Goal: Information Seeking & Learning: Learn about a topic

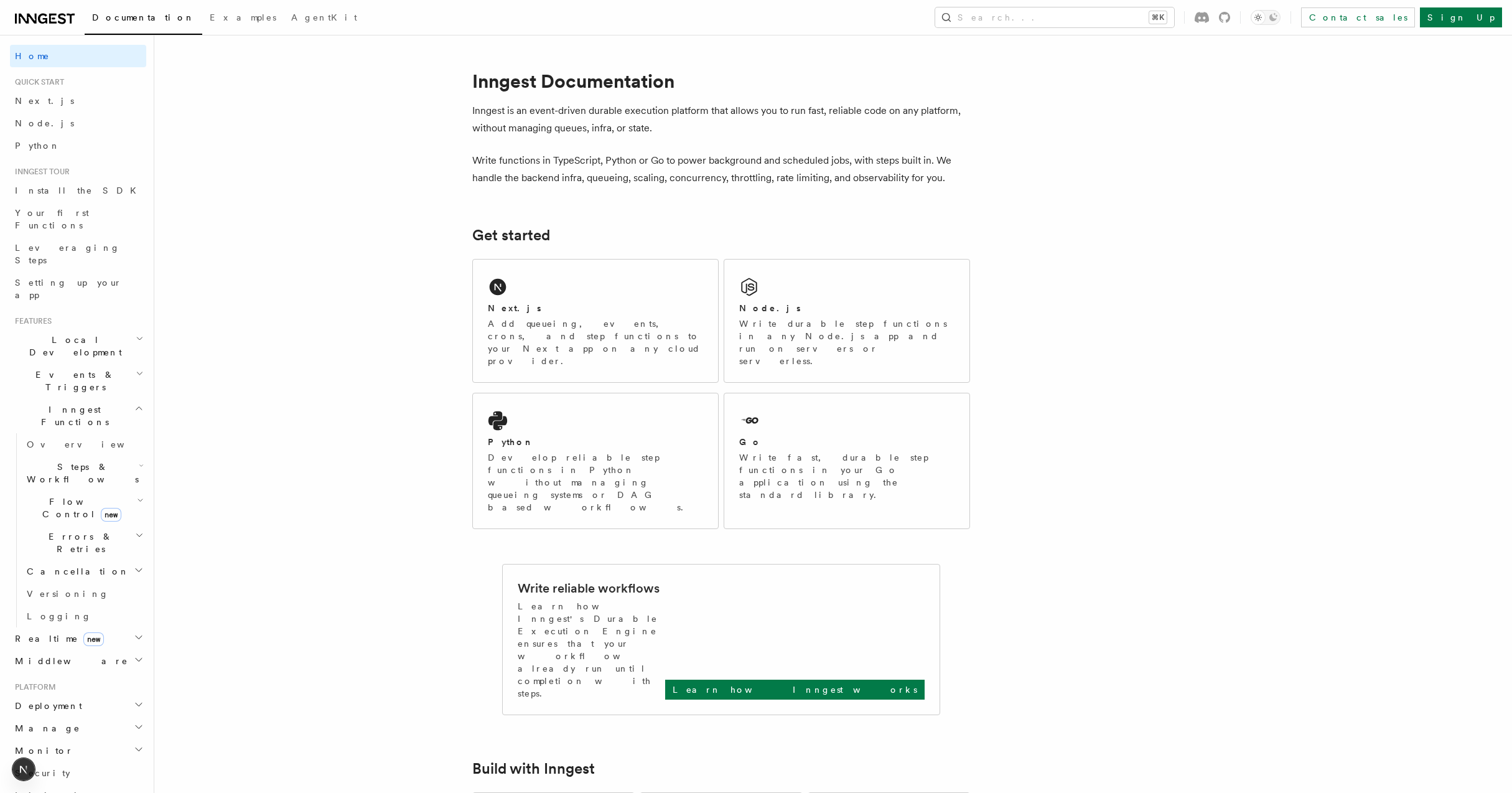
click at [49, 19] on icon at bounding box center [53, 19] width 7 height 10
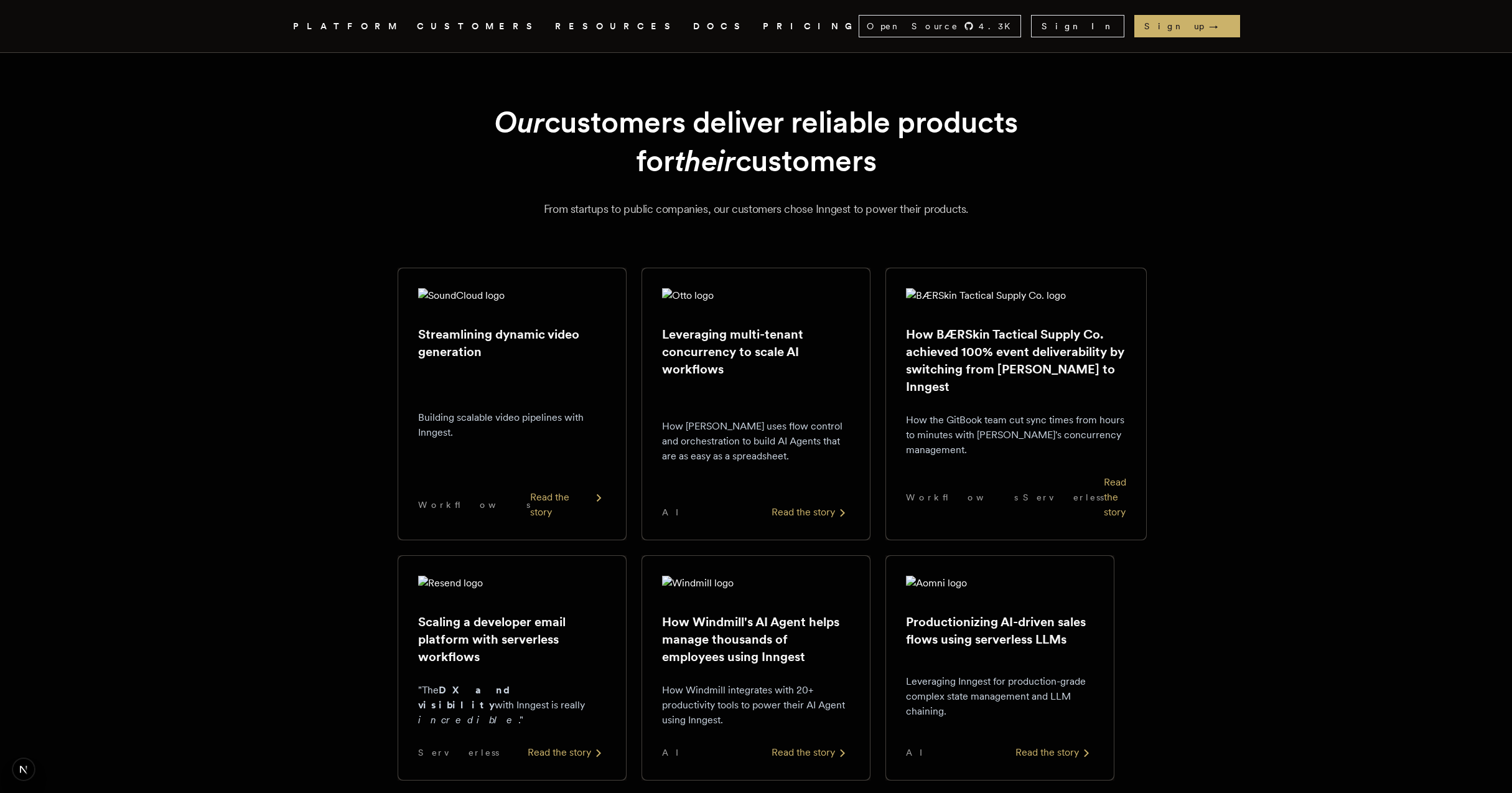
click at [994, 360] on h2 "How BÆRSkin Tactical Supply Co. achieved 100% event deliverability by switching…" at bounding box center [1016, 361] width 220 height 70
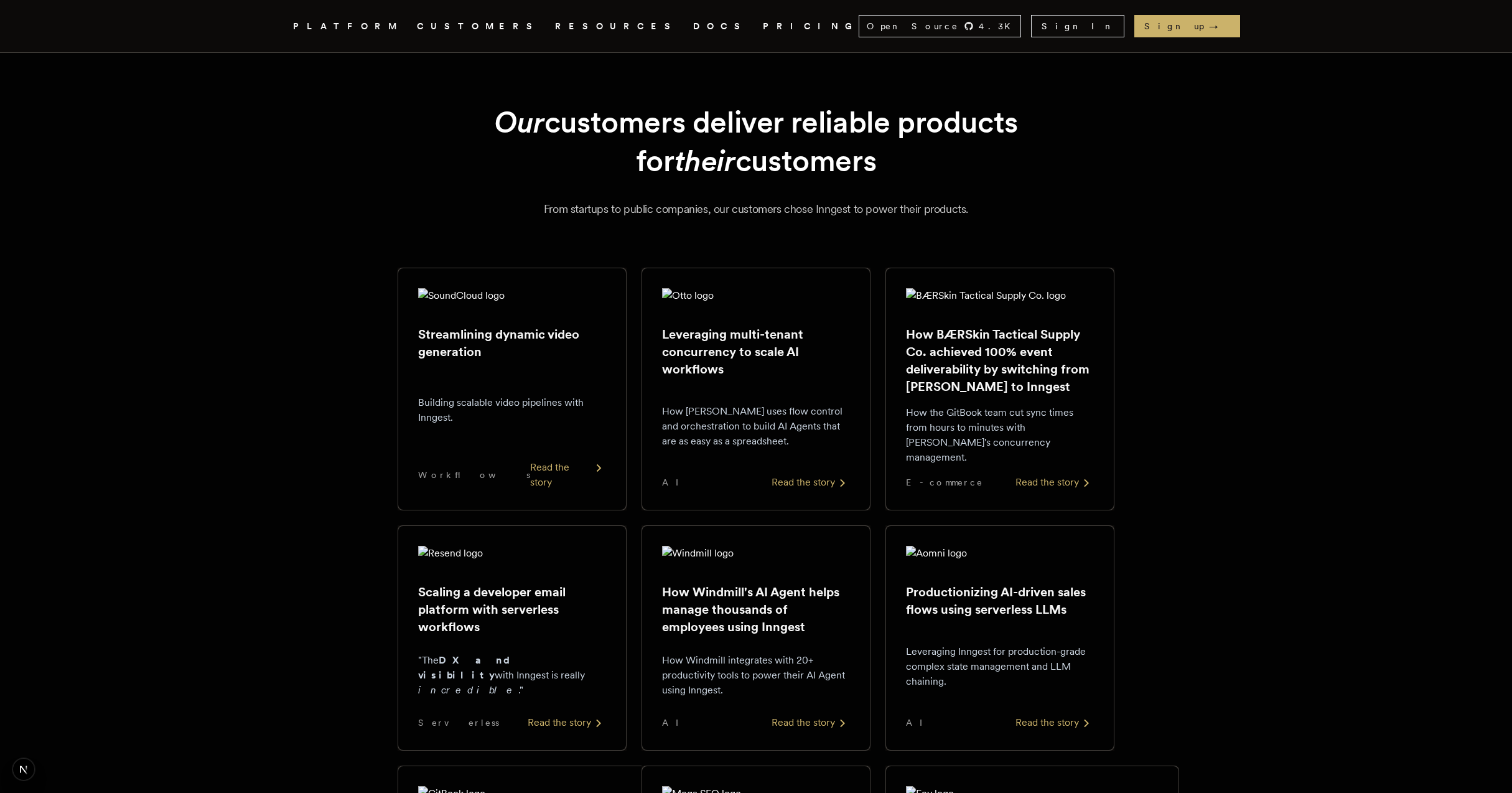
click at [1061, 482] on div "Read the story" at bounding box center [1055, 482] width 79 height 15
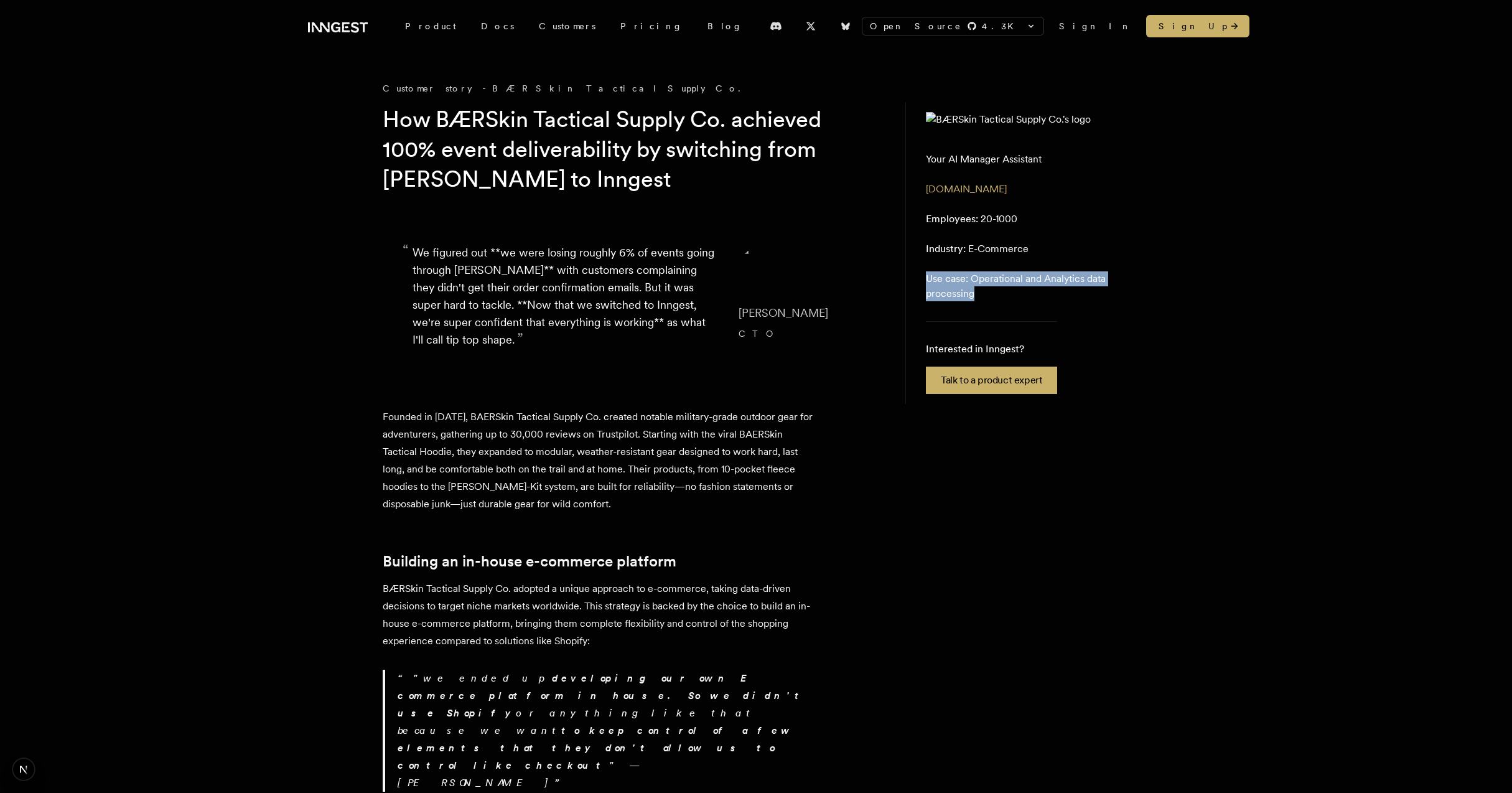
drag, startPoint x: 923, startPoint y: 283, endPoint x: 1001, endPoint y: 303, distance: 80.5
click at [996, 299] on aside "Your AI Manager Assistant gowindmill.com Employees: 20-1000 Industry: E-Commerc…" at bounding box center [1018, 253] width 224 height 302
click at [1001, 301] on p "Use case: Operational and Analytics data processing" at bounding box center [1017, 286] width 184 height 30
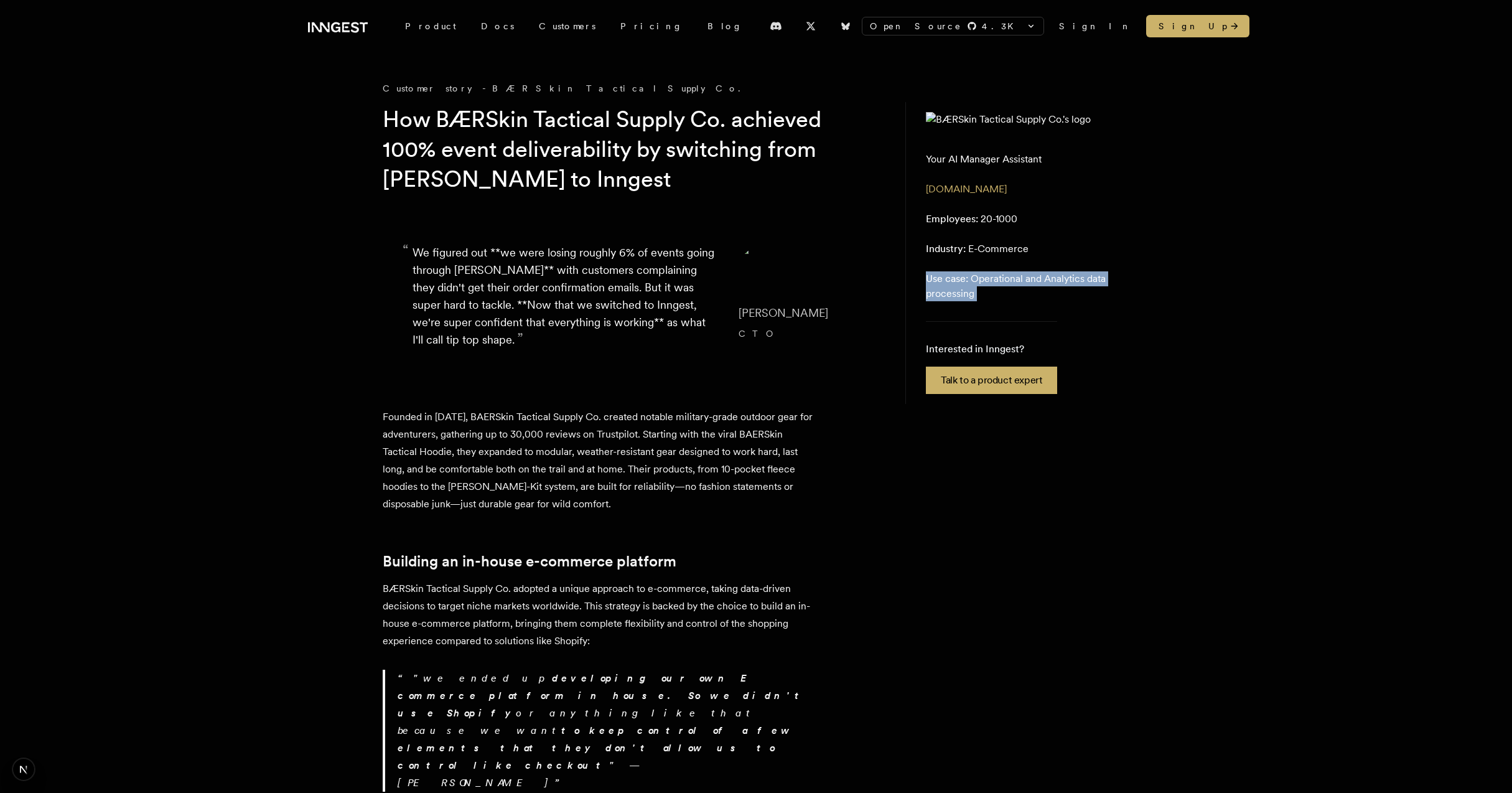
click at [1001, 301] on p "Use case: Operational and Analytics data processing" at bounding box center [1017, 286] width 184 height 30
click at [1045, 213] on aside "Your AI Manager Assistant gowindmill.com Employees: 20-1000 Industry: E-Commerc…" at bounding box center [1018, 253] width 224 height 302
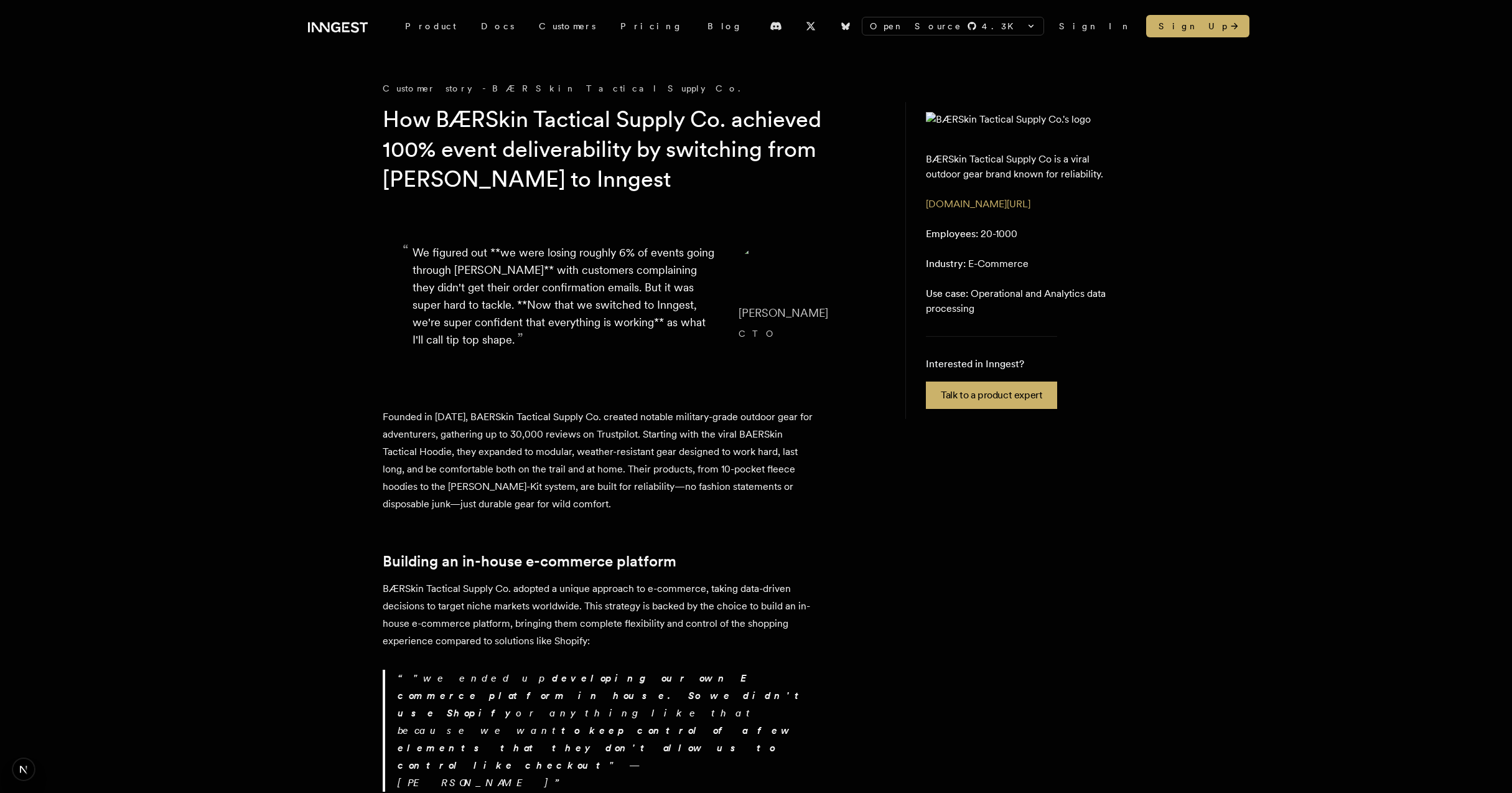
click at [1040, 181] on p "BÆRSkin Tactical Supply Co is a viral outdoor gear brand known for reliability." at bounding box center [1017, 167] width 184 height 30
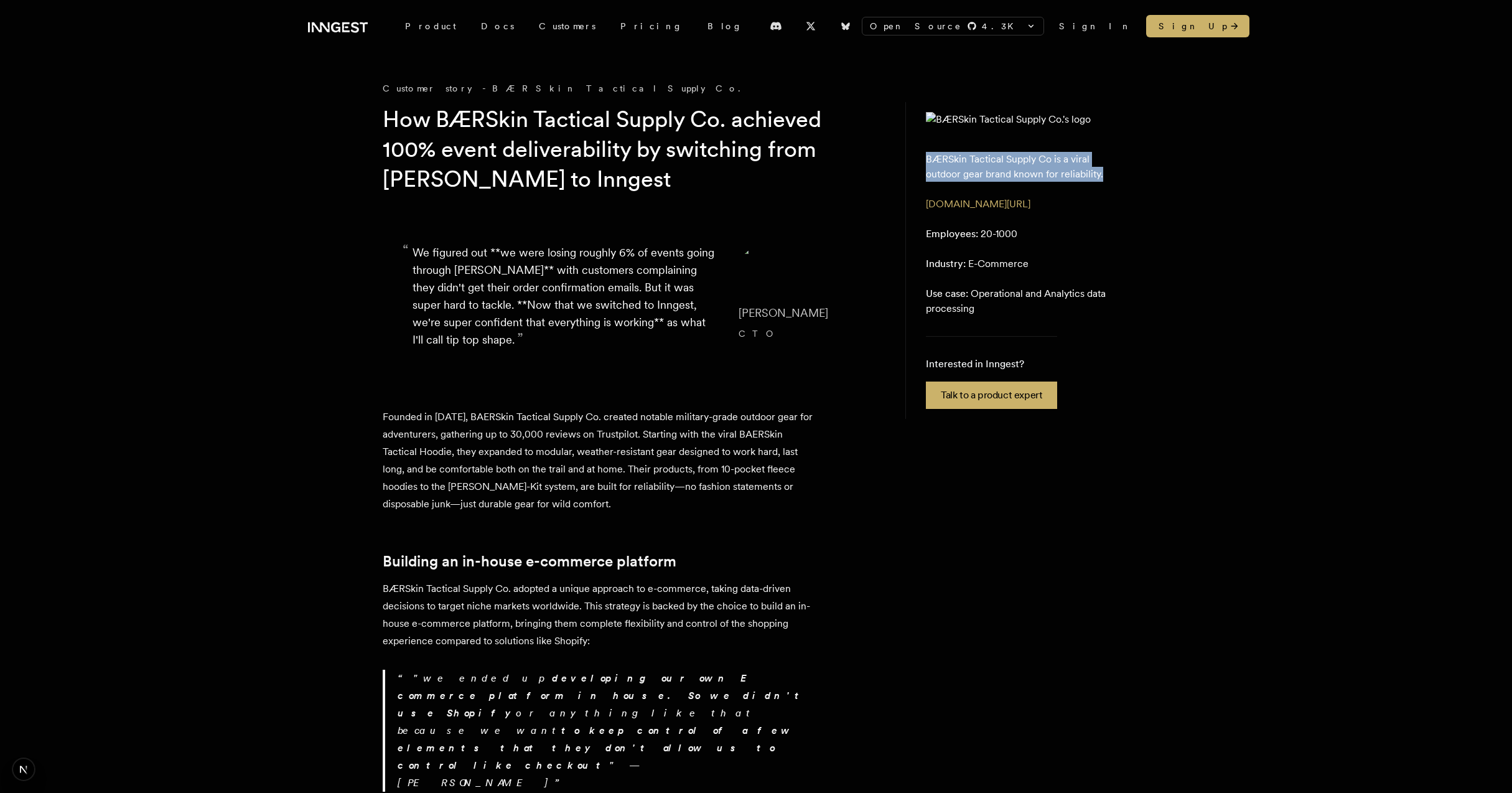
click at [1094, 240] on aside "BÆRSkin Tactical Supply Co is a viral outdoor gear brand known for reliability.…" at bounding box center [1018, 260] width 224 height 316
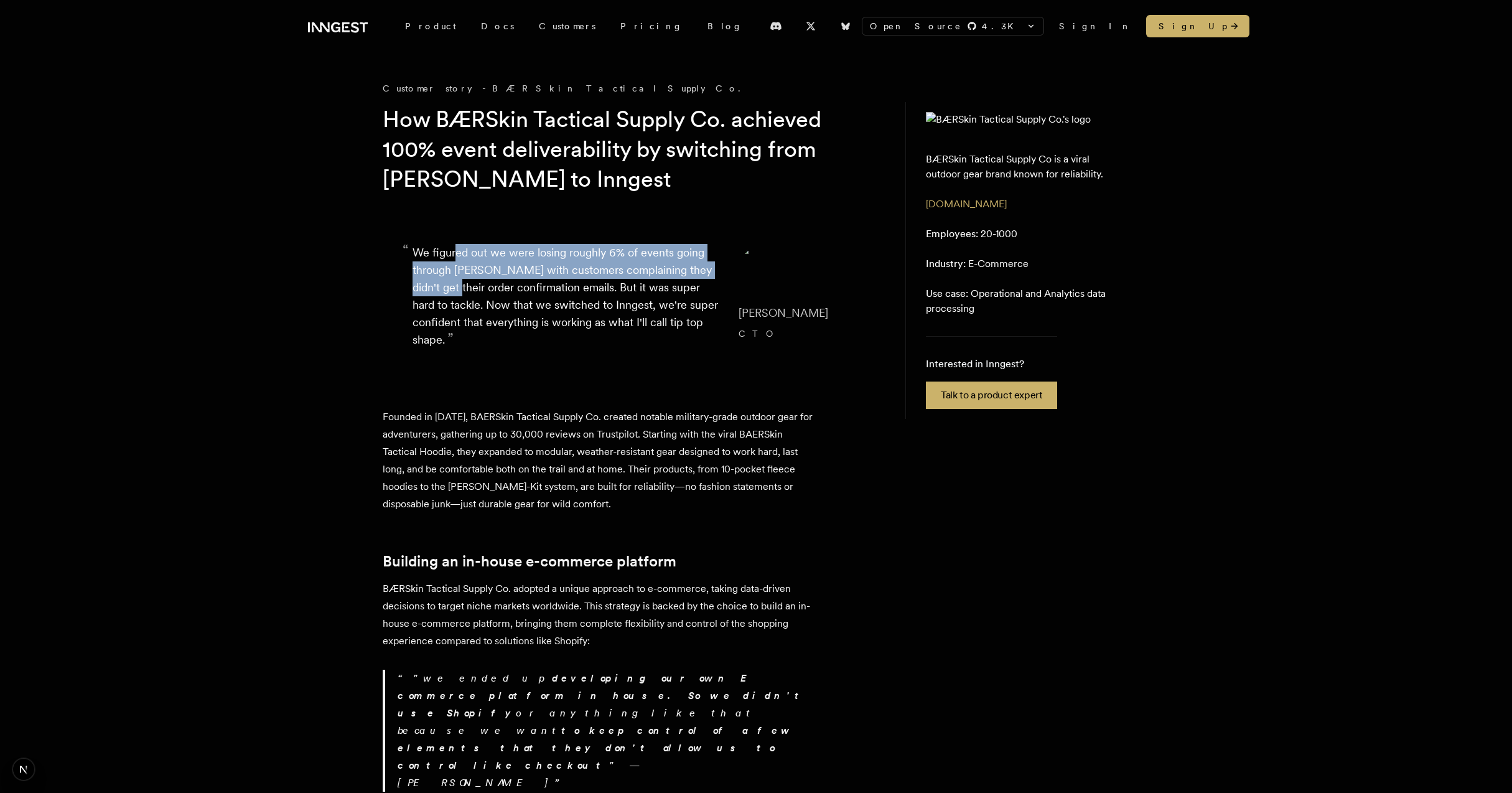
drag, startPoint x: 456, startPoint y: 250, endPoint x: 447, endPoint y: 294, distance: 44.9
click at [447, 294] on p "“ We figured out we were losing roughly 6% of events going through Kafka with c…" at bounding box center [566, 296] width 306 height 104
click at [611, 280] on p "“ We figured out we were losing roughly 6% of events going through Kafka with c…" at bounding box center [566, 296] width 306 height 104
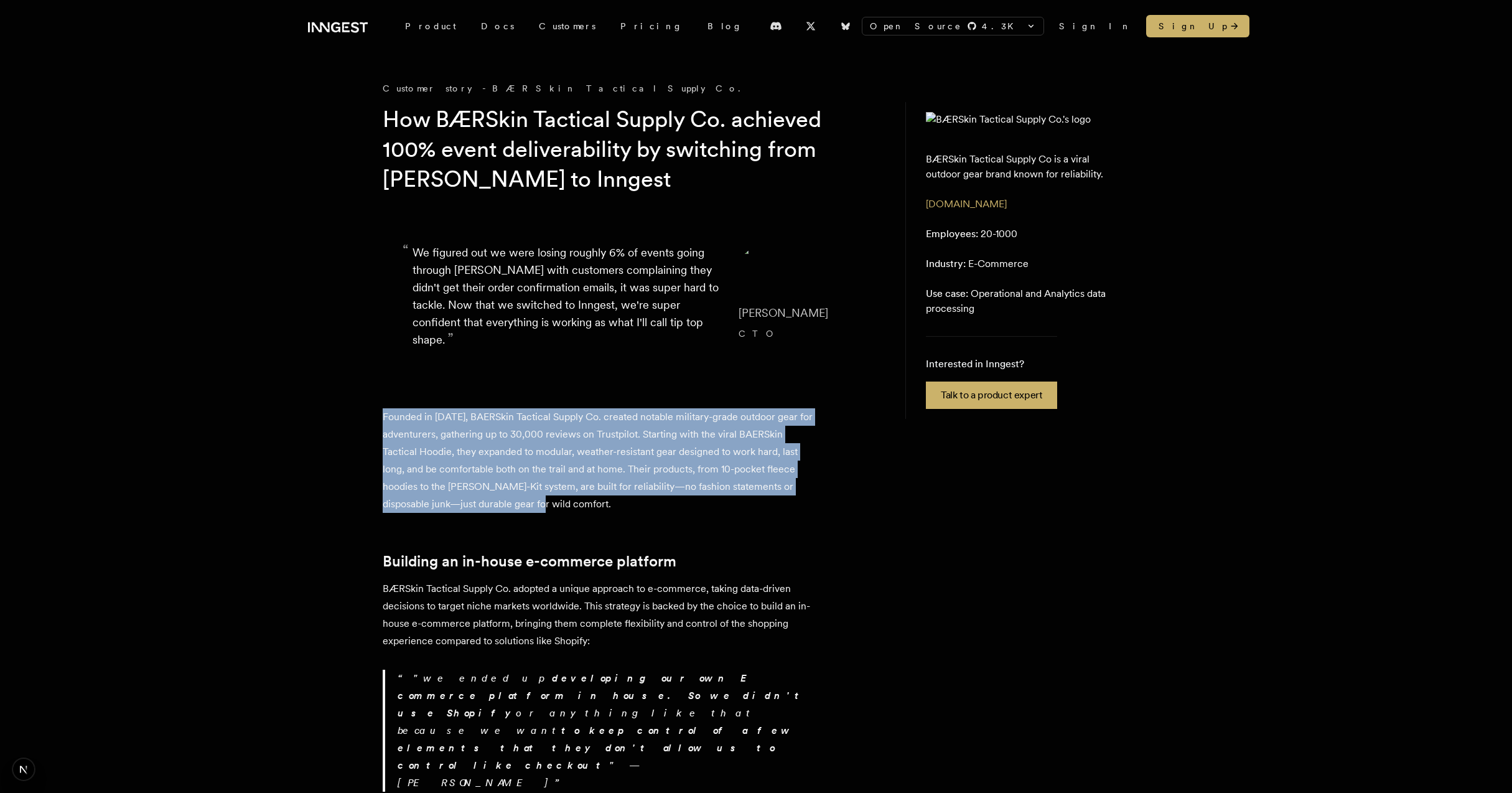
drag, startPoint x: 365, startPoint y: 416, endPoint x: 544, endPoint y: 509, distance: 201.7
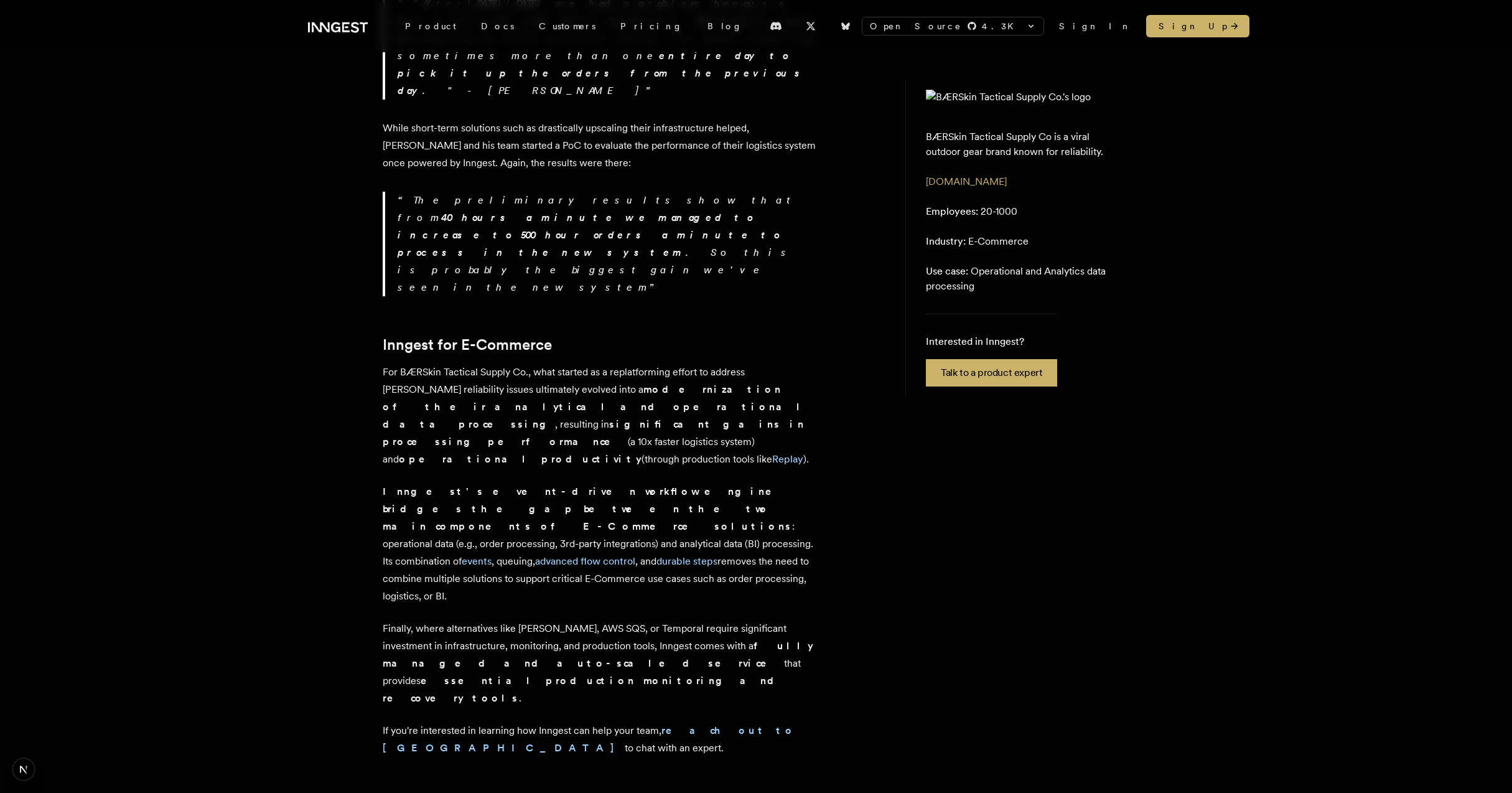
scroll to position [2610, 0]
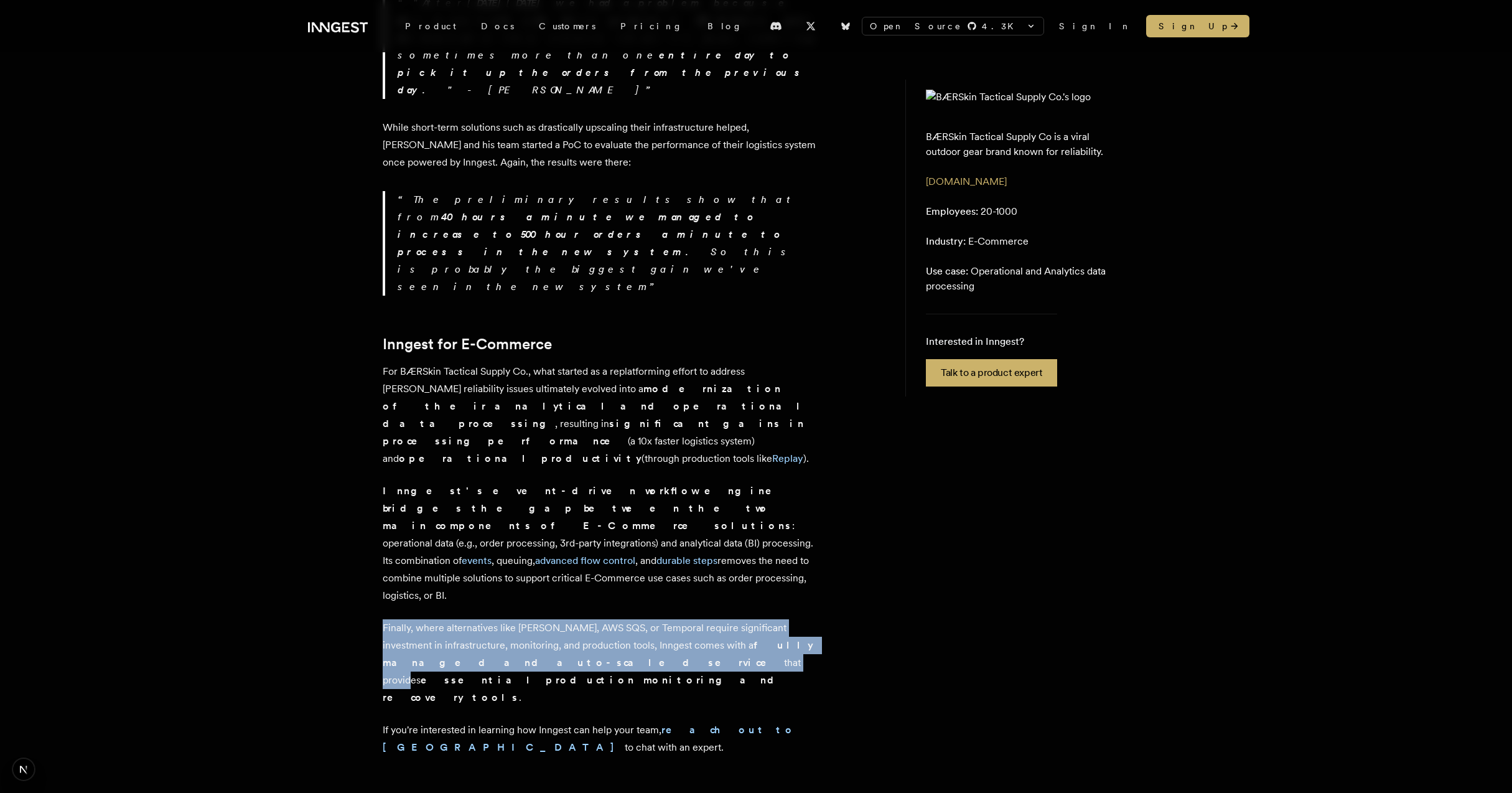
drag, startPoint x: 374, startPoint y: 412, endPoint x: 491, endPoint y: 464, distance: 128.0
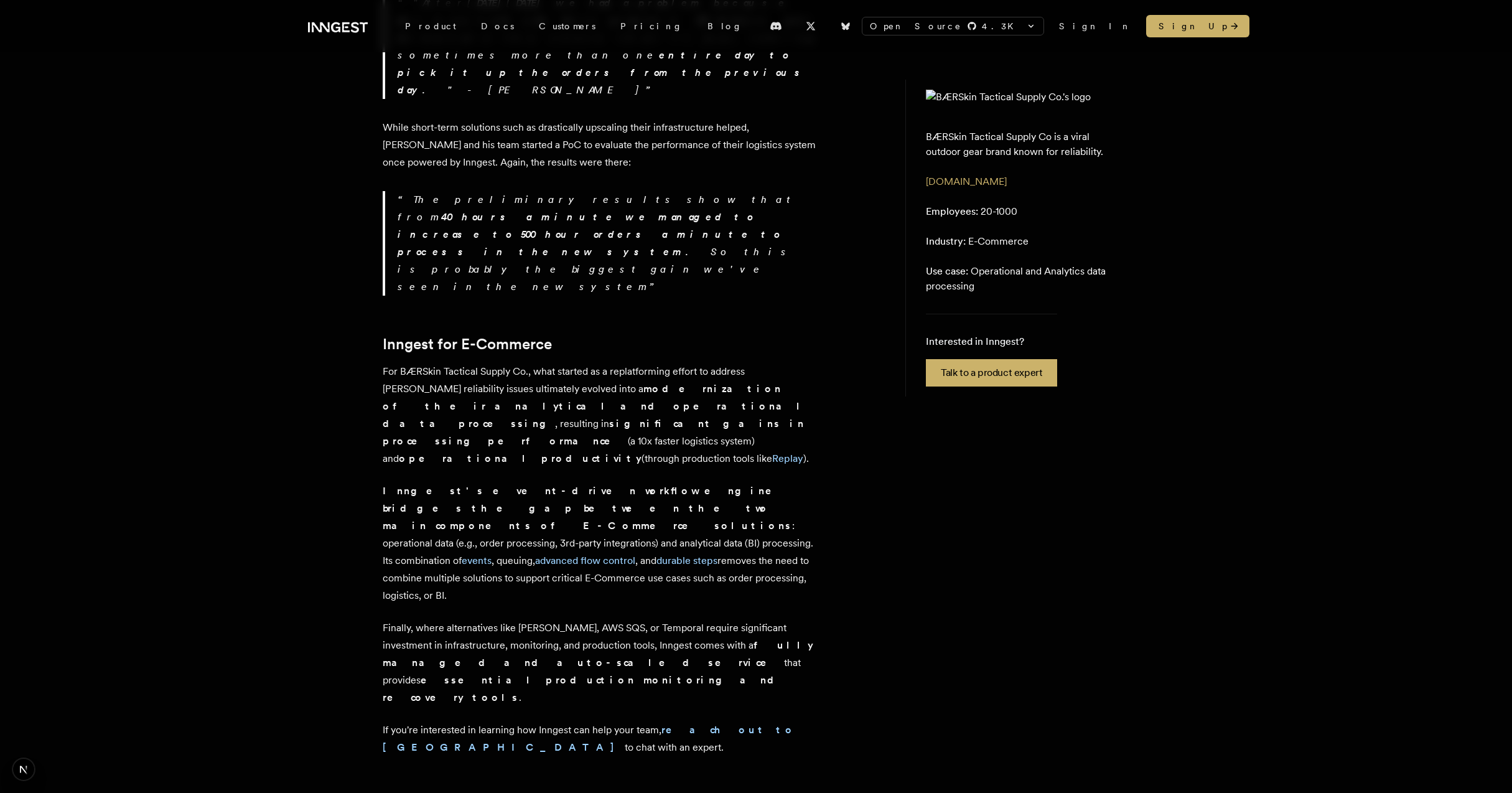
drag, startPoint x: 368, startPoint y: 486, endPoint x: 463, endPoint y: 507, distance: 97.3
click at [468, 722] on p "If you're interested in learning how Inngest can help your team, reach out to u…" at bounding box center [601, 739] width 436 height 35
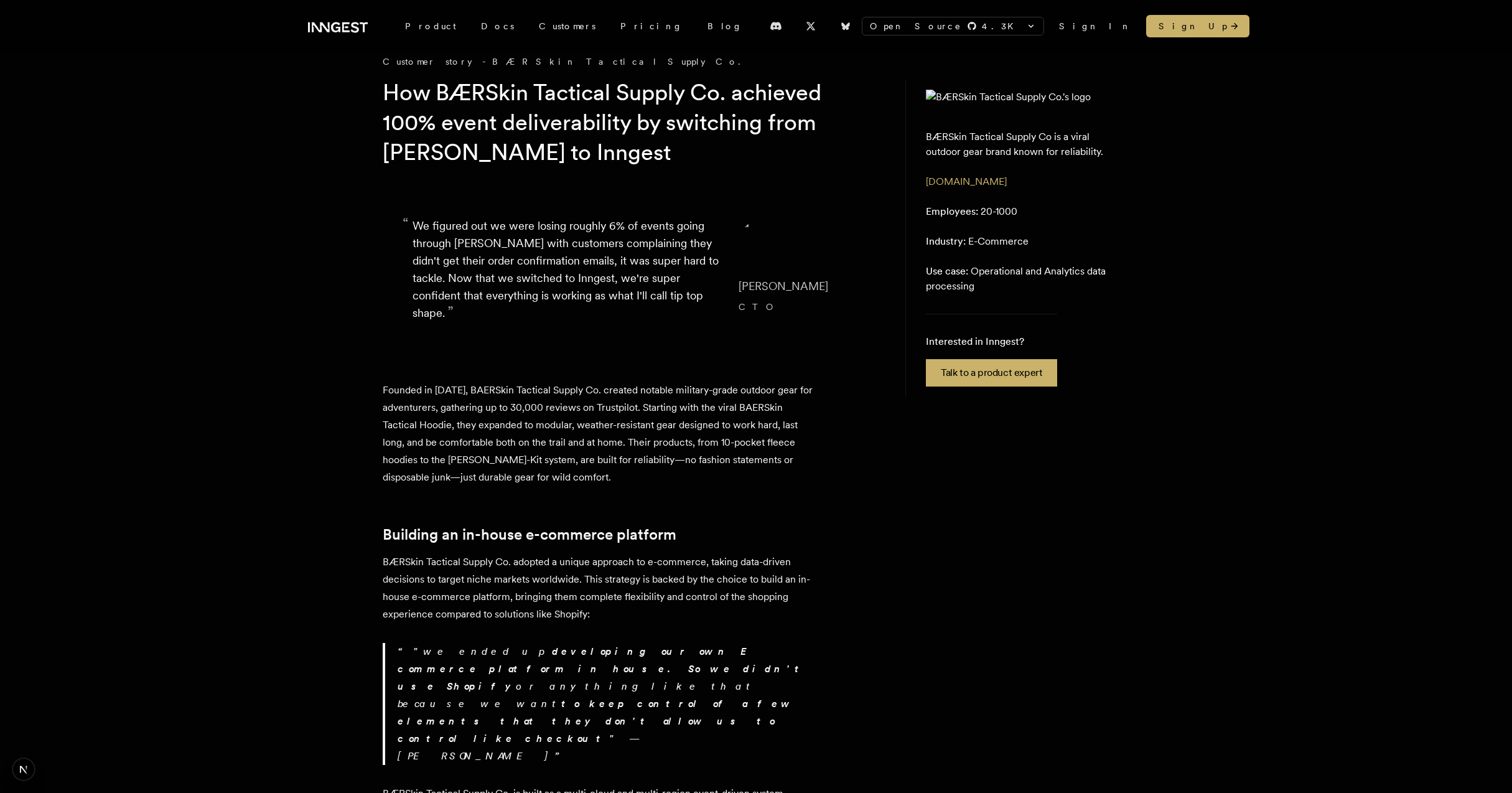
scroll to position [0, 0]
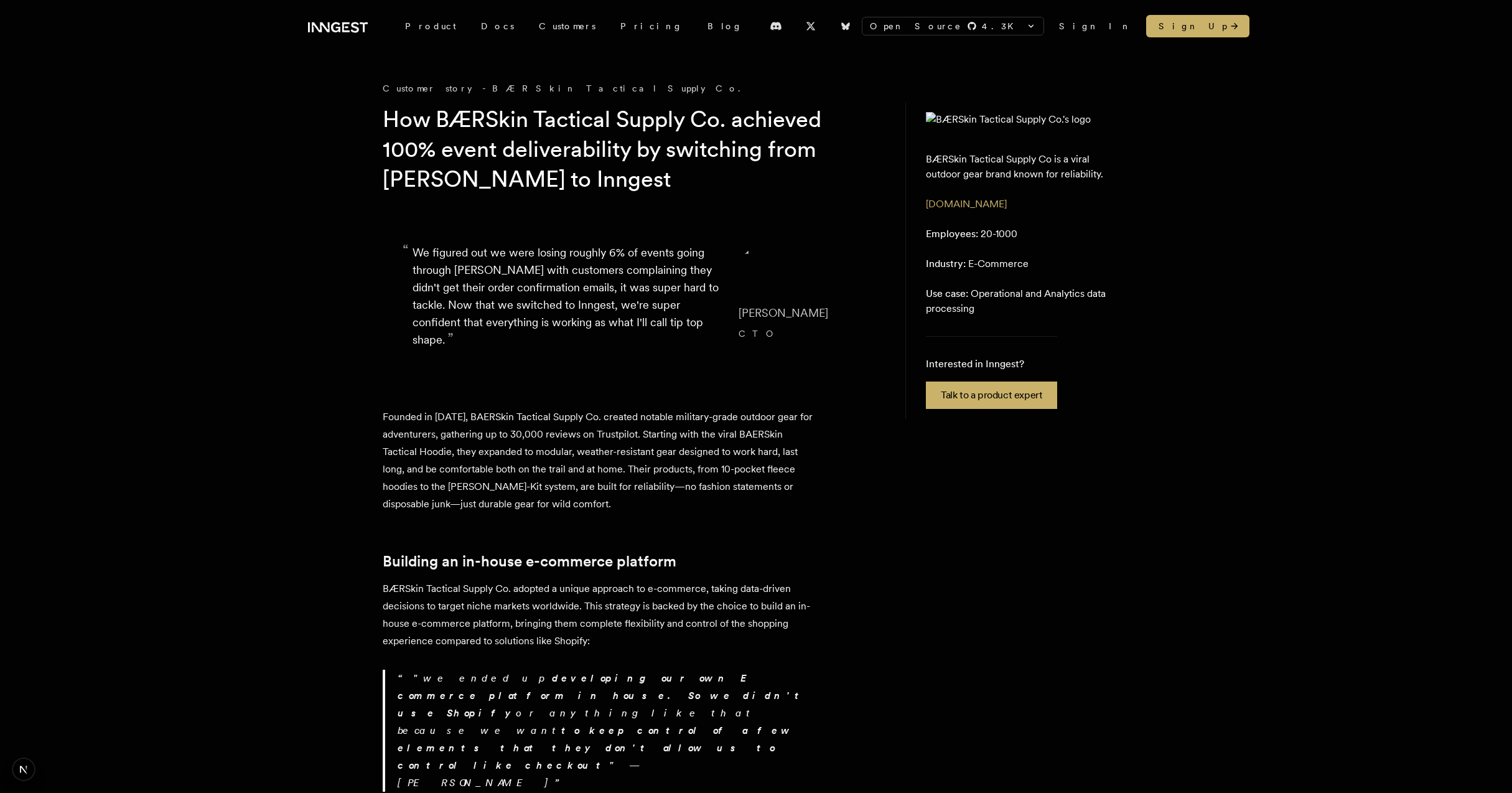
click at [985, 181] on p "BÆRSkin Tactical Supply Co is a viral outdoor gear brand known for reliability." at bounding box center [1017, 167] width 184 height 30
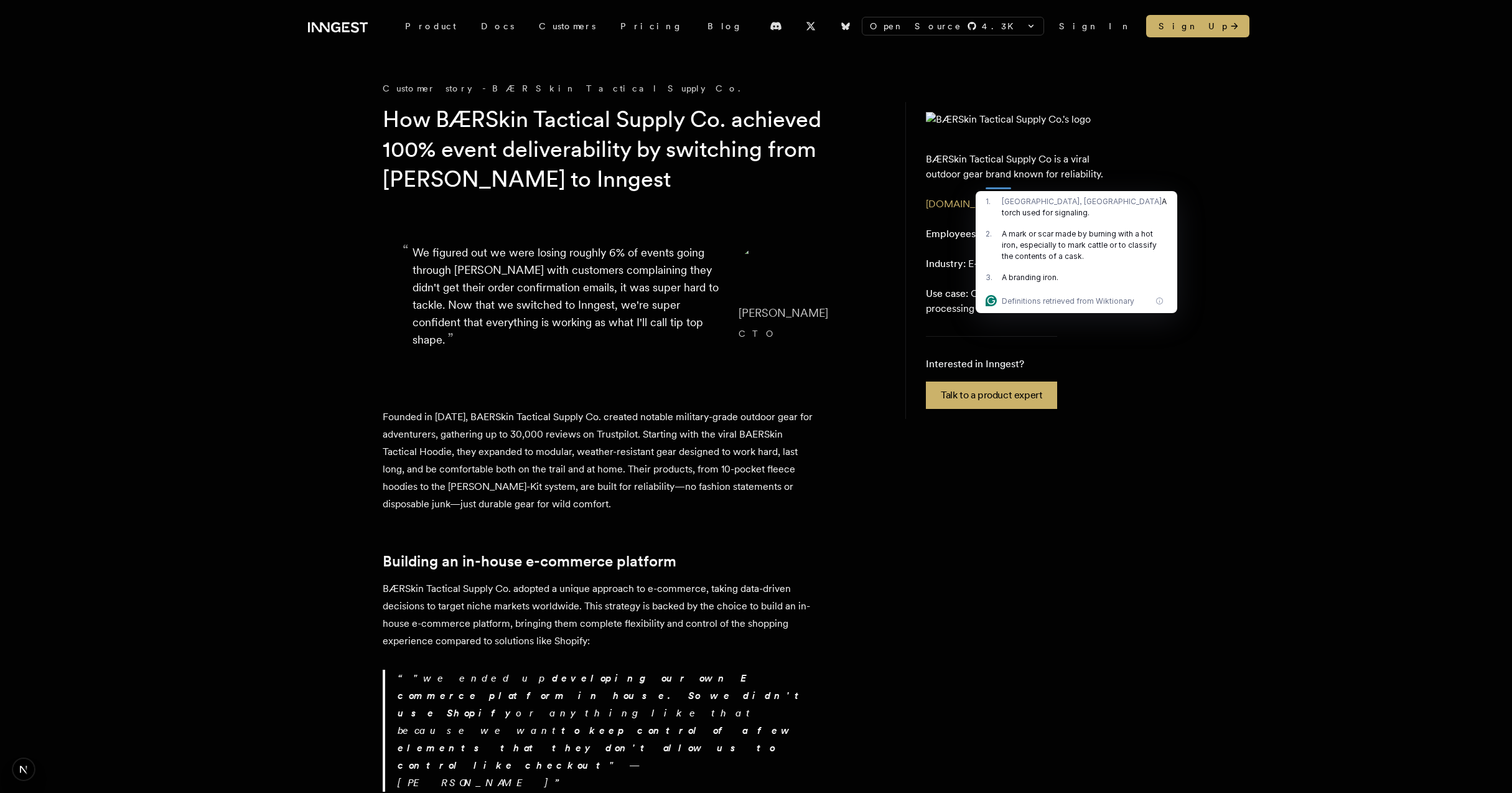
click at [1071, 181] on p "BÆRSkin Tactical Supply Co is a viral outdoor gear brand known for reliability." at bounding box center [1017, 167] width 184 height 30
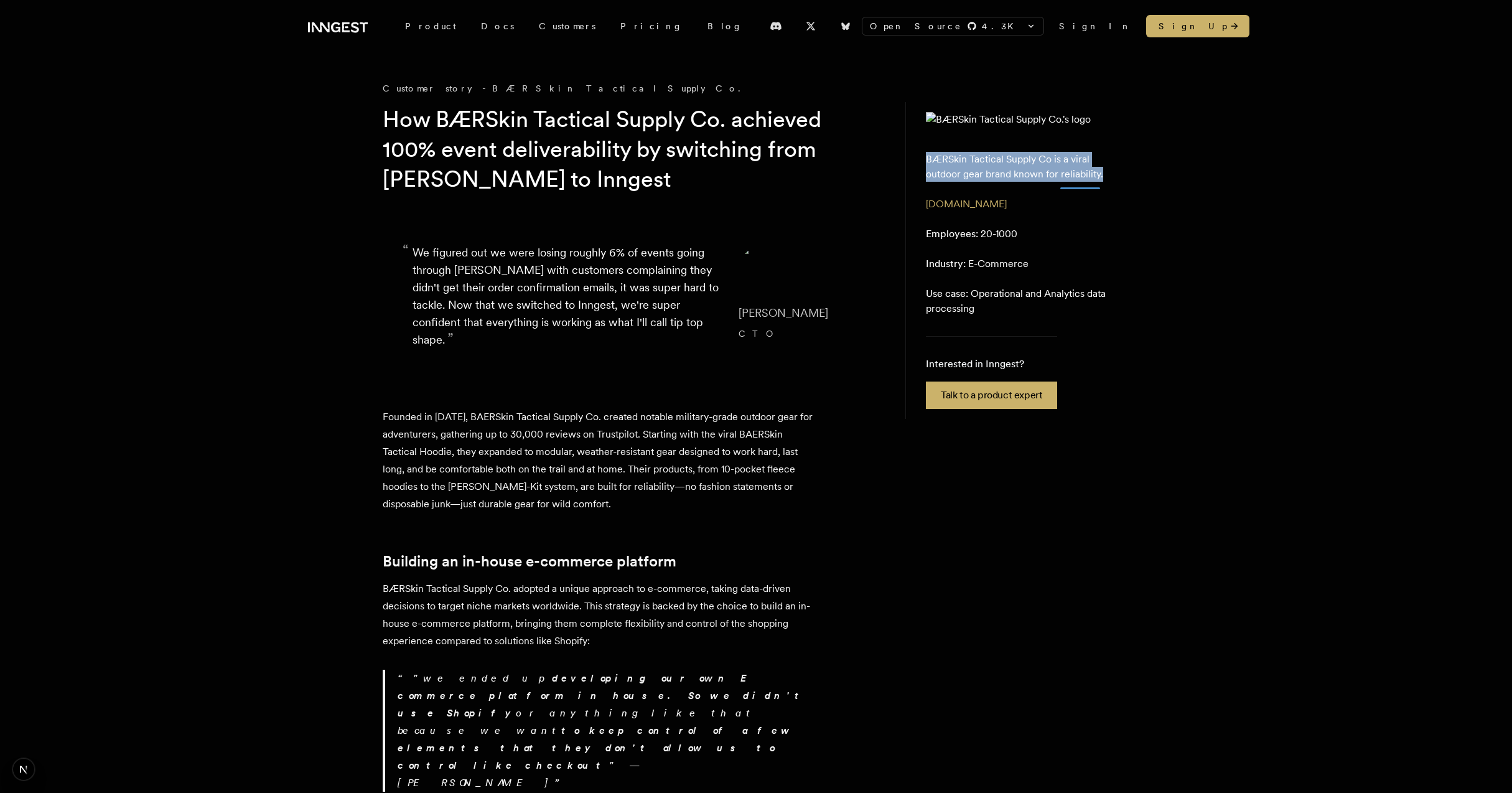
click at [1071, 181] on p "BÆRSkin Tactical Supply Co is a viral outdoor gear brand known for reliability." at bounding box center [1017, 167] width 184 height 30
click at [658, 292] on p "“ We figured out we were losing roughly 6% of events going through Kafka with c…" at bounding box center [566, 296] width 306 height 104
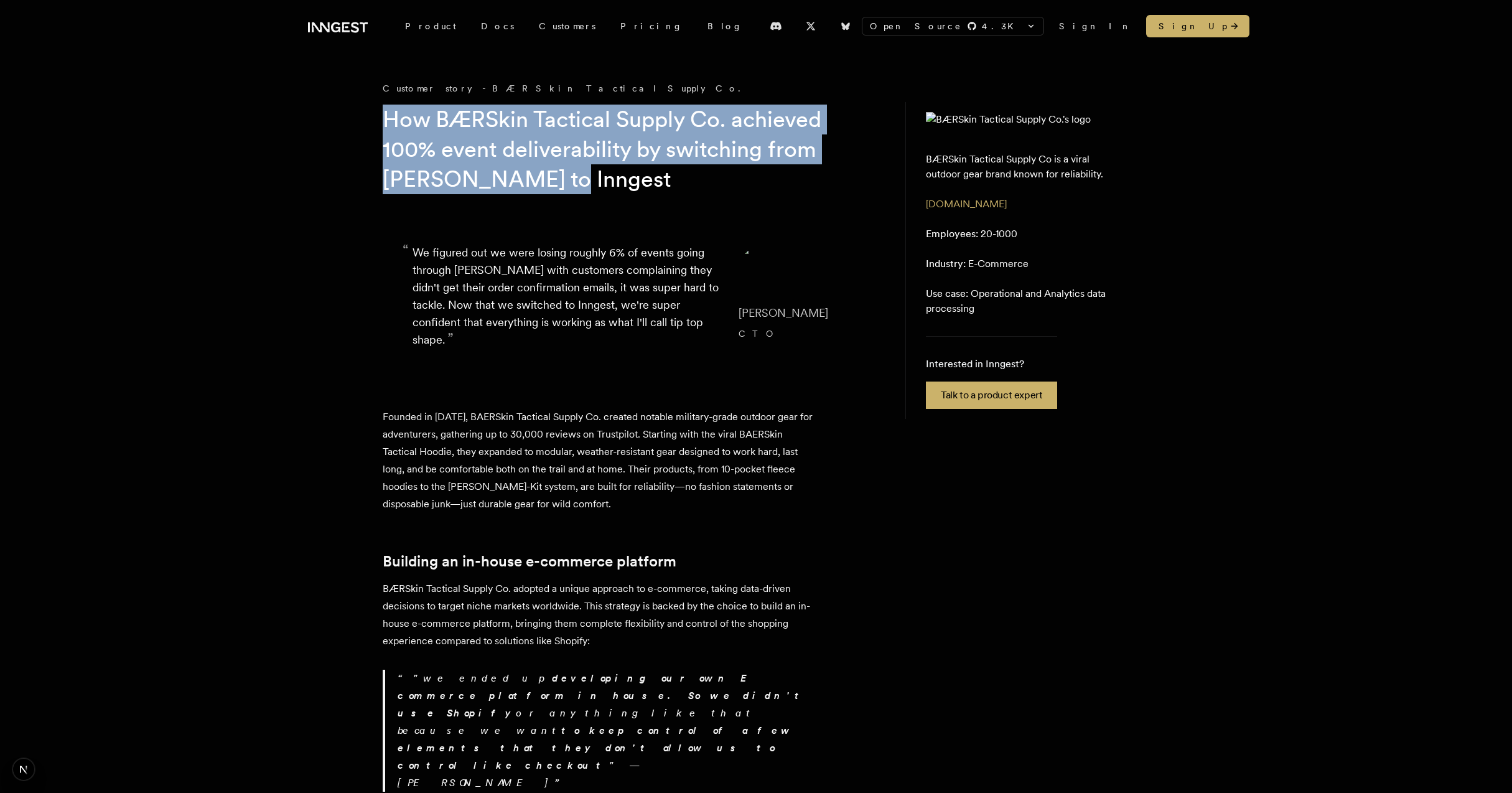
drag, startPoint x: 359, startPoint y: 101, endPoint x: 607, endPoint y: 169, distance: 257.2
click at [607, 169] on h1 "How BÆRSkin Tactical Supply Co. achieved 100% event deliverability by switching…" at bounding box center [621, 149] width 478 height 89
drag, startPoint x: 639, startPoint y: 170, endPoint x: 314, endPoint y: 102, distance: 332.0
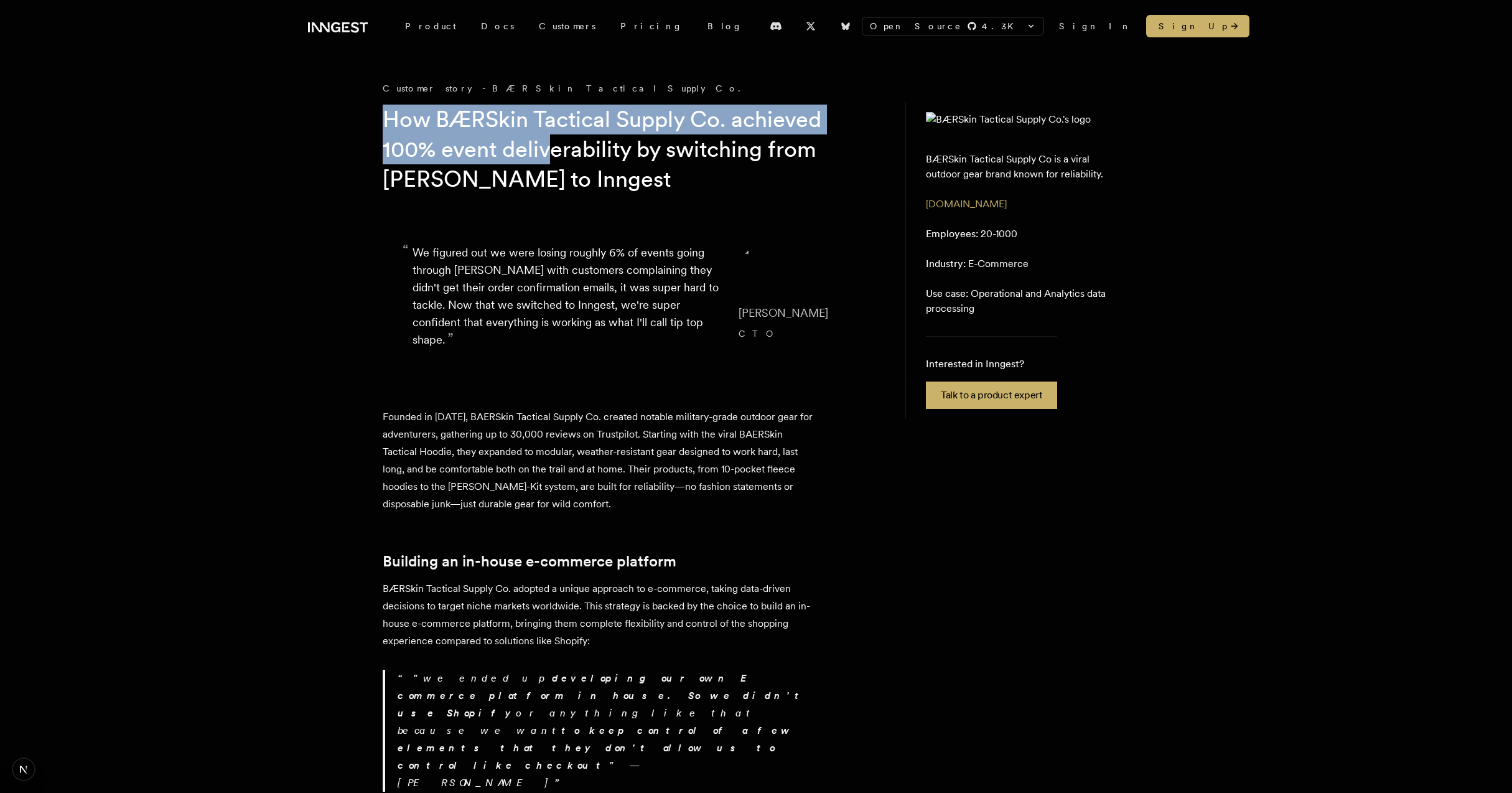
drag, startPoint x: 283, startPoint y: 102, endPoint x: 549, endPoint y: 146, distance: 269.6
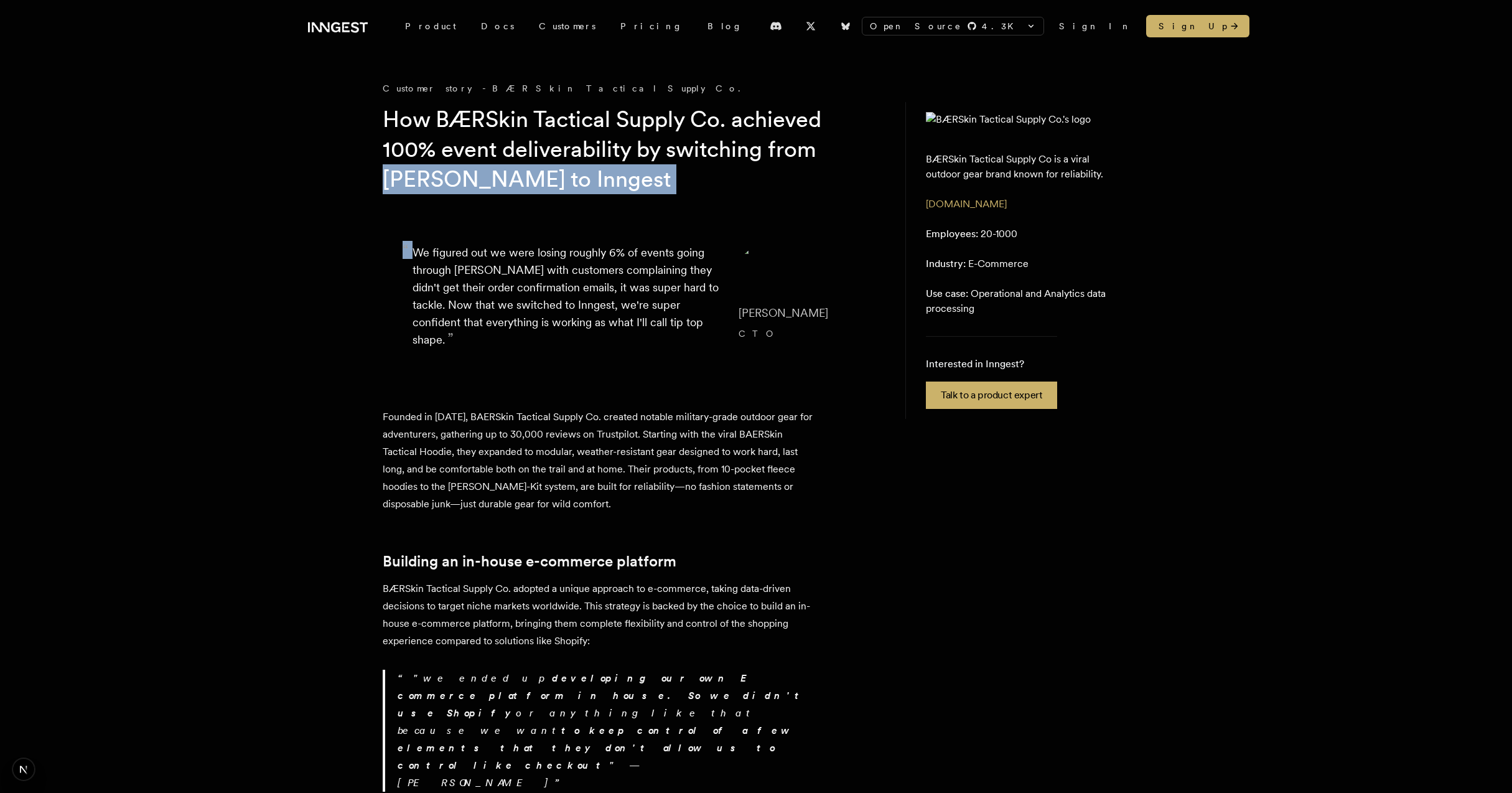
drag, startPoint x: 599, startPoint y: 209, endPoint x: 364, endPoint y: 165, distance: 239.1
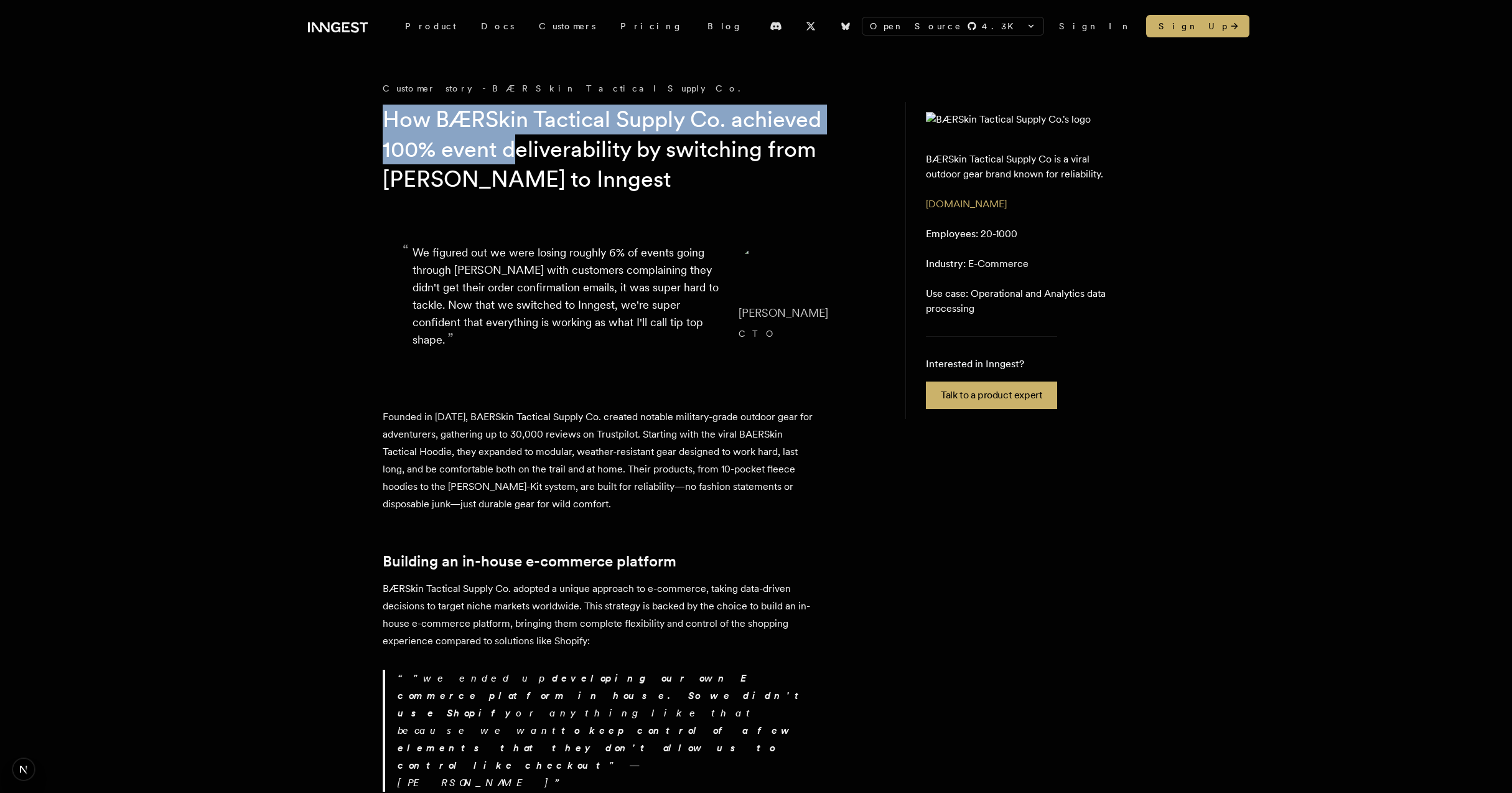
drag, startPoint x: 329, startPoint y: 126, endPoint x: 541, endPoint y: 163, distance: 215.2
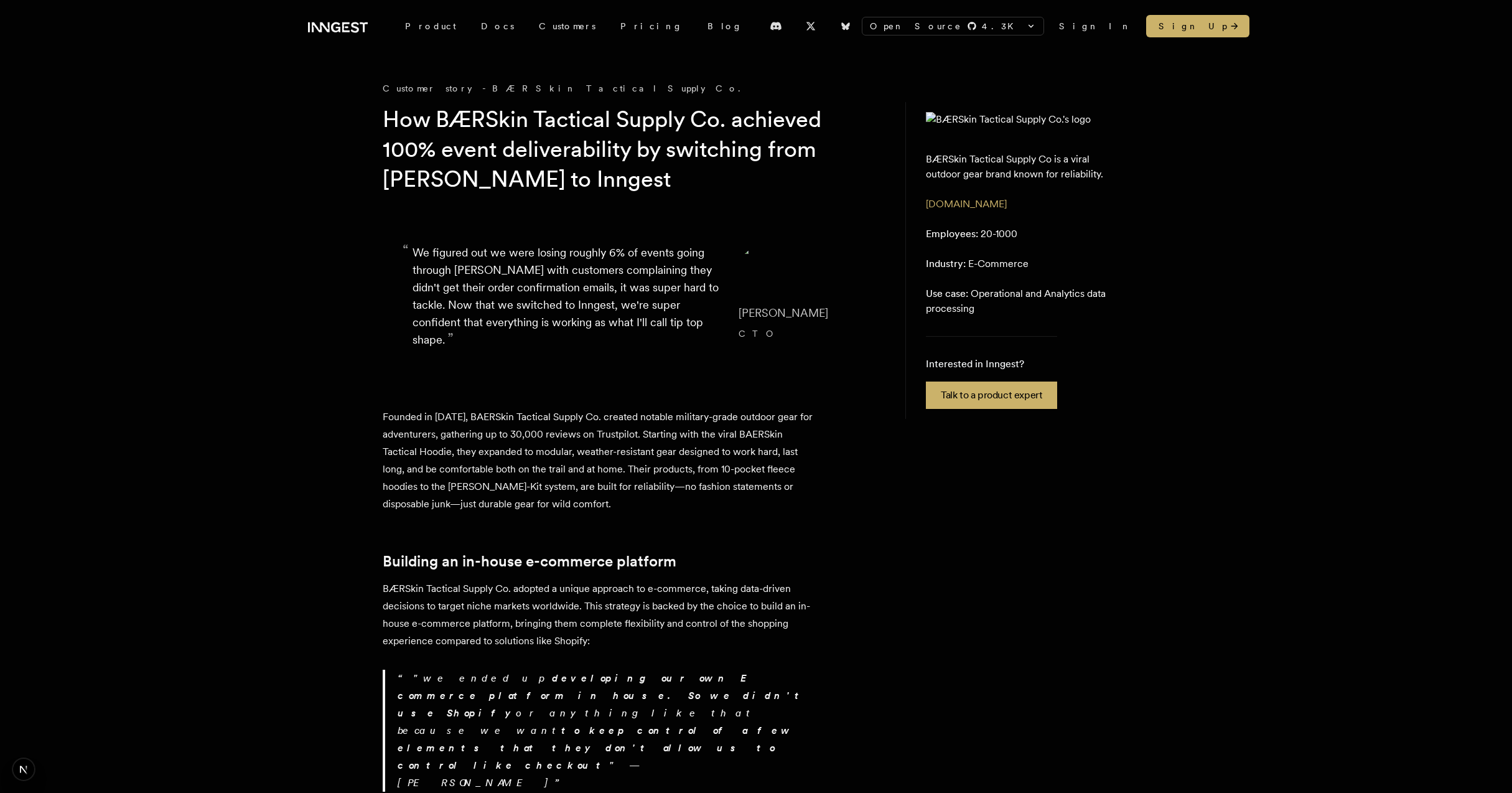
click at [553, 169] on h1 "How BÆRSkin Tactical Supply Co. achieved 100% event deliverability by switching…" at bounding box center [621, 149] width 478 height 89
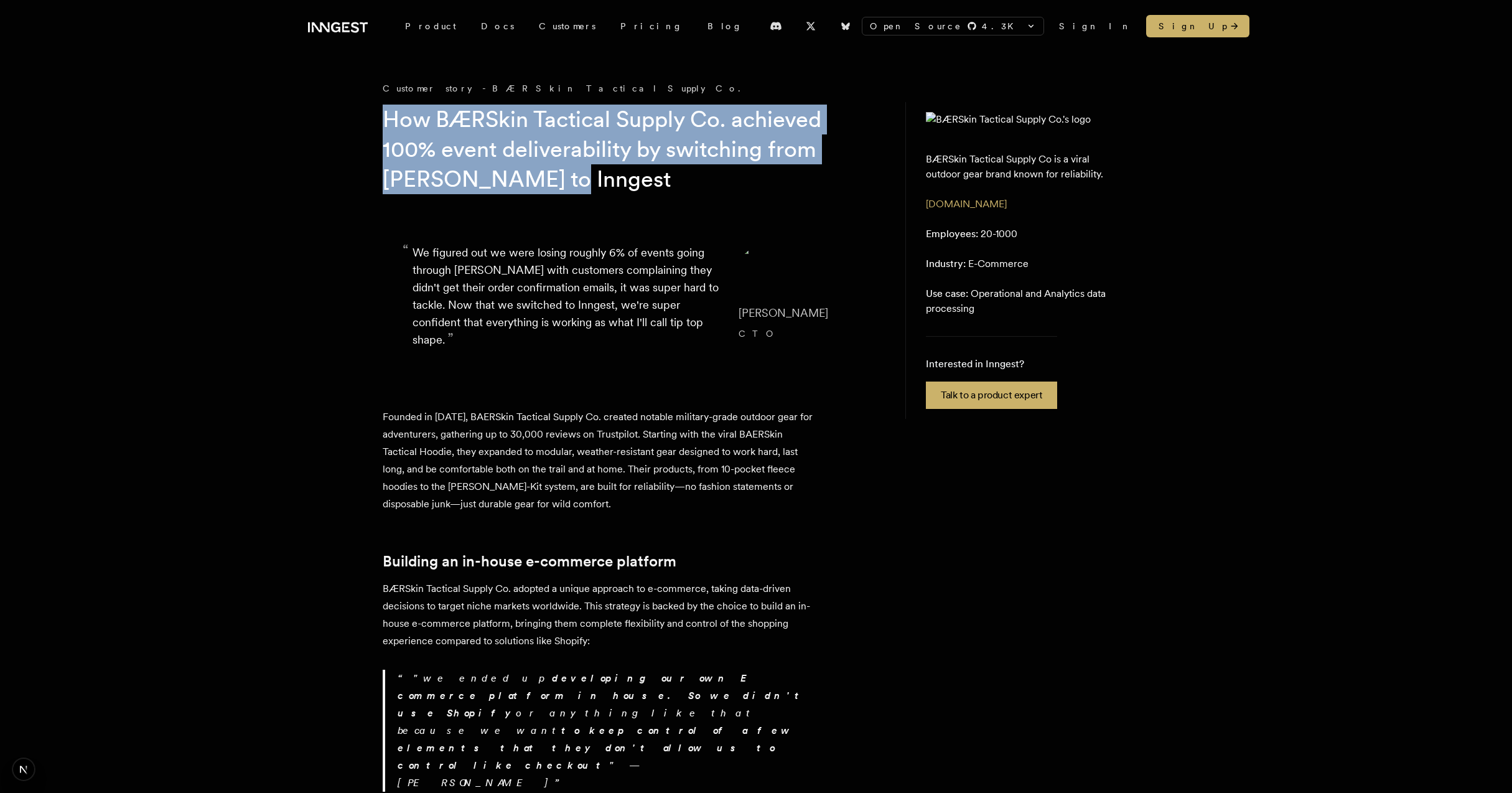
drag, startPoint x: 586, startPoint y: 185, endPoint x: 346, endPoint y: 124, distance: 247.6
drag, startPoint x: 306, startPoint y: 114, endPoint x: 606, endPoint y: 192, distance: 310.0
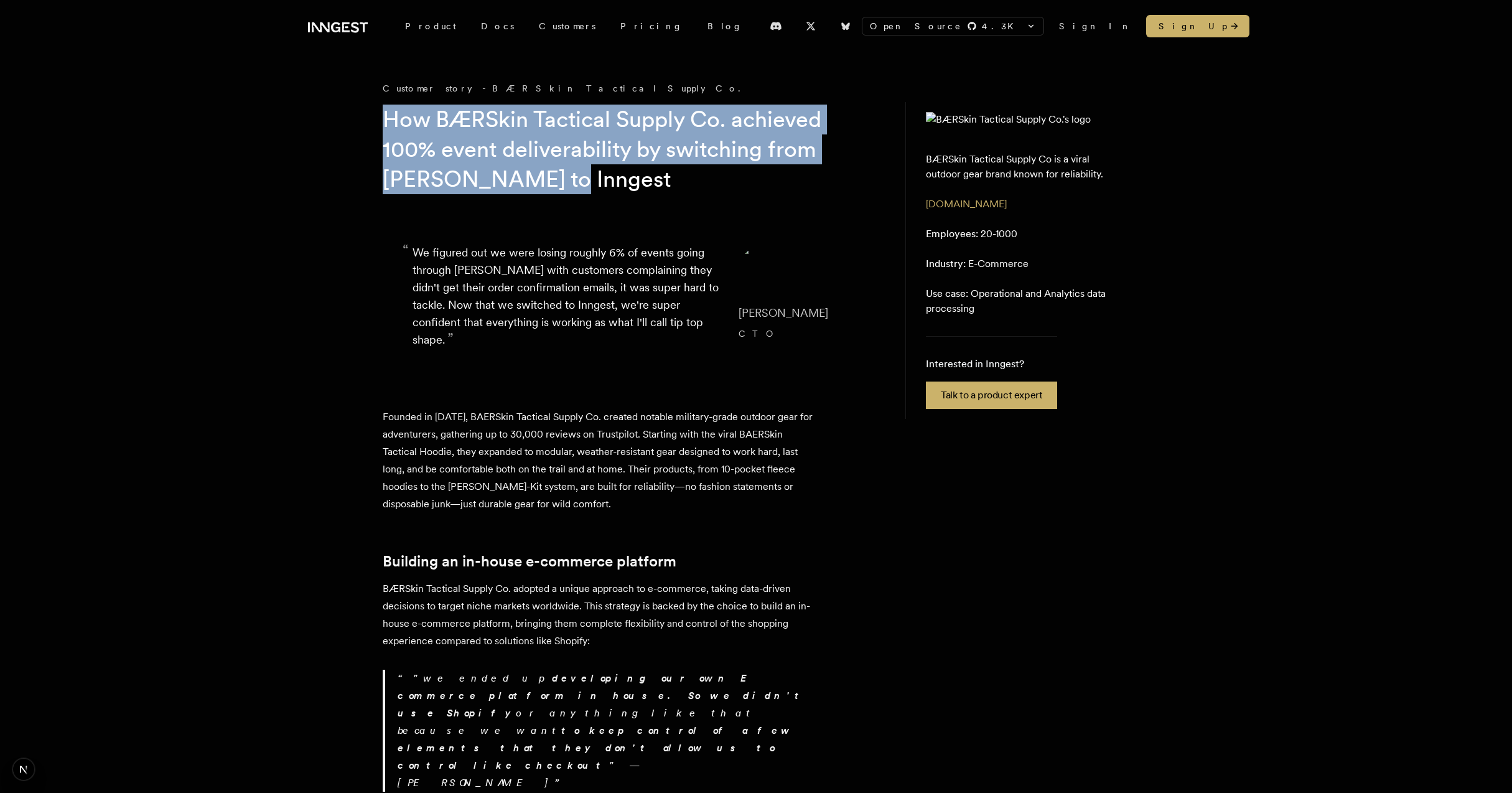
click at [607, 192] on h1 "How BÆRSkin Tactical Supply Co. achieved 100% event deliverability by switching…" at bounding box center [621, 149] width 478 height 89
drag, startPoint x: 618, startPoint y: 179, endPoint x: 344, endPoint y: 104, distance: 284.1
drag, startPoint x: 344, startPoint y: 104, endPoint x: 321, endPoint y: 103, distance: 23.0
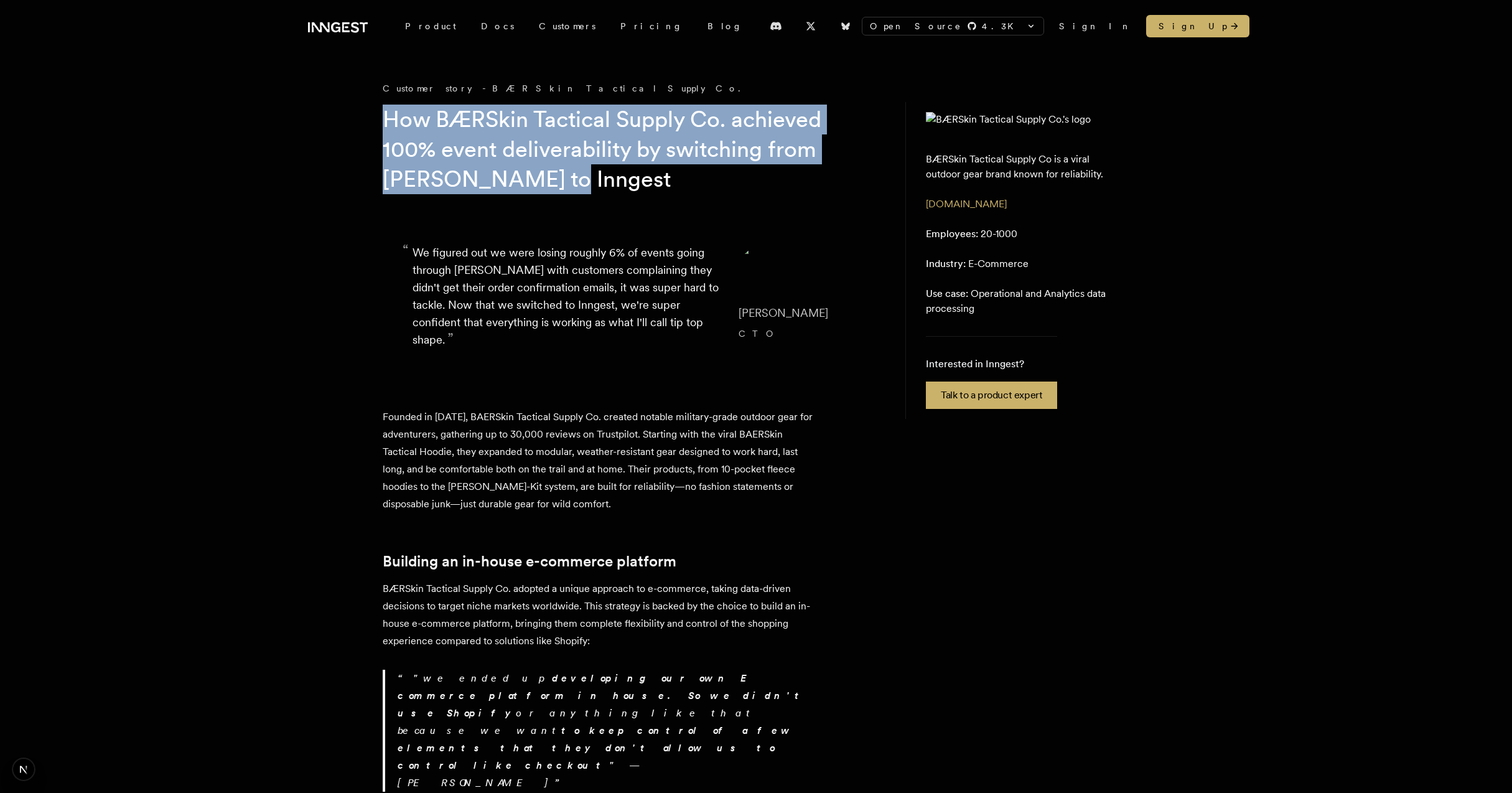
drag, startPoint x: 320, startPoint y: 103, endPoint x: 589, endPoint y: 182, distance: 280.4
click at [589, 182] on h1 "How BÆRSkin Tactical Supply Co. achieved 100% event deliverability by switching…" at bounding box center [621, 149] width 478 height 89
drag, startPoint x: 613, startPoint y: 179, endPoint x: 306, endPoint y: 94, distance: 318.5
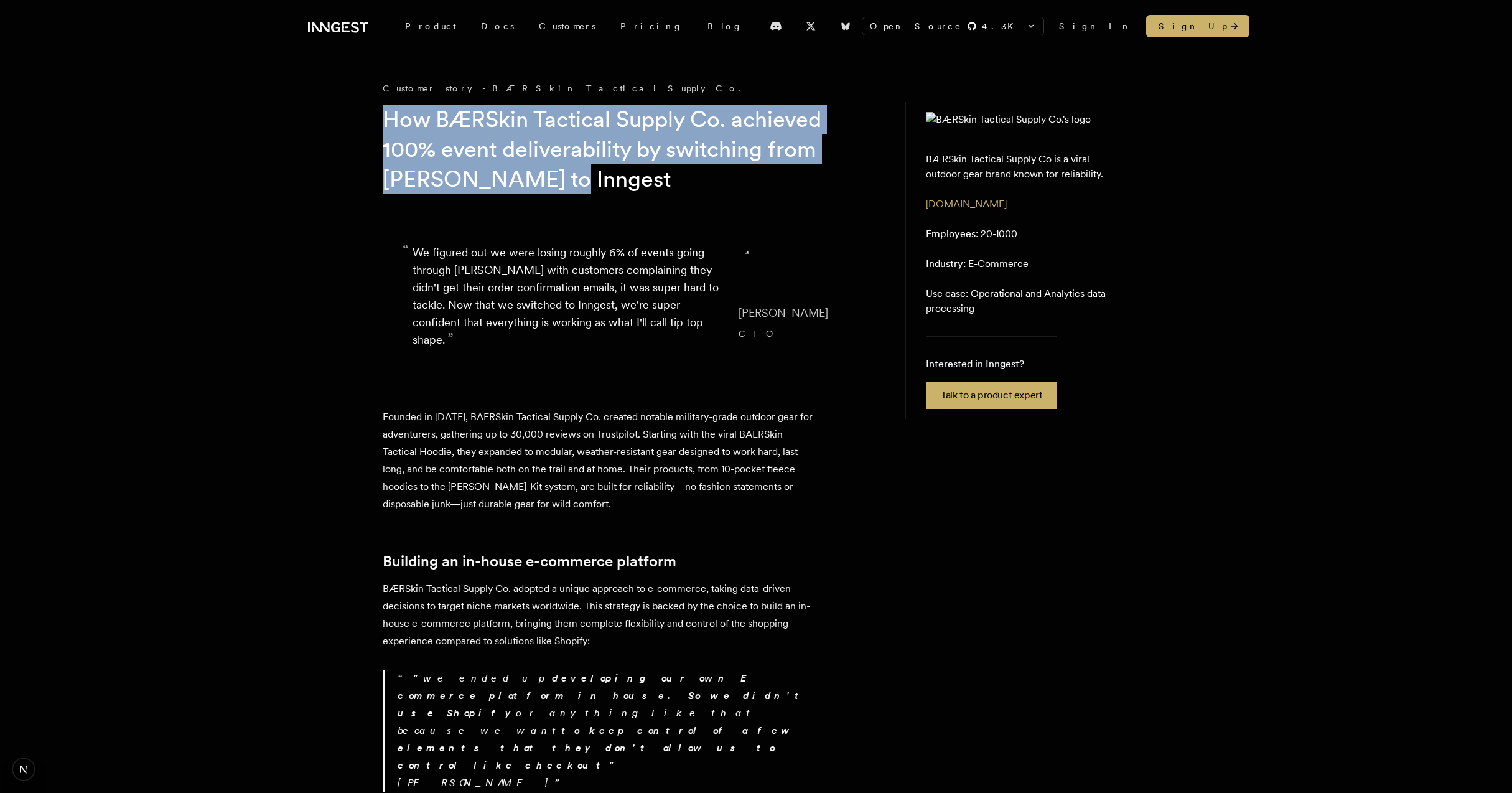
drag, startPoint x: 278, startPoint y: 94, endPoint x: 588, endPoint y: 178, distance: 321.2
click at [588, 178] on h1 "How BÆRSkin Tactical Supply Co. achieved 100% event deliverability by switching…" at bounding box center [621, 149] width 478 height 89
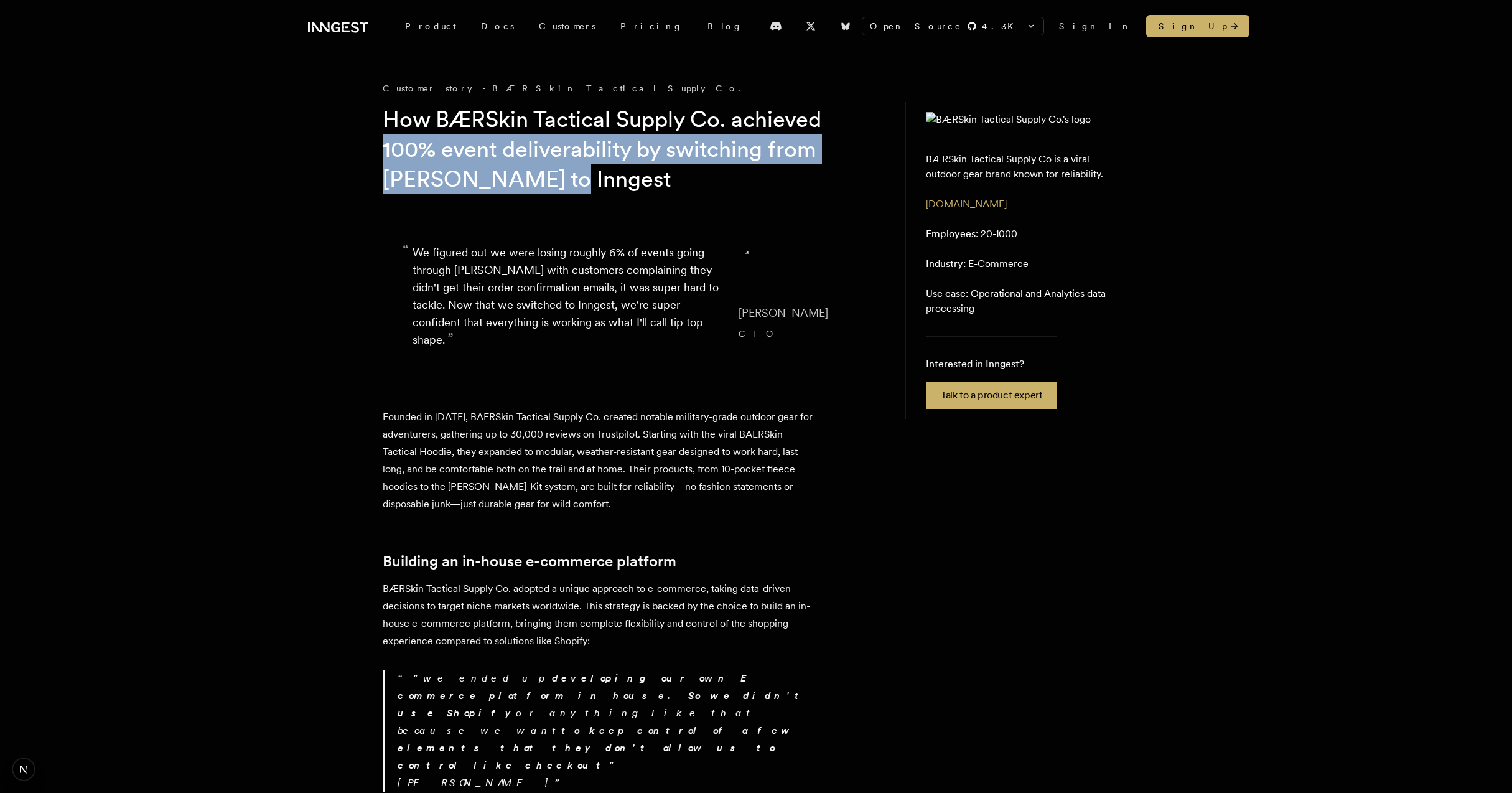
drag, startPoint x: 536, startPoint y: 172, endPoint x: 343, endPoint y: 135, distance: 196.5
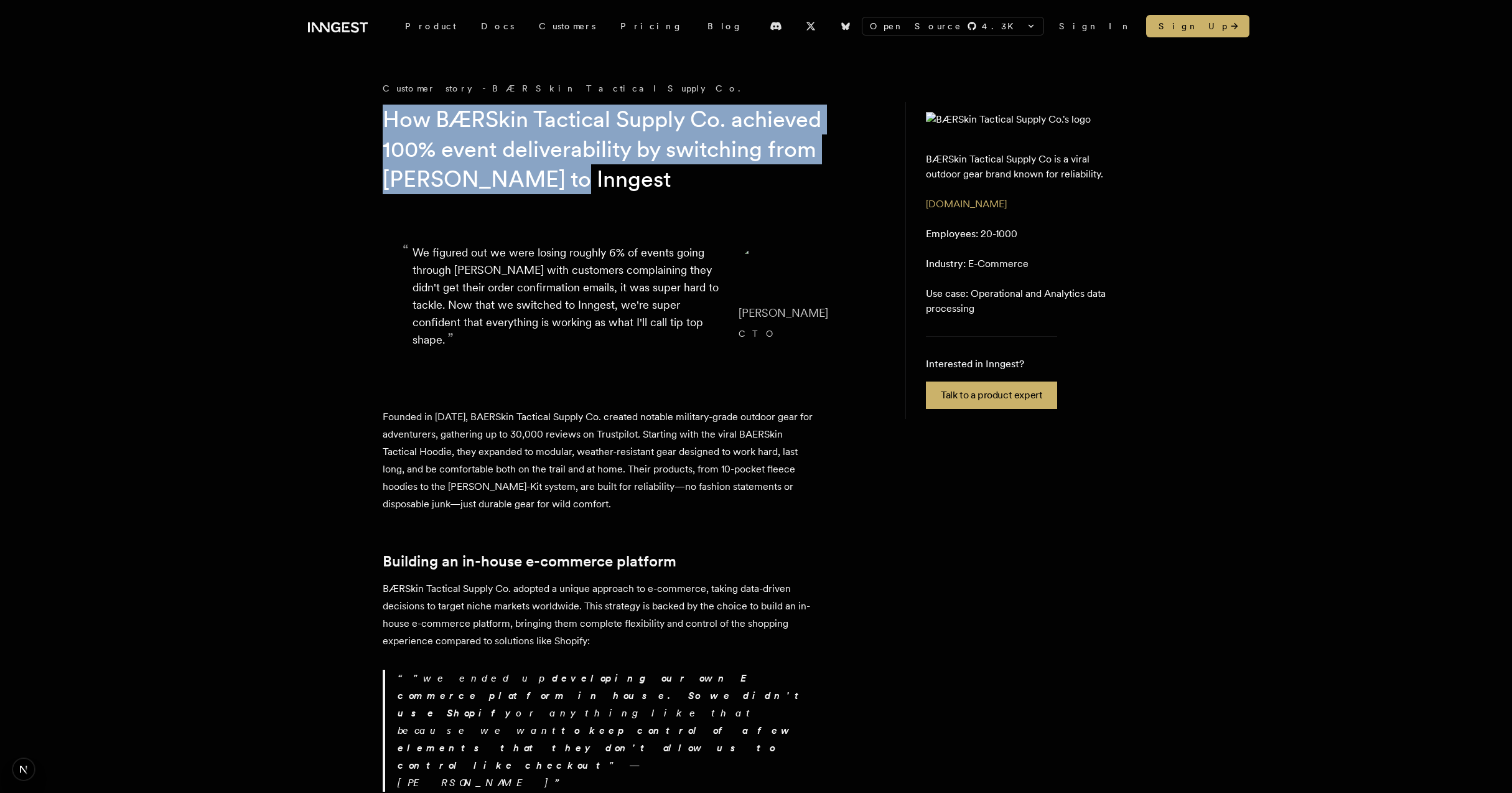
drag, startPoint x: 339, startPoint y: 111, endPoint x: 577, endPoint y: 175, distance: 246.5
click at [579, 175] on h1 "How BÆRSkin Tactical Supply Co. achieved 100% event deliverability by switching…" at bounding box center [621, 149] width 478 height 89
drag, startPoint x: 599, startPoint y: 175, endPoint x: 308, endPoint y: 116, distance: 296.9
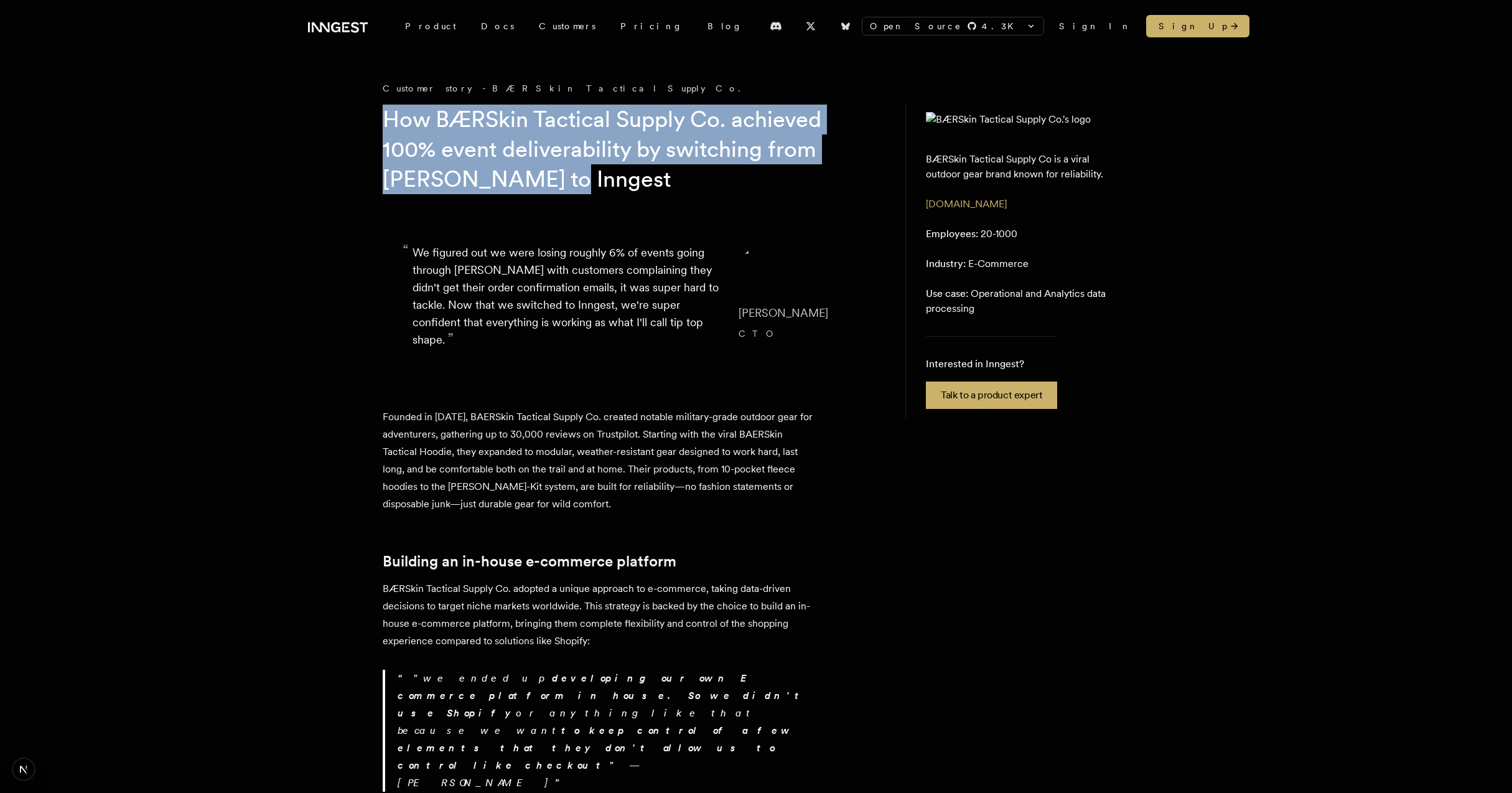
drag, startPoint x: 288, startPoint y: 116, endPoint x: 620, endPoint y: 194, distance: 341.0
click at [620, 194] on h1 "How BÆRSkin Tactical Supply Co. achieved 100% event deliverability by switching…" at bounding box center [621, 149] width 478 height 89
drag, startPoint x: 527, startPoint y: 163, endPoint x: 327, endPoint y: 111, distance: 206.6
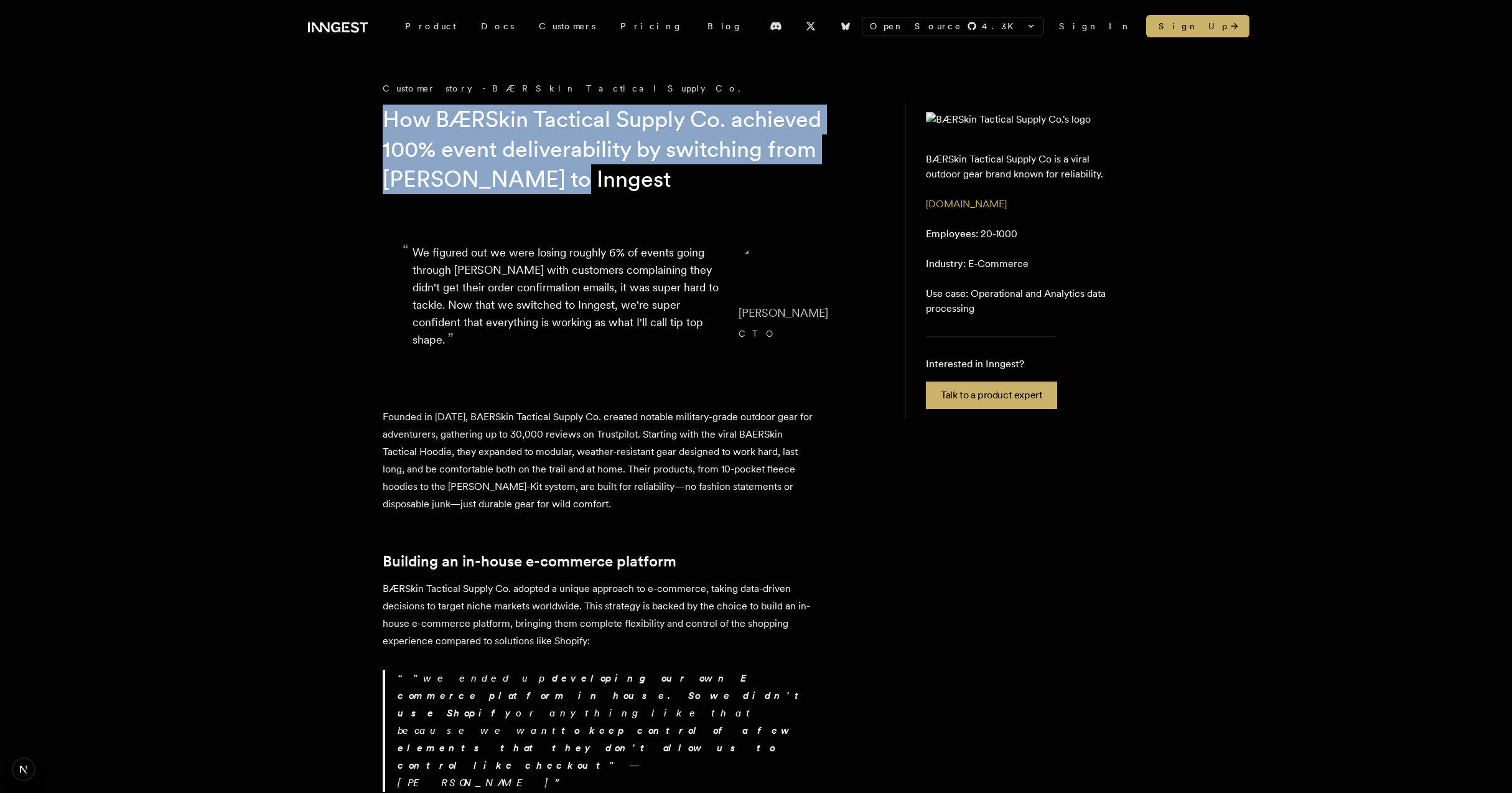
drag, startPoint x: 304, startPoint y: 111, endPoint x: 565, endPoint y: 166, distance: 266.7
click at [579, 169] on h1 "How BÆRSkin Tactical Supply Co. achieved 100% event deliverability by switching…" at bounding box center [621, 149] width 478 height 89
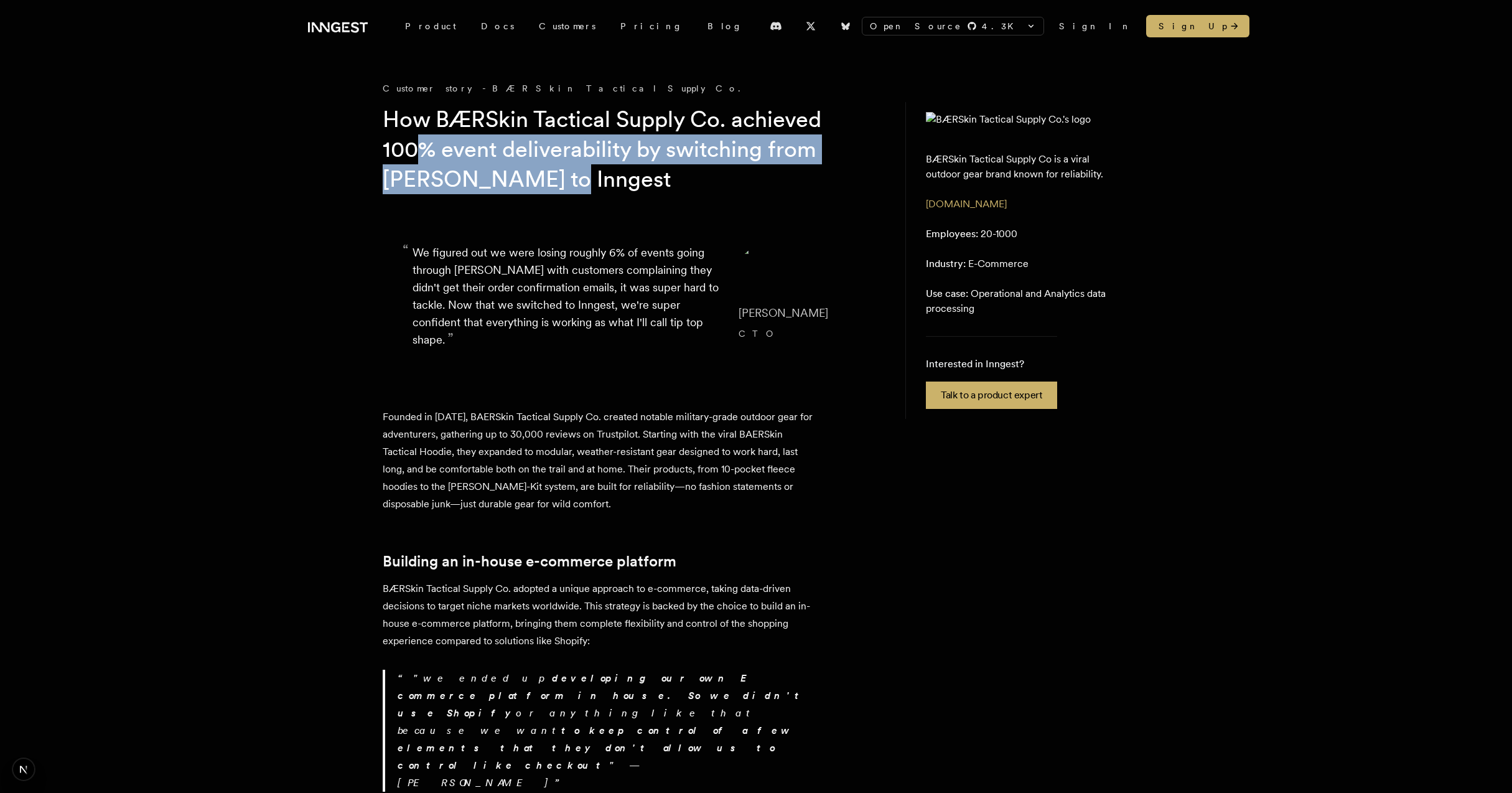
drag, startPoint x: 607, startPoint y: 184, endPoint x: 366, endPoint y: 129, distance: 247.2
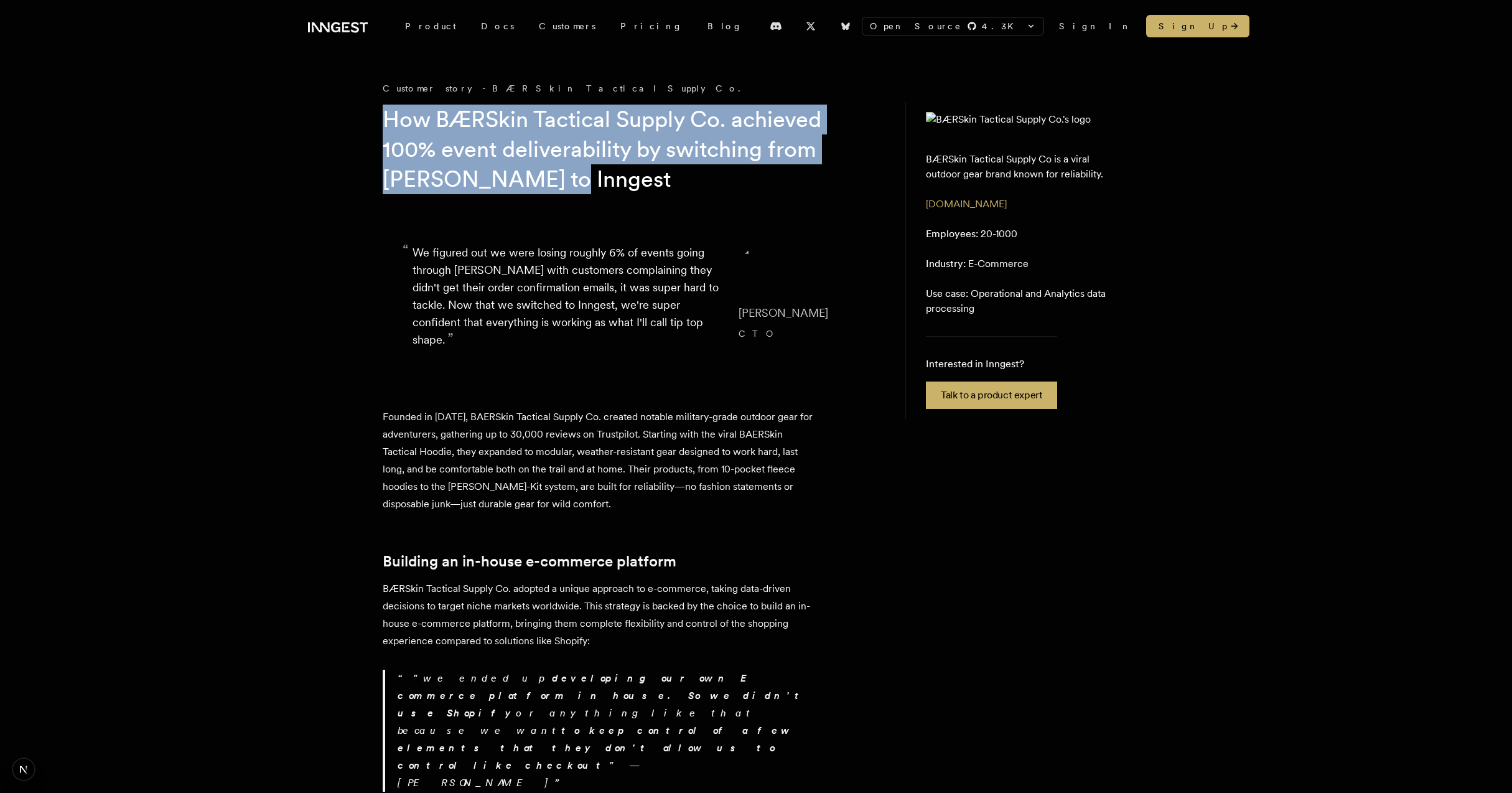
drag, startPoint x: 429, startPoint y: 137, endPoint x: 600, endPoint y: 186, distance: 177.9
click at [600, 186] on h1 "How BÆRSkin Tactical Supply Co. achieved 100% event deliverability by switching…" at bounding box center [621, 149] width 478 height 89
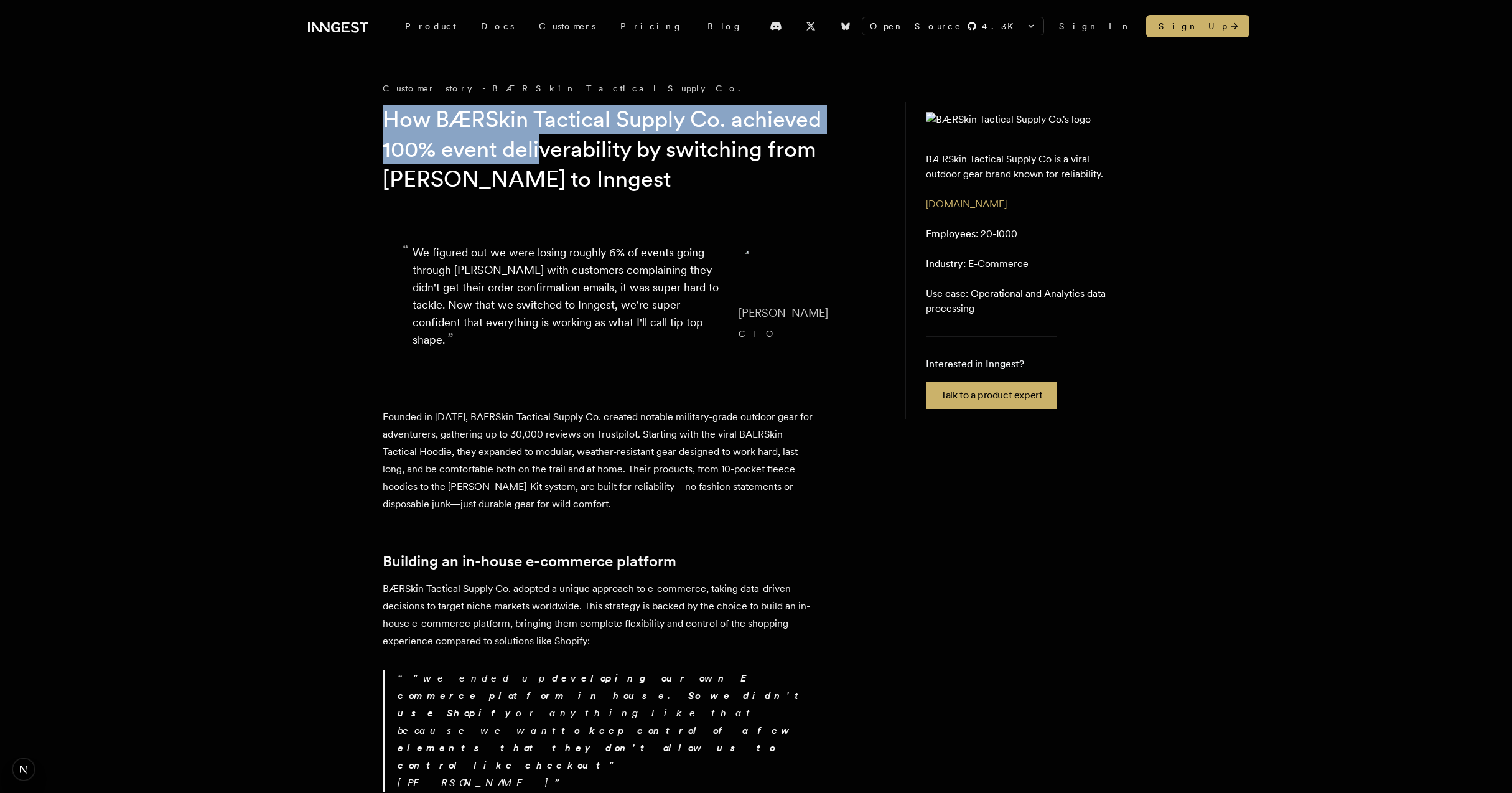
drag, startPoint x: 376, startPoint y: 108, endPoint x: 549, endPoint y: 163, distance: 181.5
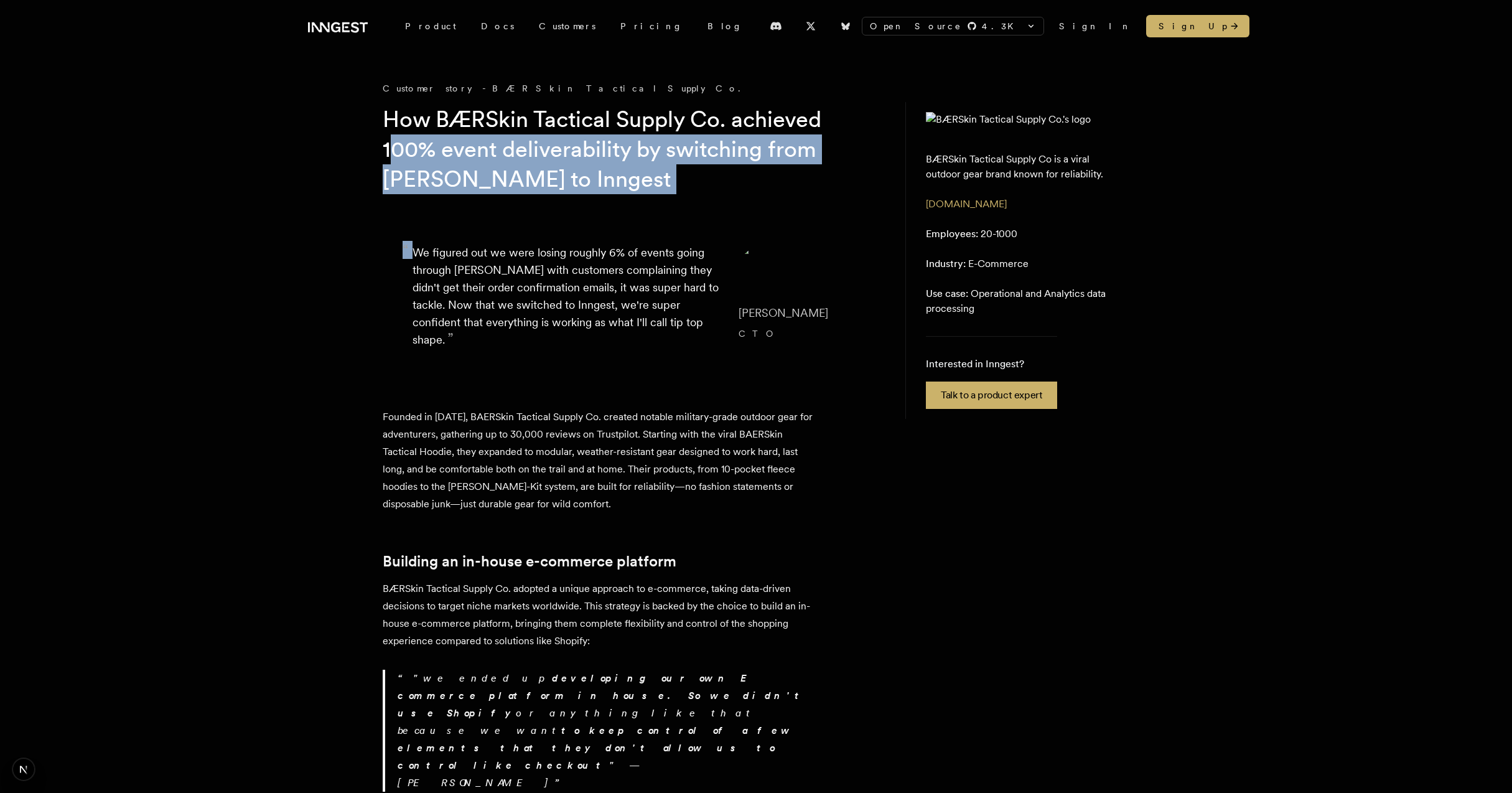
drag, startPoint x: 551, startPoint y: 195, endPoint x: 366, endPoint y: 152, distance: 189.9
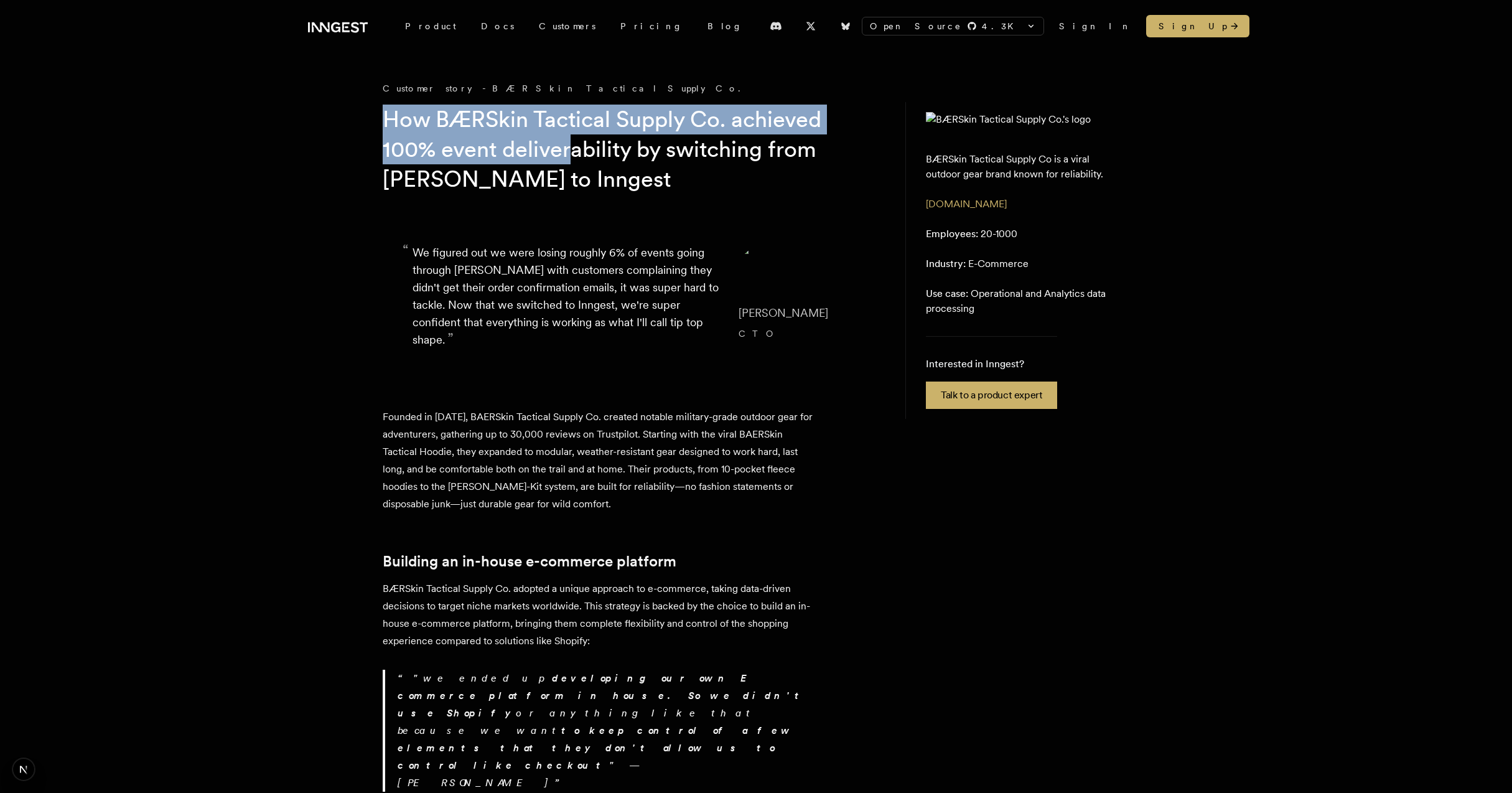
drag, startPoint x: 341, startPoint y: 128, endPoint x: 597, endPoint y: 164, distance: 258.5
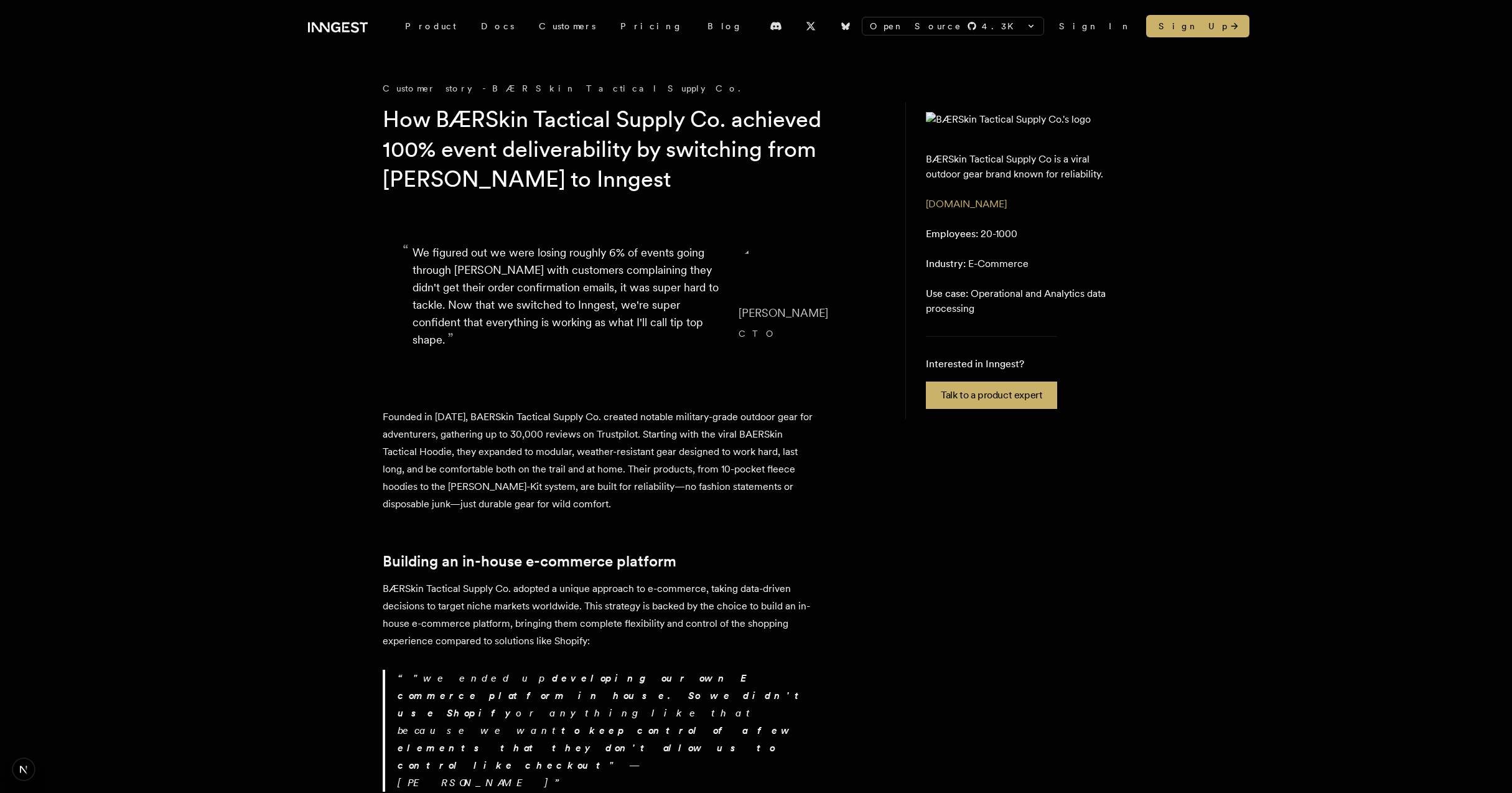
click at [597, 164] on h1 "How BÆRSkin Tactical Supply Co. achieved 100% event deliverability by switching…" at bounding box center [621, 149] width 478 height 89
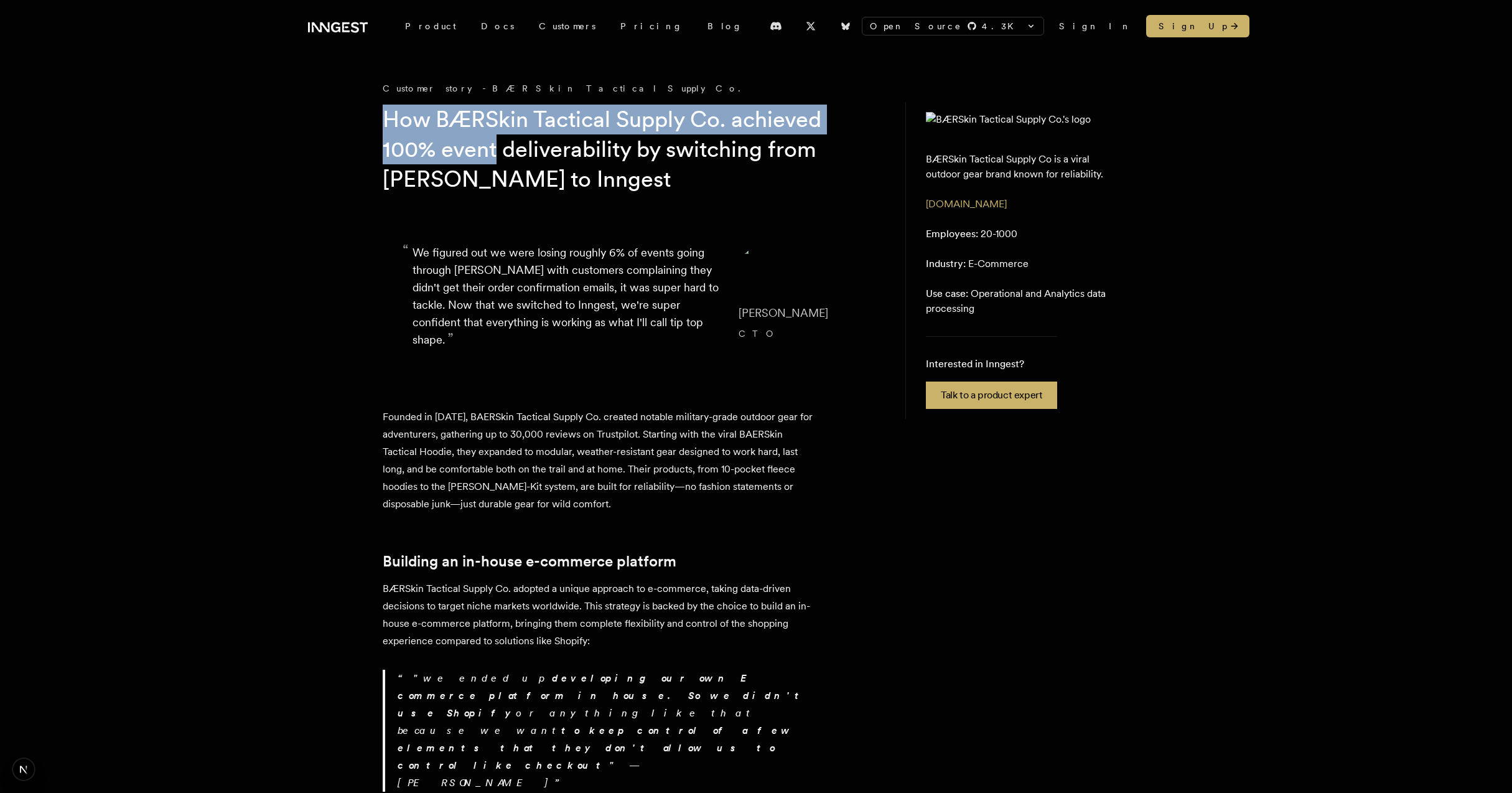
drag, startPoint x: 353, startPoint y: 112, endPoint x: 514, endPoint y: 164, distance: 169.2
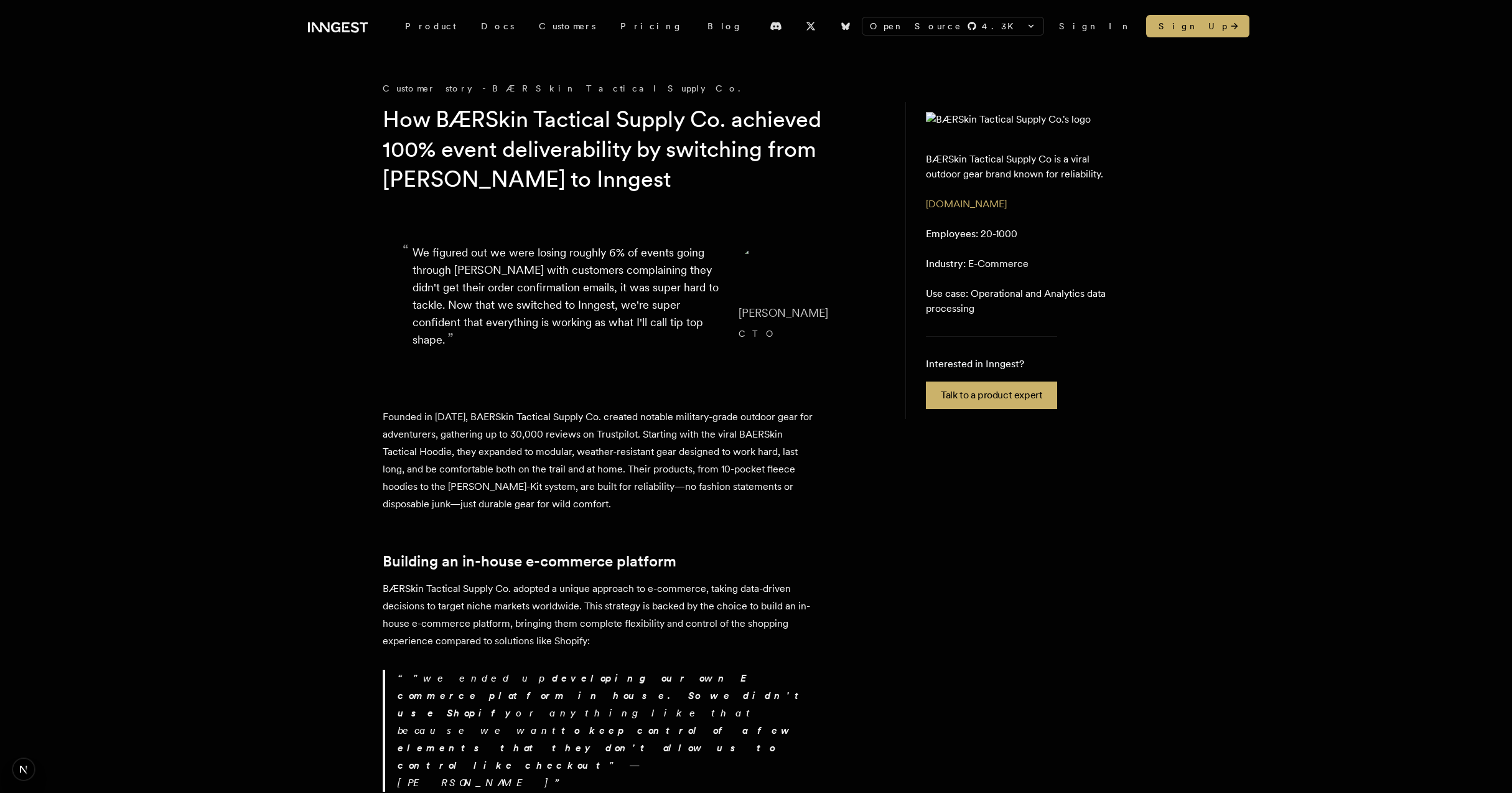
drag, startPoint x: 546, startPoint y: 176, endPoint x: 555, endPoint y: 176, distance: 9.0
click at [546, 176] on h1 "How BÆRSkin Tactical Supply Co. achieved 100% event deliverability by switching…" at bounding box center [621, 149] width 478 height 89
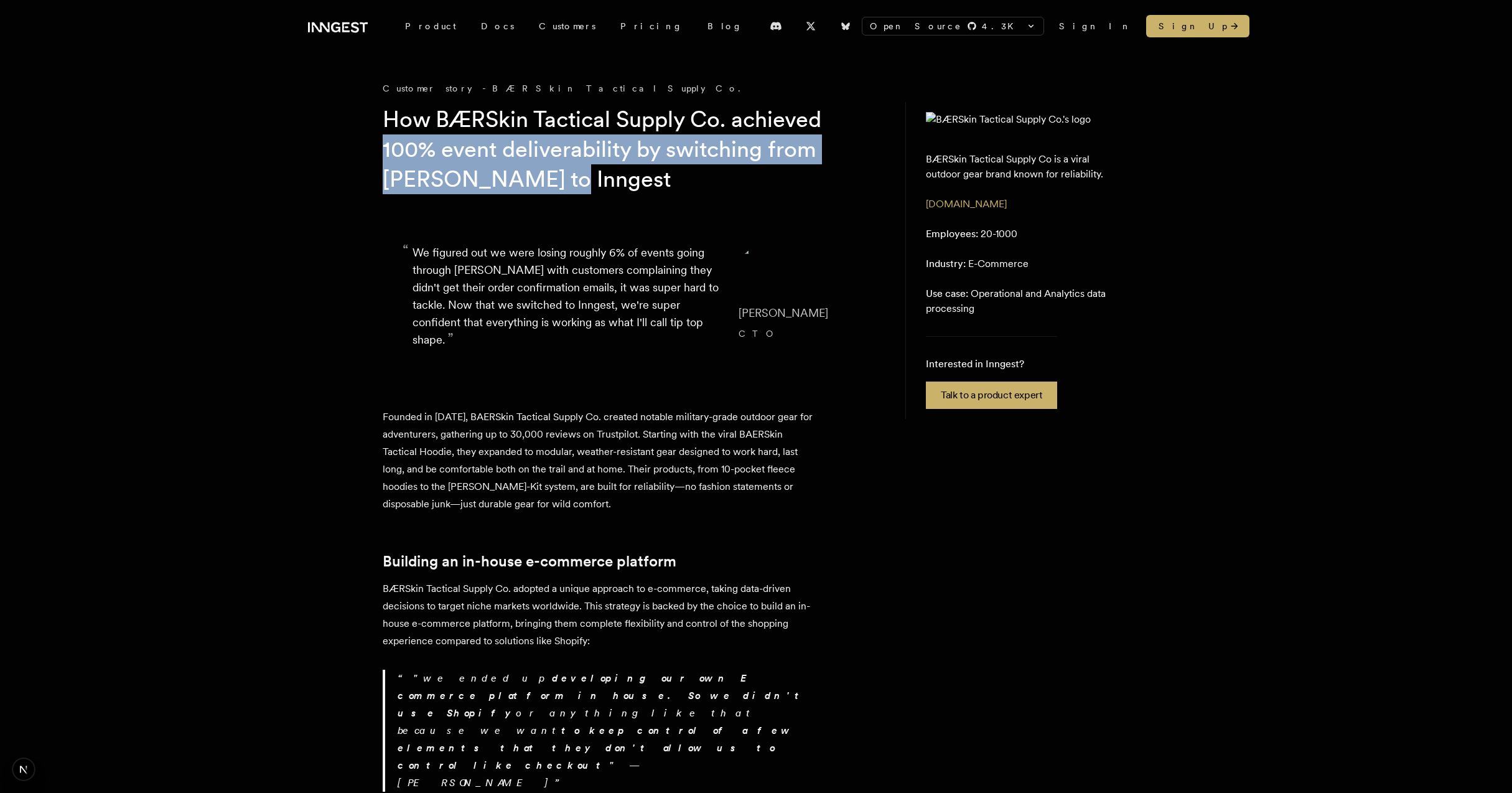
drag, startPoint x: 567, startPoint y: 179, endPoint x: 346, endPoint y: 133, distance: 225.7
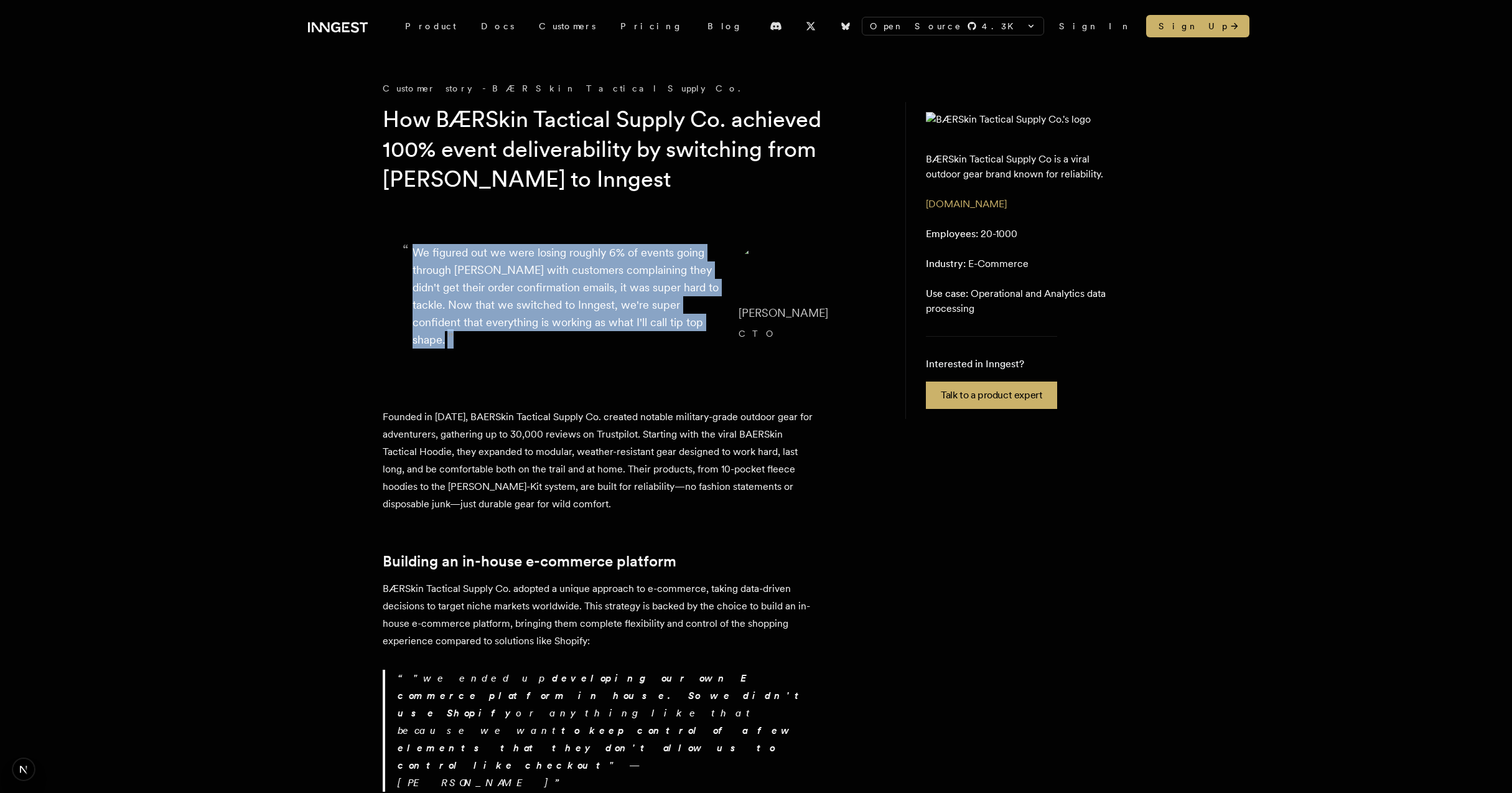
drag, startPoint x: 355, startPoint y: 244, endPoint x: 639, endPoint y: 355, distance: 304.9
click at [639, 355] on blockquote "“ We figured out we were losing roughly 6% of events going through Kafka with c…" at bounding box center [631, 296] width 498 height 164
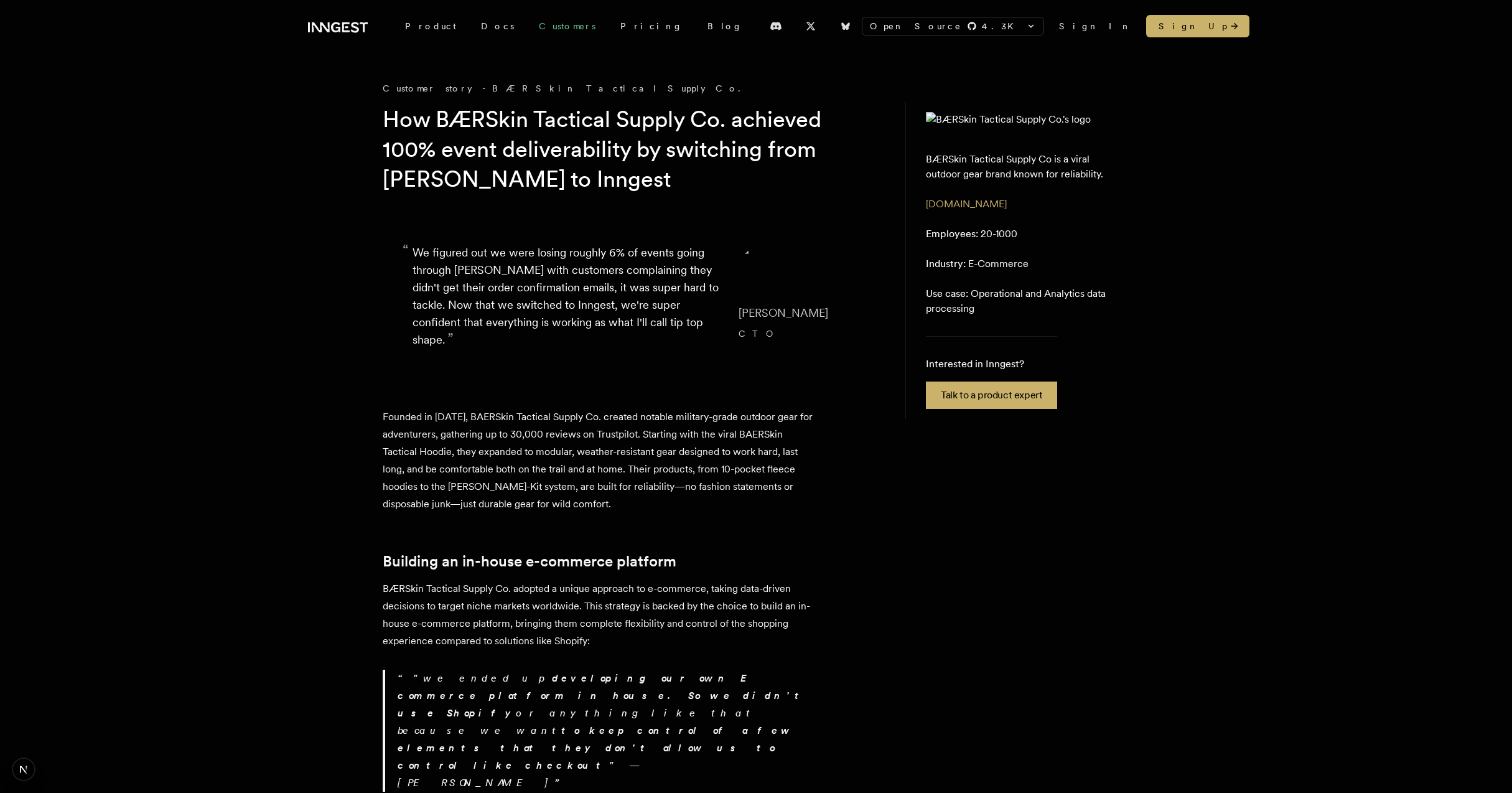
click at [536, 29] on link "Customers" at bounding box center [567, 26] width 81 height 22
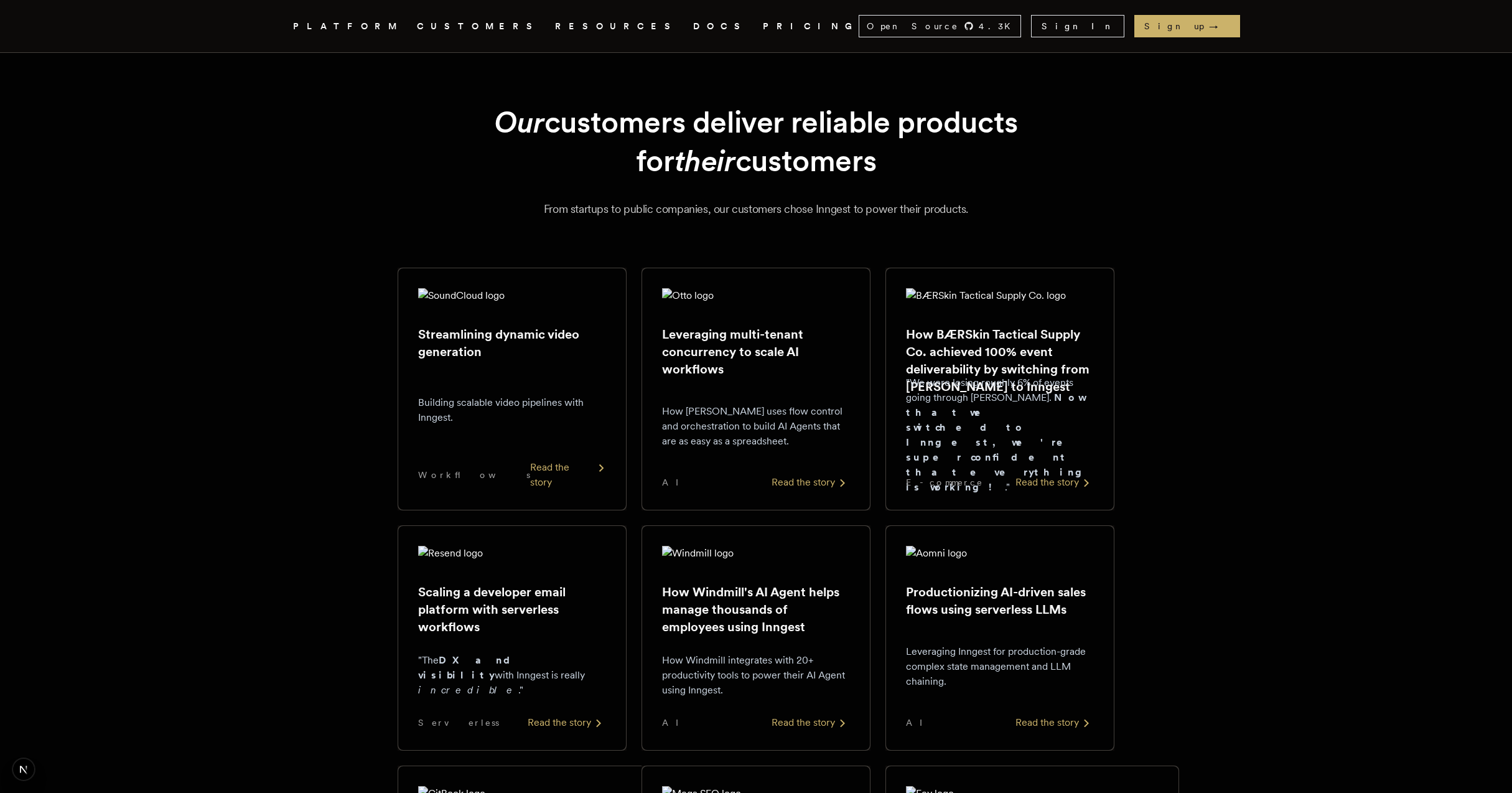
click at [509, 370] on div "Building scalable video pipelines with Inngest." at bounding box center [511, 410] width 188 height 80
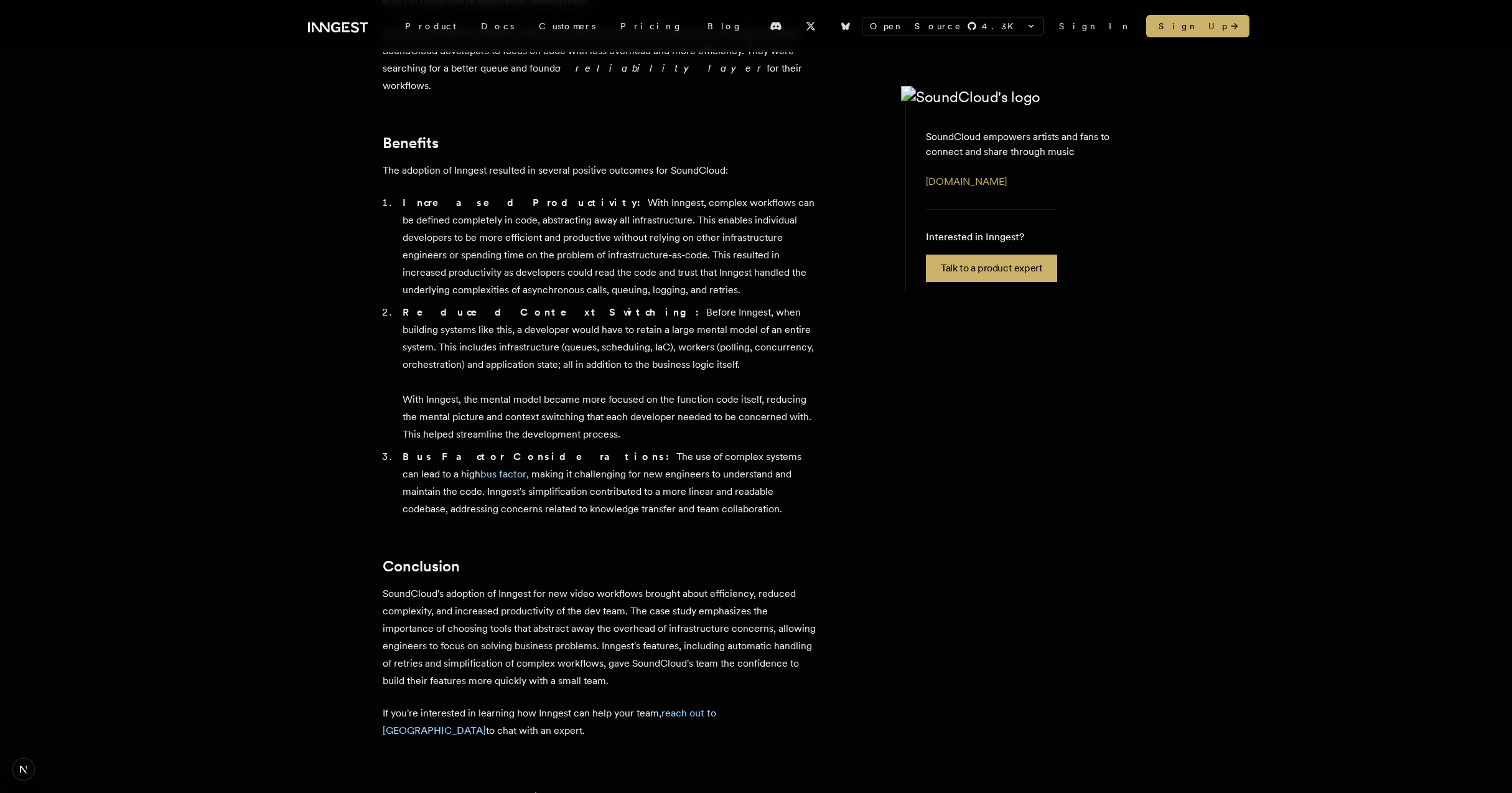
scroll to position [1126, 0]
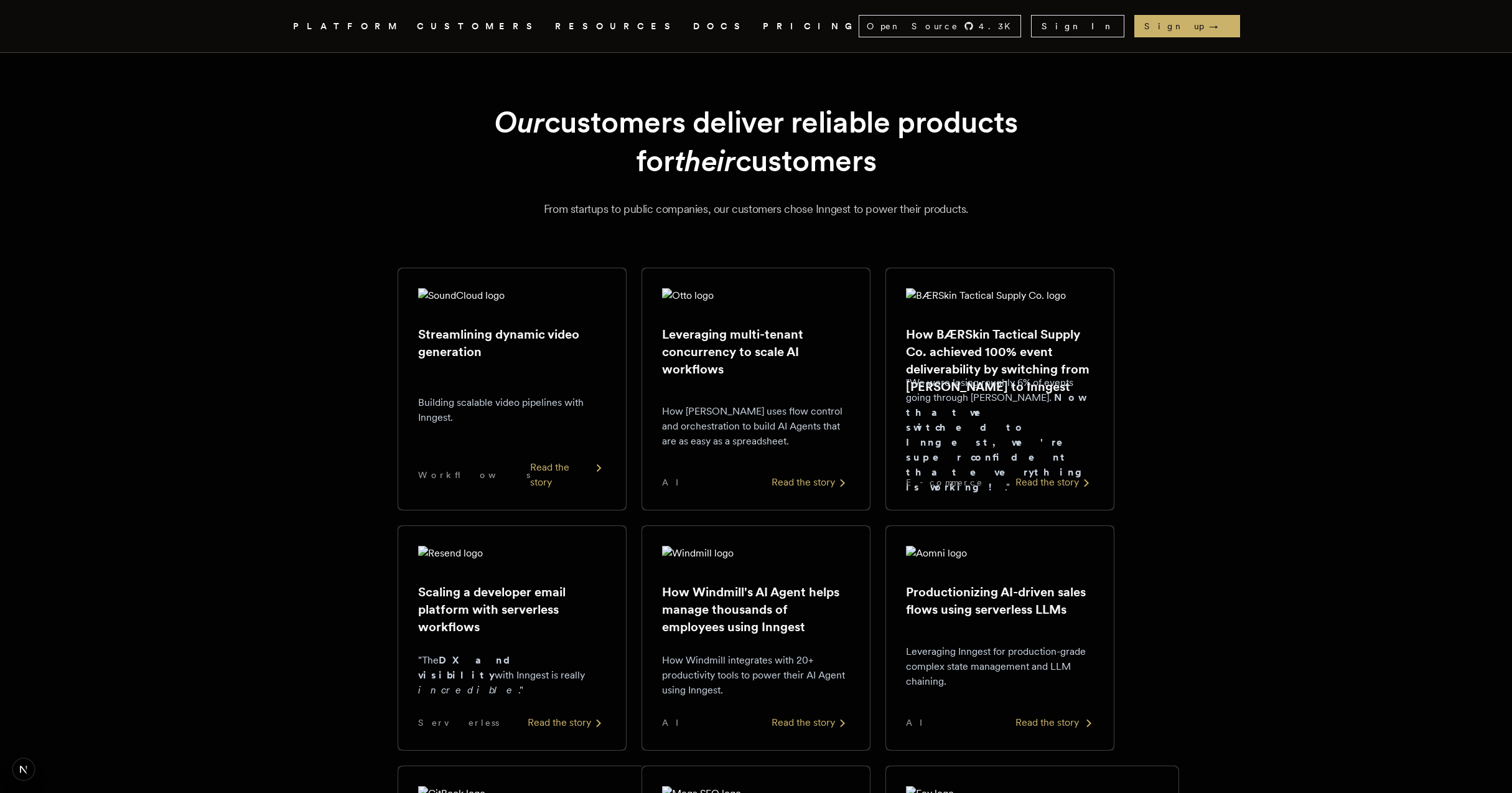
click at [1010, 628] on div "Leveraging Inngest for production-grade complex state management and LLM chaini…" at bounding box center [999, 667] width 188 height 77
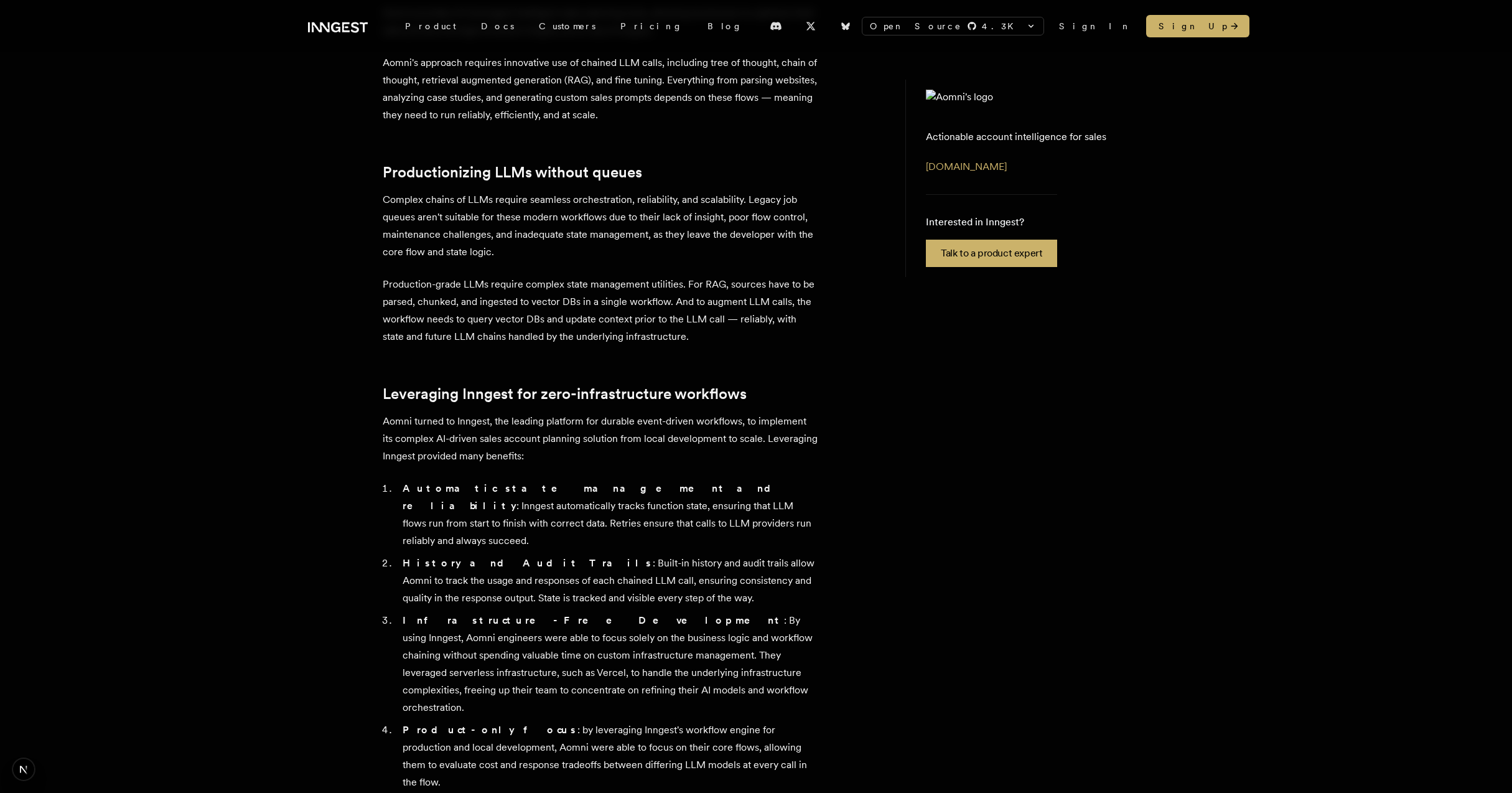
scroll to position [194, 0]
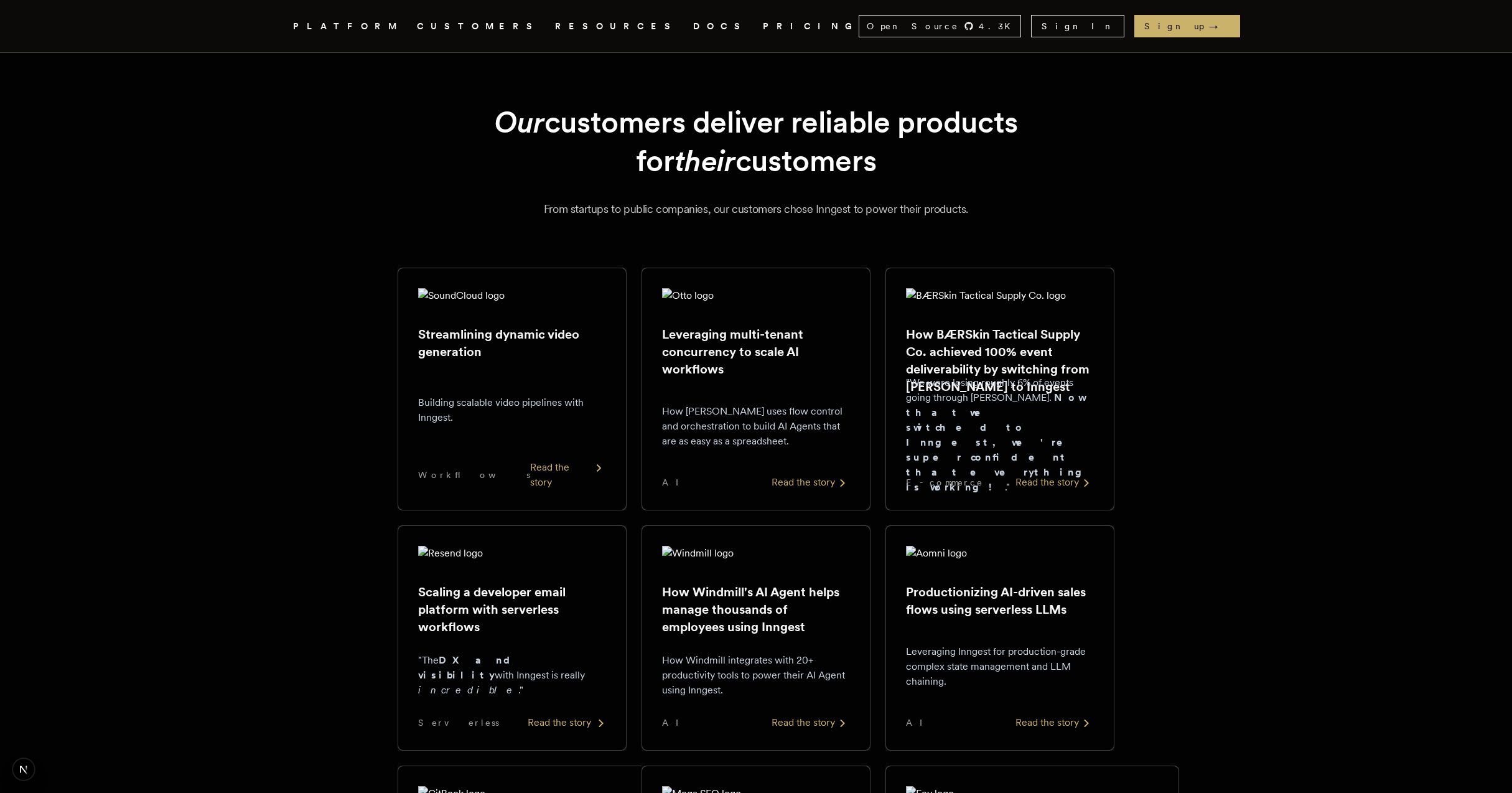
click at [469, 576] on div "Scaling a developer email platform with serverless workflows "The DX and visibi…" at bounding box center [511, 638] width 188 height 184
click at [806, 361] on h2 "Leveraging multi-tenant concurrency to scale AI workflows" at bounding box center [756, 351] width 188 height 52
click at [928, 353] on h2 "How BÆRSkin Tactical Supply Co. achieved 100% event deliverability by switching…" at bounding box center [999, 361] width 188 height 70
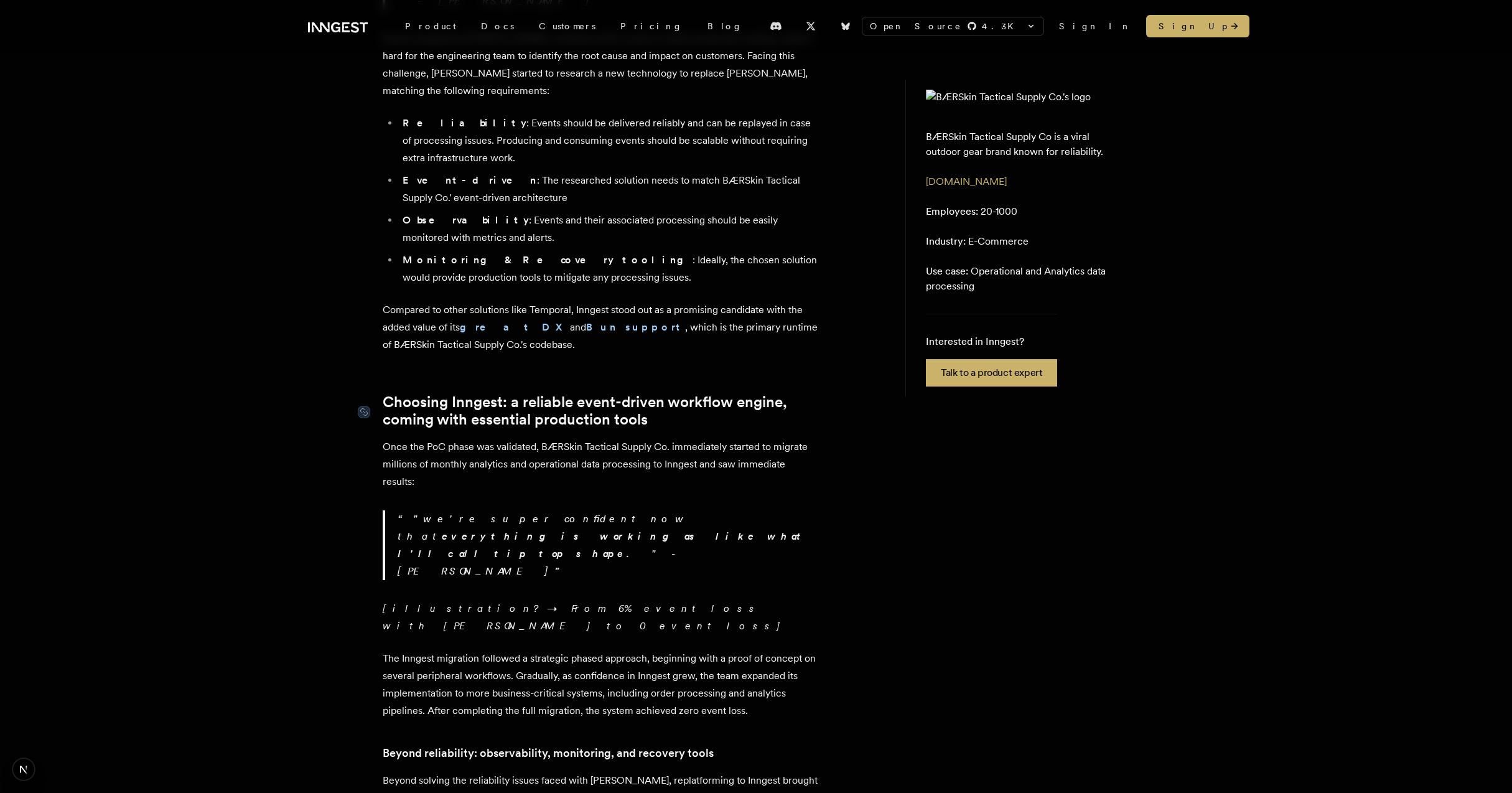
scroll to position [1338, 0]
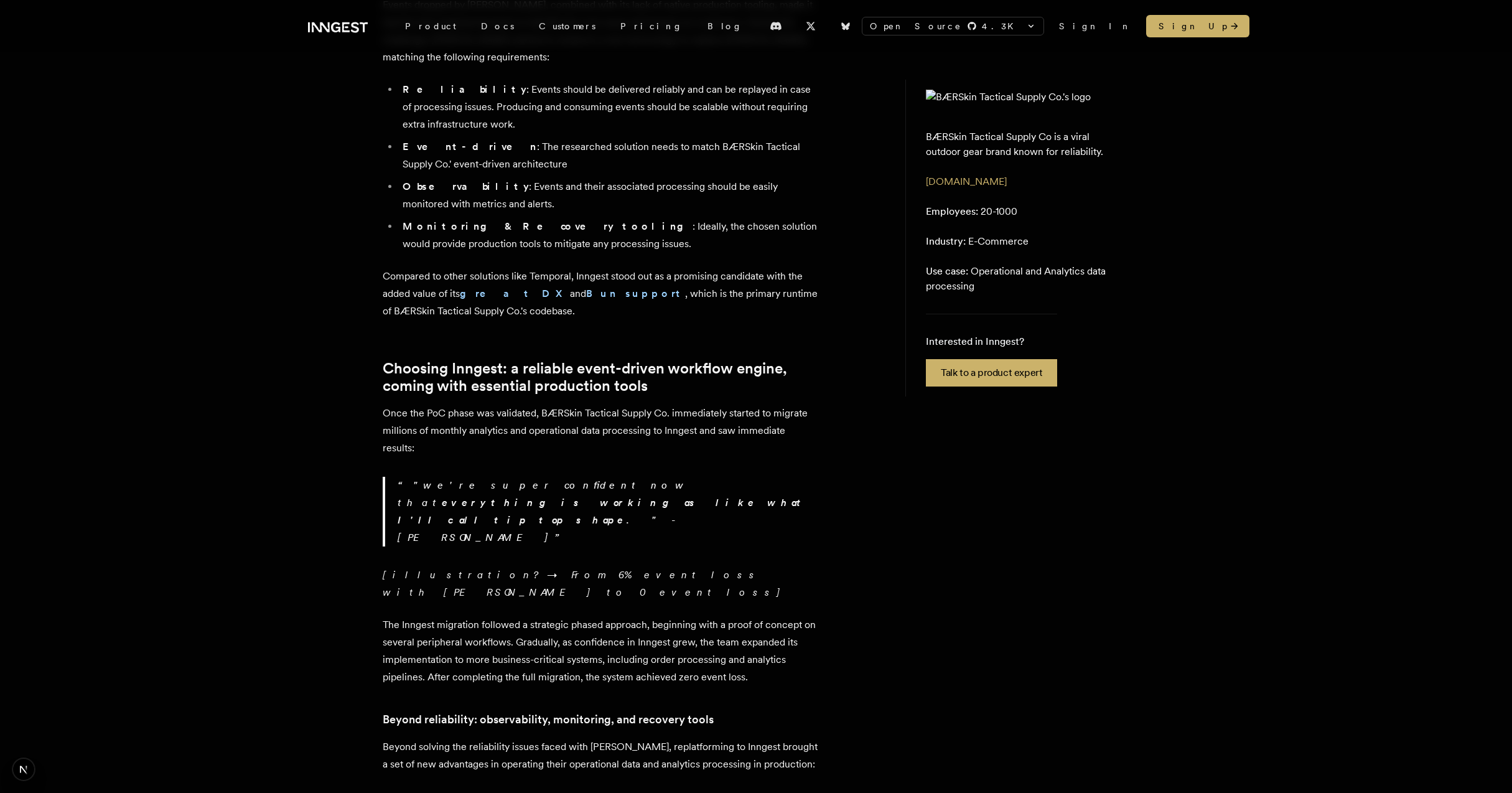
click at [695, 567] on p "[illustration? → From 6% event loss with [PERSON_NAME] to 0 event loss]" at bounding box center [601, 584] width 436 height 35
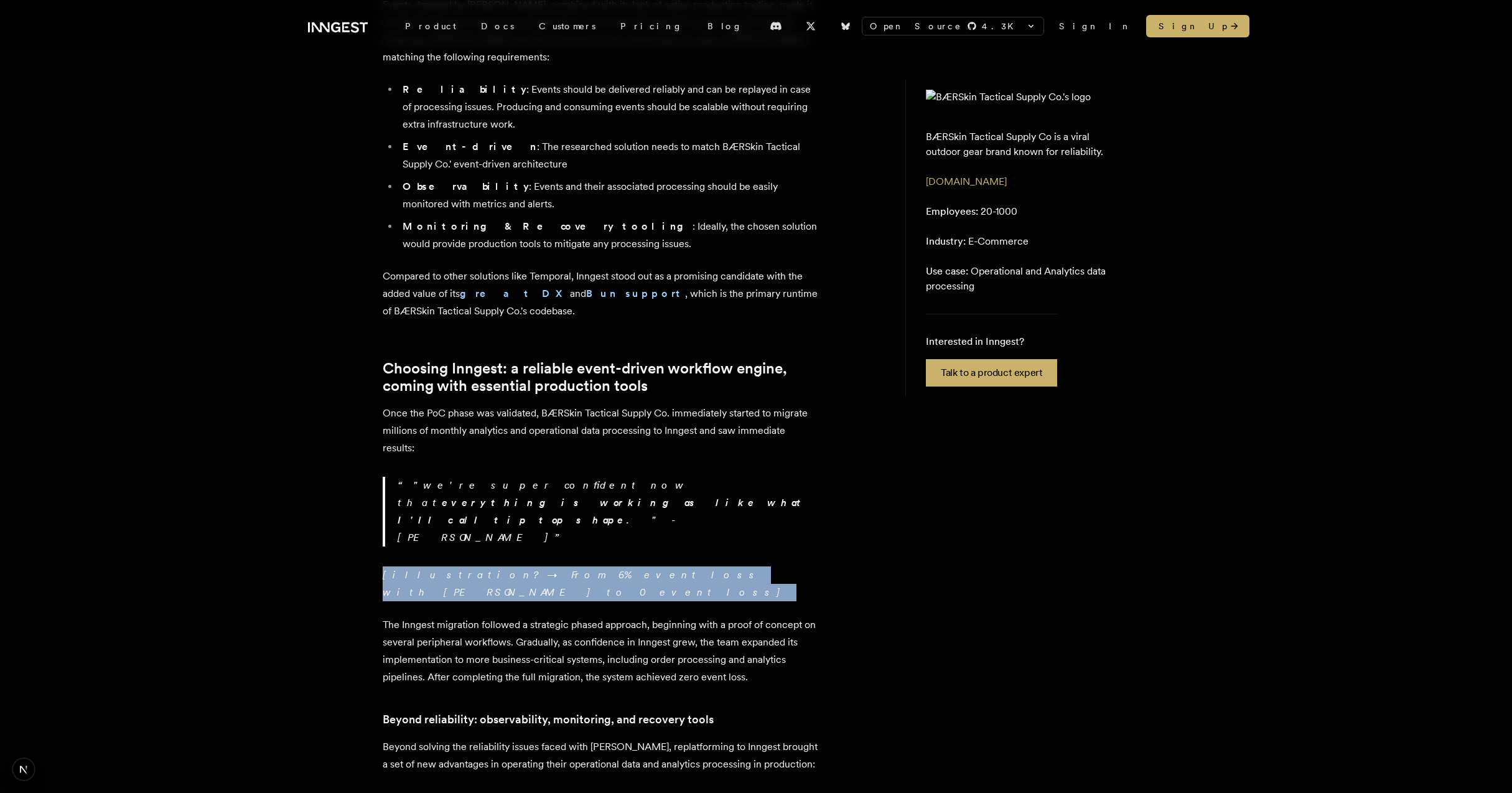
click at [695, 567] on p "[illustration? → From 6% event loss with [PERSON_NAME] to 0 event loss]" at bounding box center [601, 584] width 436 height 35
copy div "[illustration? → From 6% event loss with [PERSON_NAME] to 0 event loss]"
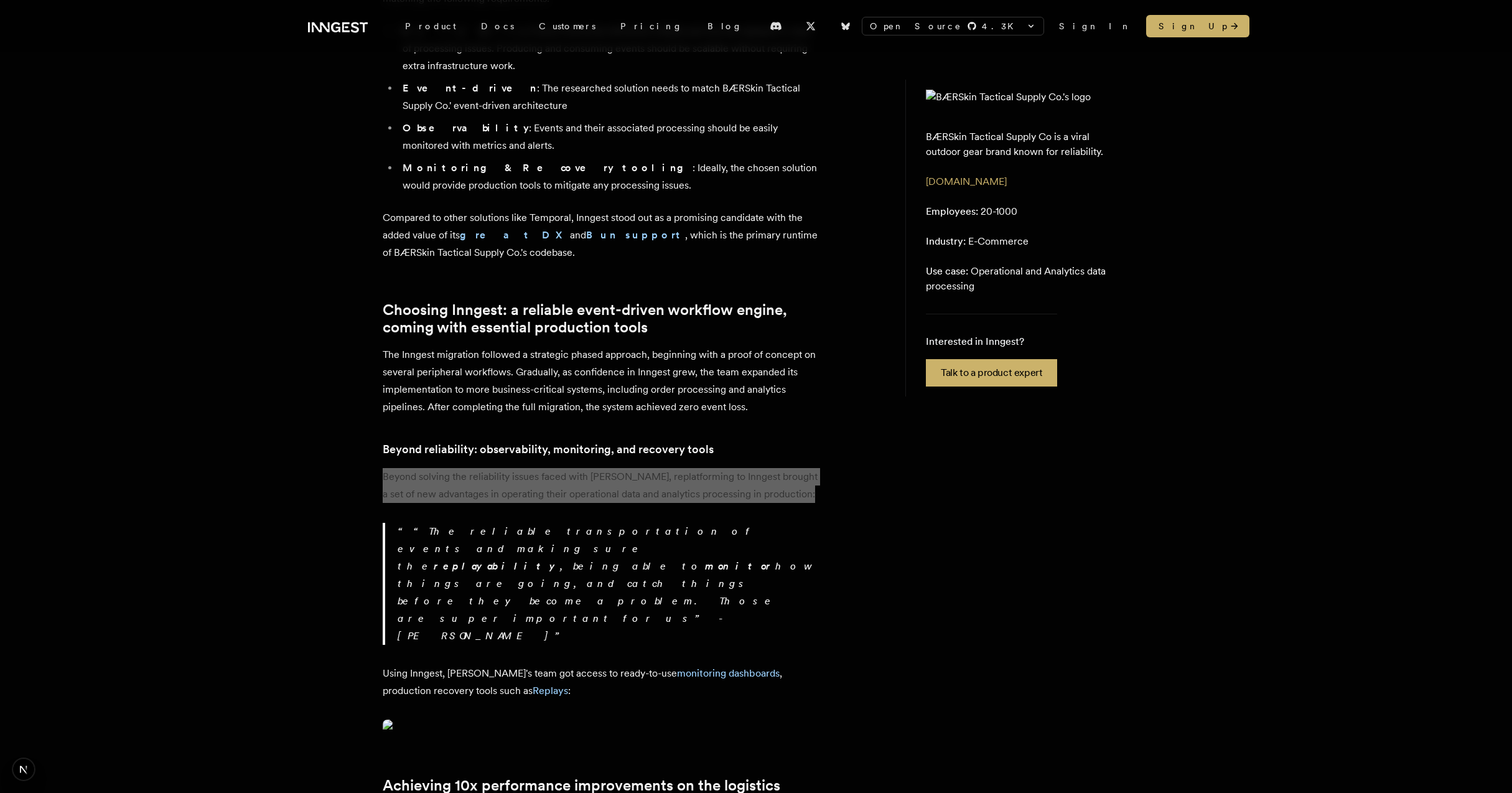
scroll to position [1401, 0]
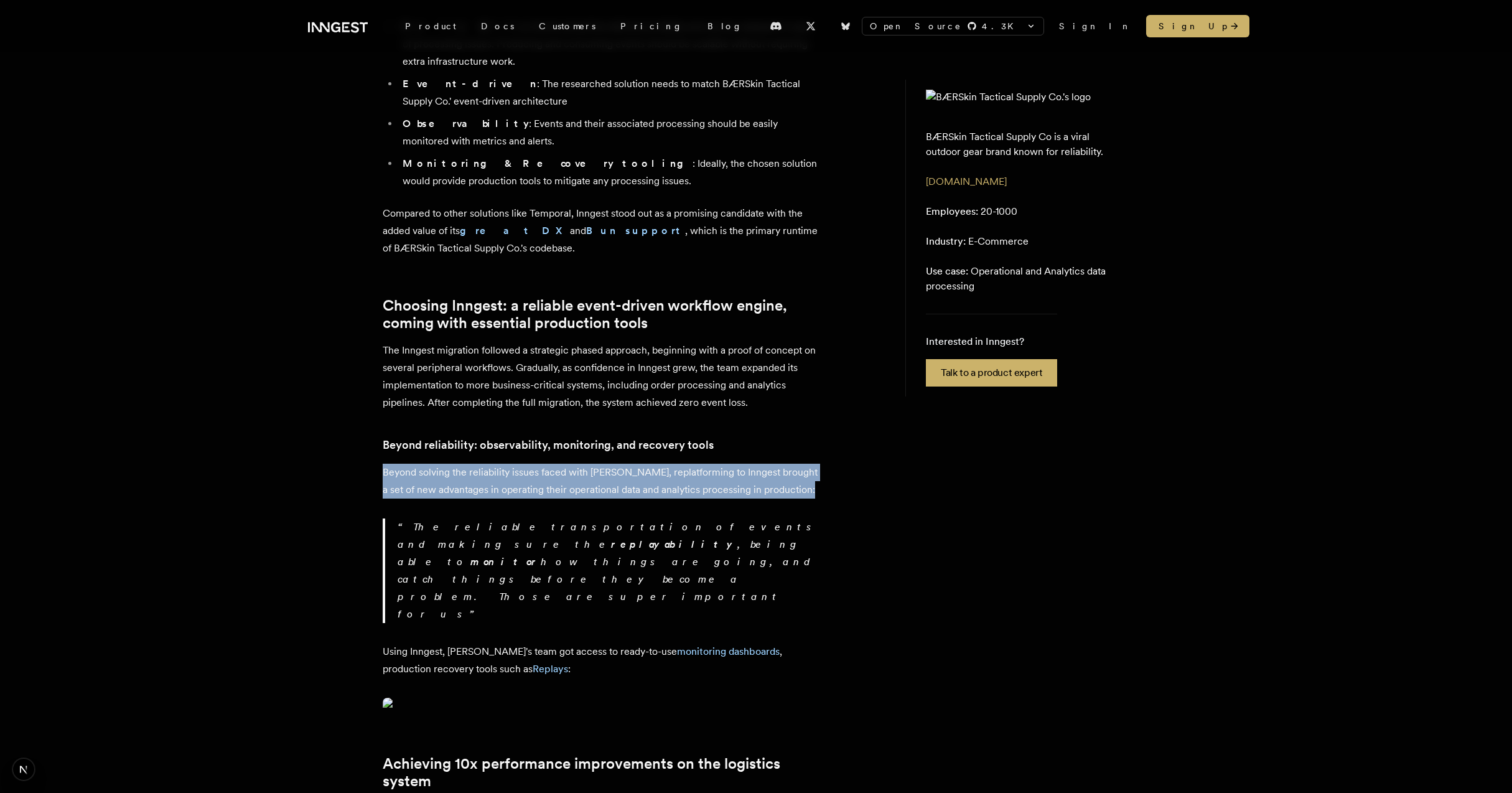
click at [596, 519] on p "The reliable transportation of events and making sure the replayability , being…" at bounding box center [608, 571] width 421 height 104
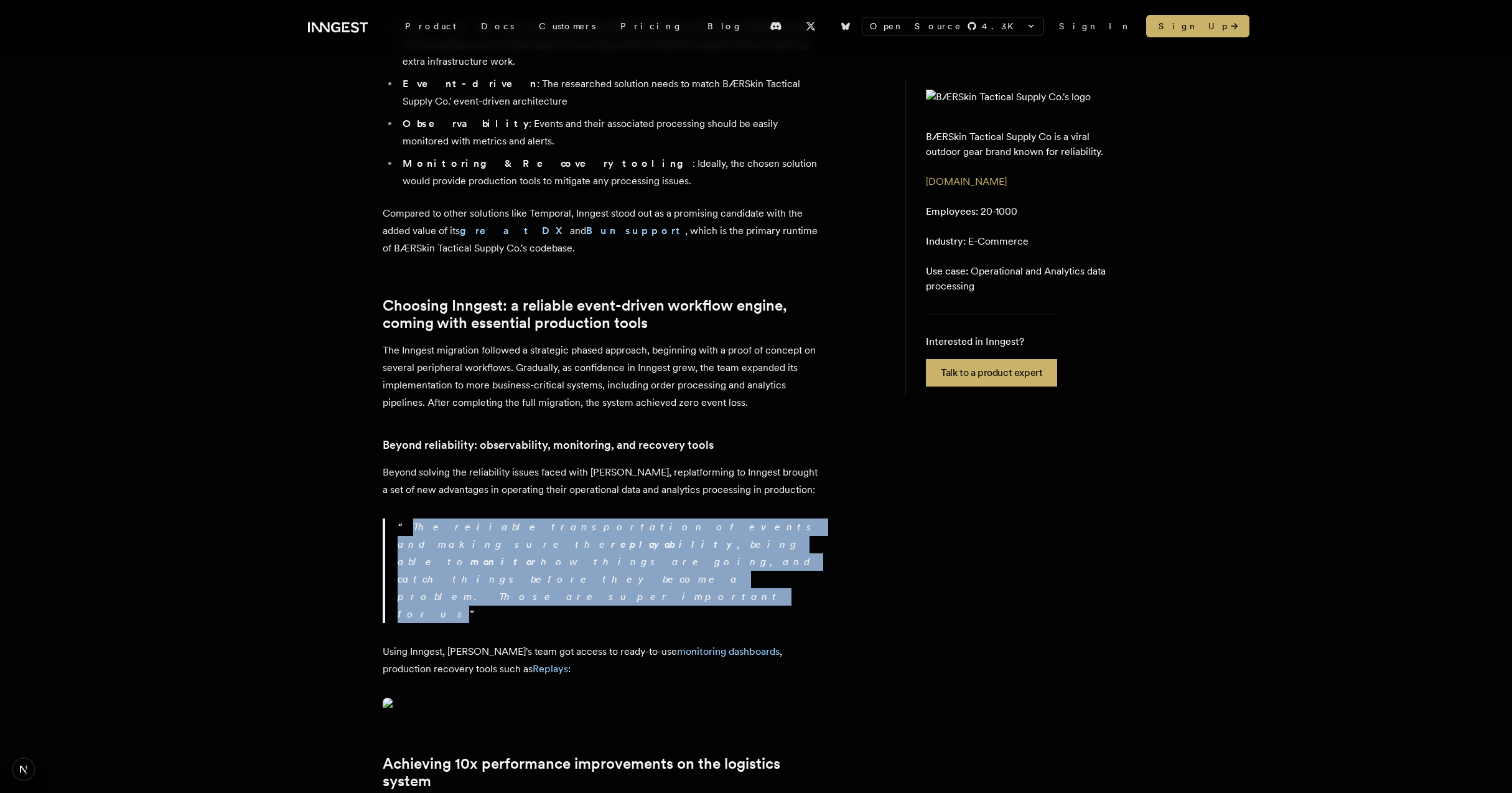
click at [596, 519] on p "The reliable transportation of events and making sure the replayability , being…" at bounding box center [608, 571] width 421 height 104
click at [662, 519] on p "The reliable transportation of events and making sure the replayability , being…" at bounding box center [608, 571] width 421 height 104
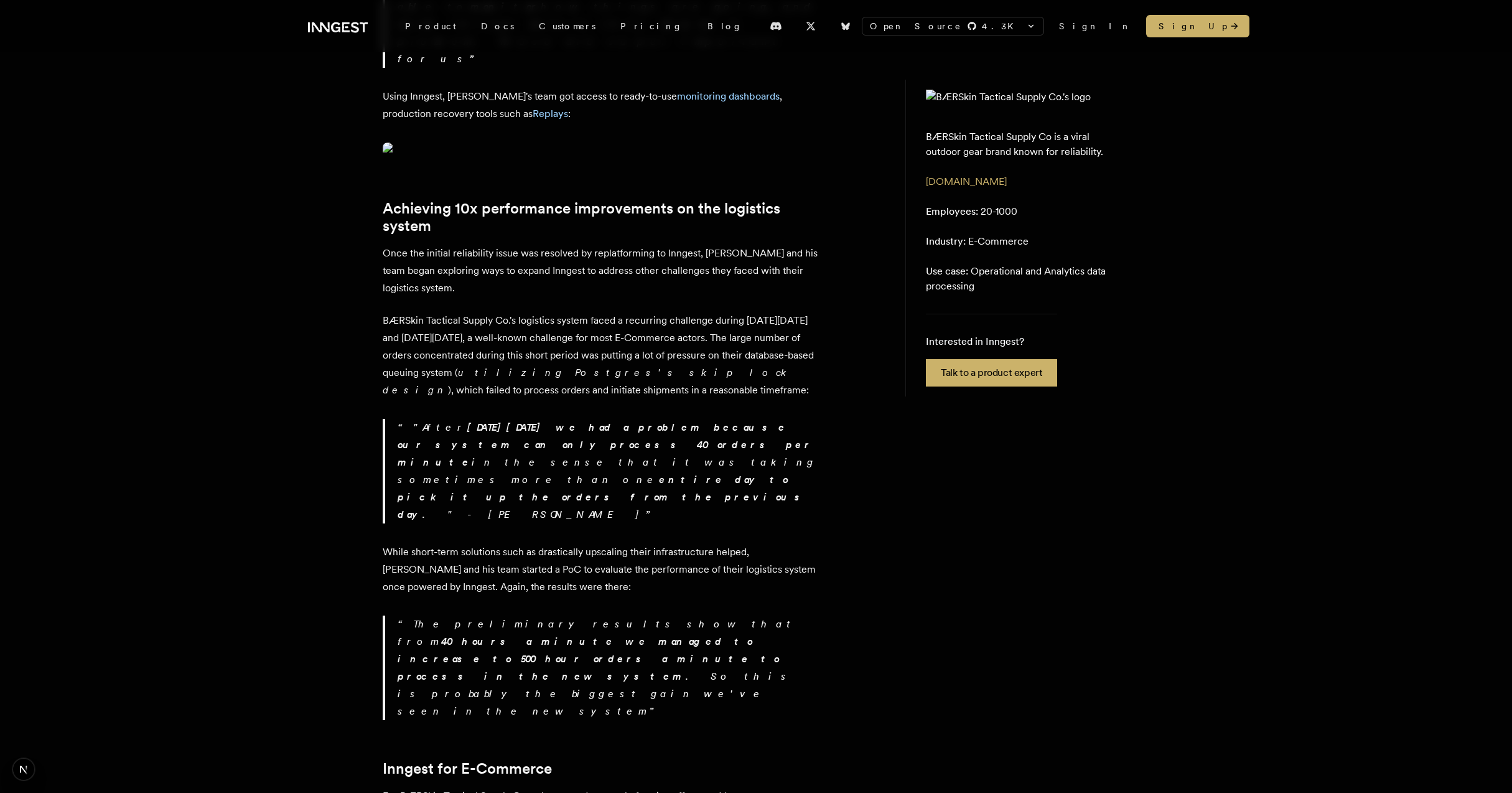
scroll to position [2053, 0]
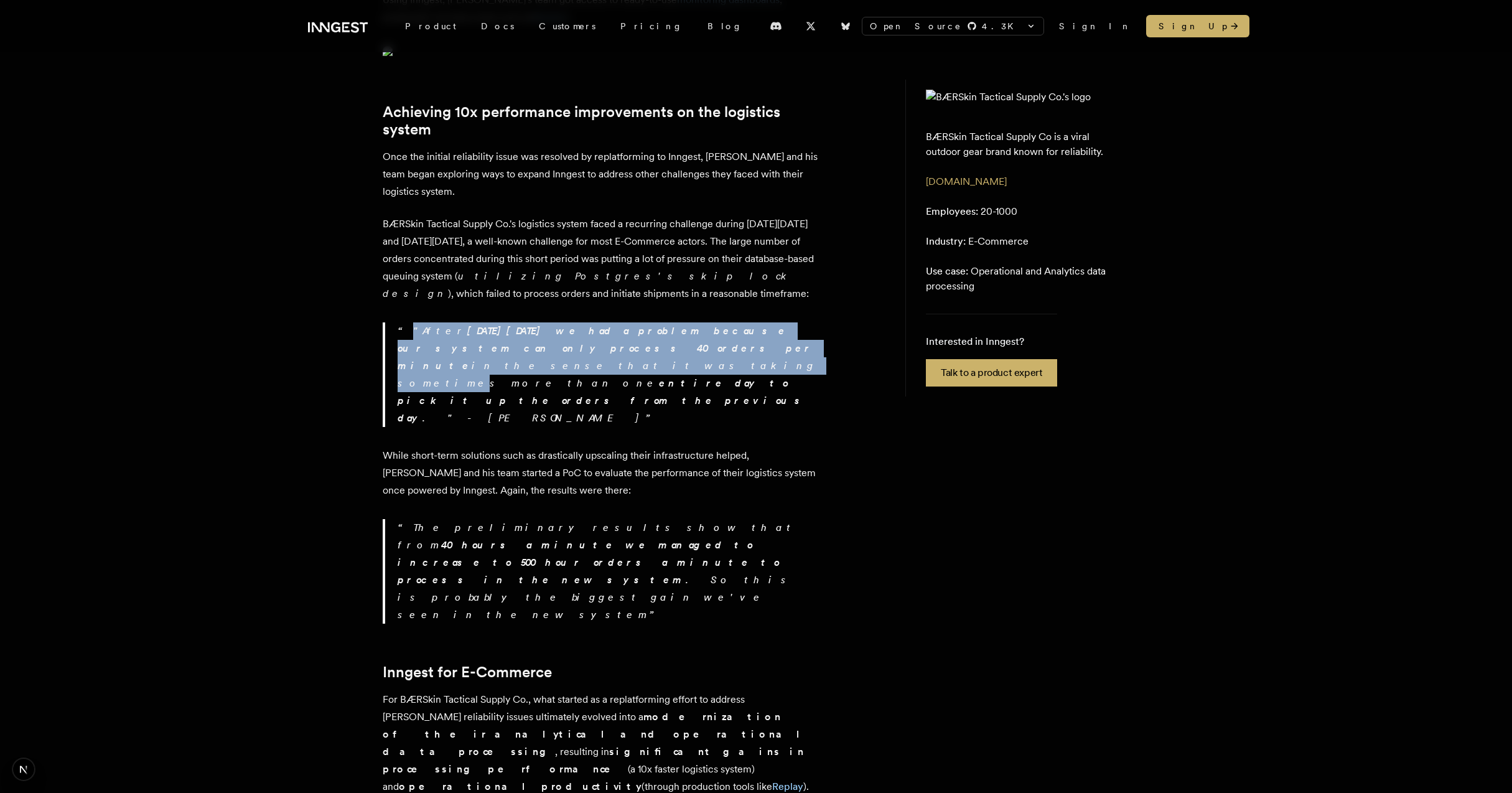
drag, startPoint x: 351, startPoint y: 373, endPoint x: 618, endPoint y: 399, distance: 268.3
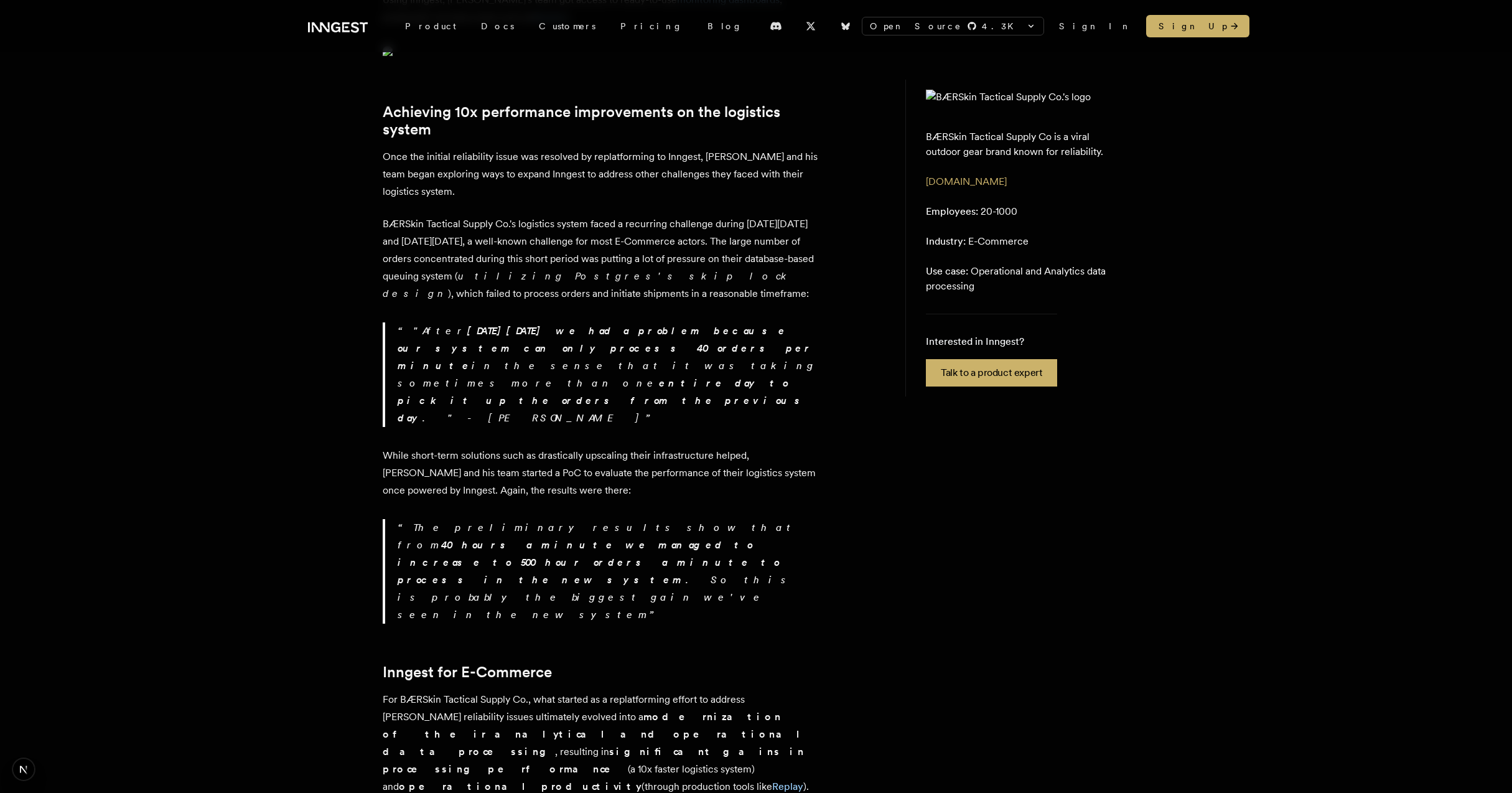
click at [618, 399] on p ""After [DATE][DATE] we had a problem because our system can only process 40 ord…" at bounding box center [608, 374] width 421 height 104
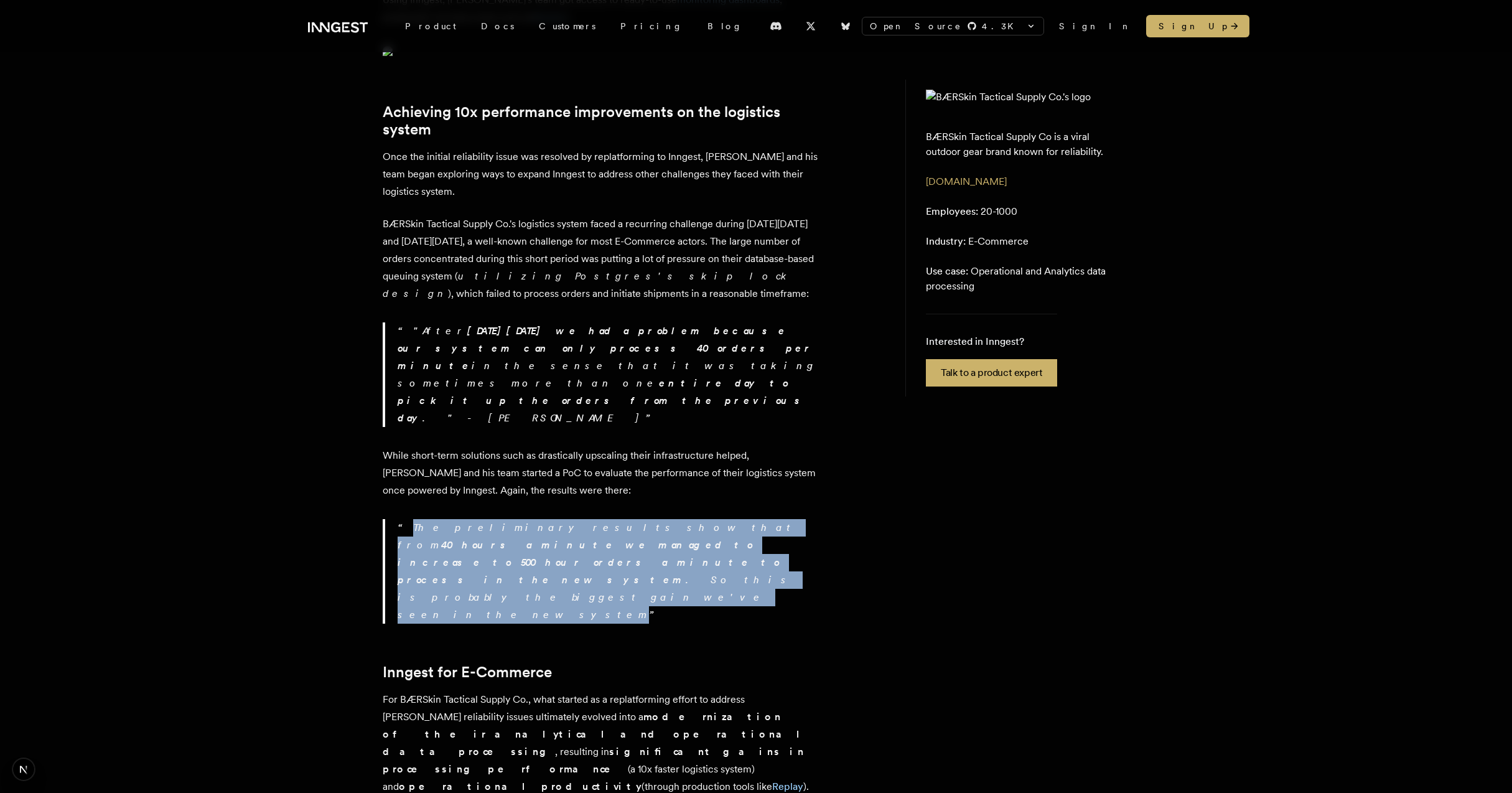
drag, startPoint x: 355, startPoint y: 512, endPoint x: 569, endPoint y: 547, distance: 216.8
click at [569, 547] on p "The preliminary results show that from 40 hours a minute we managed to increase…" at bounding box center [608, 572] width 421 height 104
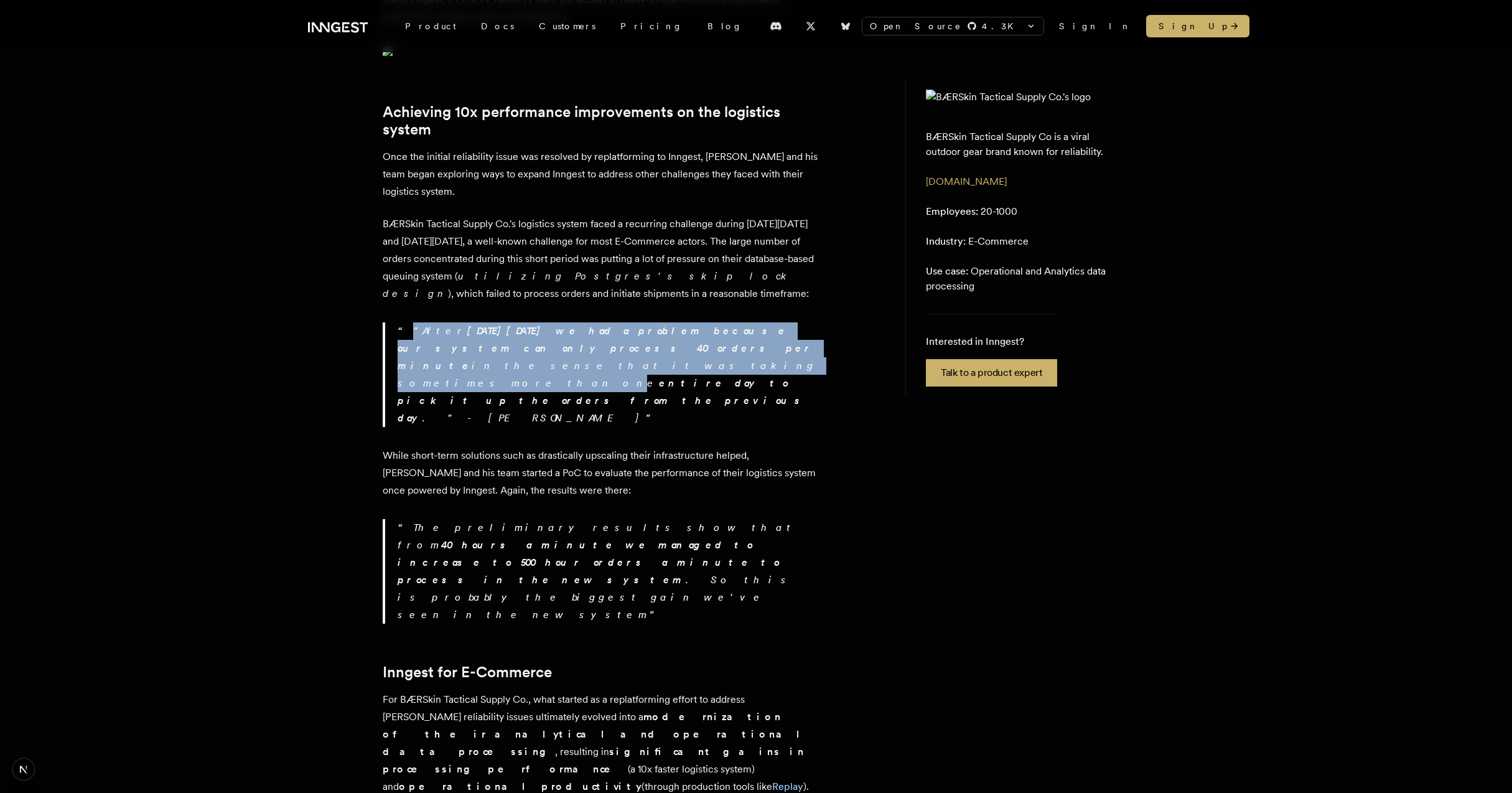
drag, startPoint x: 346, startPoint y: 362, endPoint x: 669, endPoint y: 404, distance: 325.7
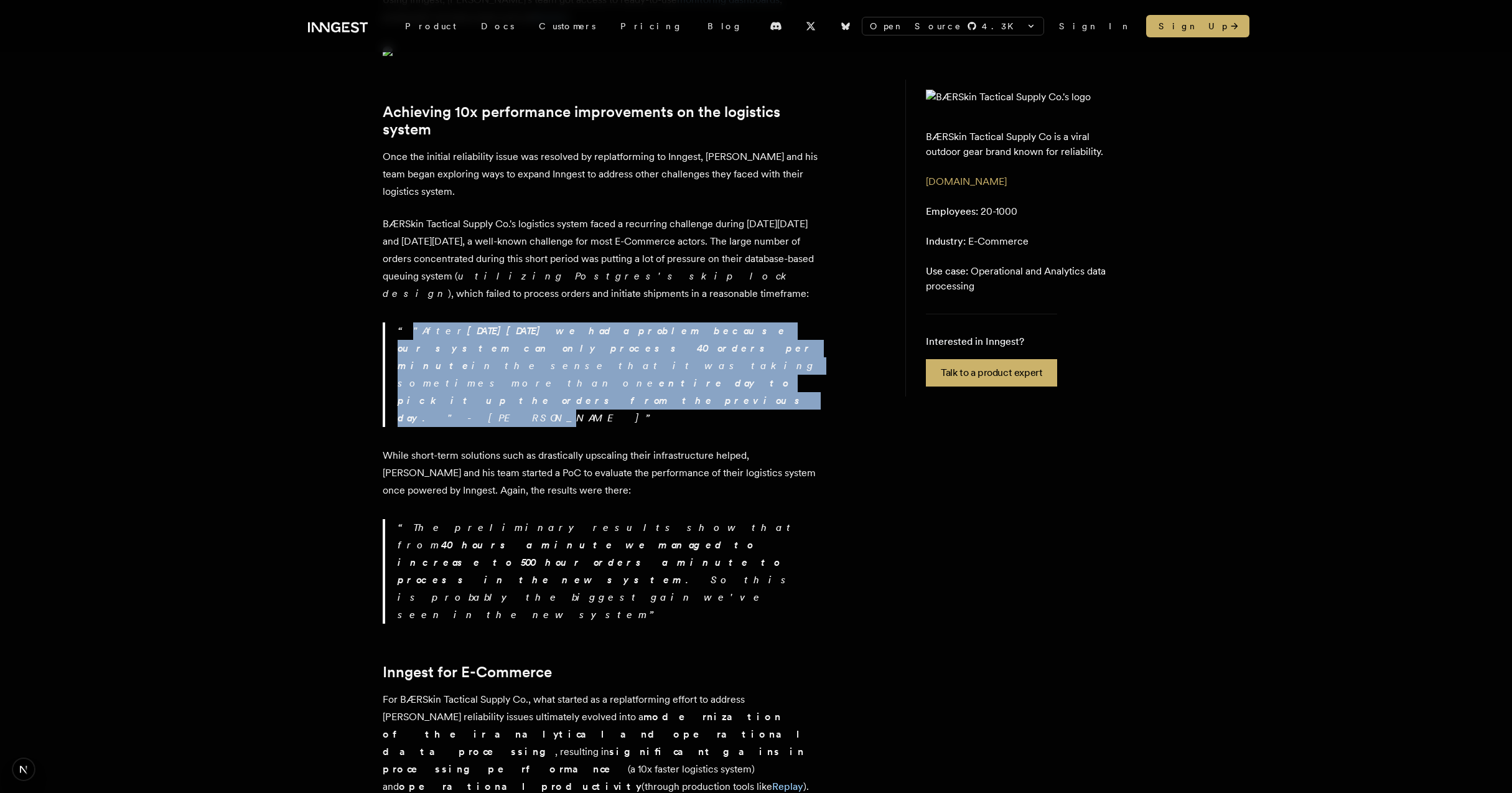
click at [669, 404] on p ""After [DATE][DATE] we had a problem because our system can only process 40 ord…" at bounding box center [608, 374] width 421 height 104
drag, startPoint x: 658, startPoint y: 424, endPoint x: 691, endPoint y: 354, distance: 77.4
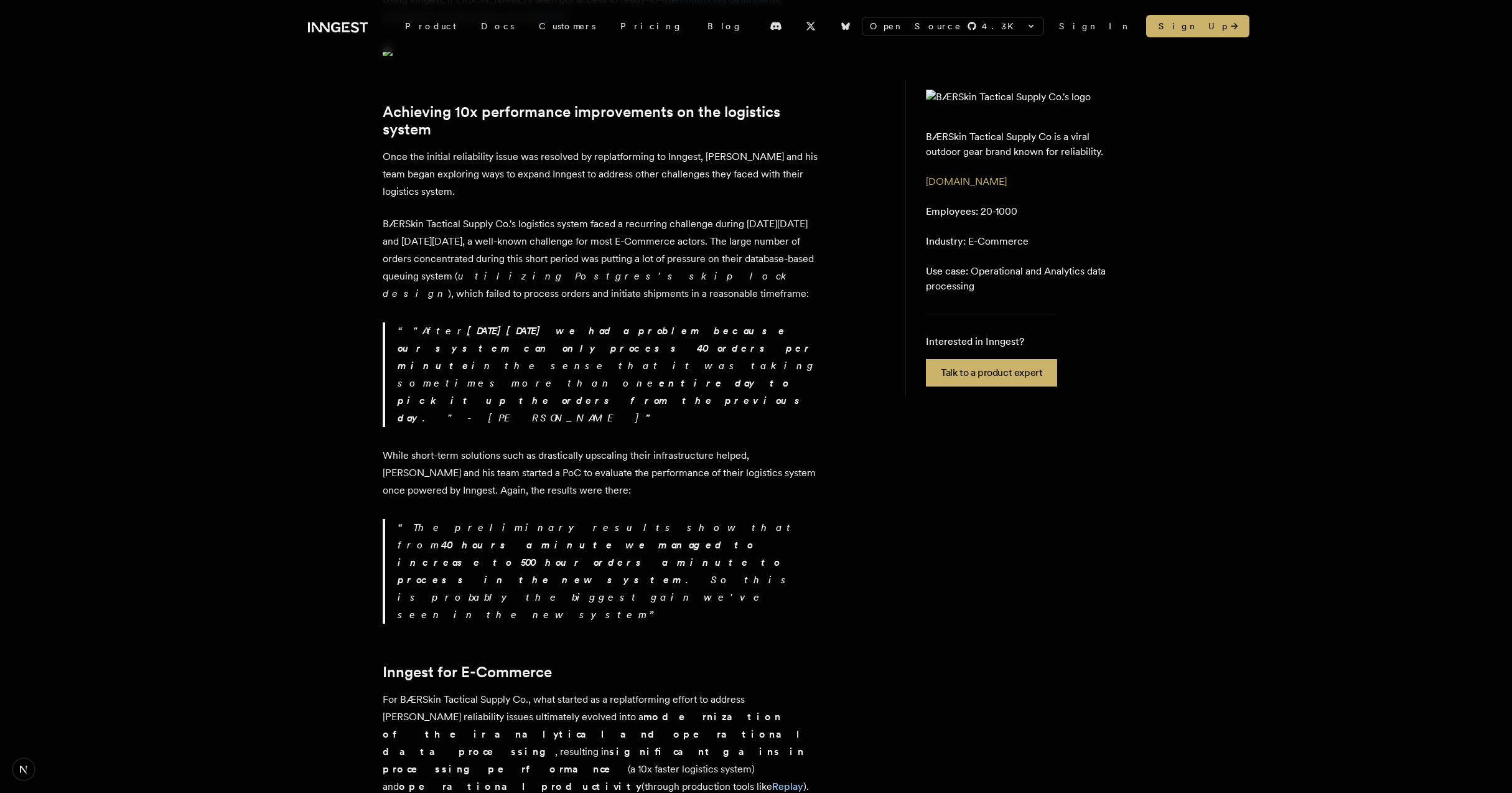
drag, startPoint x: 409, startPoint y: 370, endPoint x: 481, endPoint y: 370, distance: 72.0
click at [481, 370] on p ""After [DATE][DATE] we had a problem because our system can only process 40 ord…" at bounding box center [608, 374] width 421 height 104
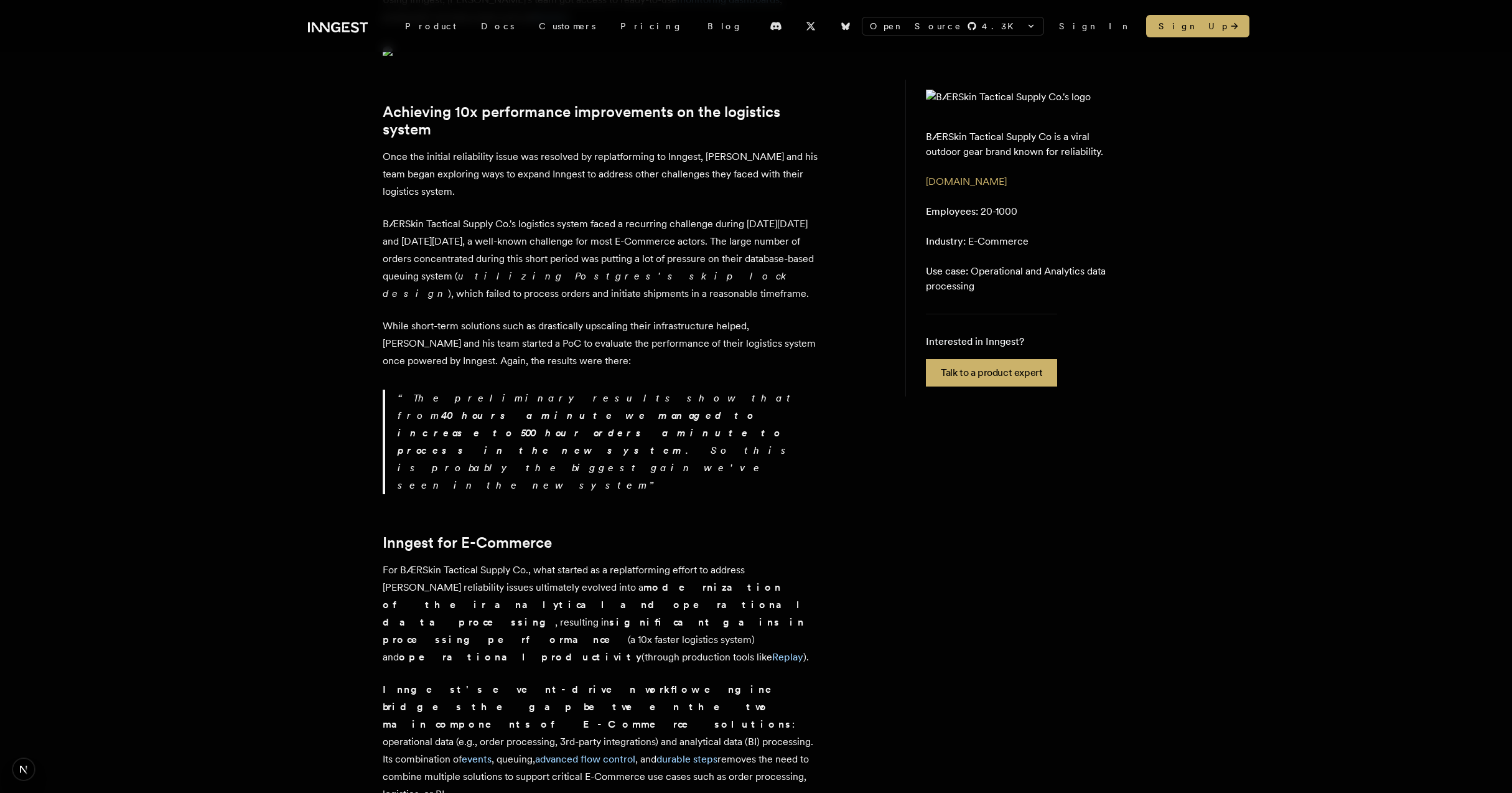
click at [592, 359] on p "While short-term solutions such as drastically upscaling their infrastructure h…" at bounding box center [601, 343] width 436 height 52
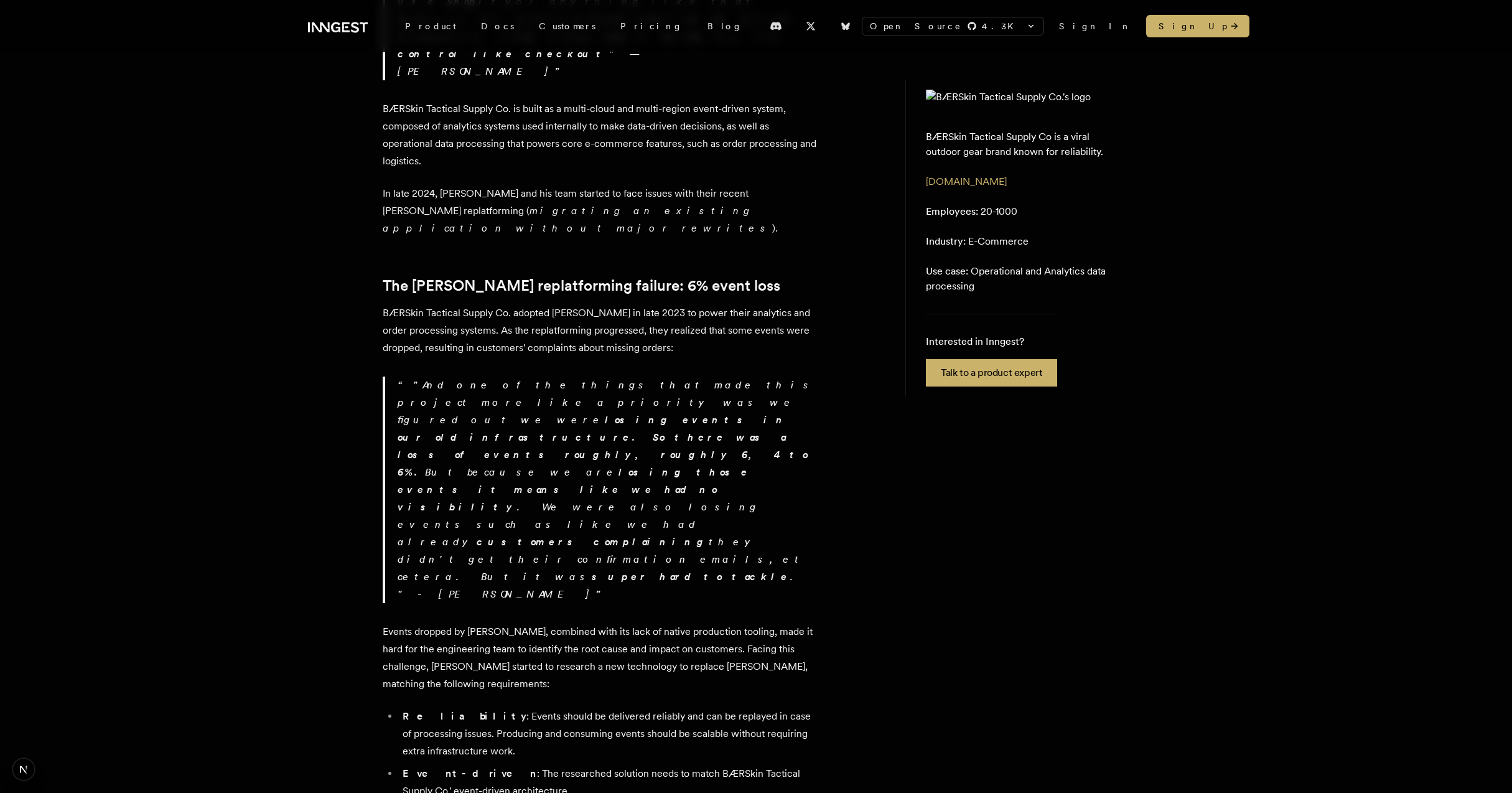
scroll to position [707, 0]
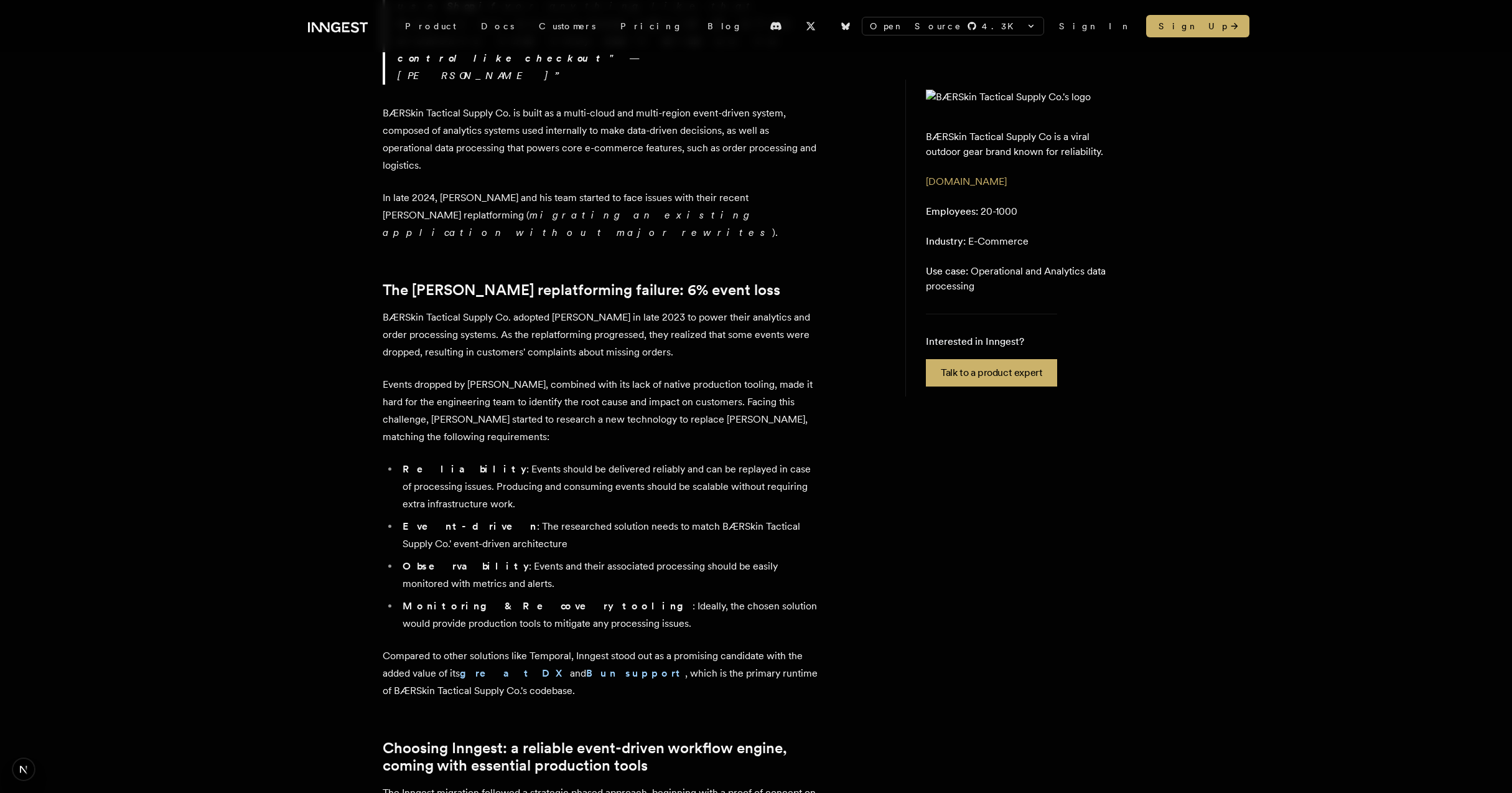
click at [551, 376] on p "Events dropped by [PERSON_NAME], combined with its lack of native production to…" at bounding box center [601, 411] width 436 height 70
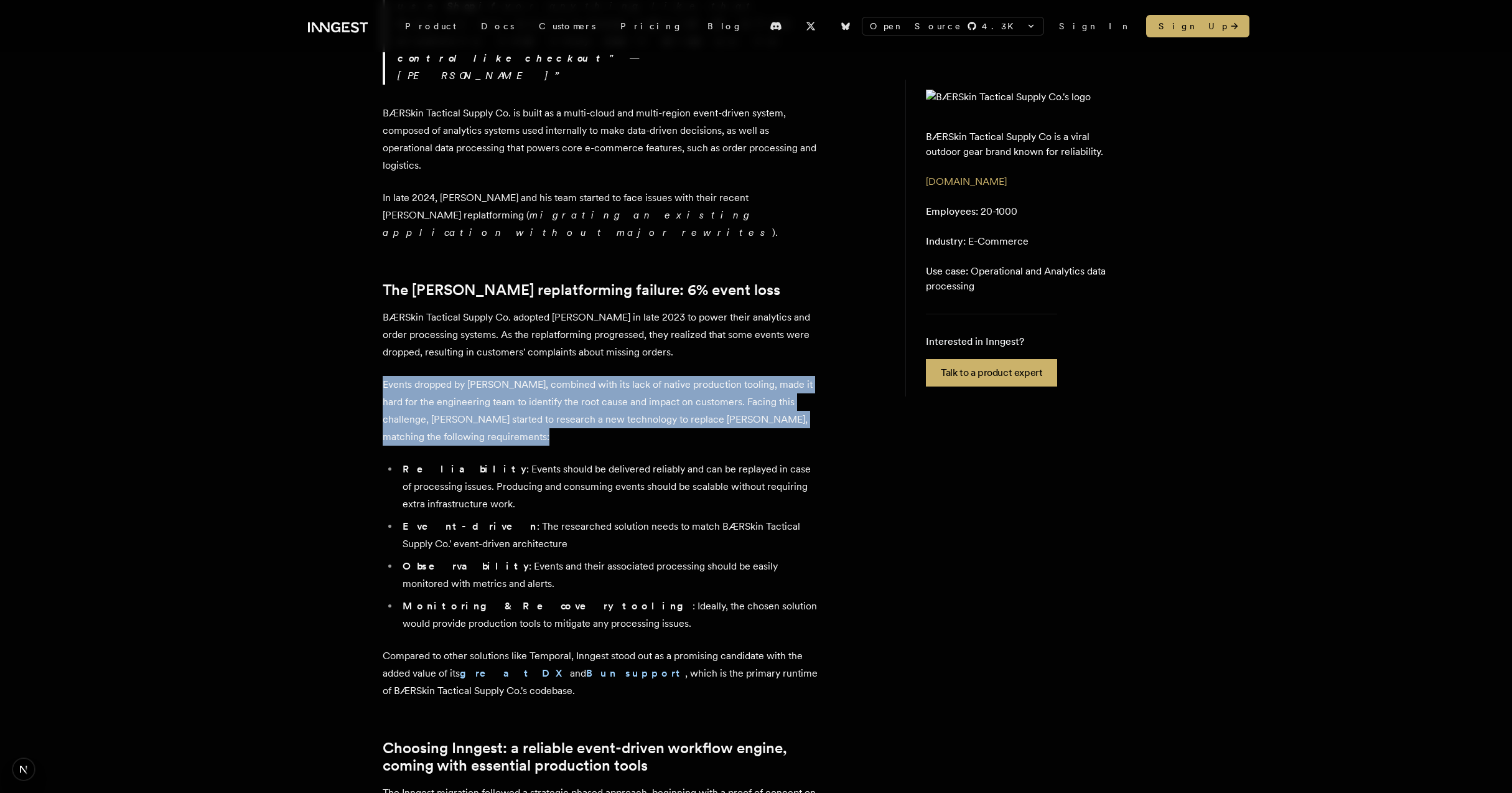
click at [551, 376] on p "Events dropped by [PERSON_NAME], combined with its lack of native production to…" at bounding box center [601, 411] width 436 height 70
click at [629, 376] on p "Events dropped by [PERSON_NAME], combined with its lack of native production to…" at bounding box center [601, 411] width 436 height 70
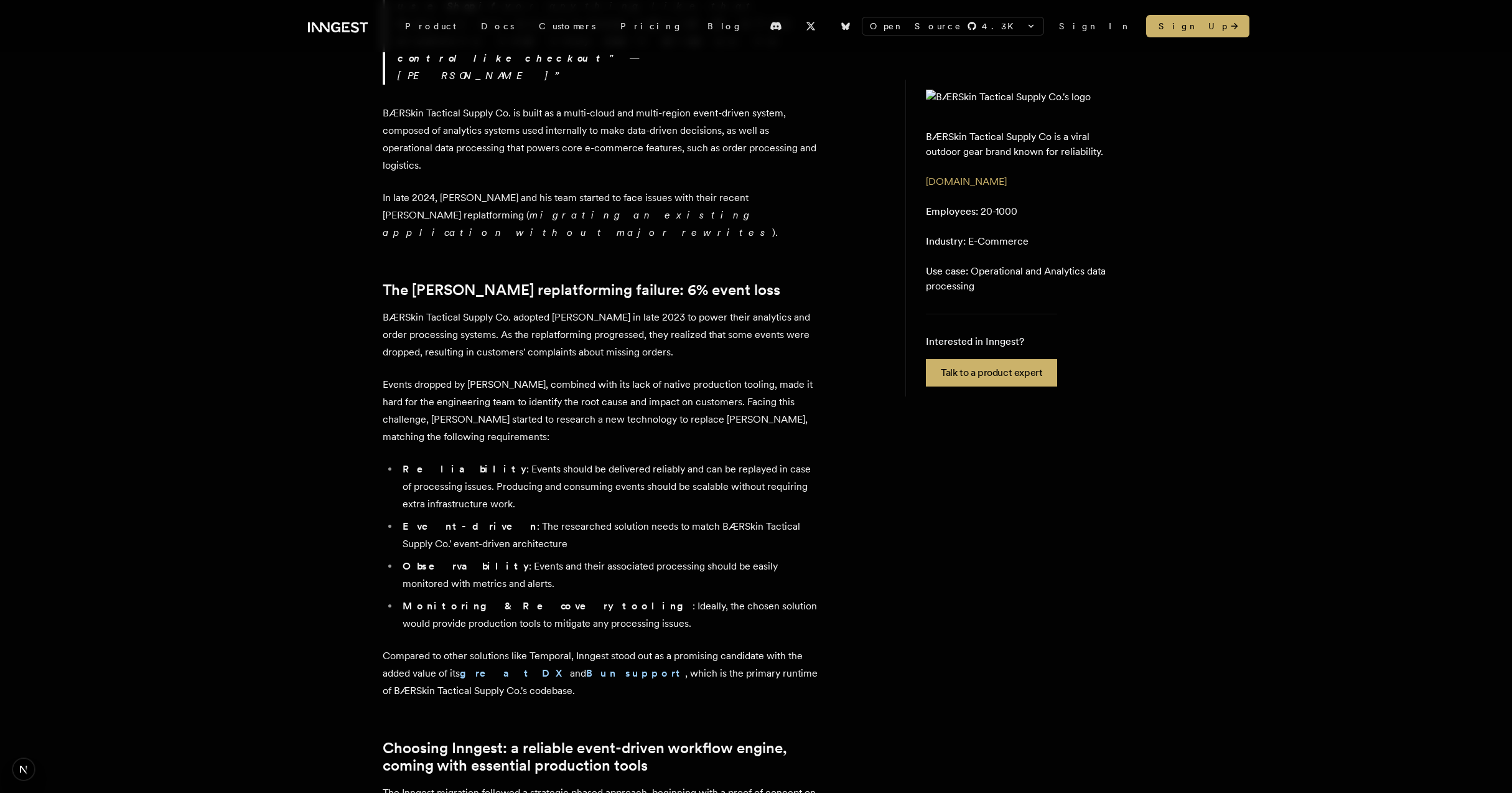
click at [506, 376] on p "Events dropped by [PERSON_NAME], combined with its lack of native production to…" at bounding box center [601, 411] width 436 height 70
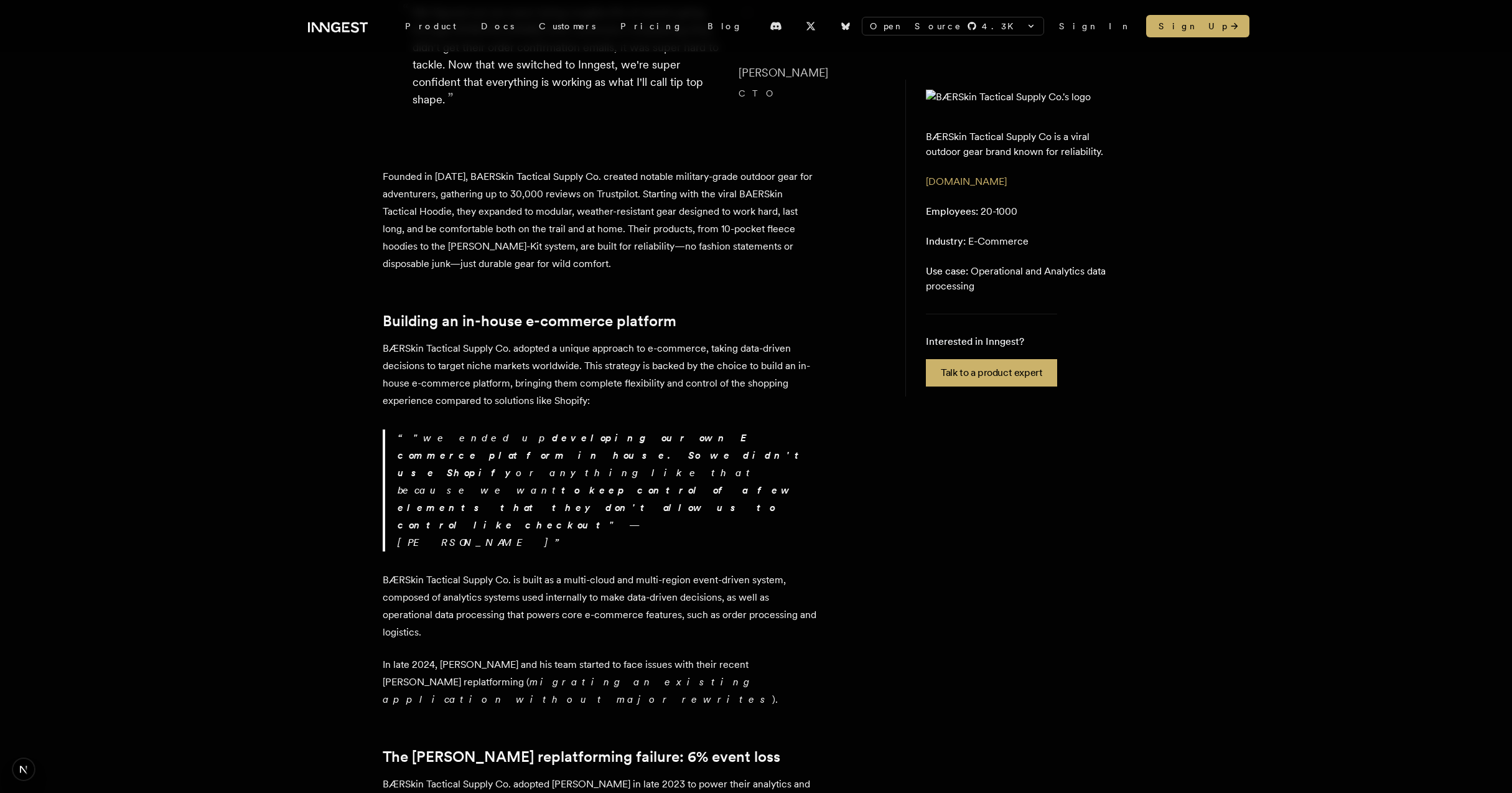
scroll to position [238, 0]
click at [451, 442] on p ""we ended up developing our own E commerce platform in house. So we didn't use …" at bounding box center [608, 493] width 421 height 122
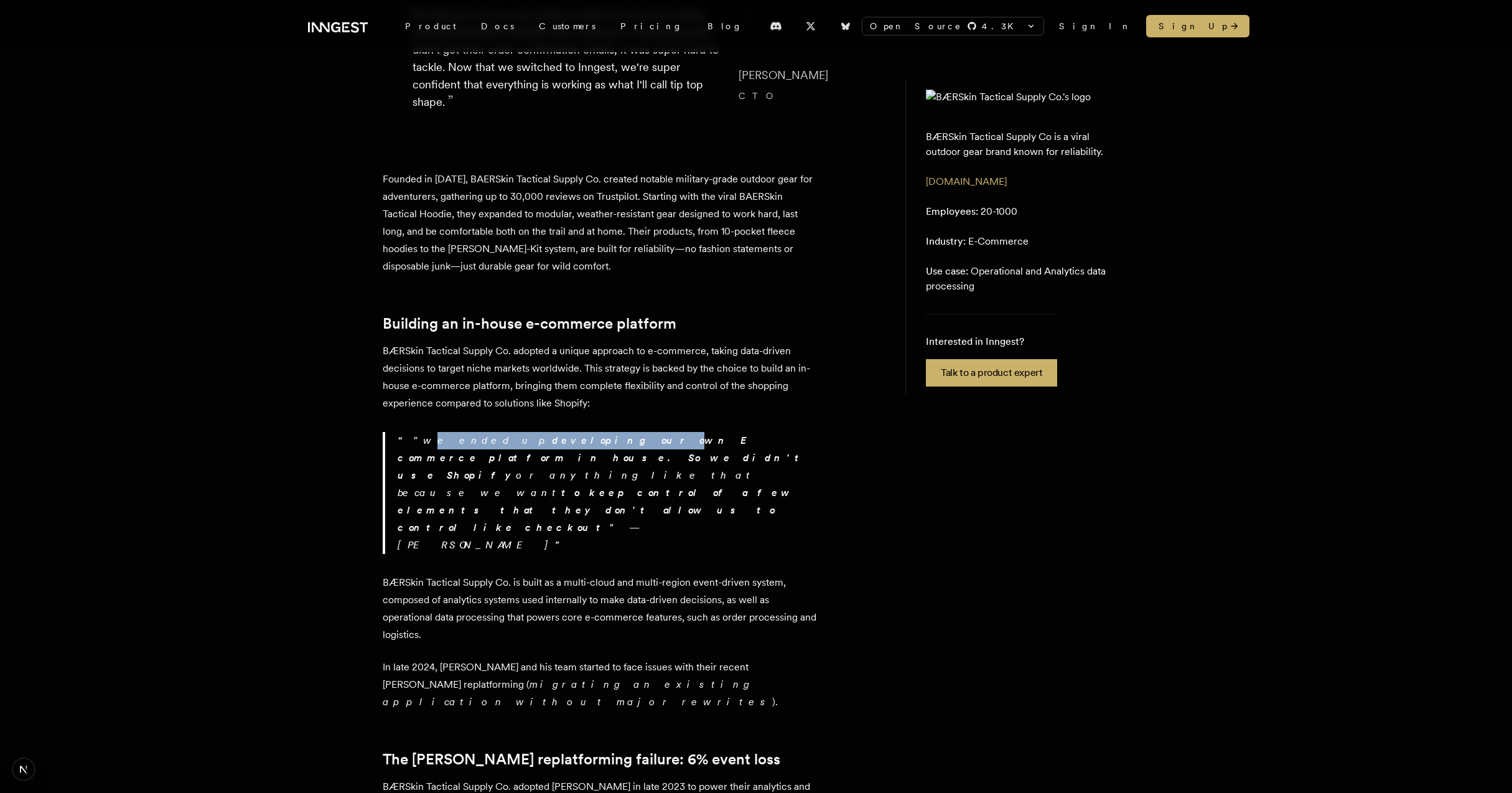
drag, startPoint x: 410, startPoint y: 434, endPoint x: 544, endPoint y: 433, distance: 134.0
click at [544, 433] on p ""we ended up developing our own E commerce platform in house. So we didn't use …" at bounding box center [608, 493] width 421 height 122
copy p "e ended up developing our ow"
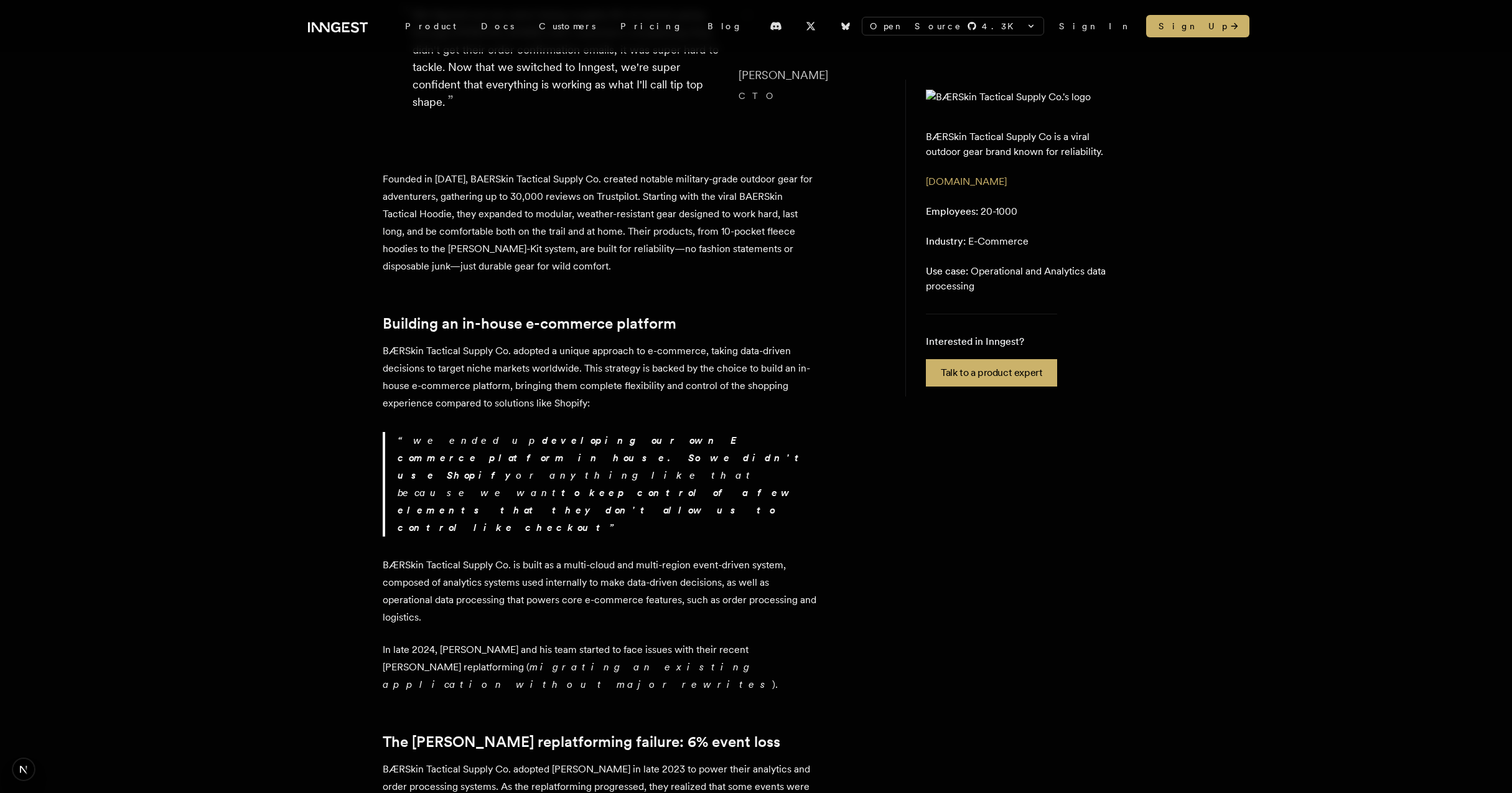
click at [666, 463] on p "we ended up developing our own E commerce platform in house. So we didn't use S…" at bounding box center [608, 484] width 421 height 104
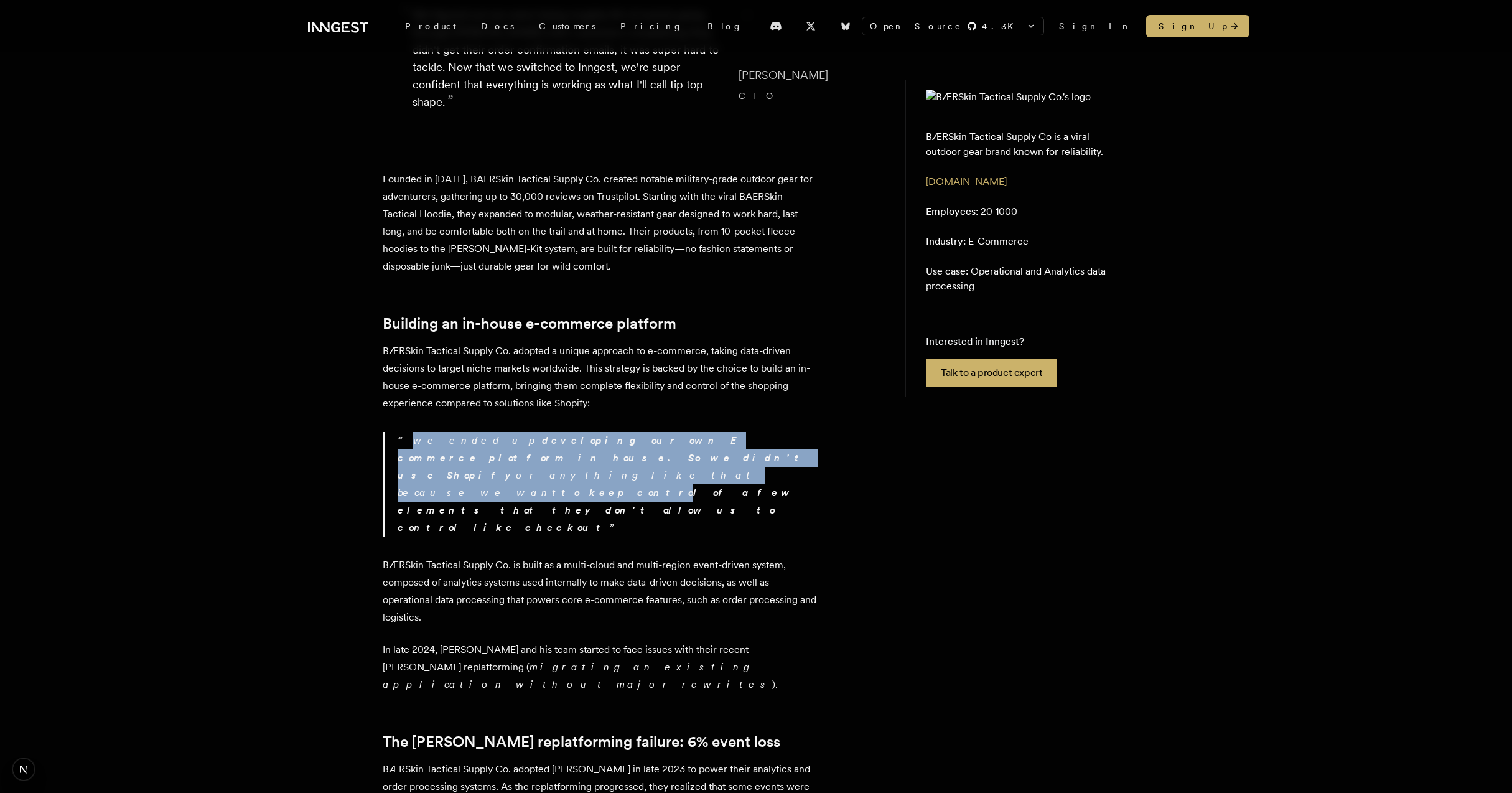
drag, startPoint x: 616, startPoint y: 406, endPoint x: 632, endPoint y: 462, distance: 58.2
click at [632, 462] on p "we ended up developing our own E commerce platform in house. So we didn't use S…" at bounding box center [608, 484] width 421 height 104
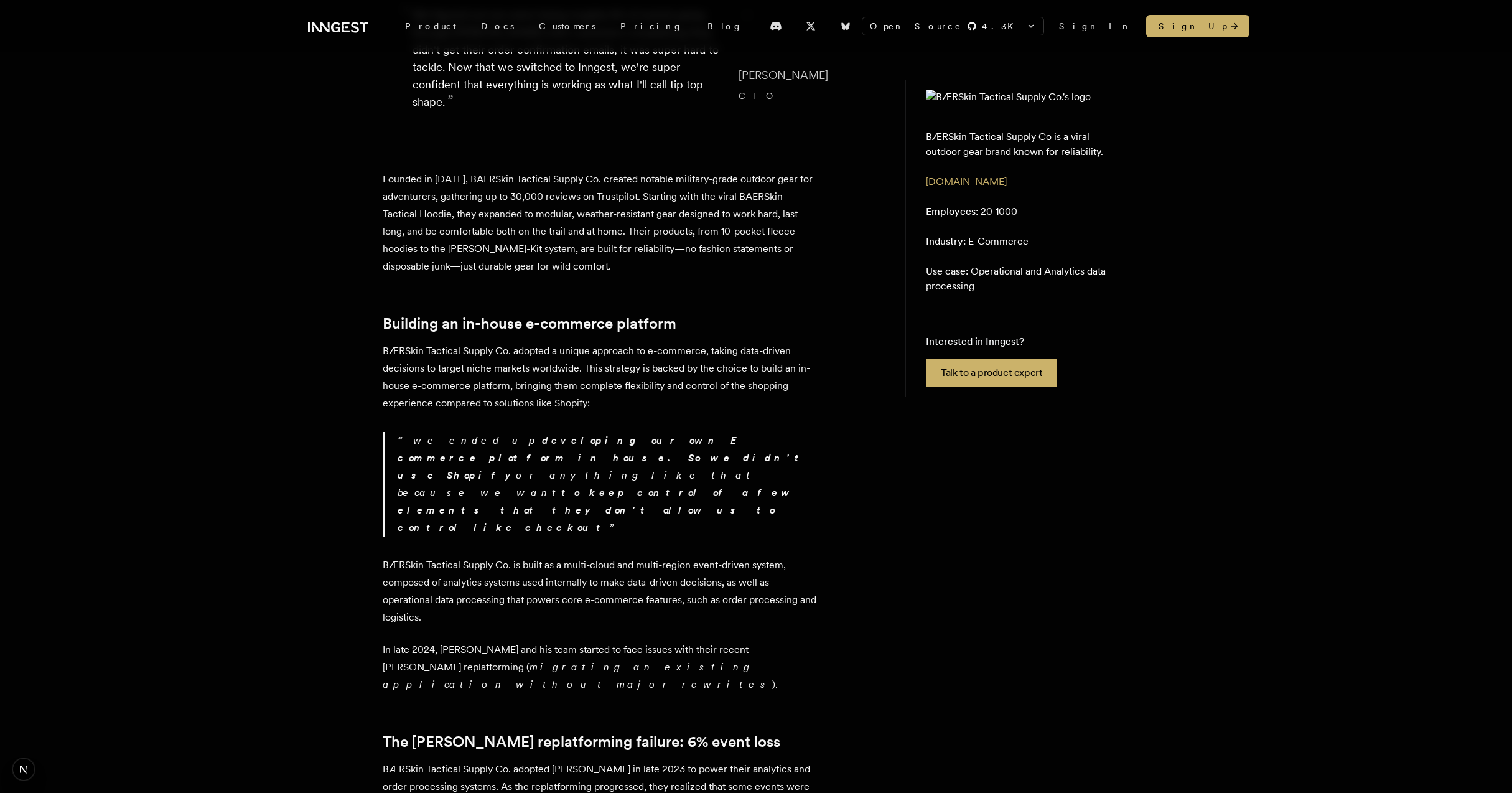
drag, startPoint x: 609, startPoint y: 487, endPoint x: 647, endPoint y: 449, distance: 53.7
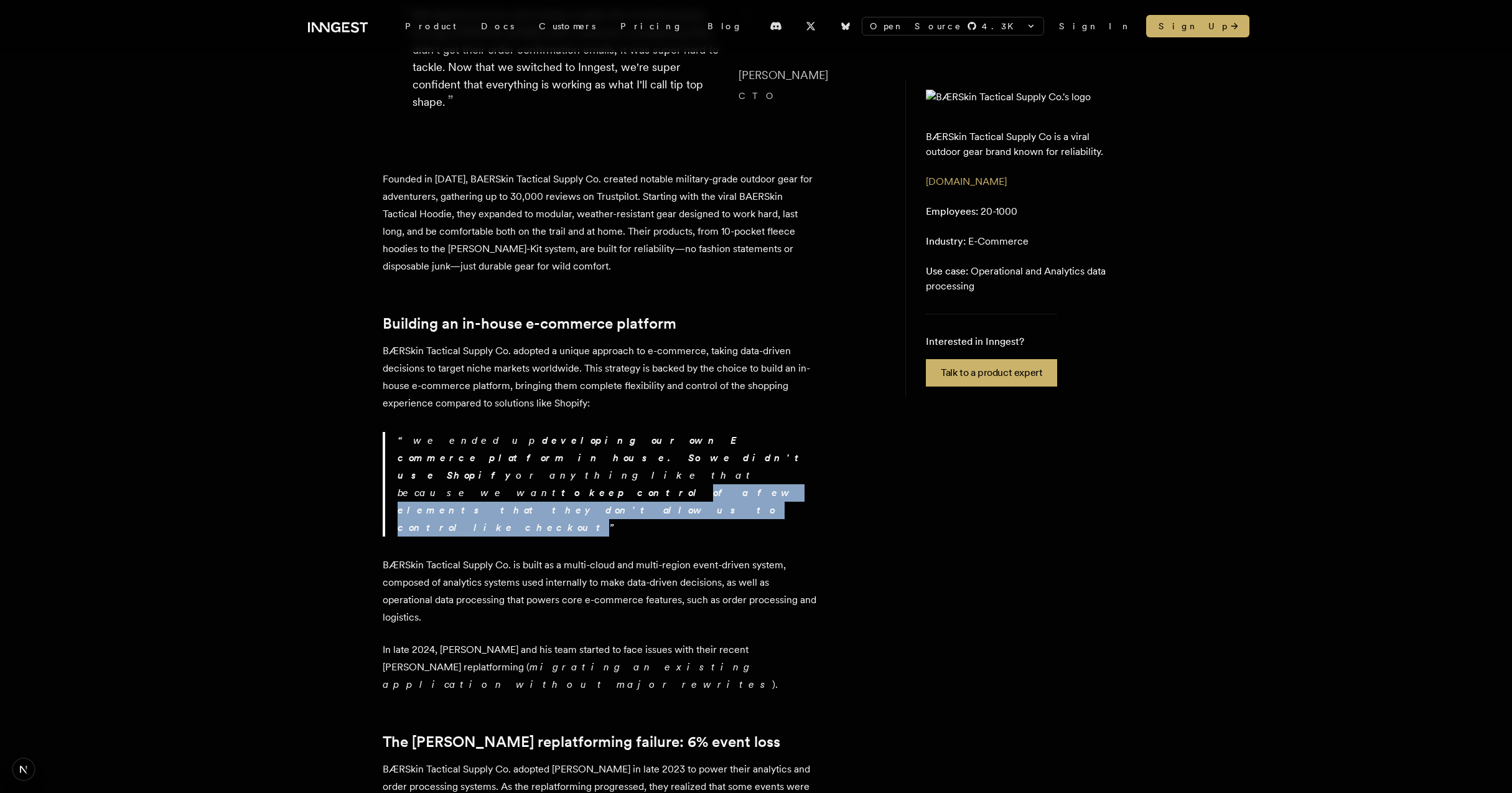
click at [647, 487] on strong "to keep control of a few elements that they don't allow us to control like chec…" at bounding box center [596, 509] width 397 height 46
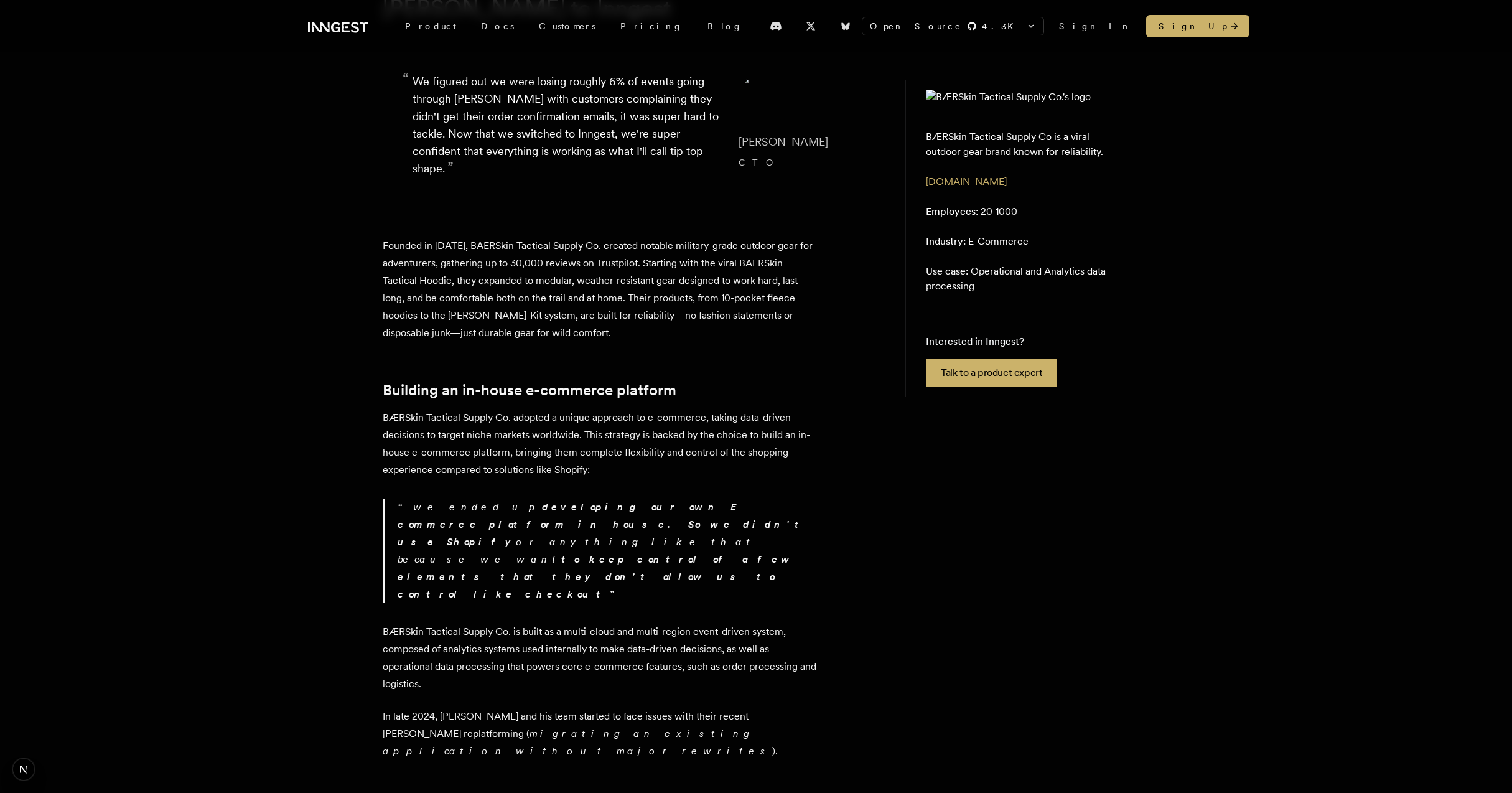
scroll to position [172, 0]
drag, startPoint x: 391, startPoint y: 437, endPoint x: 584, endPoint y: 466, distance: 195.2
click at [579, 457] on p "BÆRSkin Tactical Supply Co. adopted a unique approach to e-commerce, taking dat…" at bounding box center [601, 443] width 436 height 70
click at [584, 466] on p "BÆRSkin Tactical Supply Co. adopted a unique approach to e-commerce, taking dat…" at bounding box center [601, 443] width 436 height 70
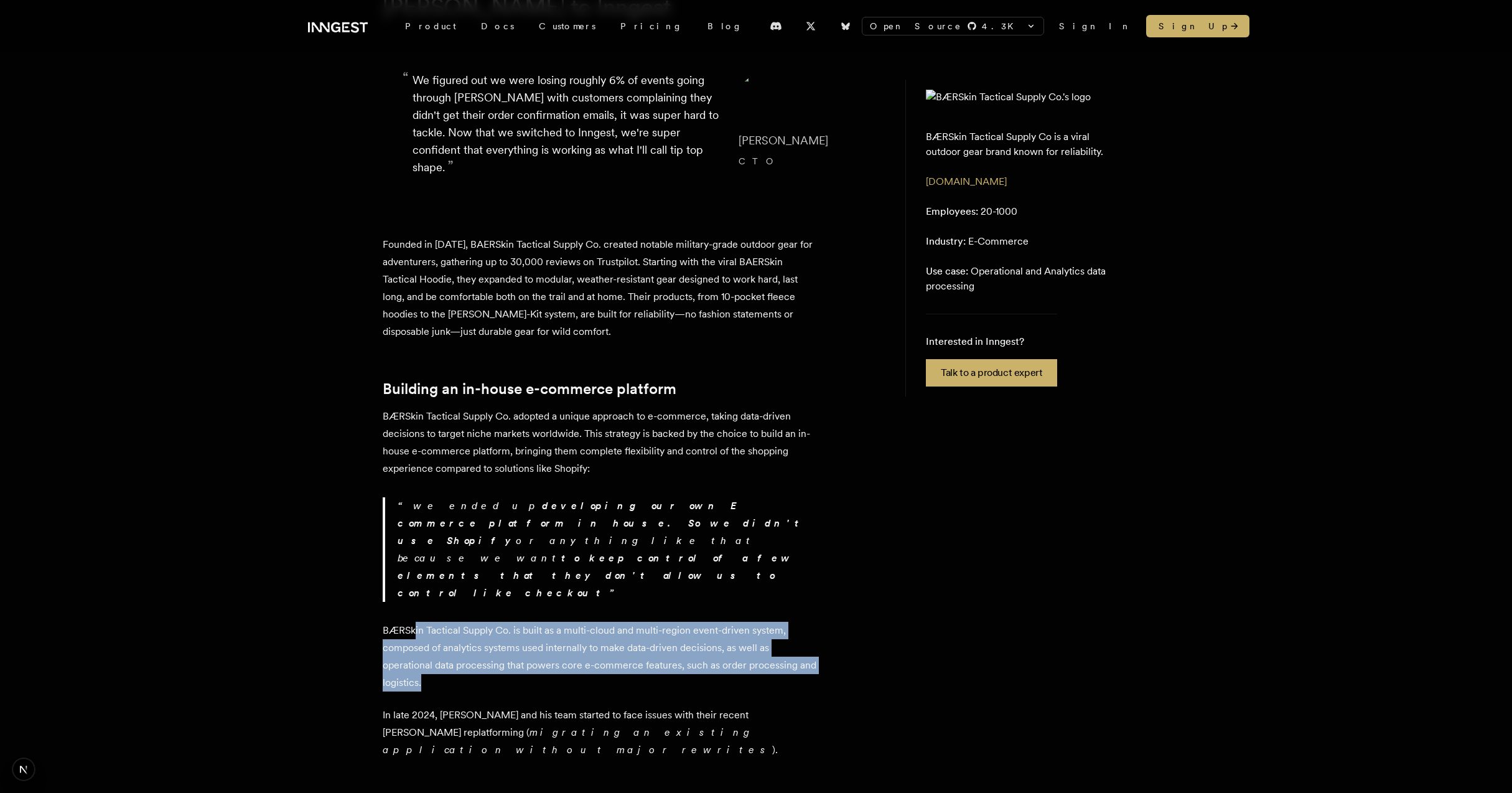
drag, startPoint x: 416, startPoint y: 580, endPoint x: 515, endPoint y: 626, distance: 109.2
click at [514, 624] on p "BÆRSkin Tactical Supply Co. is built as a multi-cloud and multi-region event-dr…" at bounding box center [601, 657] width 436 height 70
click at [515, 626] on p "BÆRSkin Tactical Supply Co. is built as a multi-cloud and multi-region event-dr…" at bounding box center [601, 657] width 436 height 70
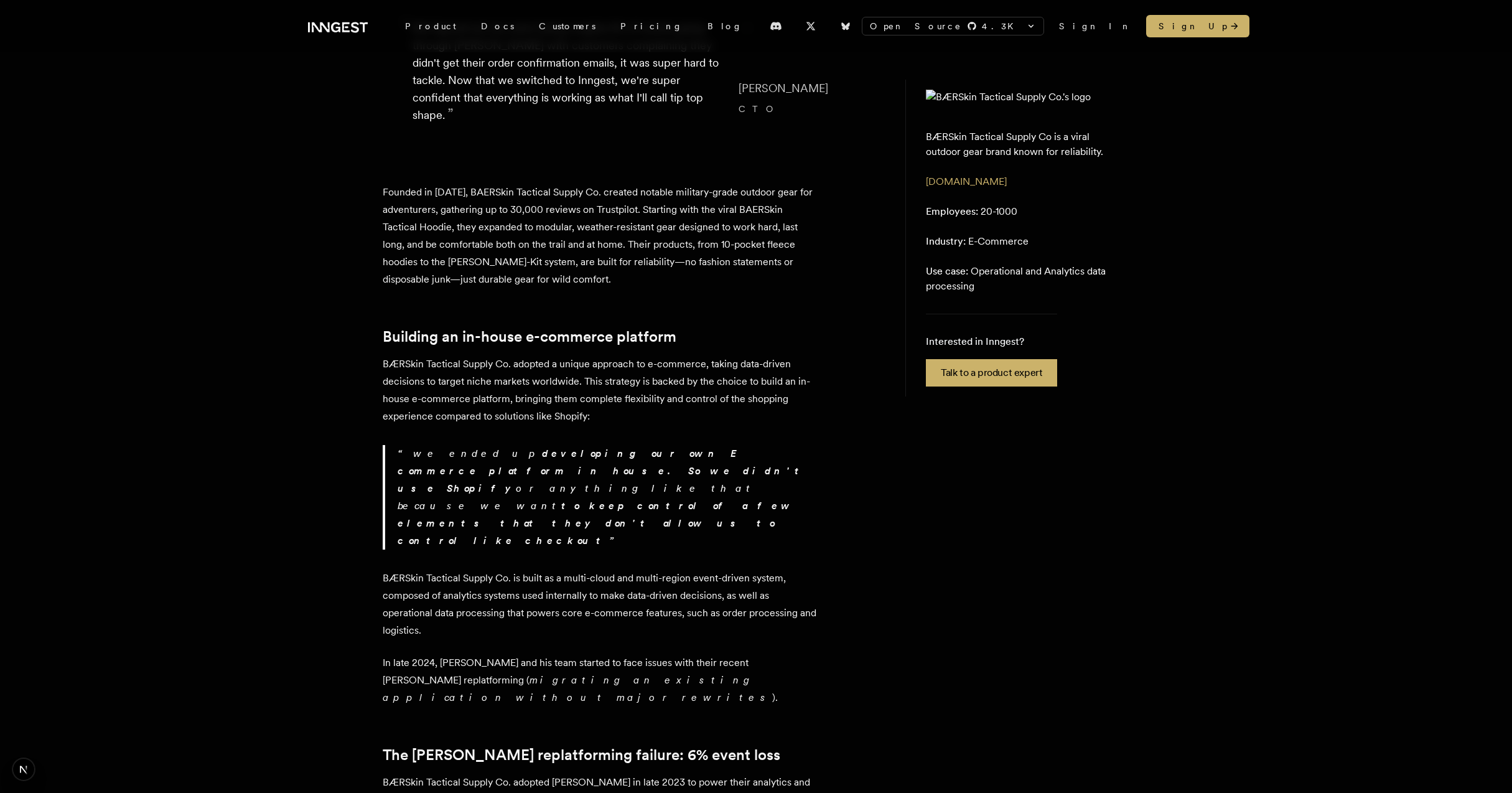
scroll to position [226, 0]
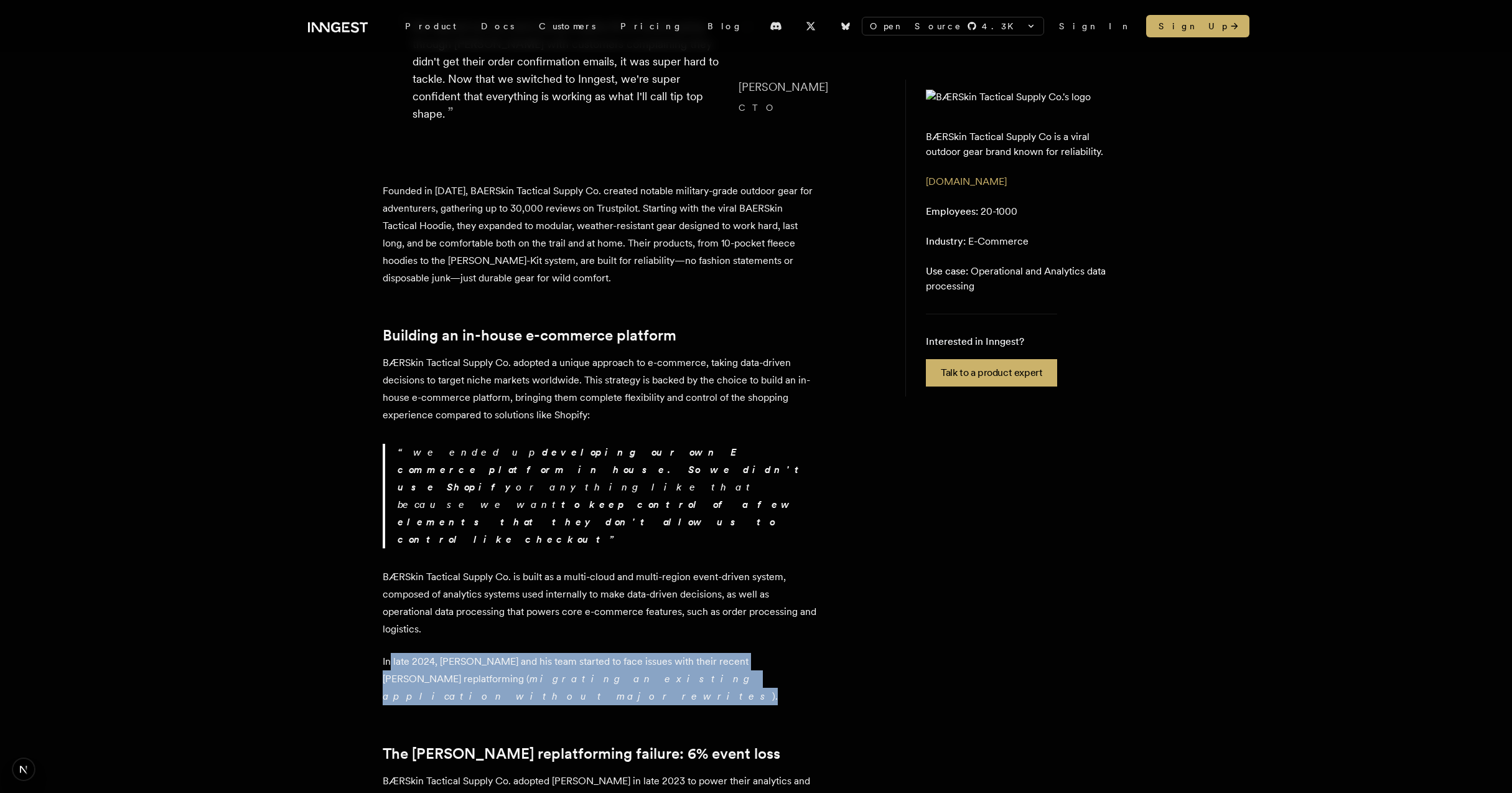
drag, startPoint x: 389, startPoint y: 597, endPoint x: 718, endPoint y: 626, distance: 330.3
click at [718, 653] on p "In late 2024, [PERSON_NAME] and his team started to face issues with their rece…" at bounding box center [601, 679] width 436 height 52
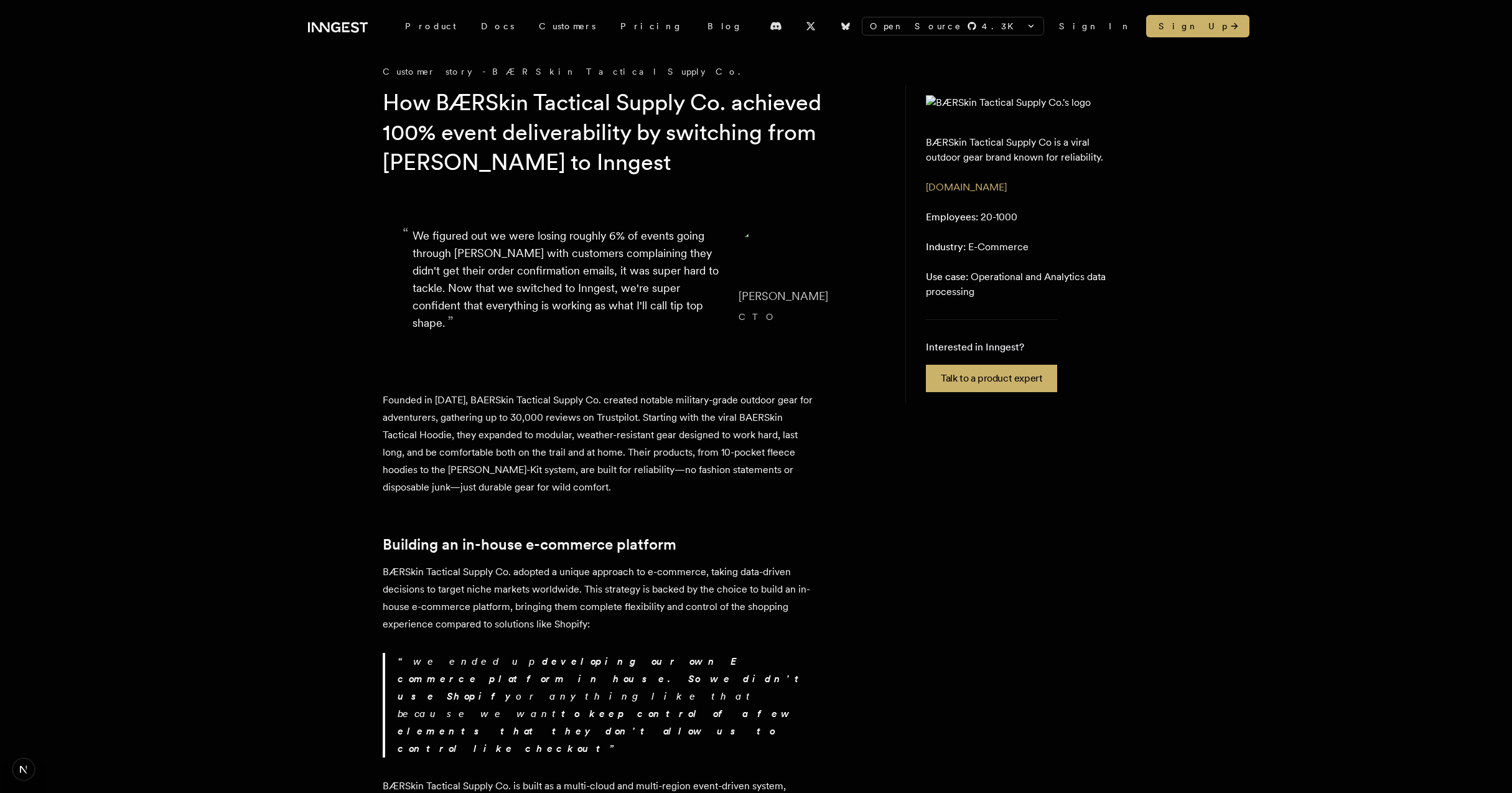
scroll to position [0, 0]
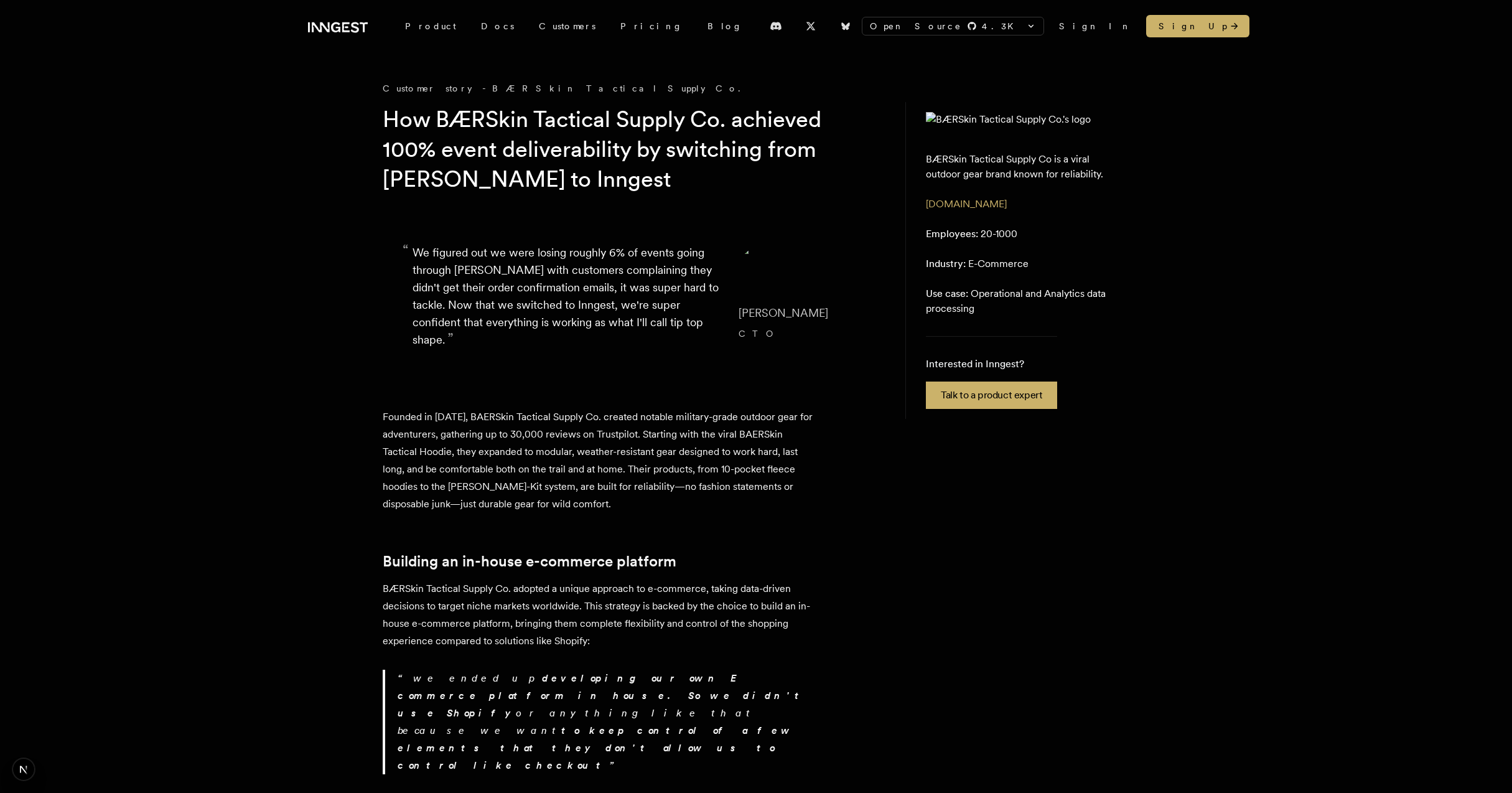
drag, startPoint x: 636, startPoint y: 478, endPoint x: 636, endPoint y: 486, distance: 8.0
click at [636, 486] on p "Founded in [DATE], BAERSkin Tactical Supply Co. created notable military-grade …" at bounding box center [601, 461] width 436 height 104
click at [628, 488] on p "Founded in [DATE], BAERSkin Tactical Supply Co. created notable military-grade …" at bounding box center [601, 461] width 436 height 104
click at [628, 489] on p "Founded in [DATE], BAERSkin Tactical Supply Co. created notable military-grade …" at bounding box center [601, 461] width 436 height 104
drag, startPoint x: 629, startPoint y: 486, endPoint x: 622, endPoint y: 495, distance: 11.4
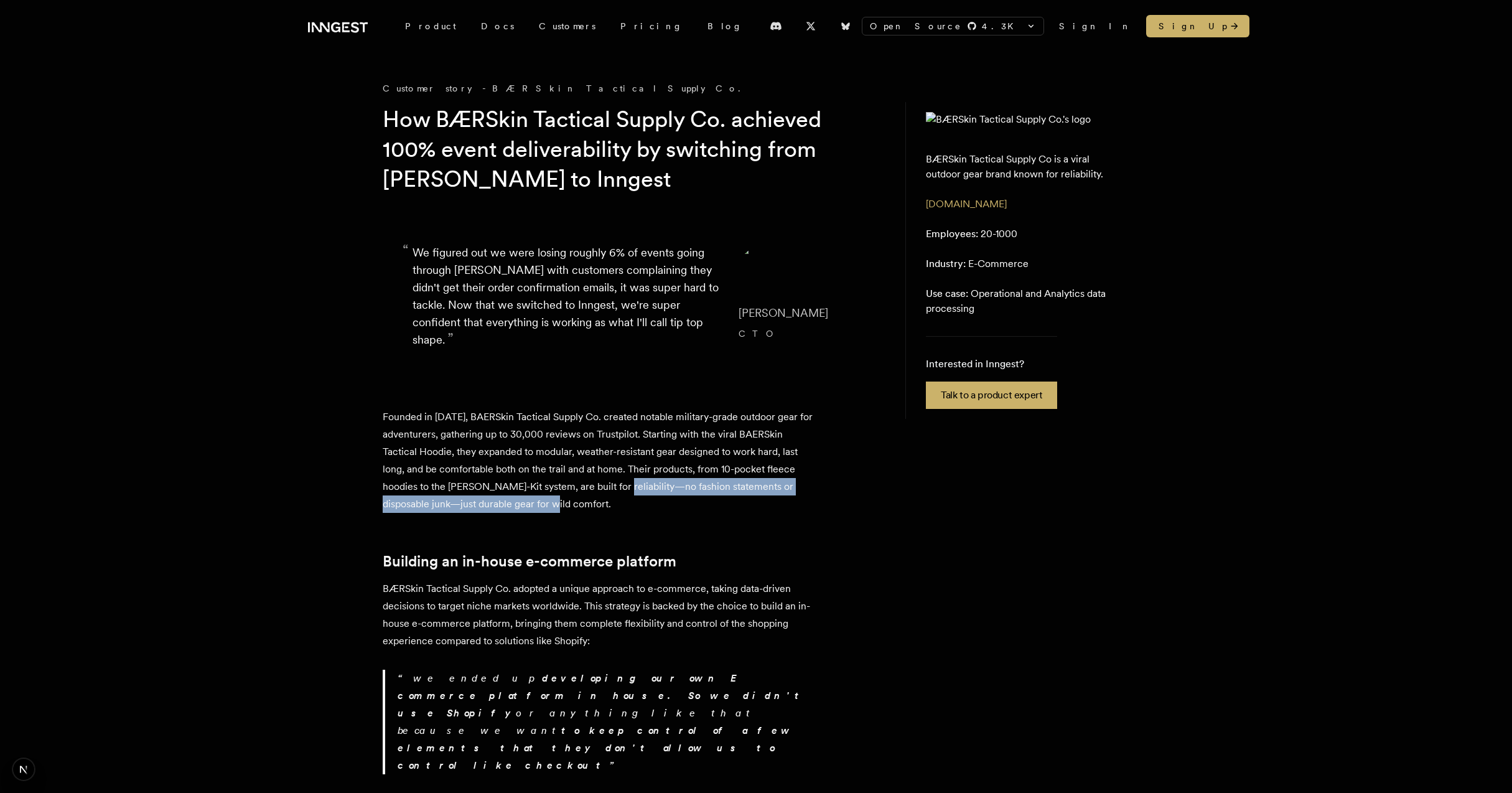
click at [622, 495] on p "Founded in [DATE], BAERSkin Tactical Supply Co. created notable military-grade …" at bounding box center [601, 461] width 436 height 104
click at [664, 183] on h1 "How BÆRSkin Tactical Supply Co. achieved 100% event deliverability by switching…" at bounding box center [621, 149] width 478 height 89
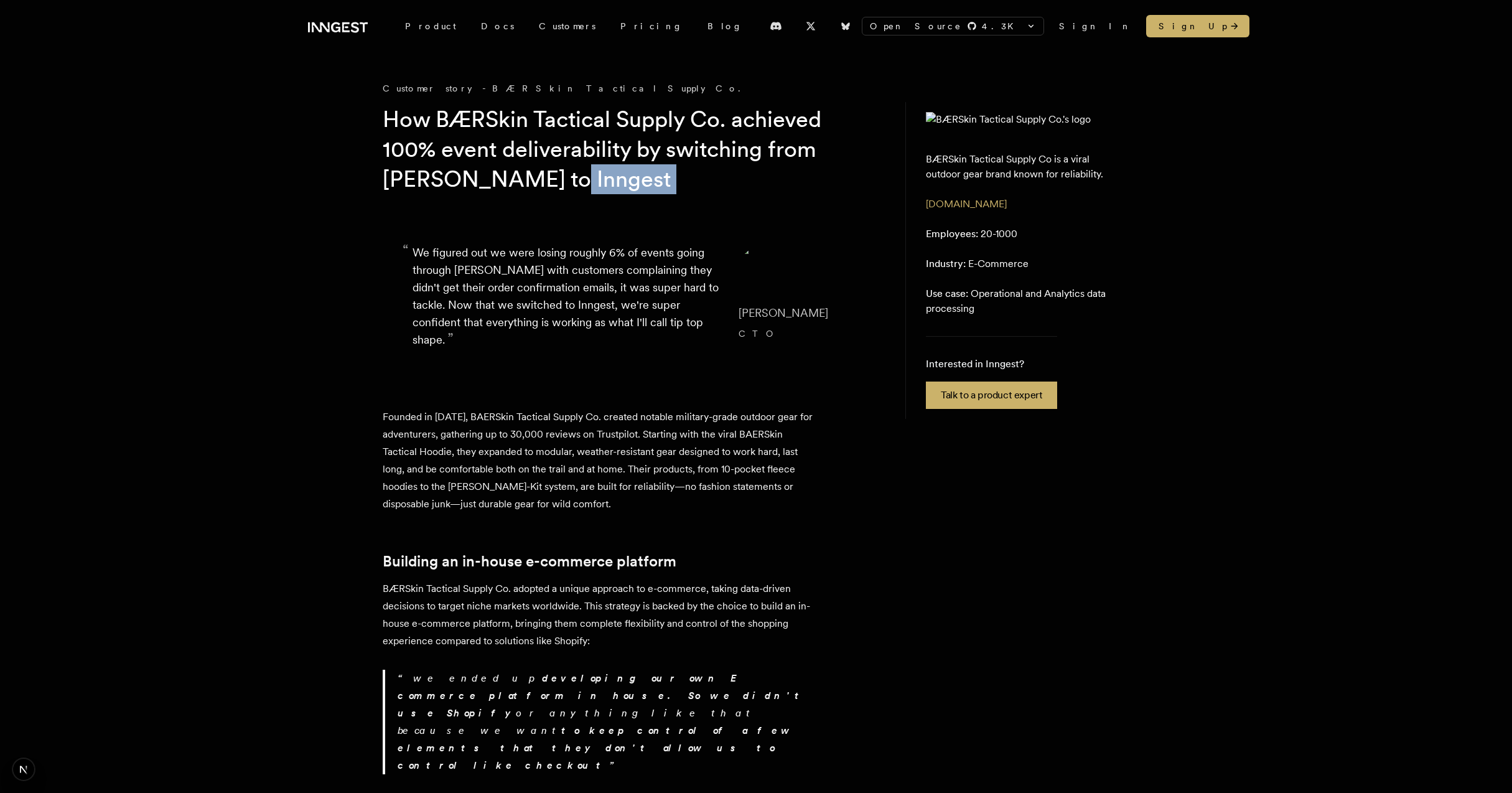
click at [664, 183] on h1 "How BÆRSkin Tactical Supply Co. achieved 100% event deliverability by switching…" at bounding box center [621, 149] width 478 height 89
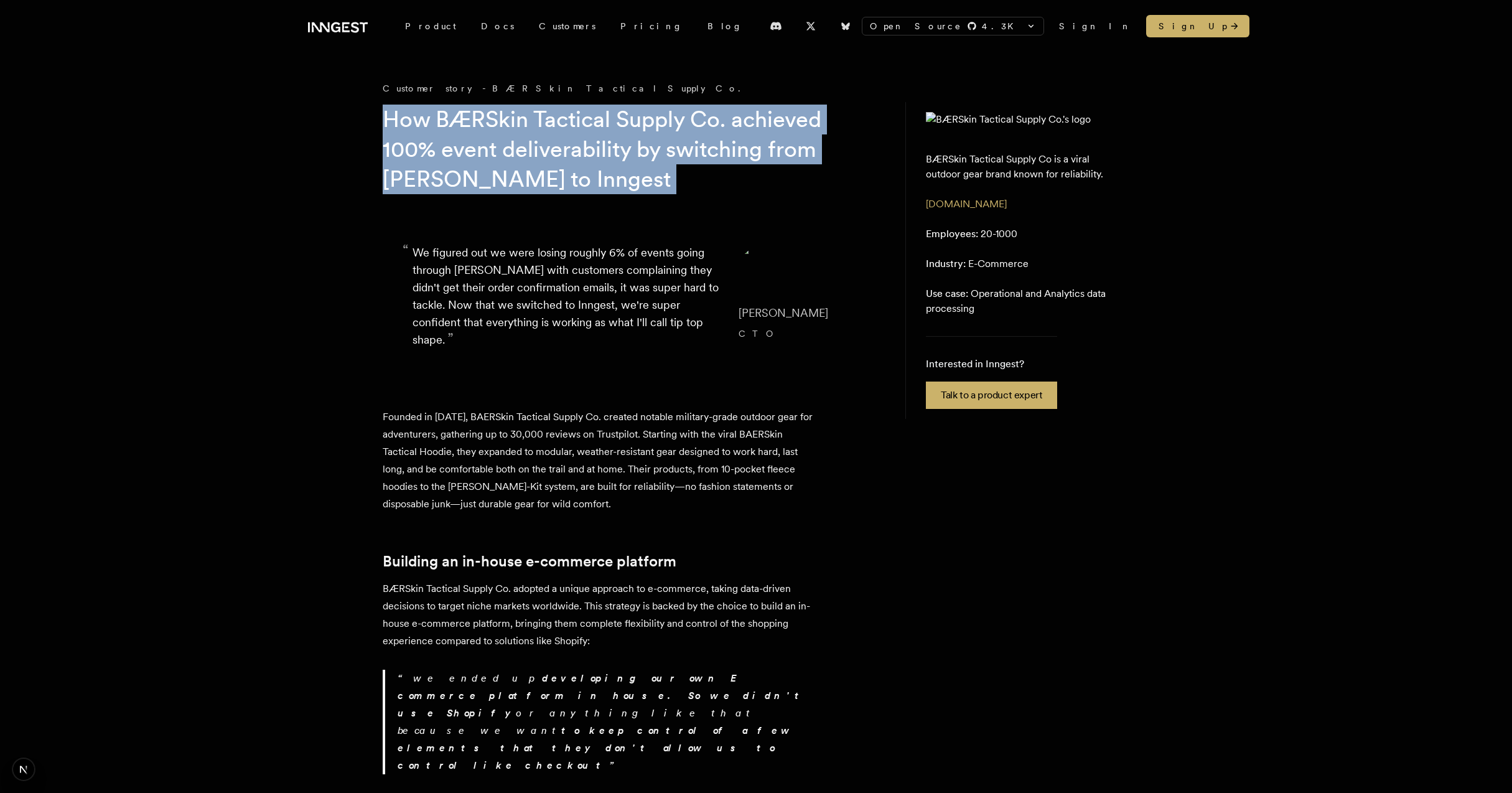
click at [664, 183] on h1 "How BÆRSkin Tactical Supply Co. achieved 100% event deliverability by switching…" at bounding box center [621, 149] width 478 height 89
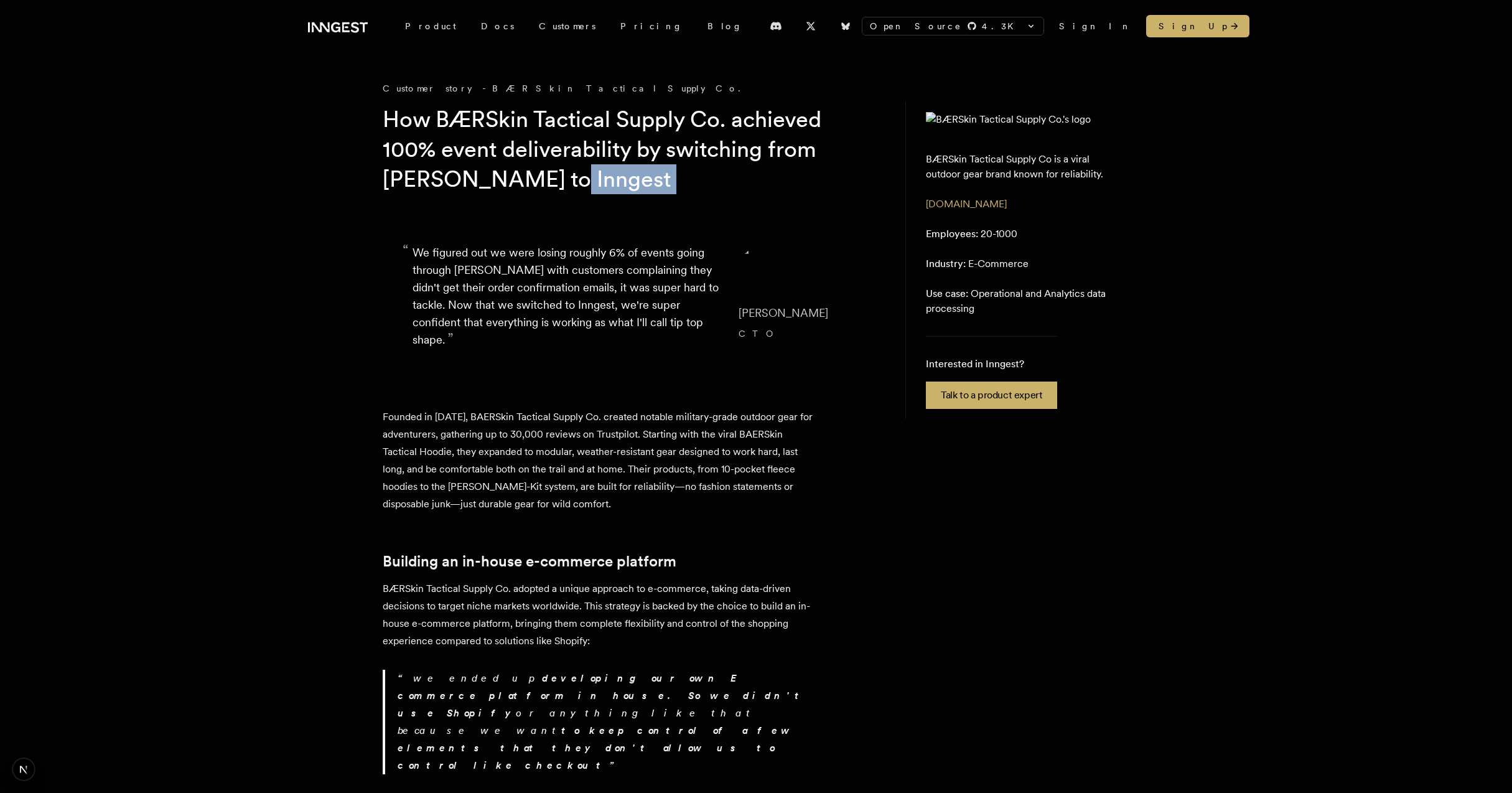
click at [664, 183] on h1 "How BÆRSkin Tactical Supply Co. achieved 100% event deliverability by switching…" at bounding box center [621, 149] width 478 height 89
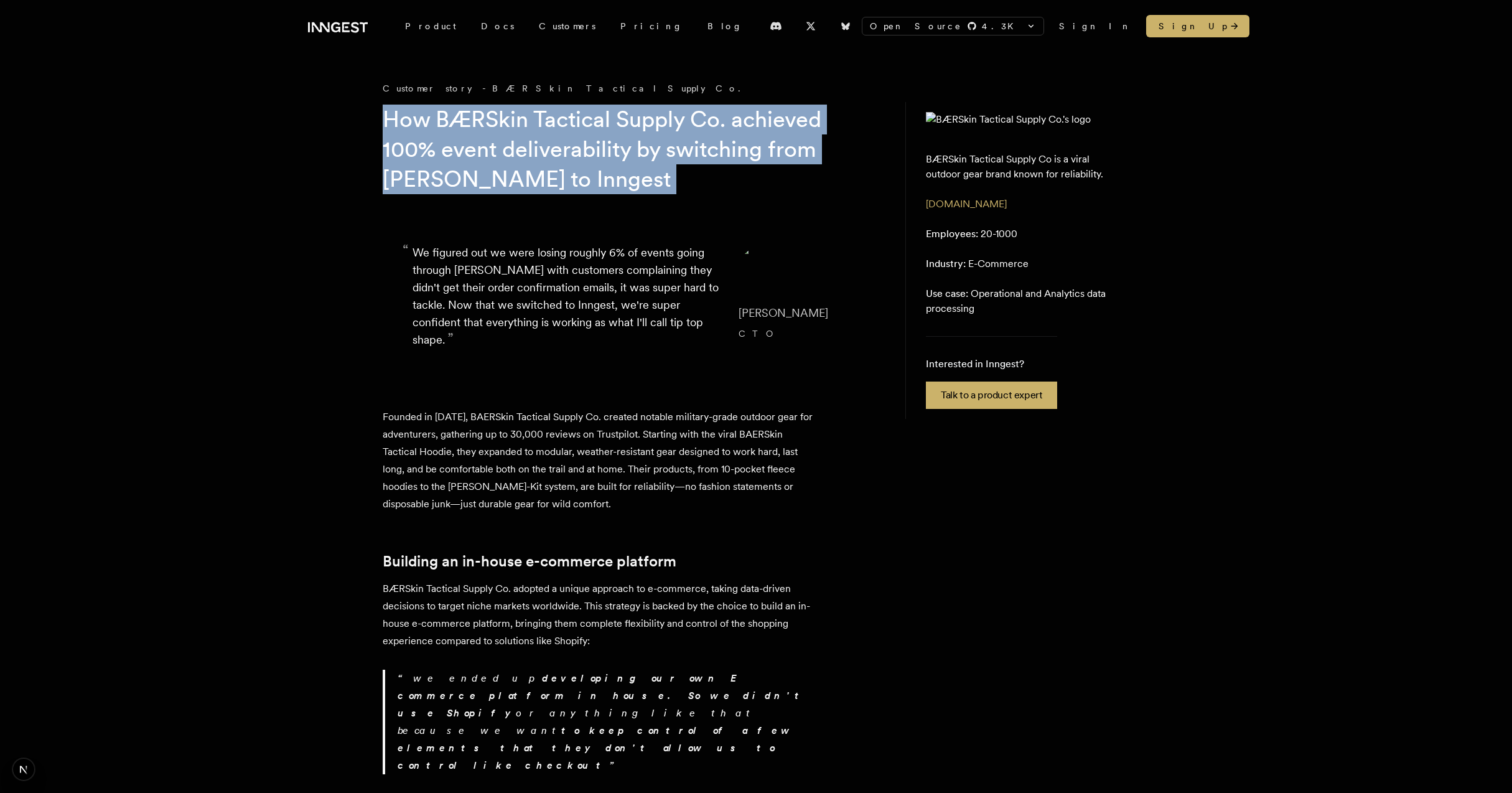
click at [664, 183] on h1 "How BÆRSkin Tactical Supply Co. achieved 100% event deliverability by switching…" at bounding box center [621, 149] width 478 height 89
click at [684, 183] on h1 "How BÆRSkin Tactical Supply Co. achieved 100% event deliverability by switching…" at bounding box center [621, 149] width 478 height 89
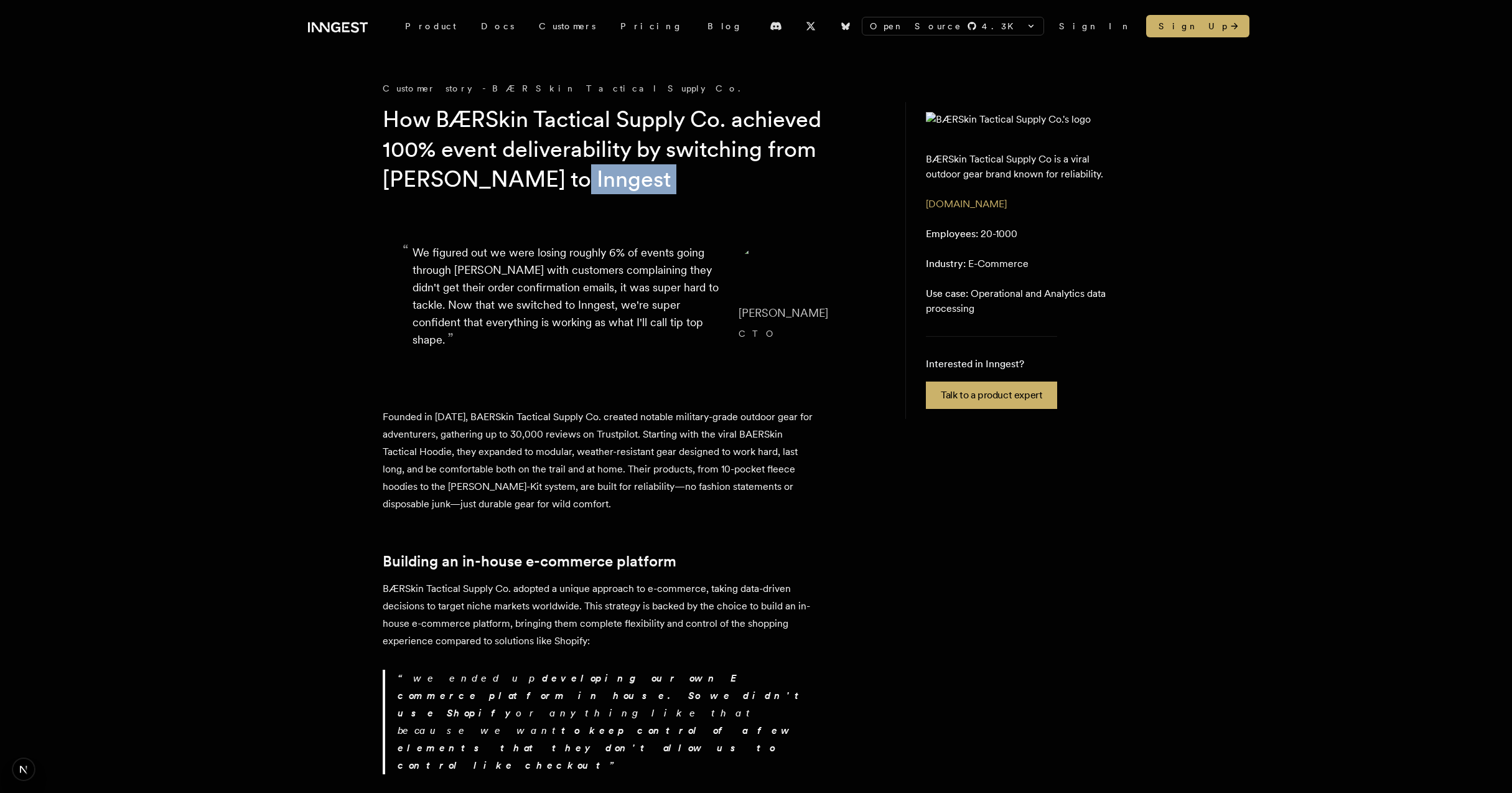
click at [684, 183] on h1 "How BÆRSkin Tactical Supply Co. achieved 100% event deliverability by switching…" at bounding box center [621, 149] width 478 height 89
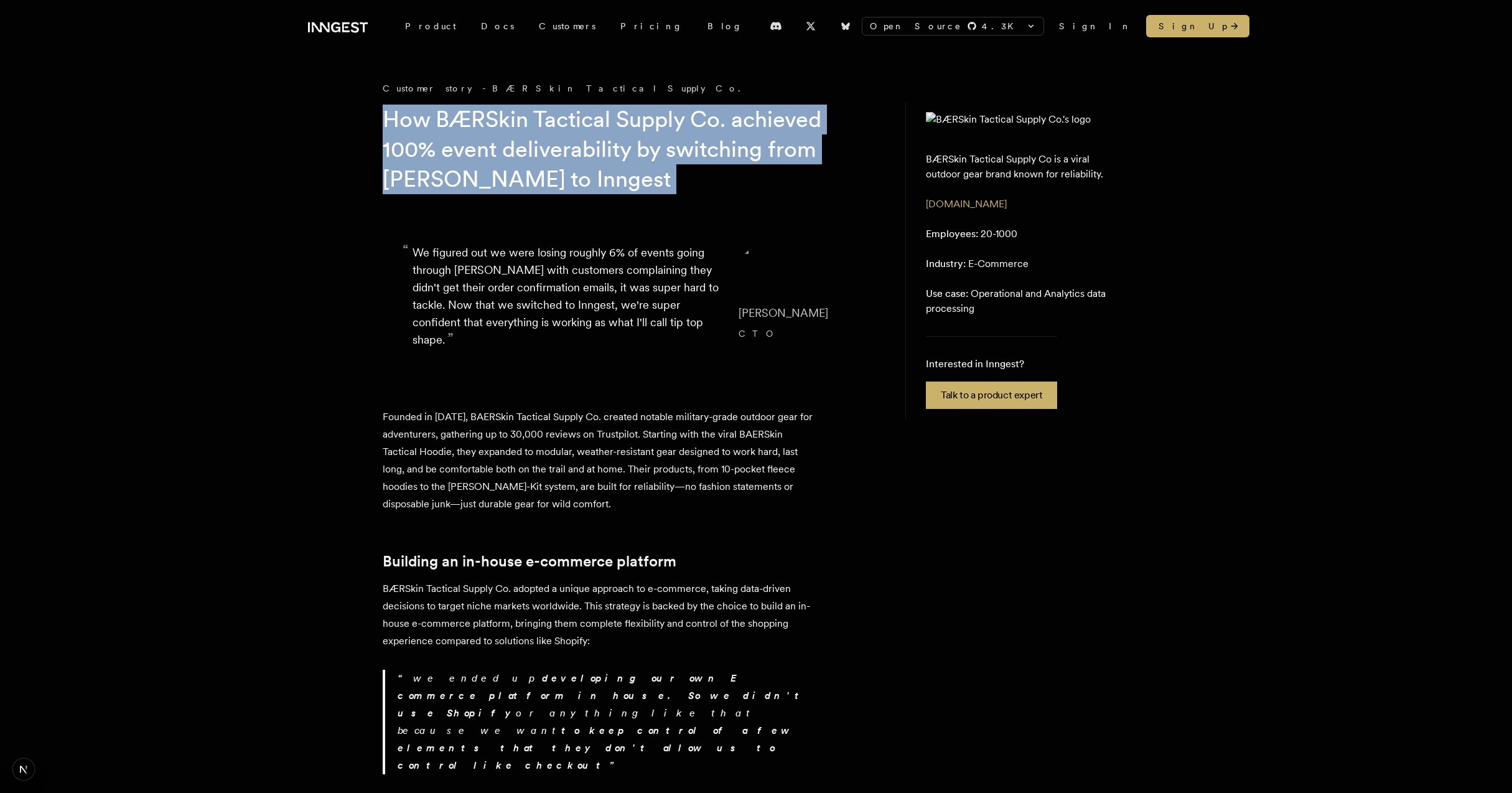
click at [684, 183] on h1 "How BÆRSkin Tactical Supply Co. achieved 100% event deliverability by switching…" at bounding box center [621, 149] width 478 height 89
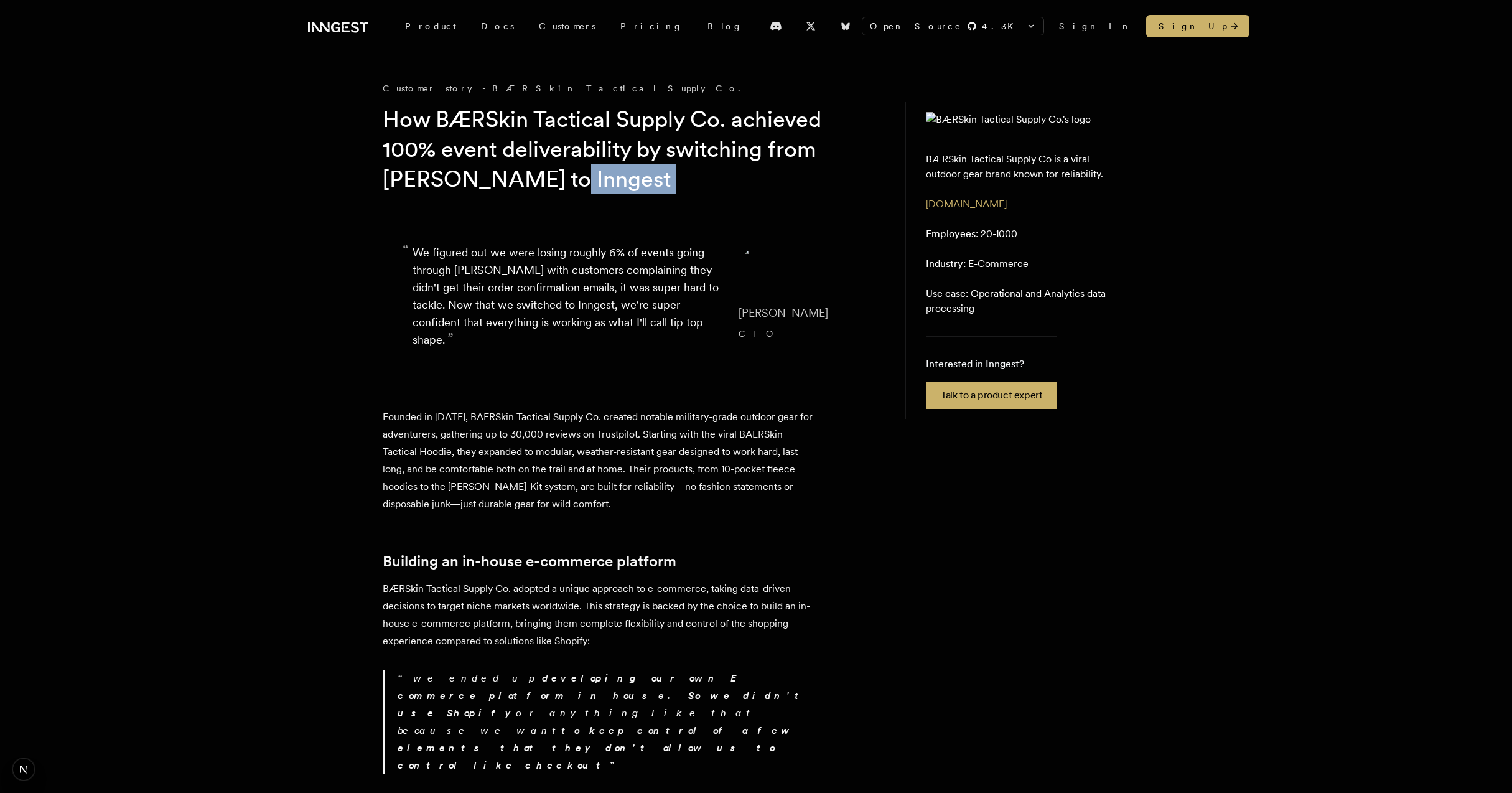
click at [684, 183] on h1 "How BÆRSkin Tactical Supply Co. achieved 100% event deliverability by switching…" at bounding box center [621, 149] width 478 height 89
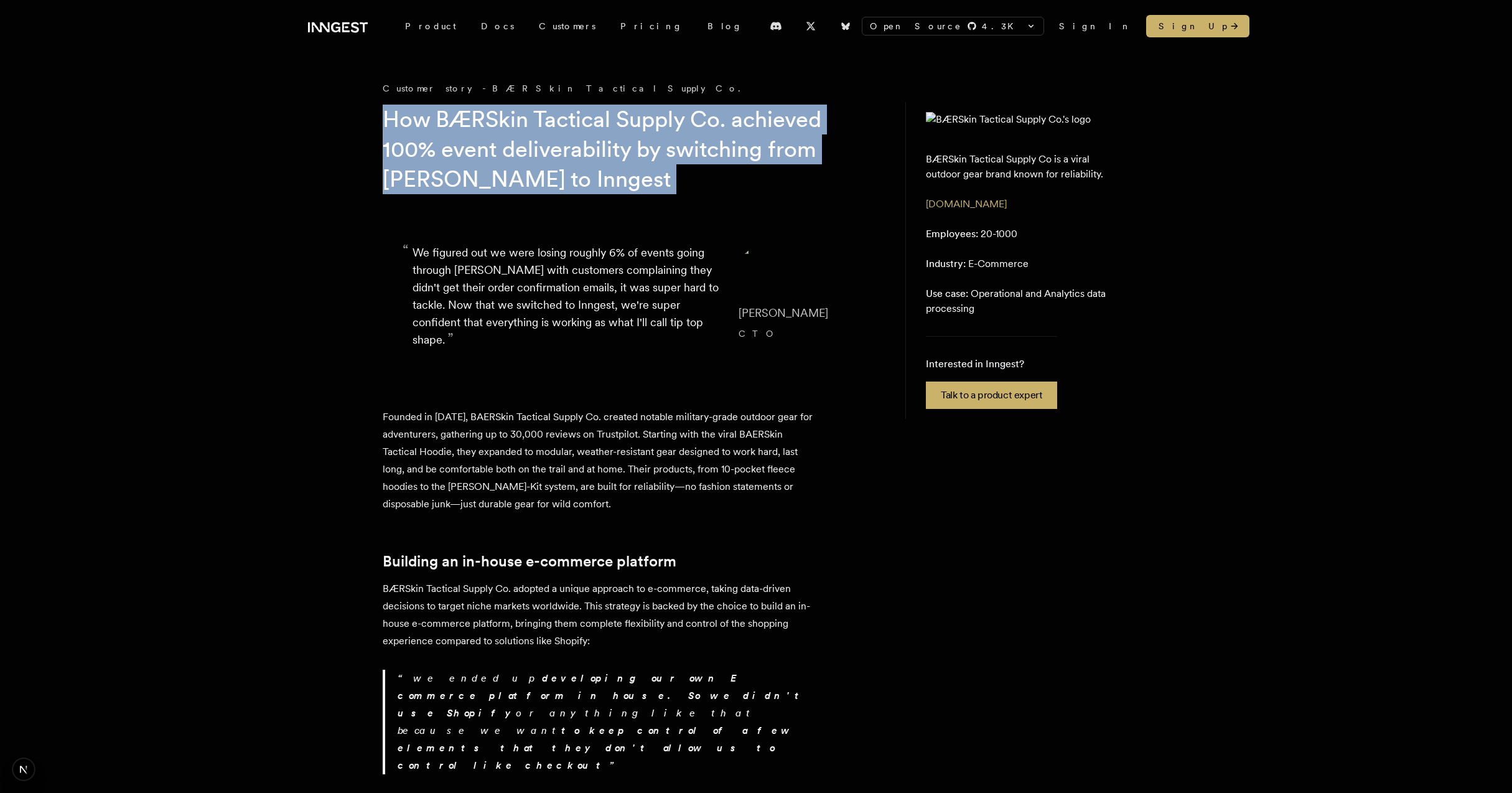
click at [684, 183] on h1 "How BÆRSkin Tactical Supply Co. achieved 100% event deliverability by switching…" at bounding box center [621, 149] width 478 height 89
click at [702, 183] on h1 "How BÆRSkin Tactical Supply Co. achieved 100% event deliverability by switching…" at bounding box center [621, 149] width 478 height 89
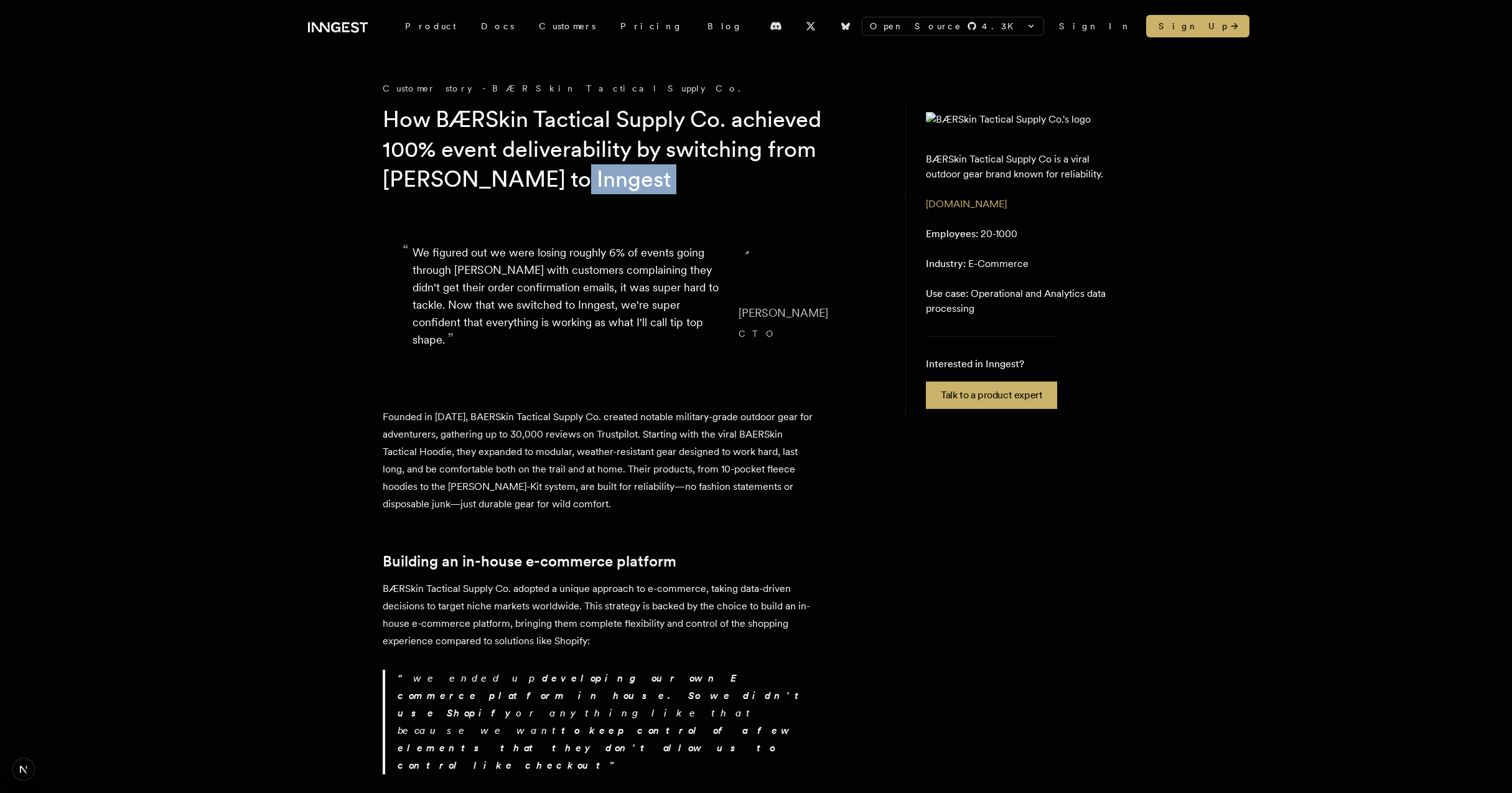
click at [702, 183] on h1 "How BÆRSkin Tactical Supply Co. achieved 100% event deliverability by switching…" at bounding box center [621, 149] width 478 height 89
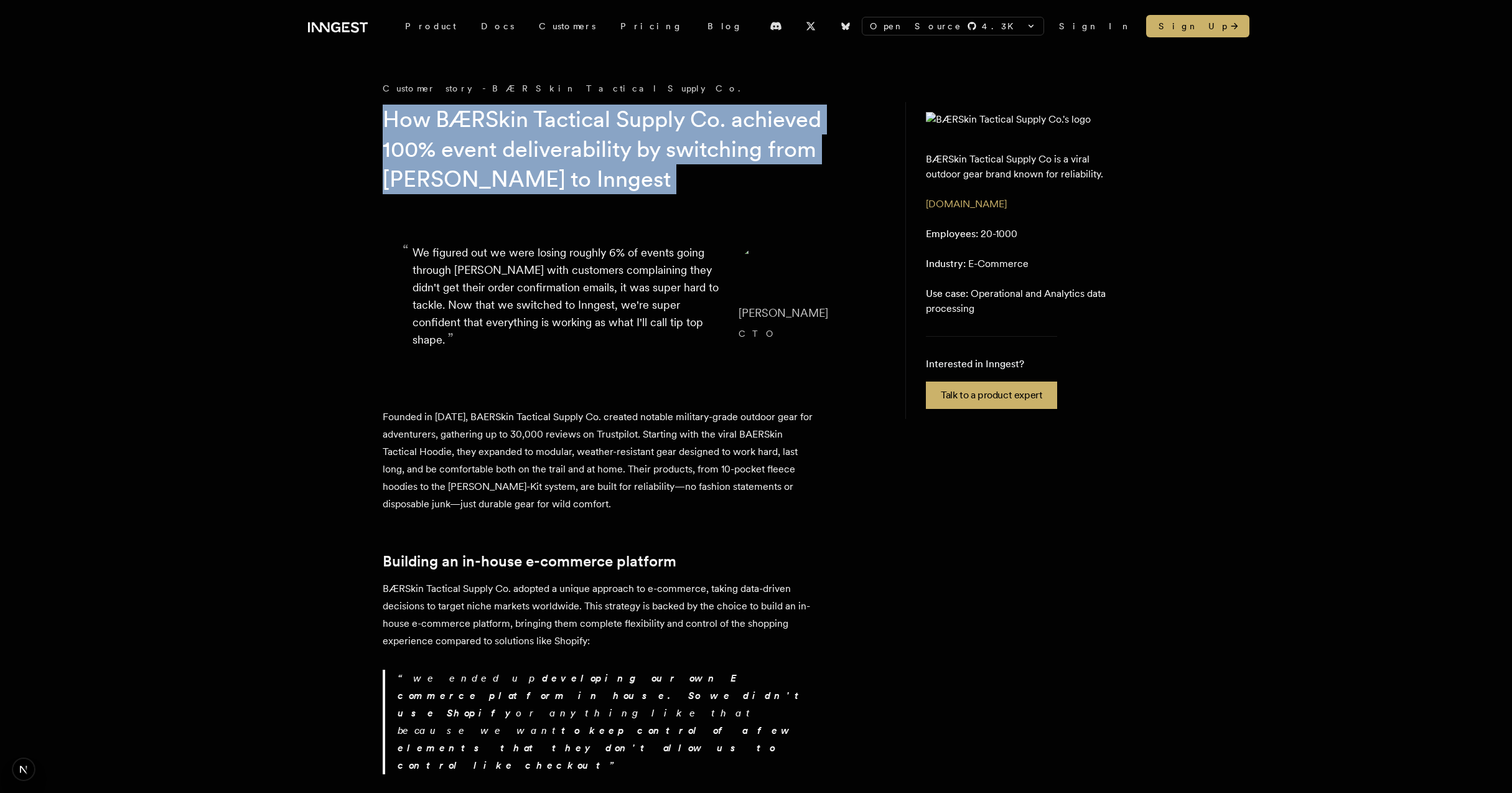
click at [702, 183] on h1 "How BÆRSkin Tactical Supply Co. achieved 100% event deliverability by switching…" at bounding box center [621, 149] width 478 height 89
click at [659, 183] on h1 "How BÆRSkin Tactical Supply Co. achieved 100% event deliverability by switching…" at bounding box center [621, 149] width 478 height 89
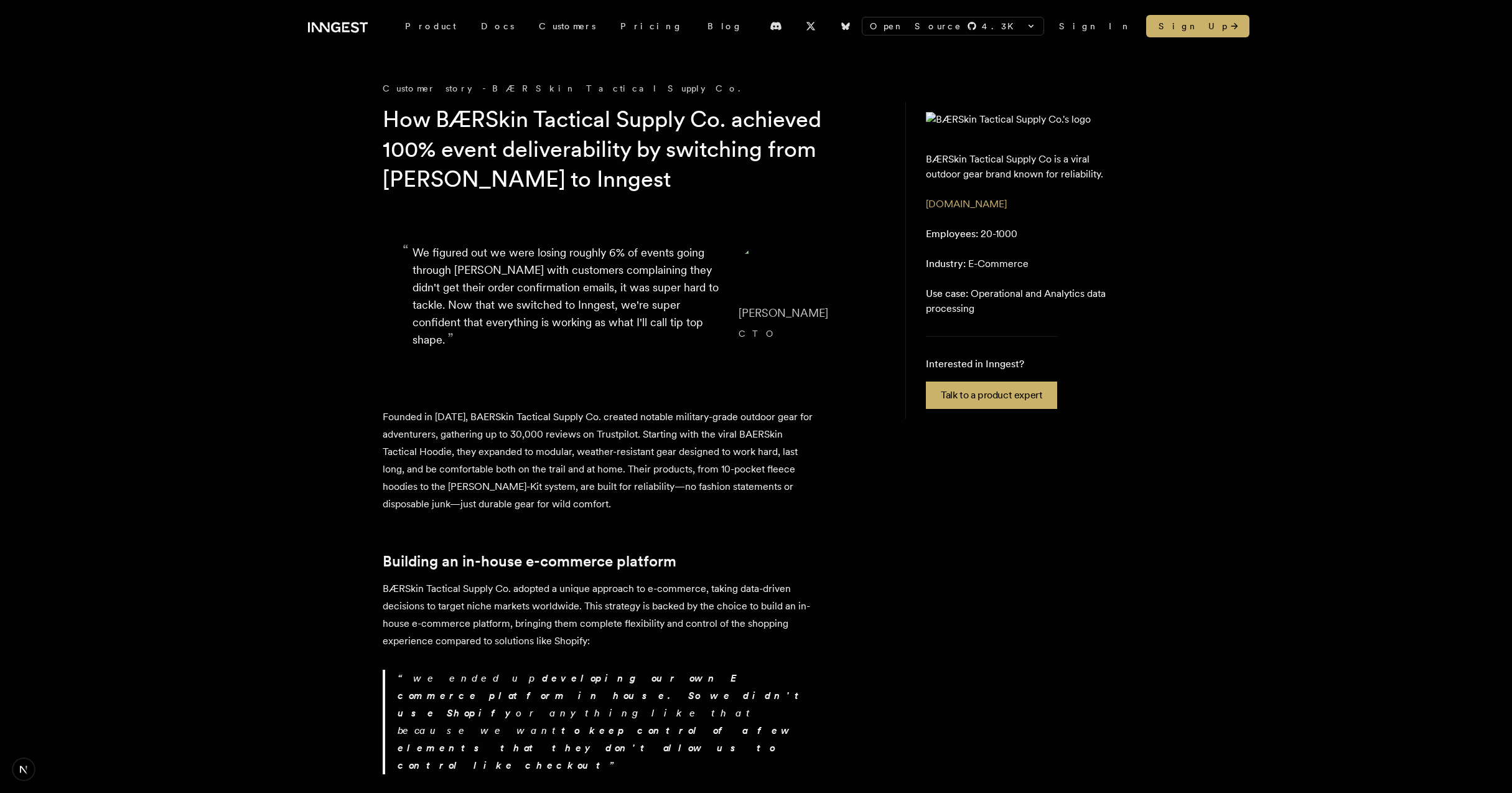
click at [1076, 274] on aside "BÆRSkin Tactical Supply Co is a viral outdoor gear brand known for reliability.…" at bounding box center [1018, 260] width 224 height 316
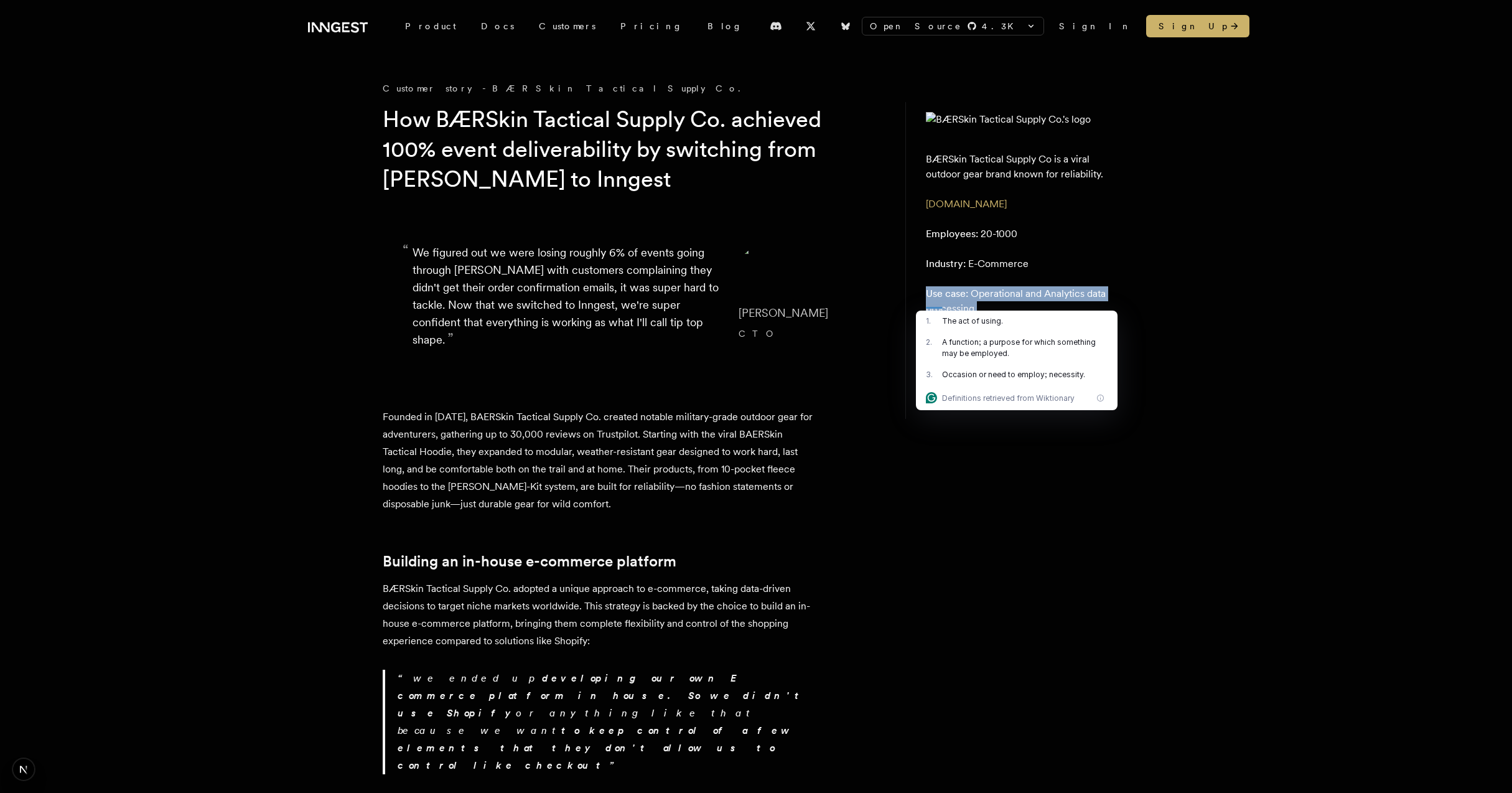
click at [1090, 274] on aside "BÆRSkin Tactical Supply Co is a viral outdoor gear brand known for reliability.…" at bounding box center [1018, 260] width 224 height 316
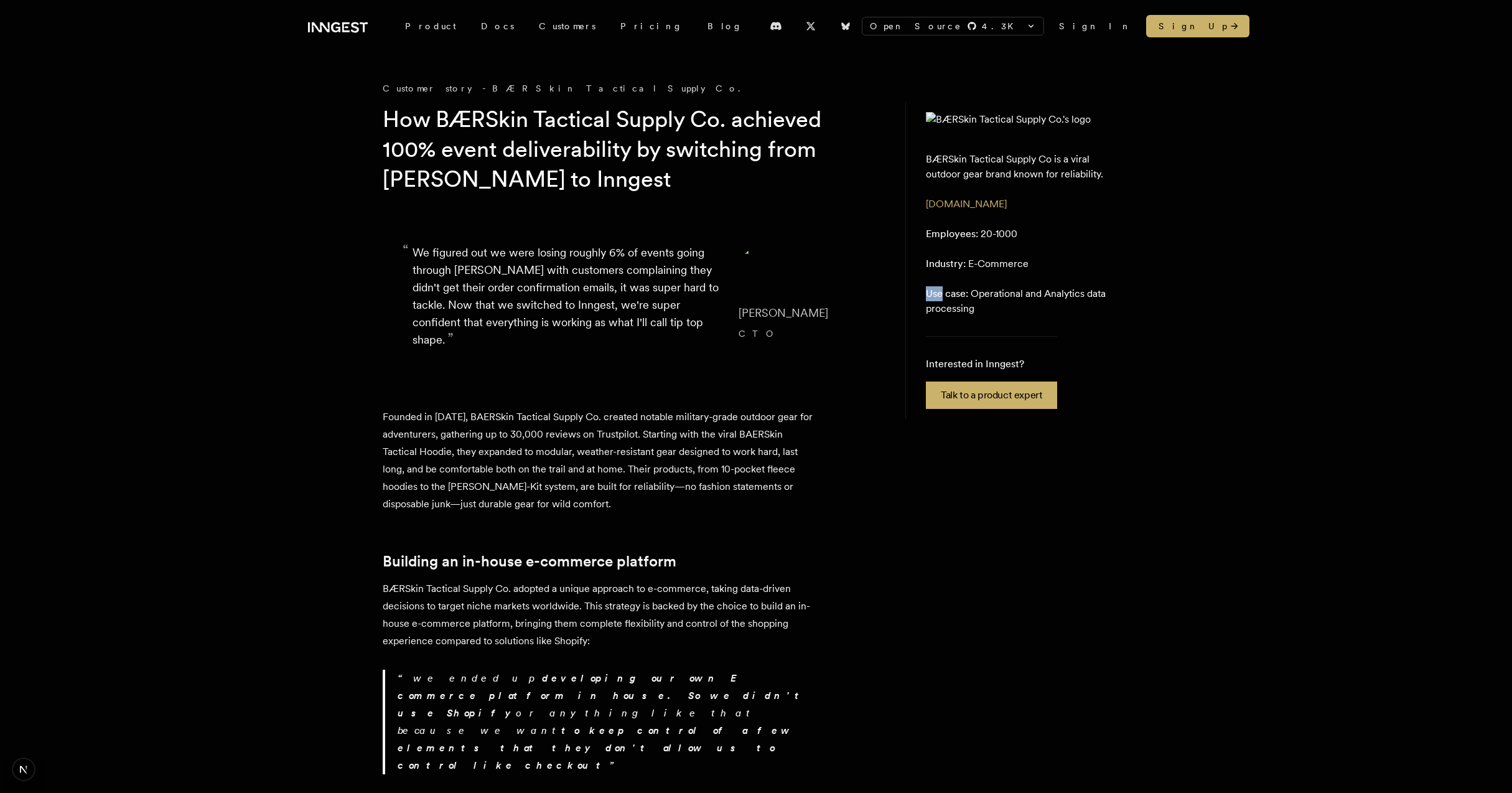
click at [1090, 274] on aside "BÆRSkin Tactical Supply Co is a viral outdoor gear brand known for reliability.…" at bounding box center [1018, 260] width 224 height 316
click at [1099, 269] on aside "BÆRSkin Tactical Supply Co is a viral outdoor gear brand known for reliability.…" at bounding box center [1018, 260] width 224 height 316
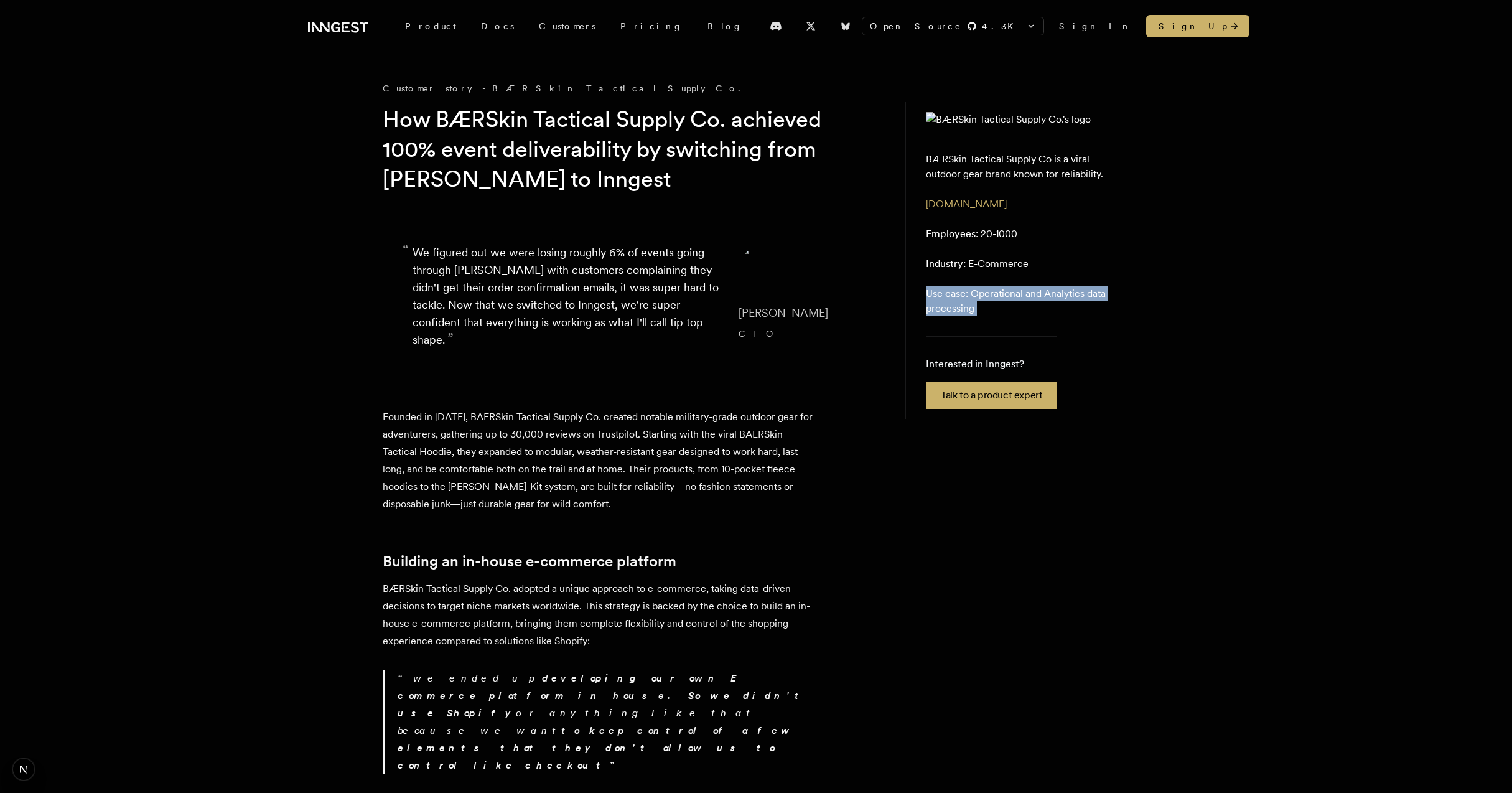
click at [1078, 269] on aside "BÆRSkin Tactical Supply Co is a viral outdoor gear brand known for reliability.…" at bounding box center [1018, 260] width 224 height 316
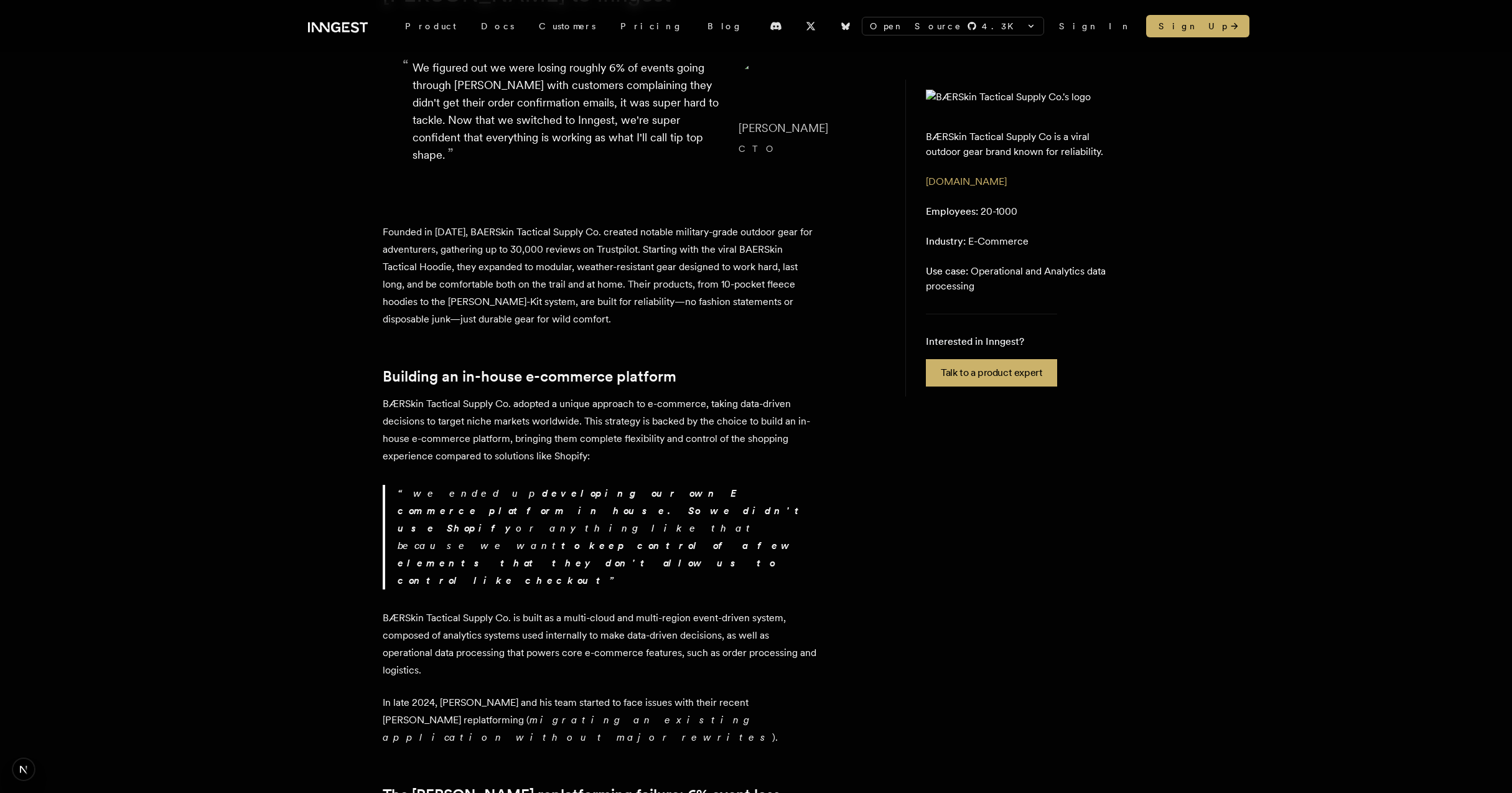
scroll to position [88, 0]
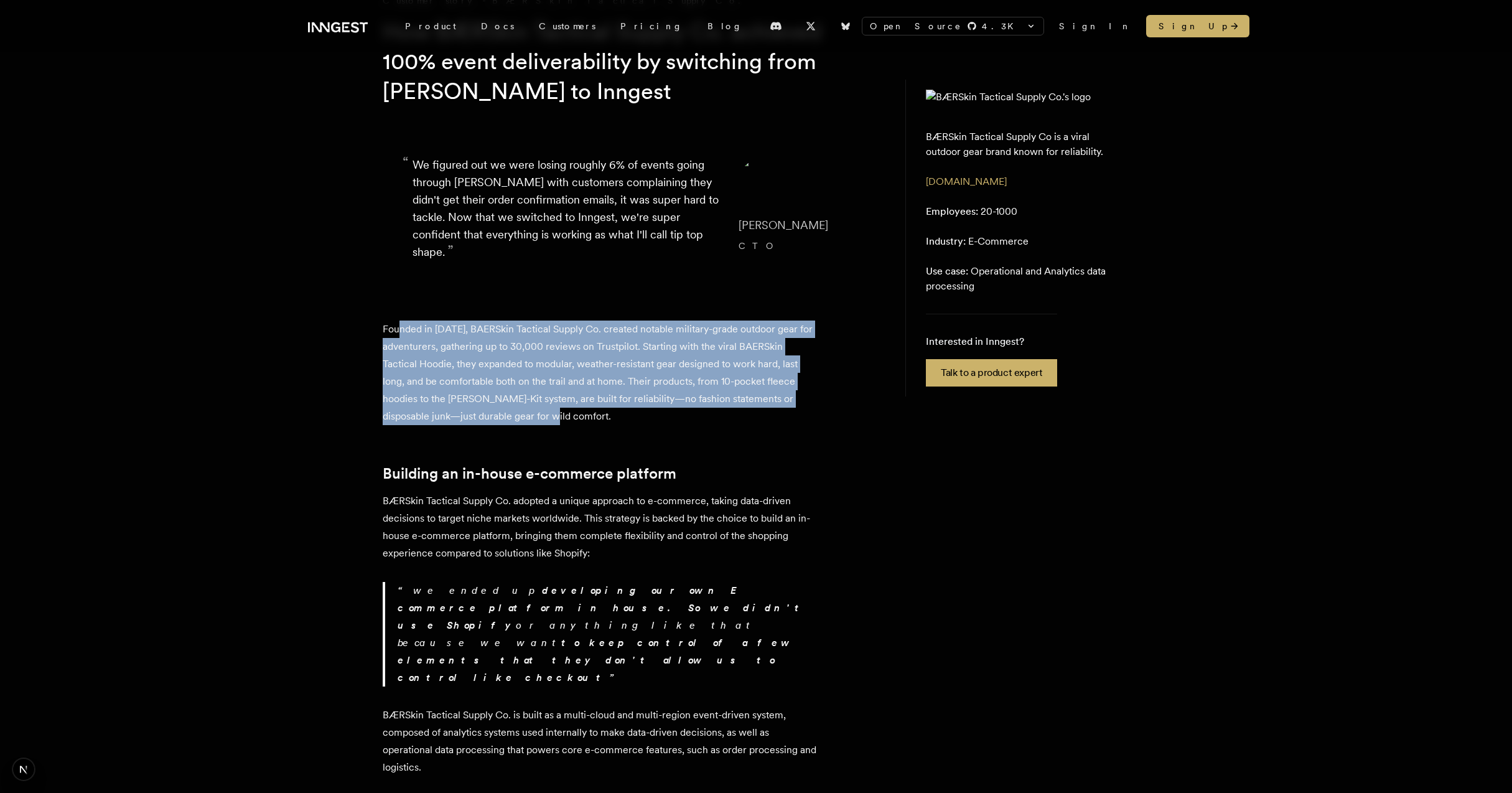
drag, startPoint x: 399, startPoint y: 331, endPoint x: 618, endPoint y: 408, distance: 232.1
click at [618, 408] on p "Founded in [DATE], BAERSkin Tactical Supply Co. created notable military-grade …" at bounding box center [601, 373] width 436 height 104
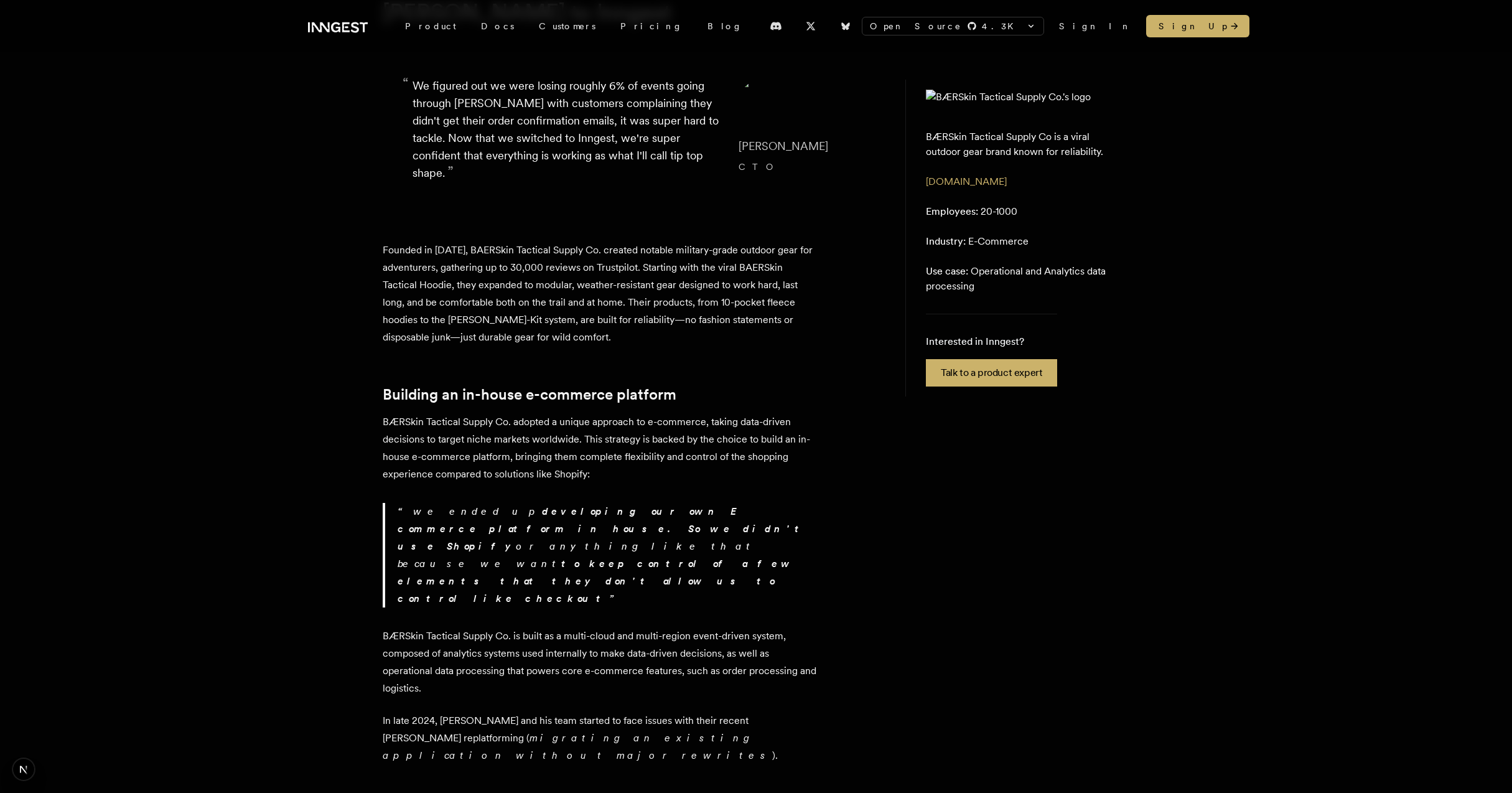
scroll to position [170, 0]
click at [618, 410] on p "BÆRSkin Tactical Supply Co. adopted a unique approach to e-commerce, taking dat…" at bounding box center [601, 445] width 436 height 70
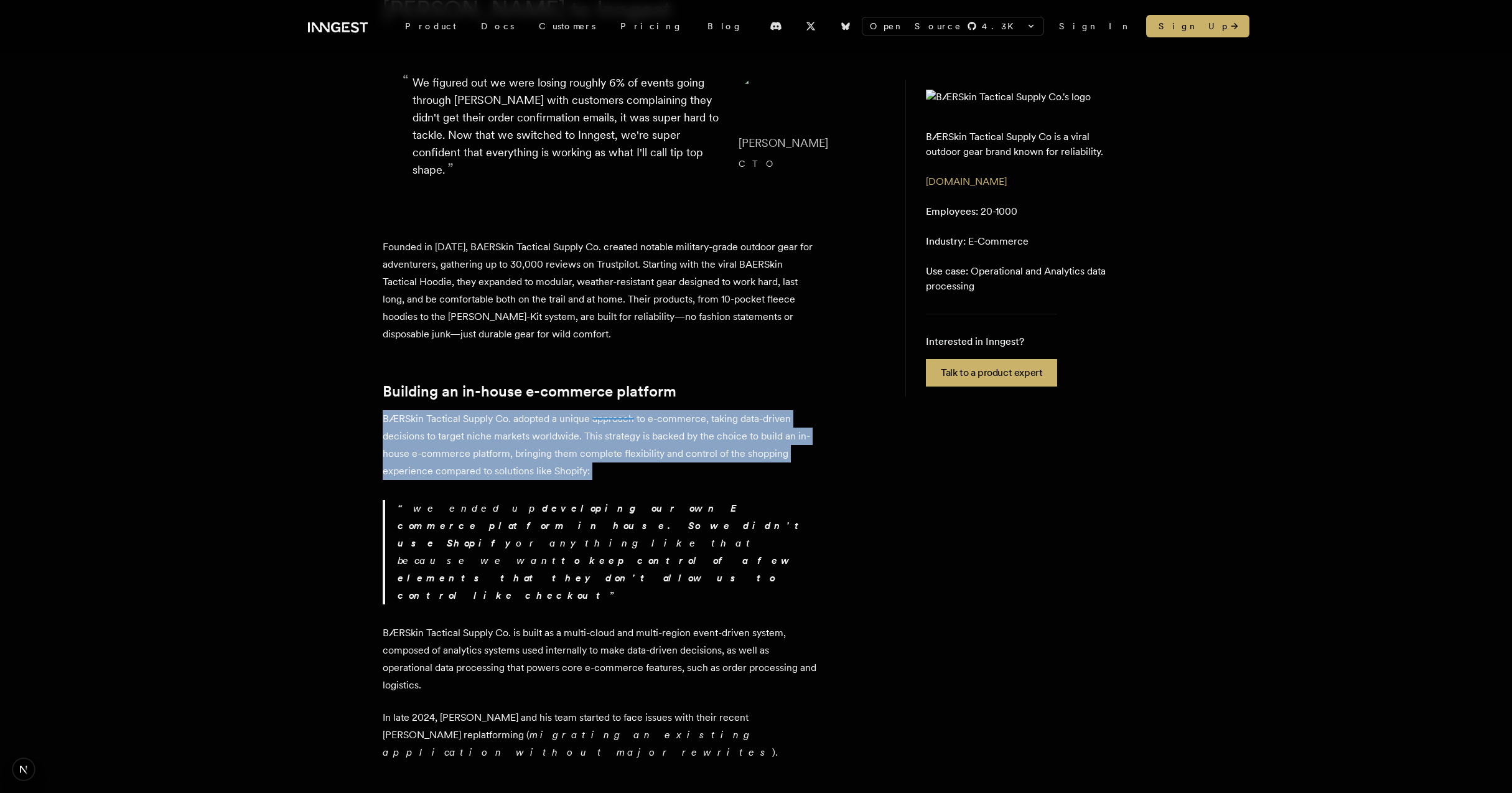
click at [618, 410] on p "BÆRSkin Tactical Supply Co. adopted a unique approach to e-commerce, taking dat…" at bounding box center [601, 445] width 436 height 70
click at [503, 431] on p "BÆRSkin Tactical Supply Co. adopted a unique approach to e-commerce, taking dat…" at bounding box center [601, 445] width 436 height 70
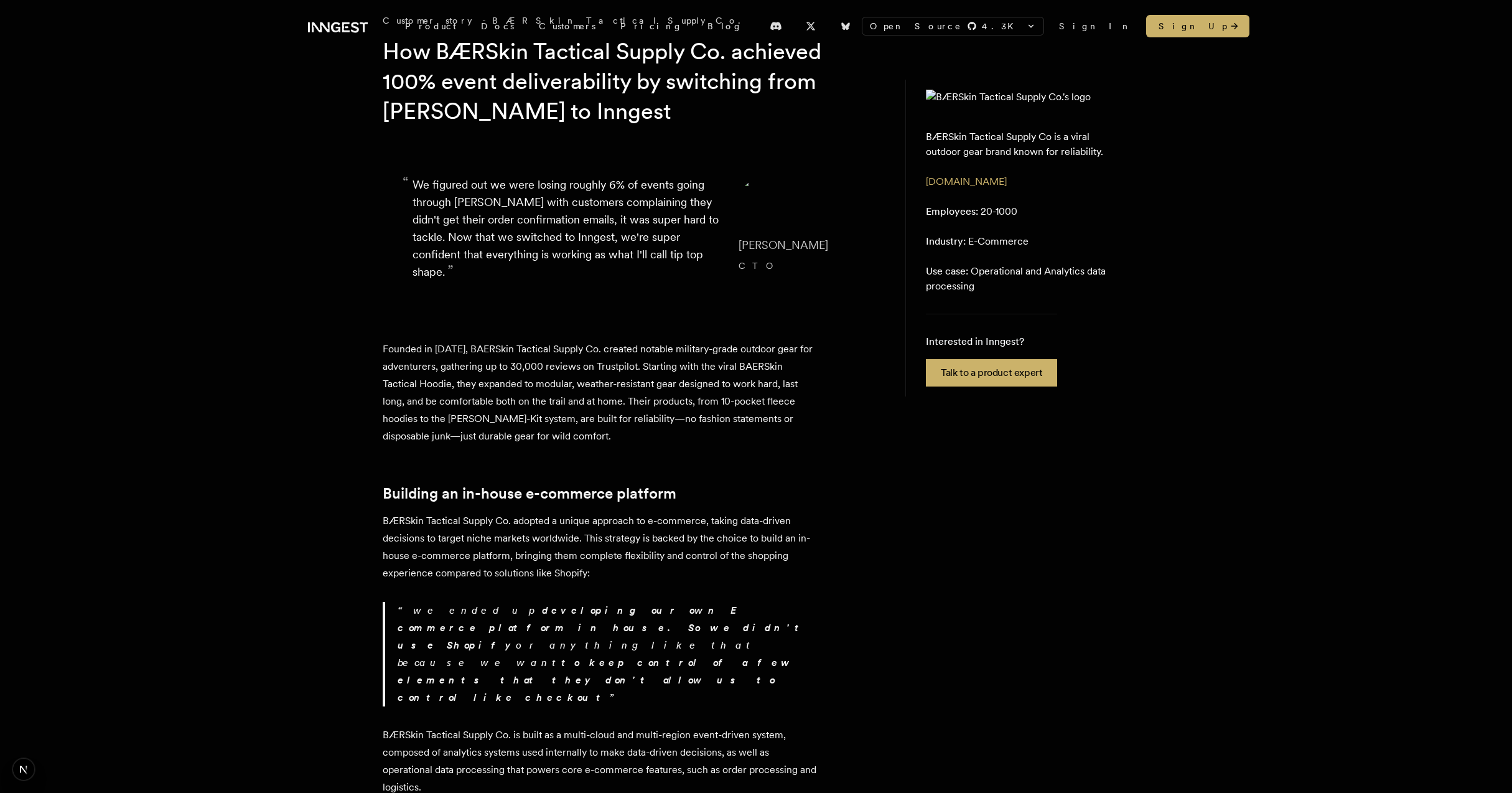
scroll to position [0, 0]
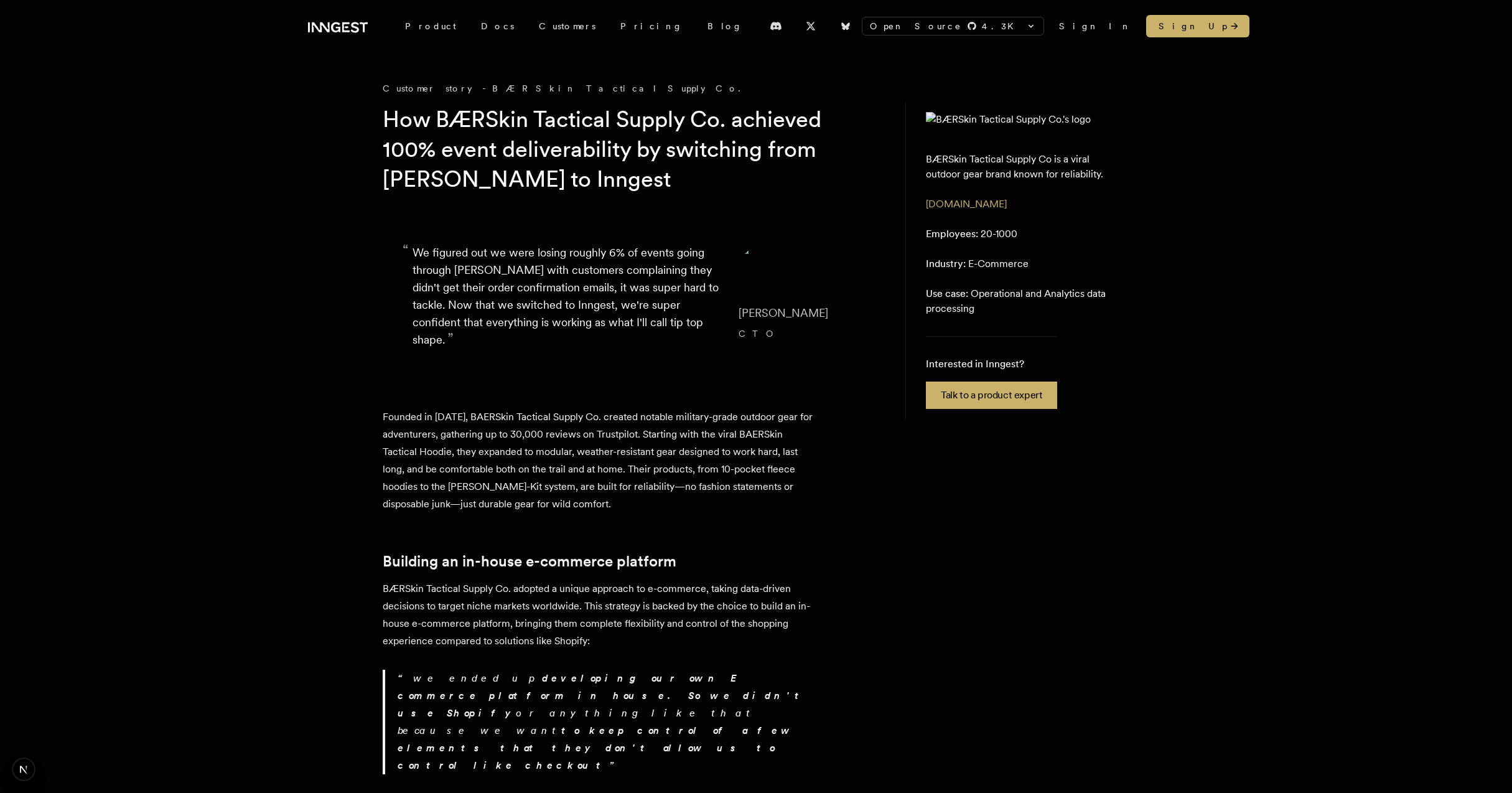
click at [503, 431] on p "Founded in [DATE], BAERSkin Tactical Supply Co. created notable military-grade …" at bounding box center [601, 461] width 436 height 104
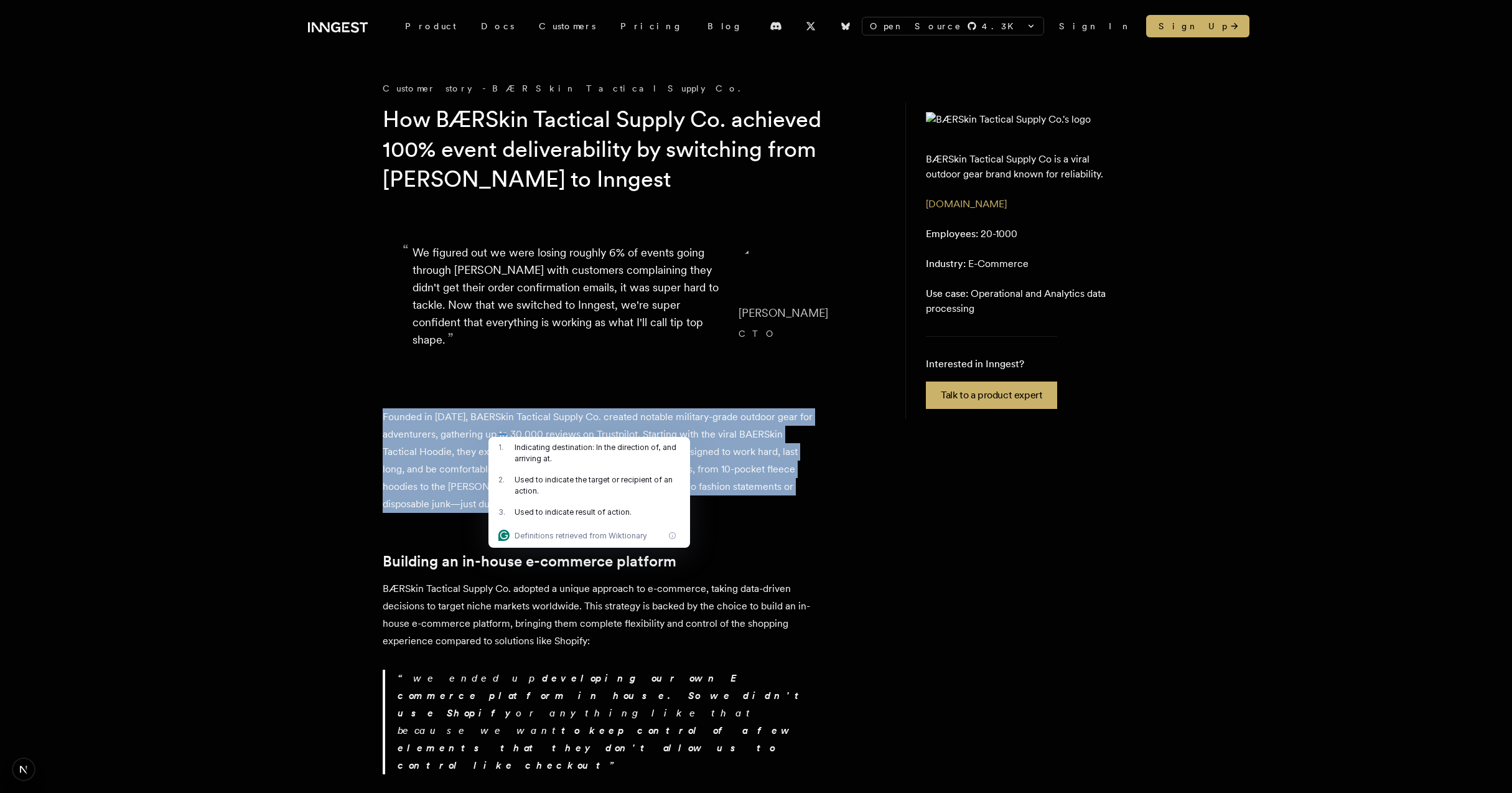
click at [503, 431] on p "Founded in [DATE], BAERSkin Tactical Supply Co. created notable military-grade …" at bounding box center [601, 461] width 436 height 104
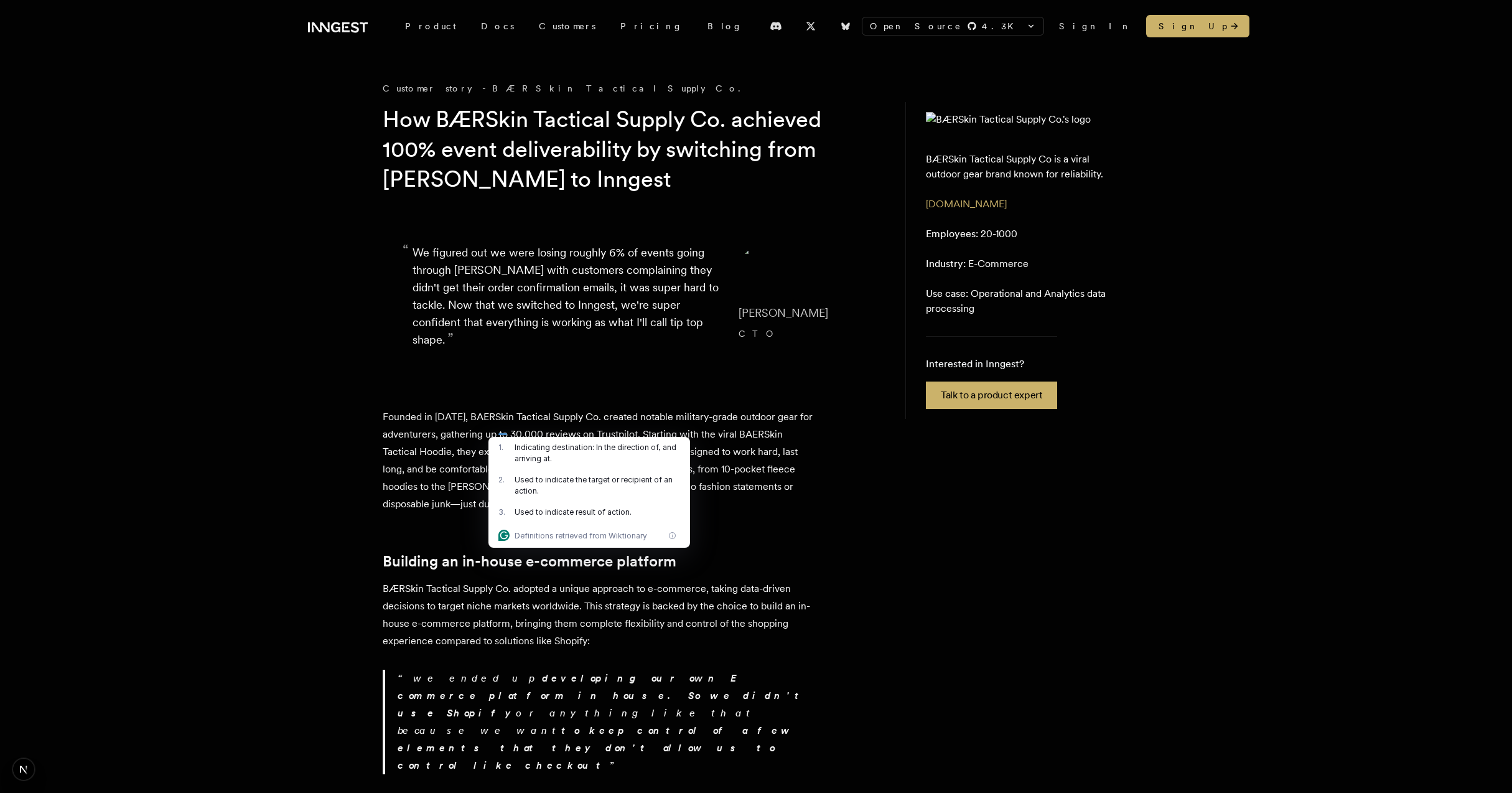
click at [503, 431] on p "Founded in [DATE], BAERSkin Tactical Supply Co. created notable military-grade …" at bounding box center [601, 461] width 436 height 104
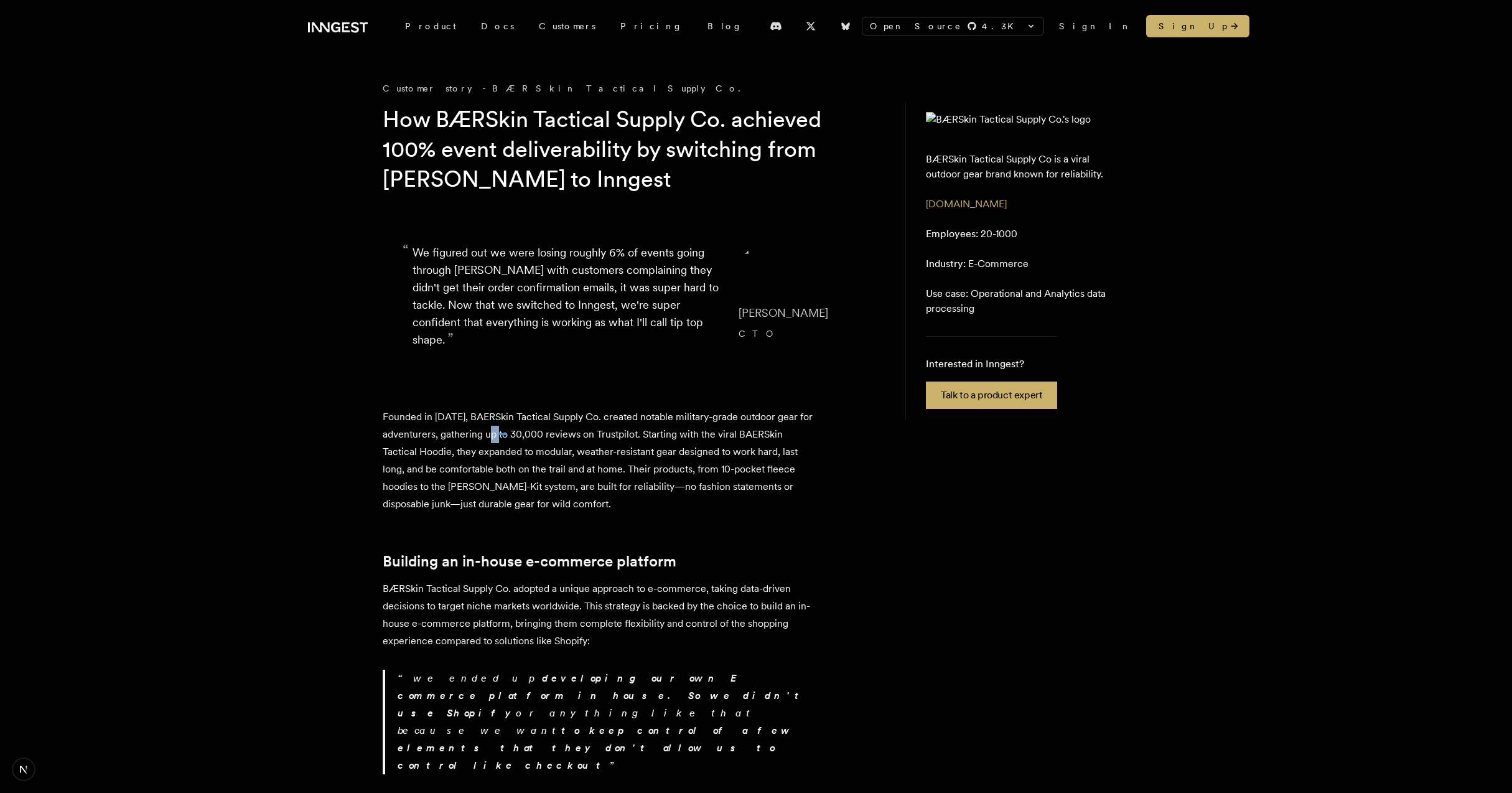
click at [503, 431] on p "Founded in [DATE], BAERSkin Tactical Supply Co. created notable military-grade …" at bounding box center [601, 461] width 436 height 104
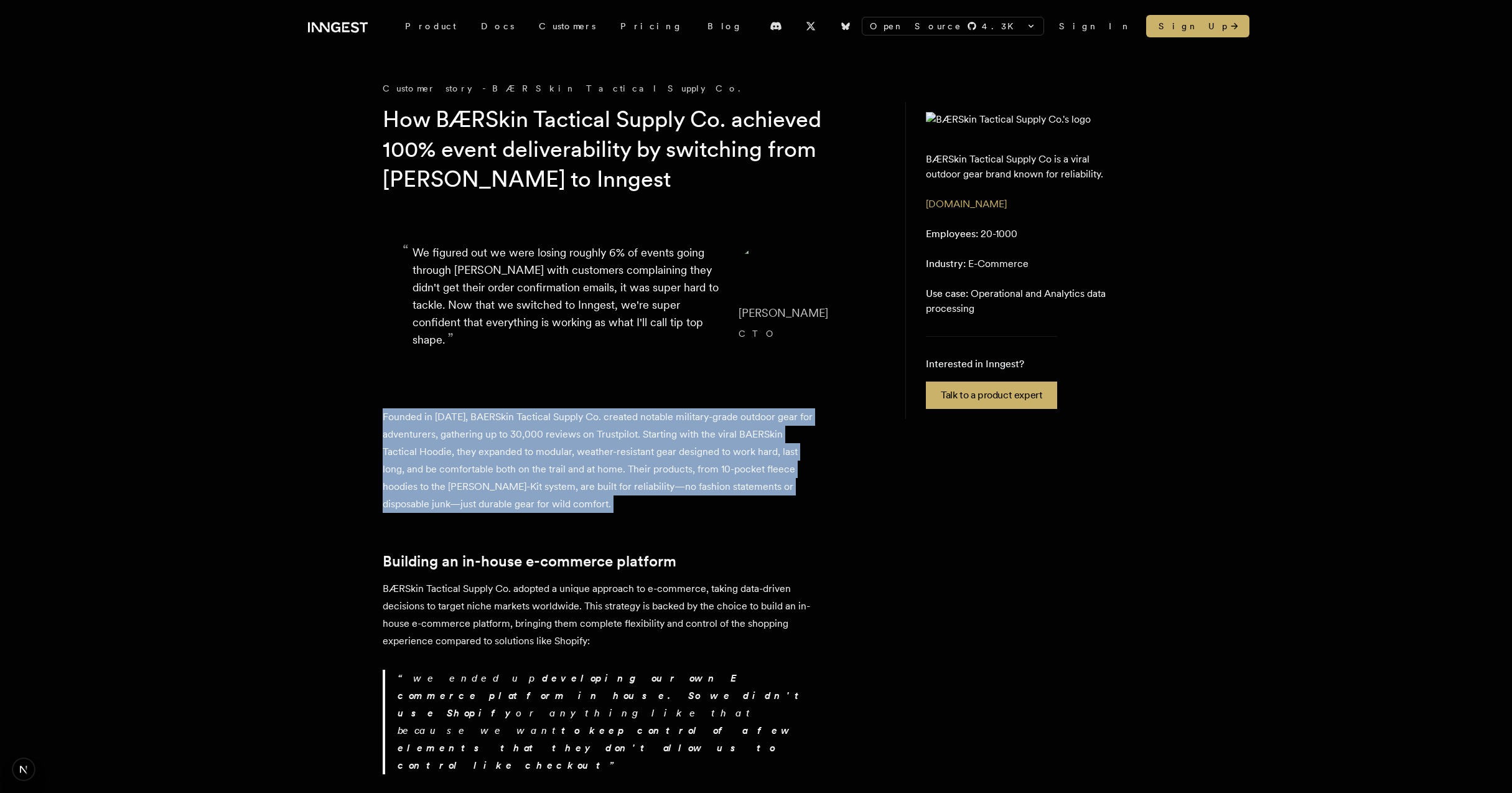
click at [558, 421] on p "Founded in [DATE], BAERSkin Tactical Supply Co. created notable military-grade …" at bounding box center [601, 461] width 436 height 104
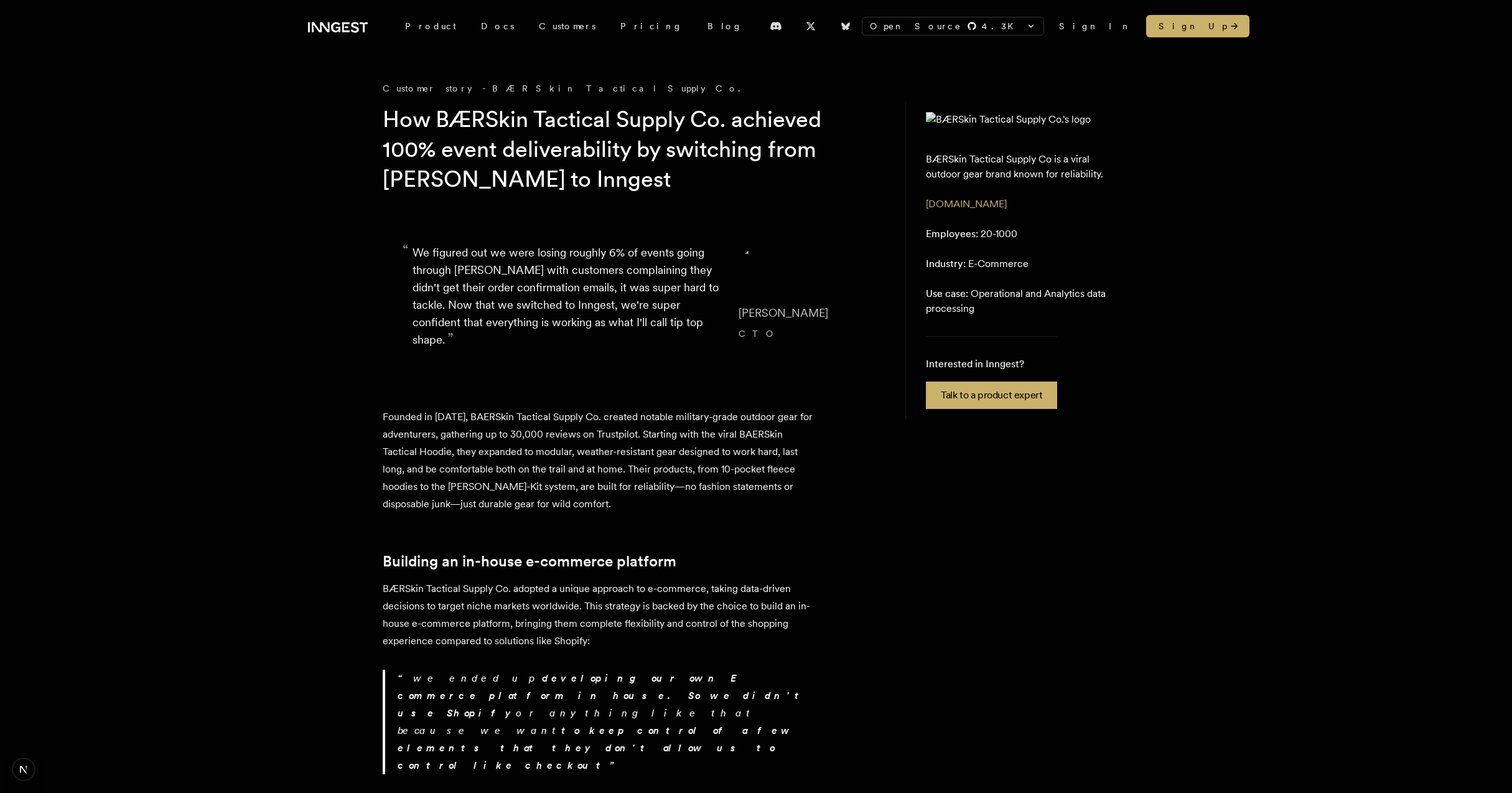
click at [558, 421] on p "Founded in [DATE], BAERSkin Tactical Supply Co. created notable military-grade …" at bounding box center [601, 461] width 436 height 104
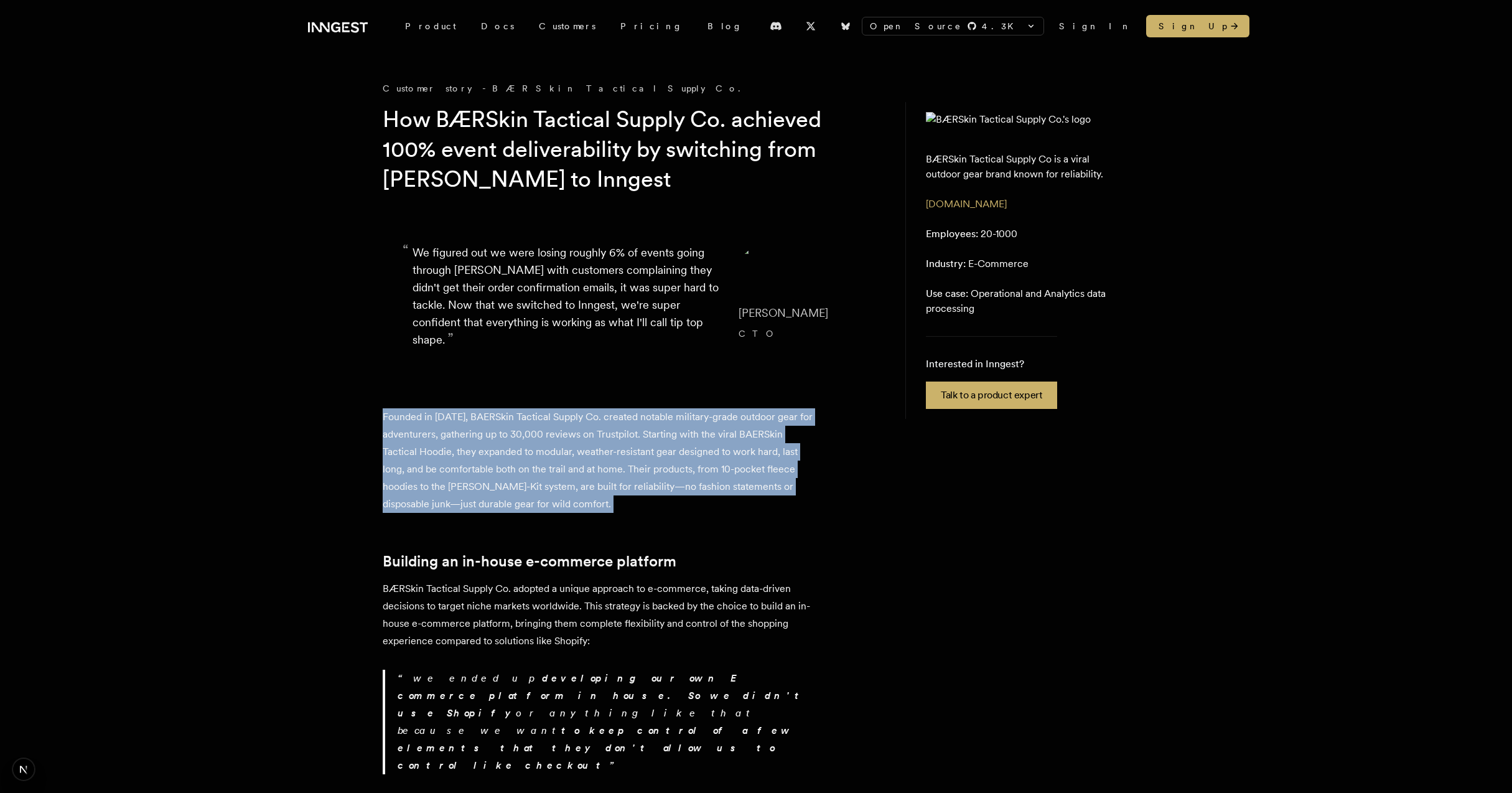
click at [625, 420] on p "Founded in [DATE], BAERSkin Tactical Supply Co. created notable military-grade …" at bounding box center [601, 461] width 436 height 104
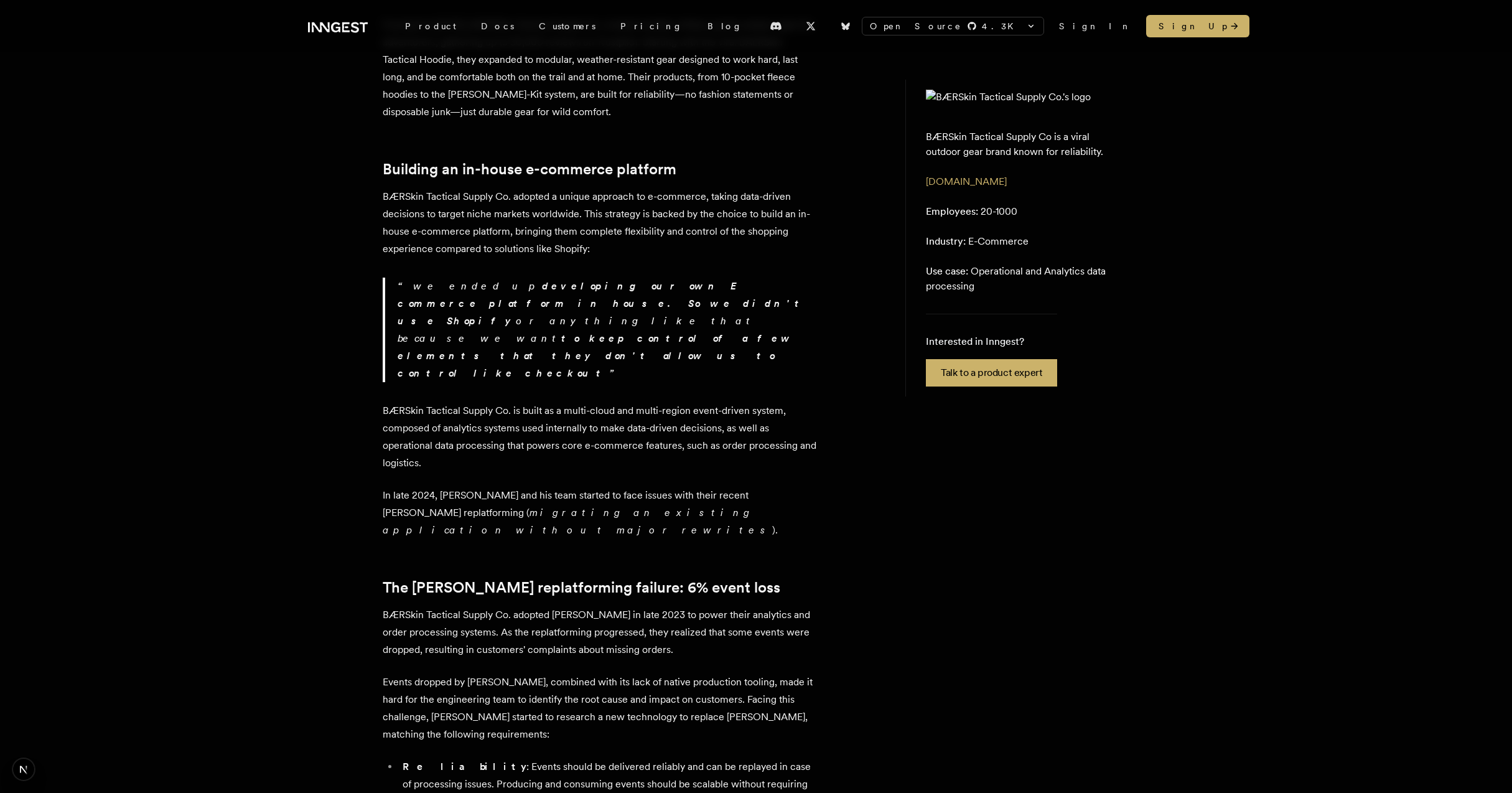
scroll to position [382, 0]
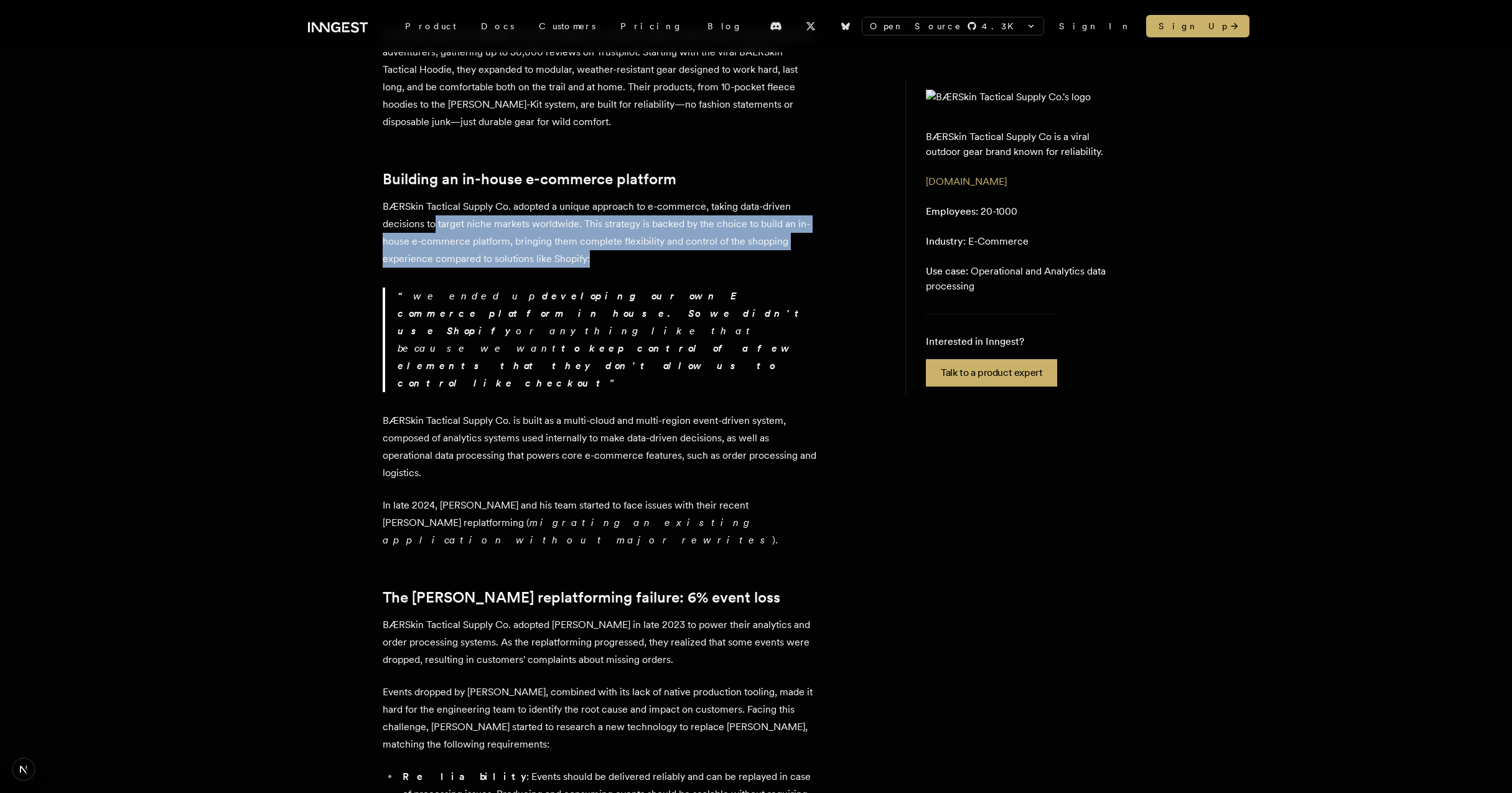
drag, startPoint x: 435, startPoint y: 214, endPoint x: 673, endPoint y: 256, distance: 241.7
click at [673, 256] on p "BÆRSkin Tactical Supply Co. adopted a unique approach to e-commerce, taking dat…" at bounding box center [601, 233] width 436 height 70
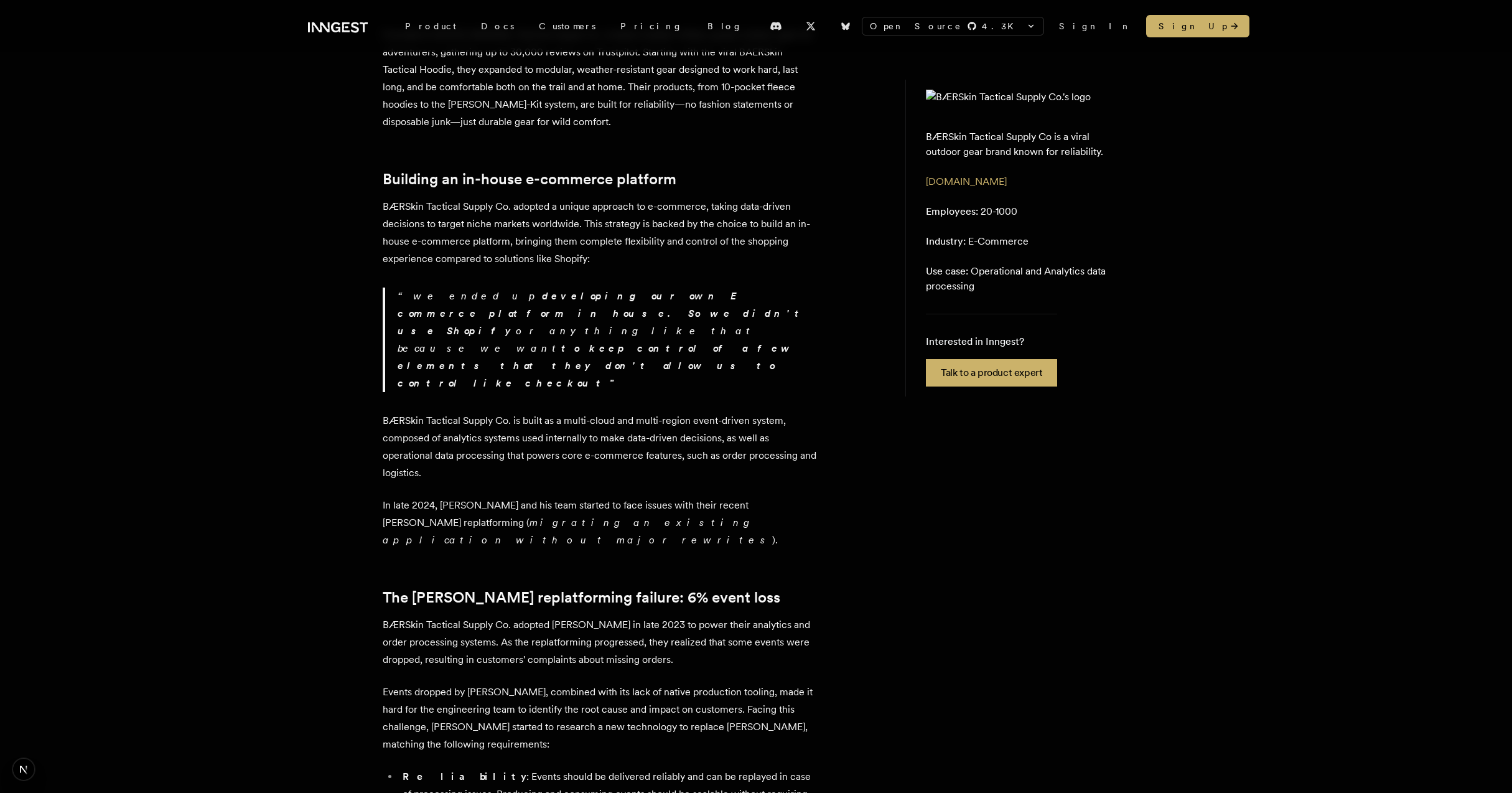
click at [673, 256] on p "BÆRSkin Tactical Supply Co. adopted a unique approach to e-commerce, taking dat…" at bounding box center [601, 233] width 436 height 70
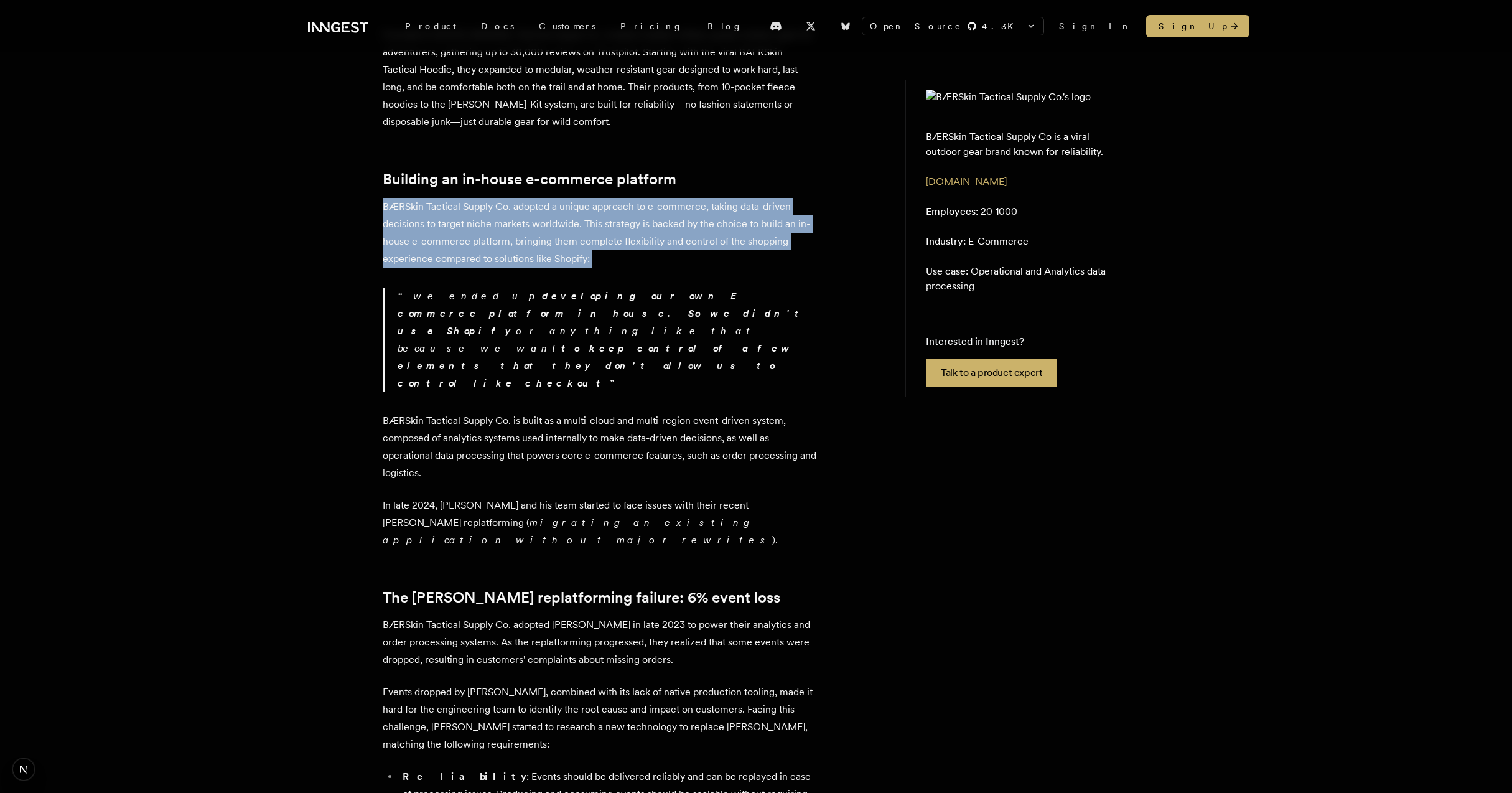
click at [673, 256] on p "BÆRSkin Tactical Supply Co. adopted a unique approach to e-commerce, taking dat…" at bounding box center [601, 233] width 436 height 70
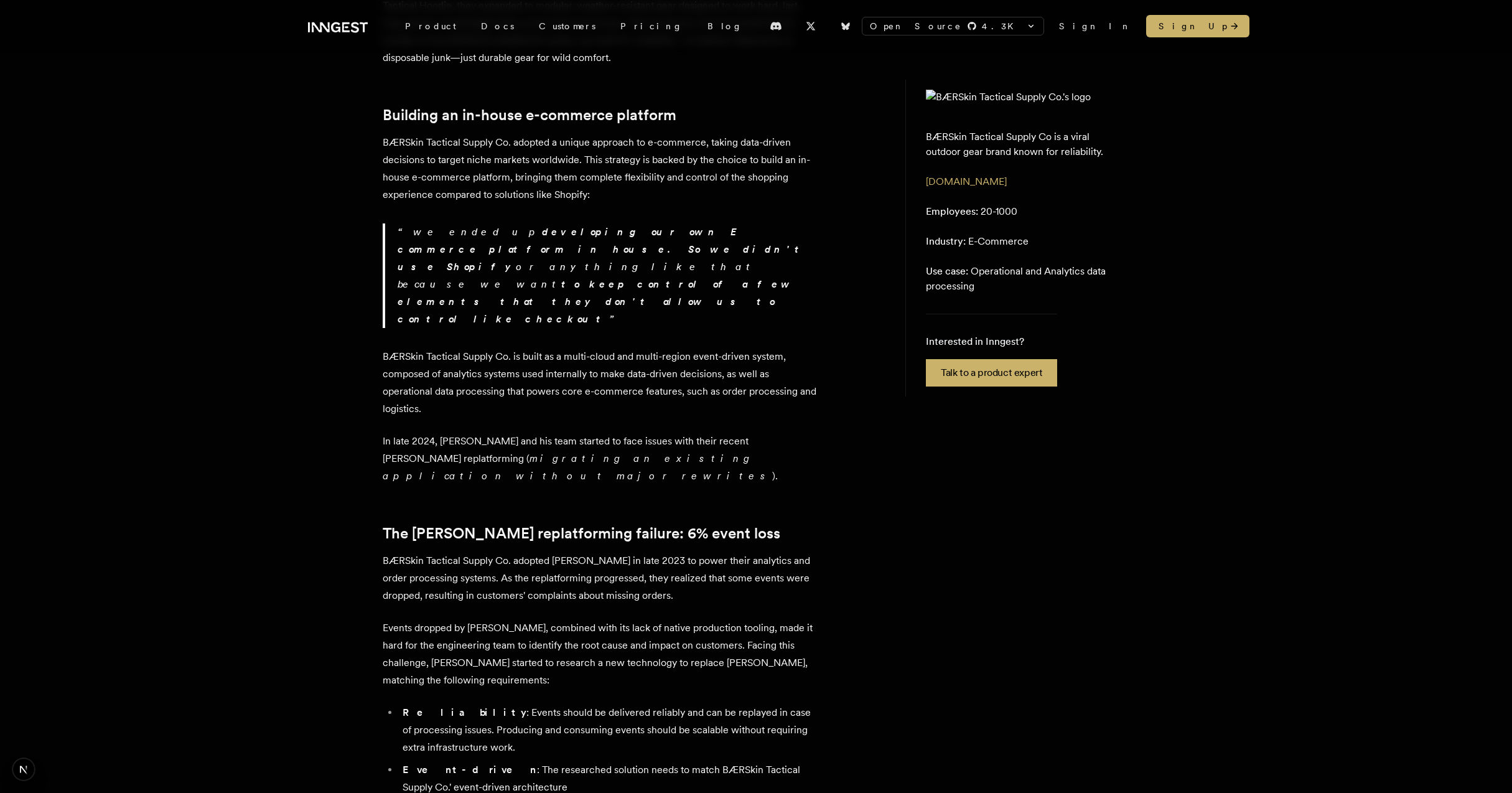
click at [673, 256] on p "we ended up developing our own E commerce platform in house. So we didn't use S…" at bounding box center [608, 276] width 421 height 104
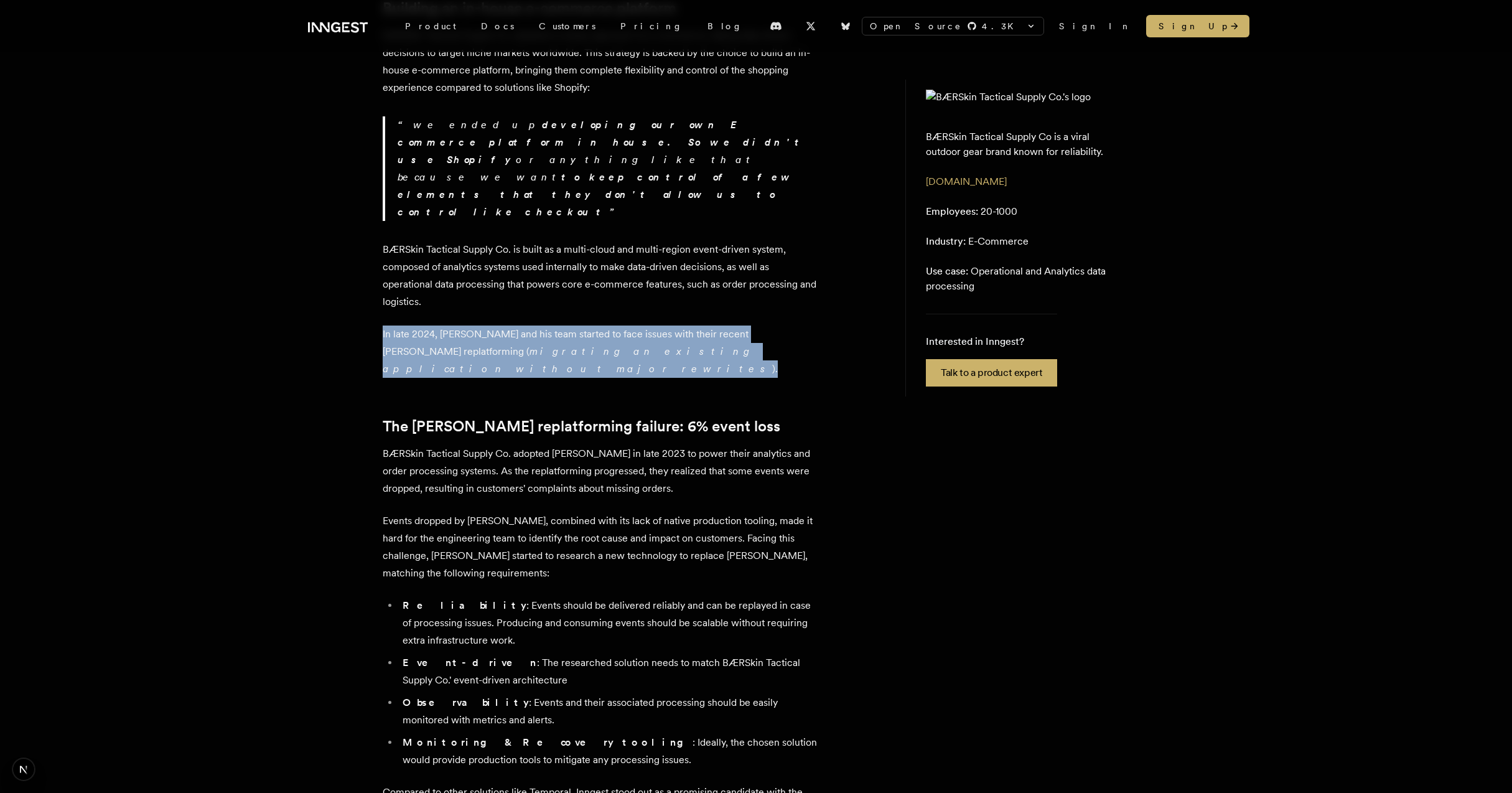
drag, startPoint x: 673, startPoint y: 256, endPoint x: 673, endPoint y: 287, distance: 31.0
click at [673, 326] on p "In late 2024, [PERSON_NAME] and his team started to face issues with their rece…" at bounding box center [601, 351] width 436 height 52
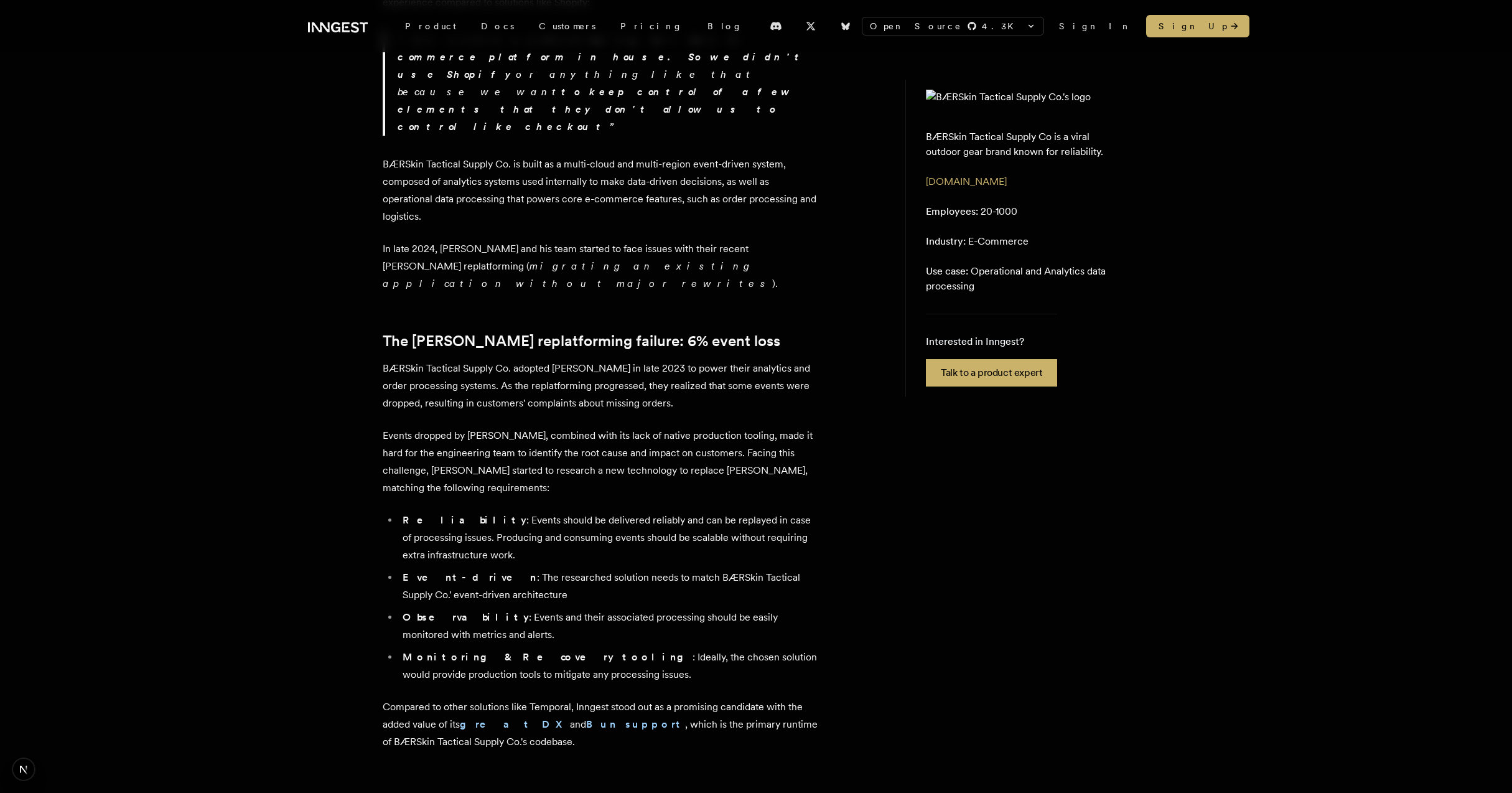
scroll to position [645, 0]
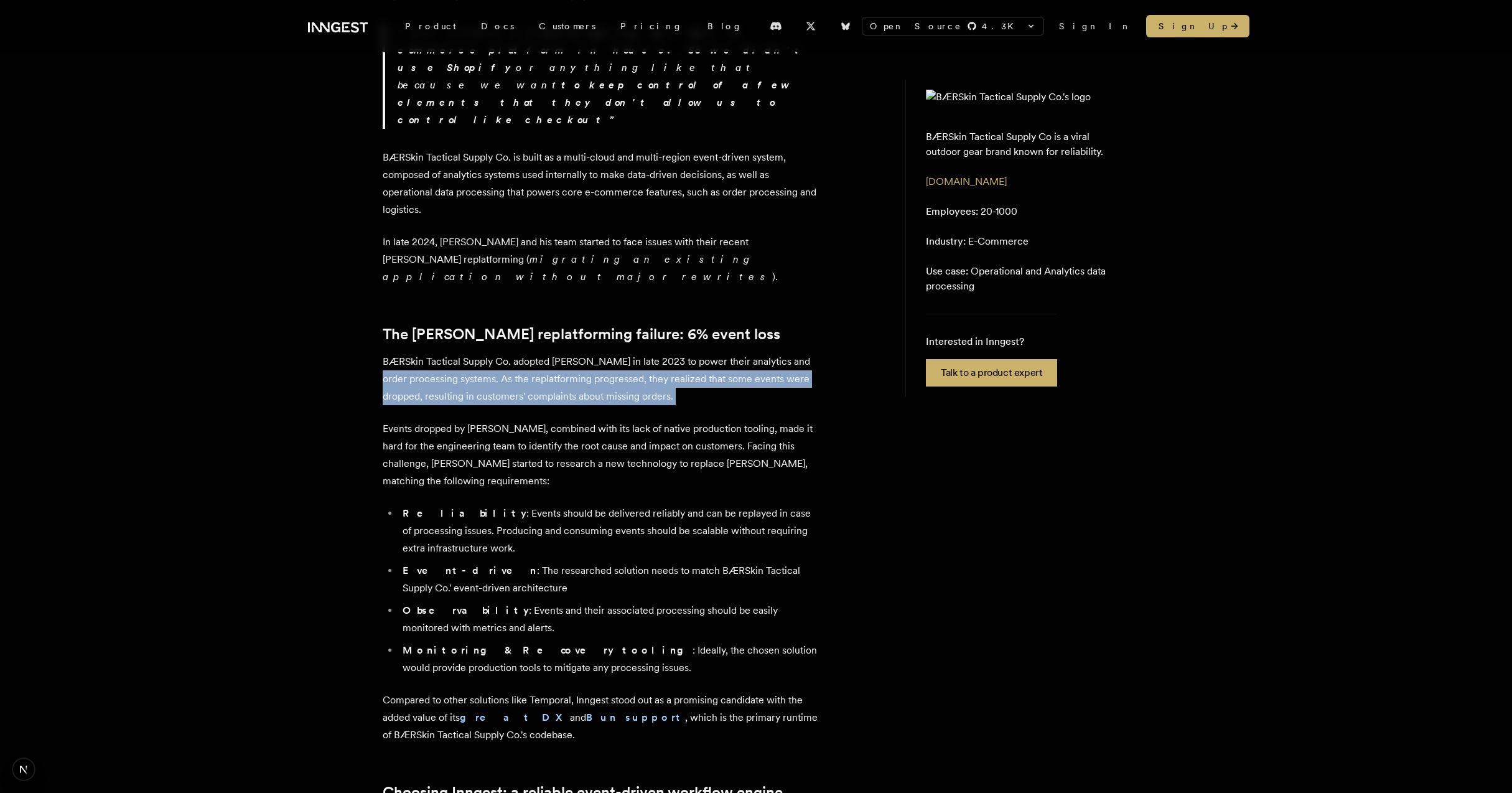
drag, startPoint x: 388, startPoint y: 296, endPoint x: 639, endPoint y: 337, distance: 254.3
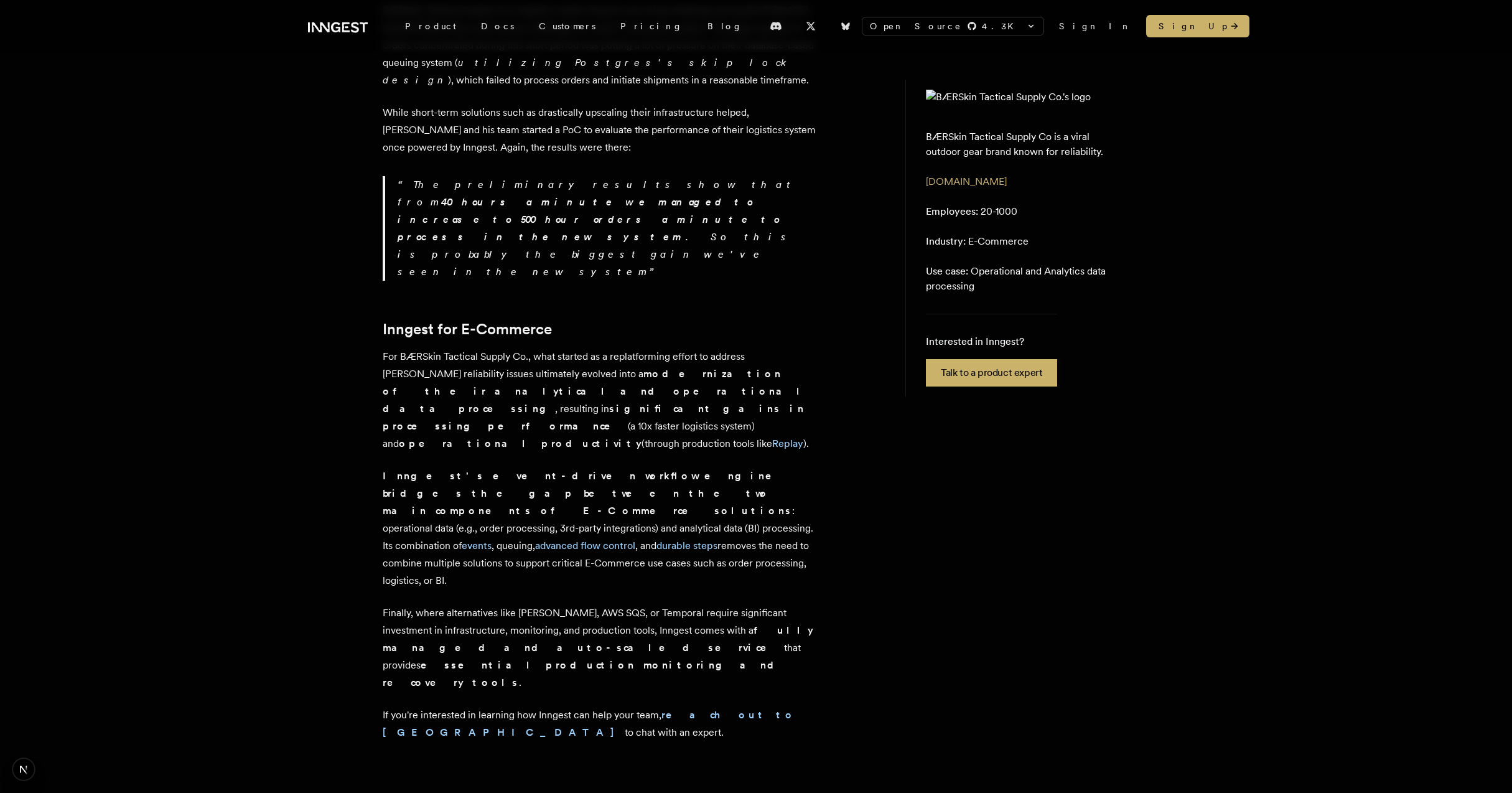
scroll to position [2000, 0]
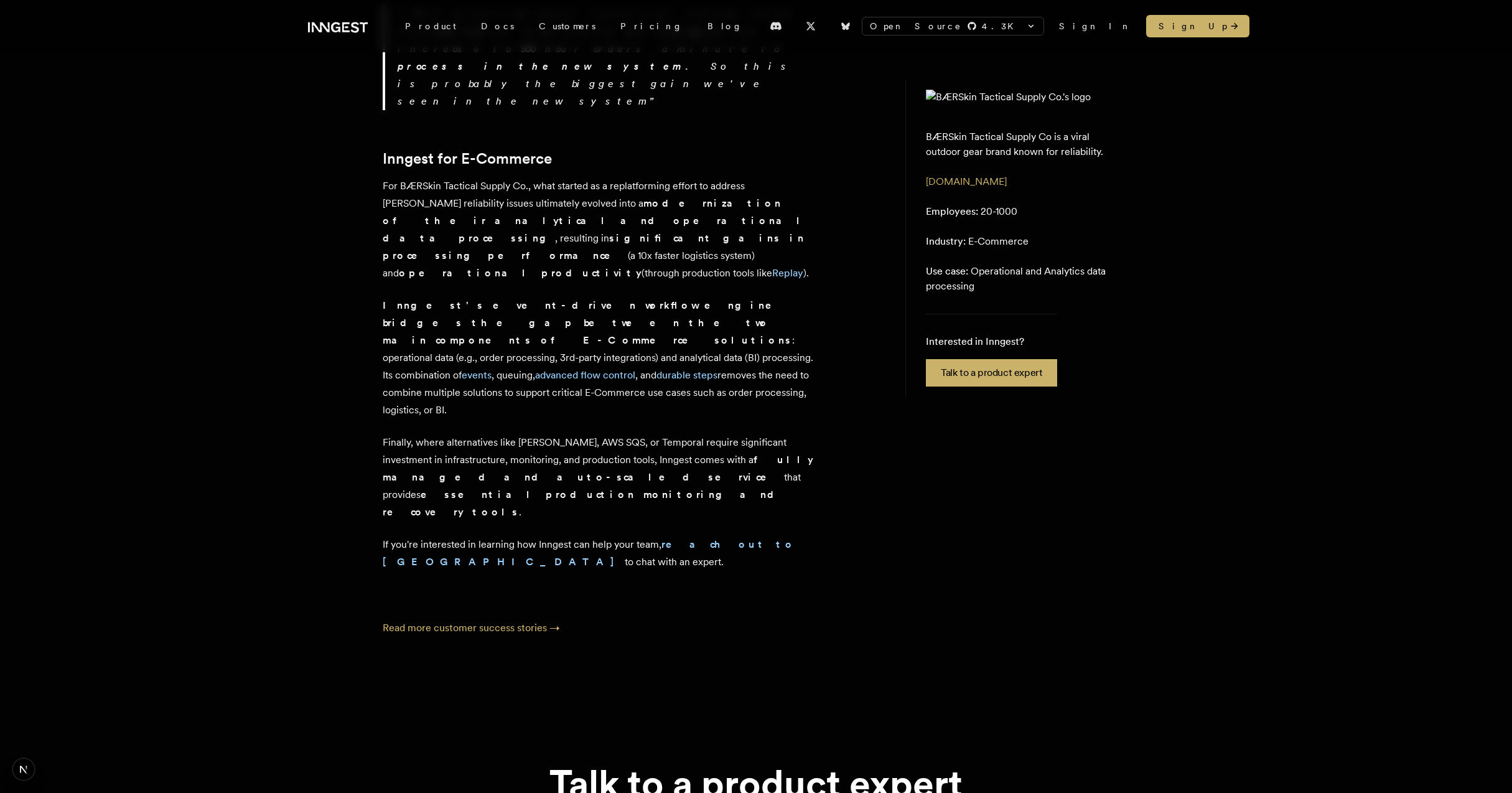
scroll to position [2170, 0]
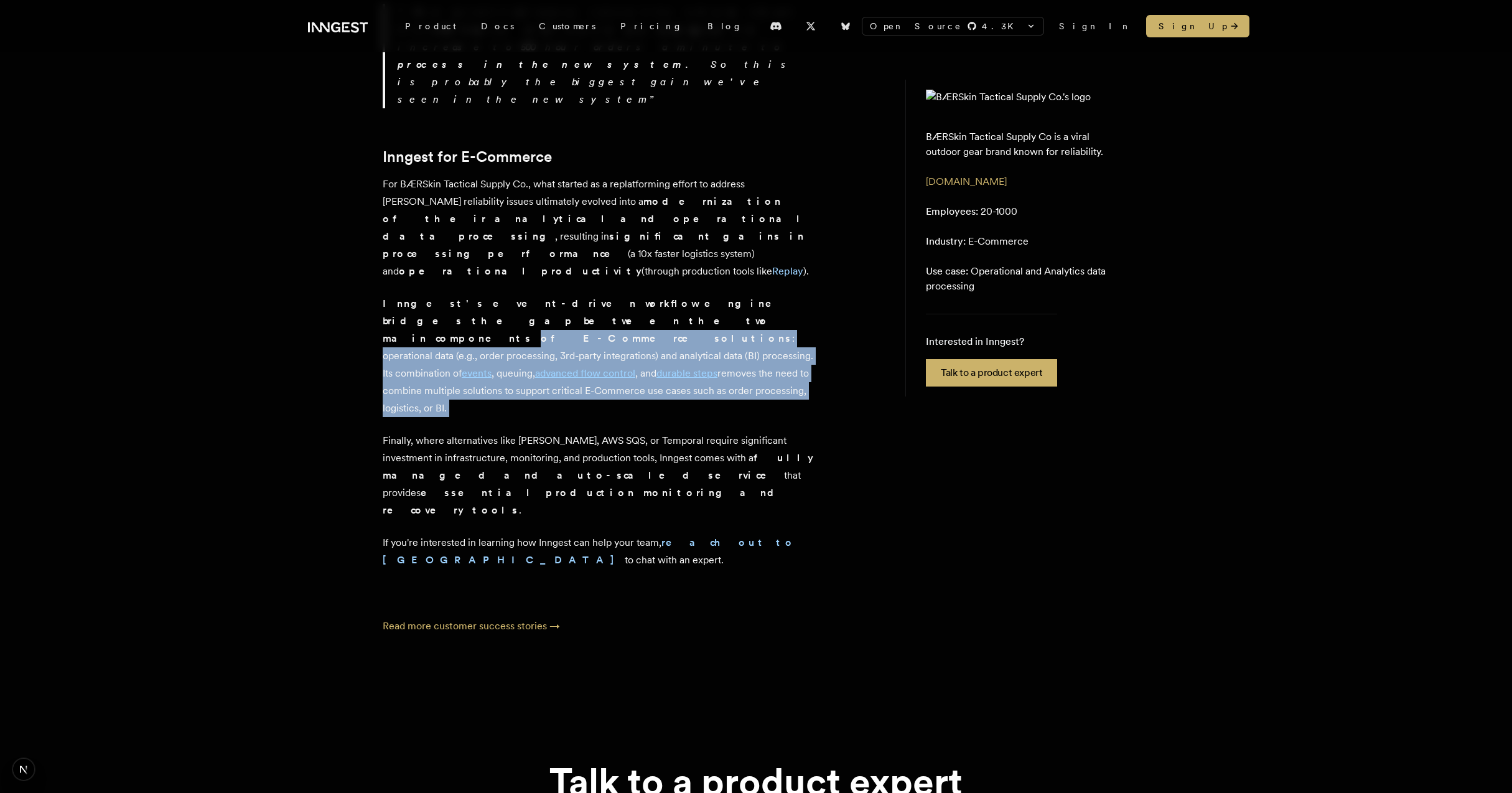
drag, startPoint x: 352, startPoint y: 432, endPoint x: 658, endPoint y: 504, distance: 314.4
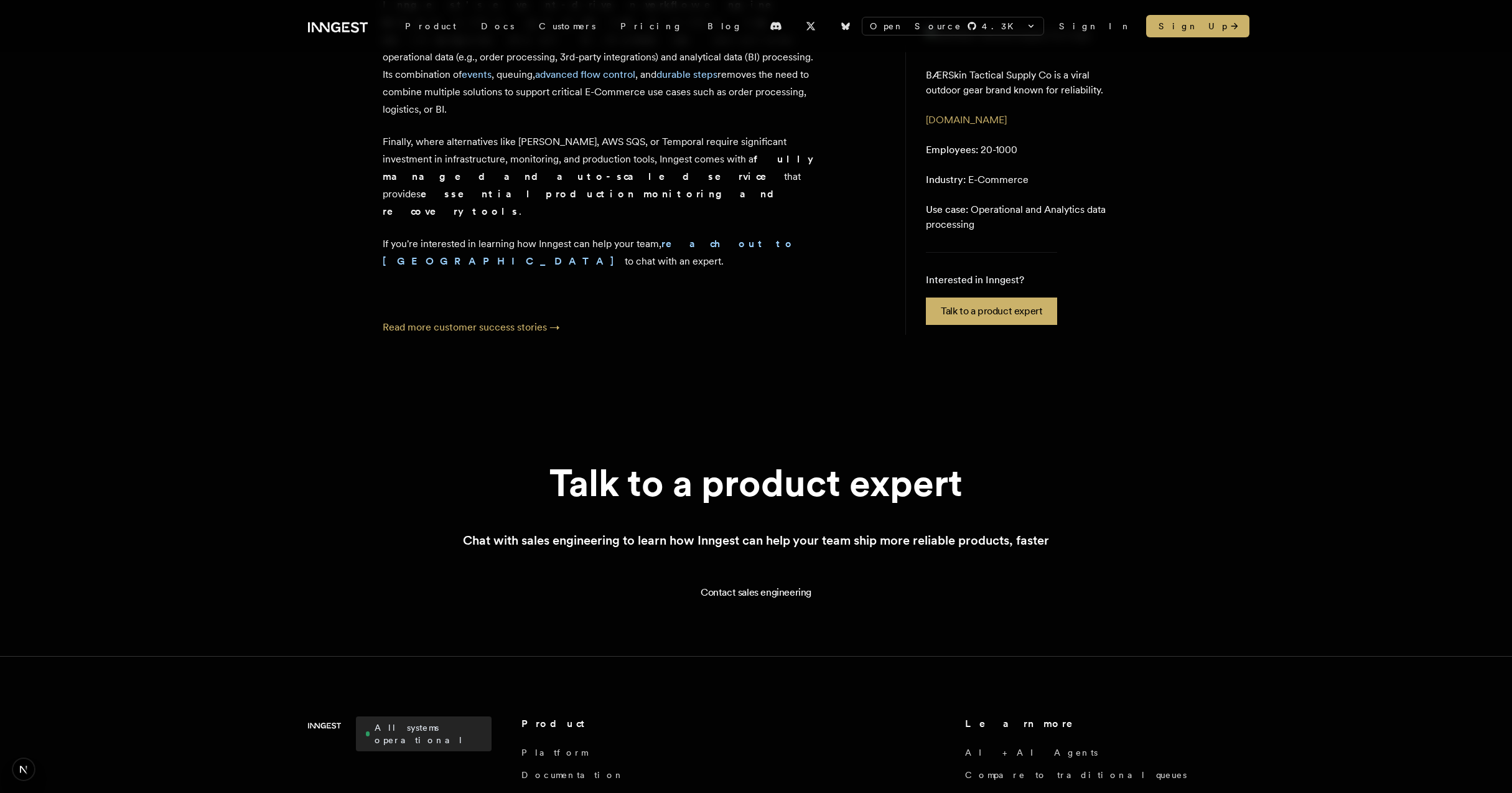
scroll to position [2473, 0]
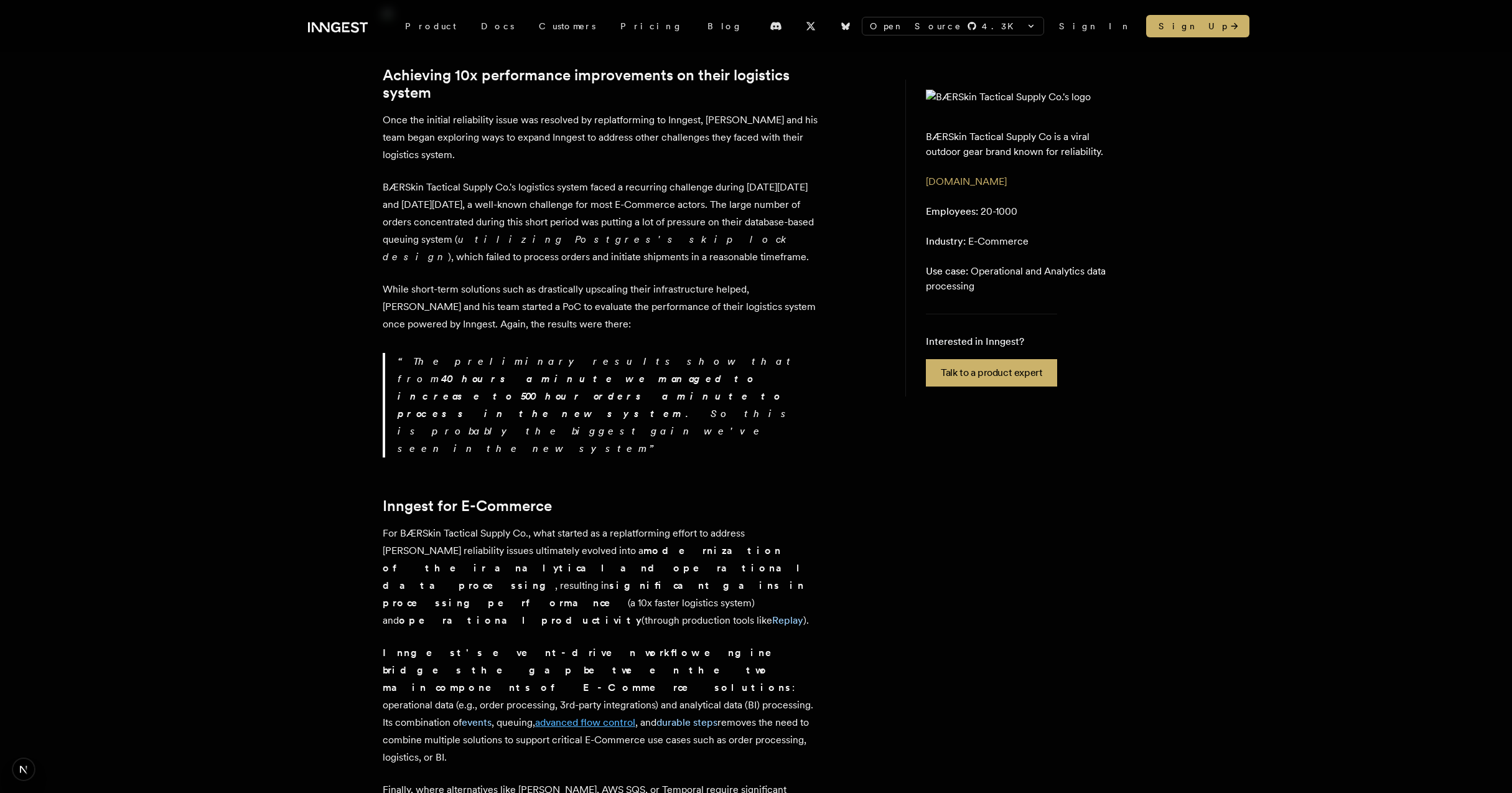
scroll to position [1477, 0]
